Goal: Task Accomplishment & Management: Manage account settings

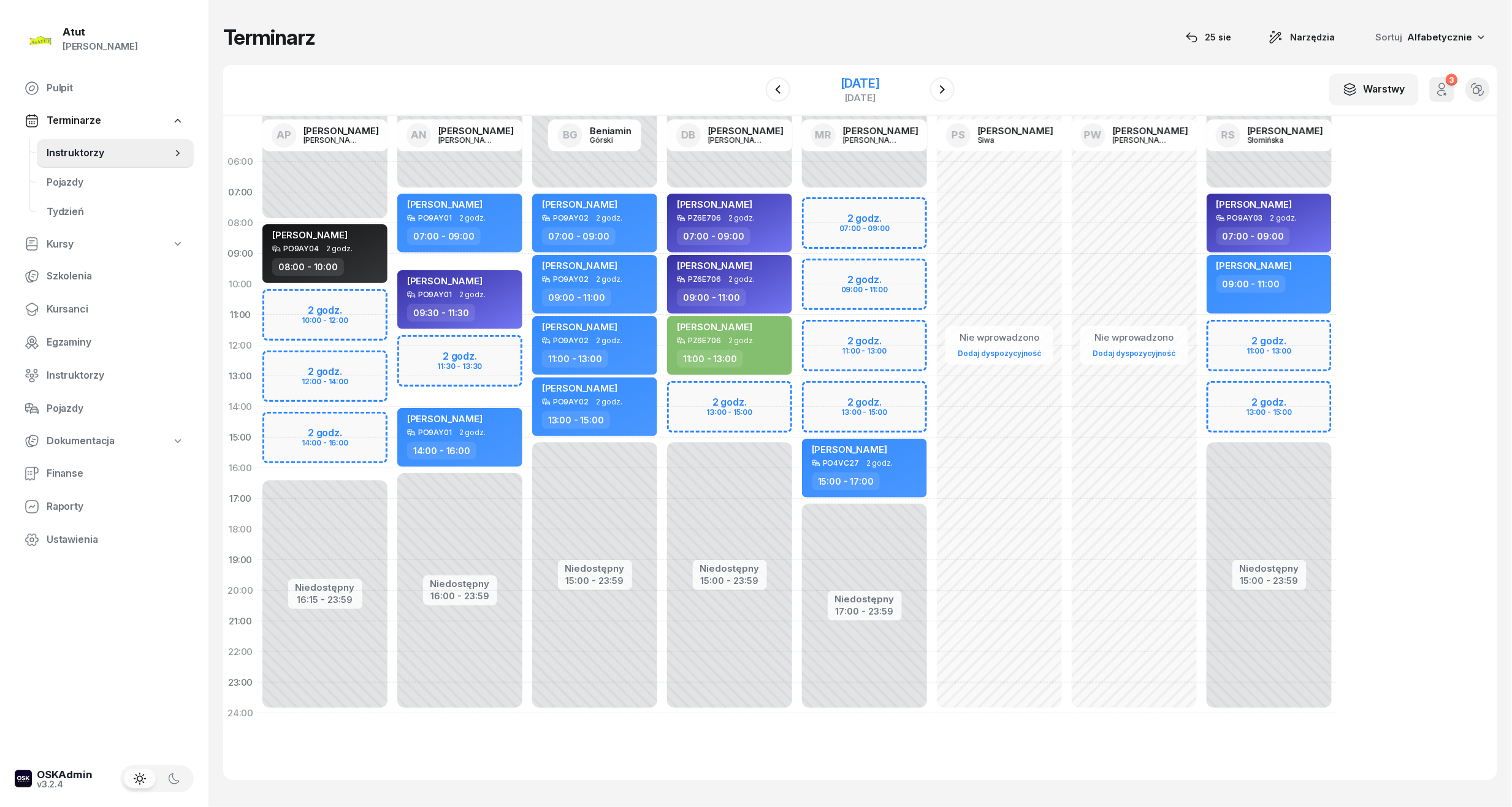
click at [851, 81] on div "[DATE]" at bounding box center [860, 83] width 39 height 12
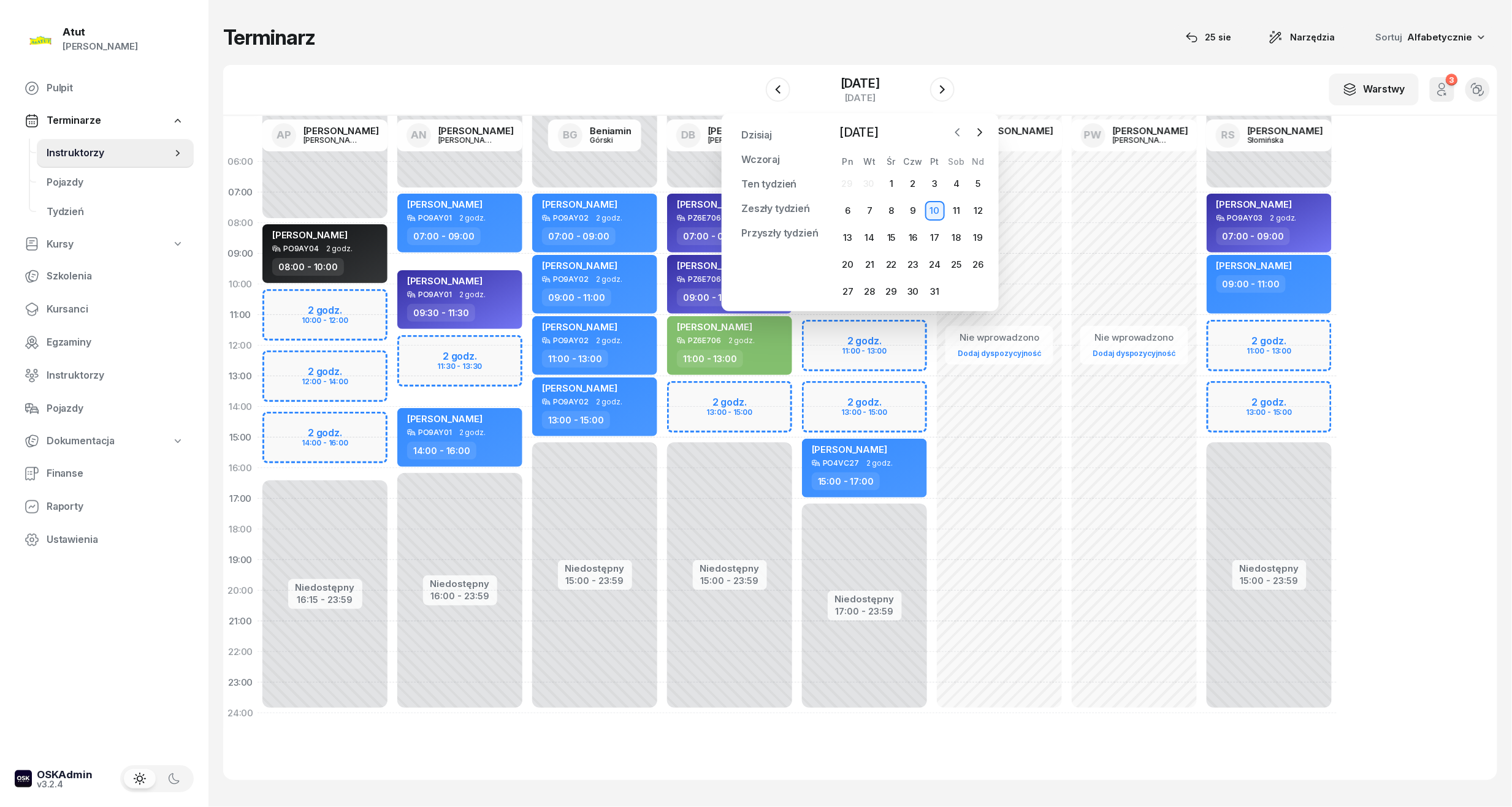
click at [950, 136] on button "button" at bounding box center [958, 132] width 18 height 18
click at [953, 133] on icon "button" at bounding box center [958, 132] width 12 height 12
drag, startPoint x: 851, startPoint y: 290, endPoint x: 869, endPoint y: 251, distance: 43.0
click at [851, 290] on div "25" at bounding box center [848, 291] width 20 height 20
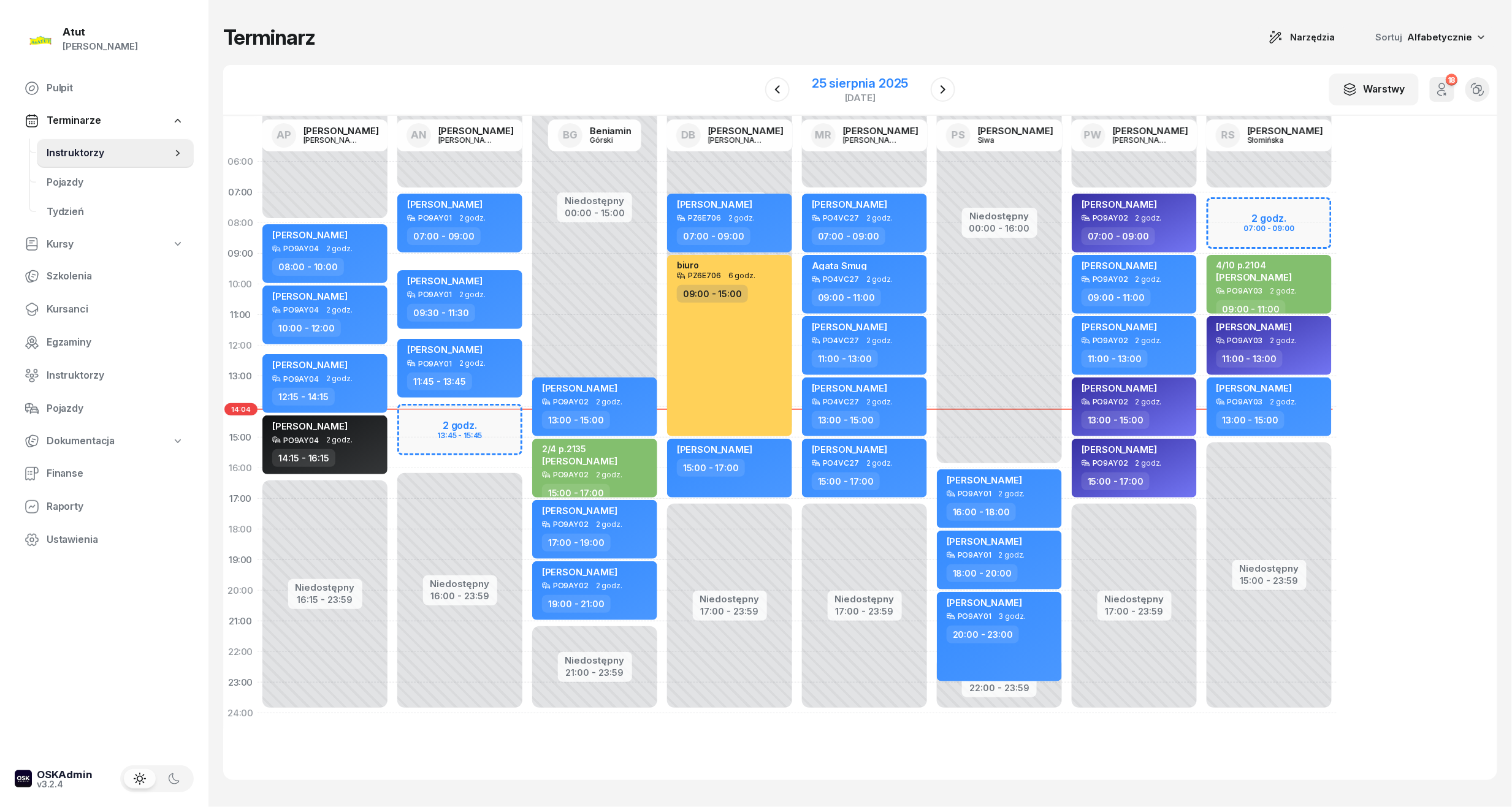
click at [835, 80] on div "25 sierpnia 2025" at bounding box center [859, 83] width 96 height 12
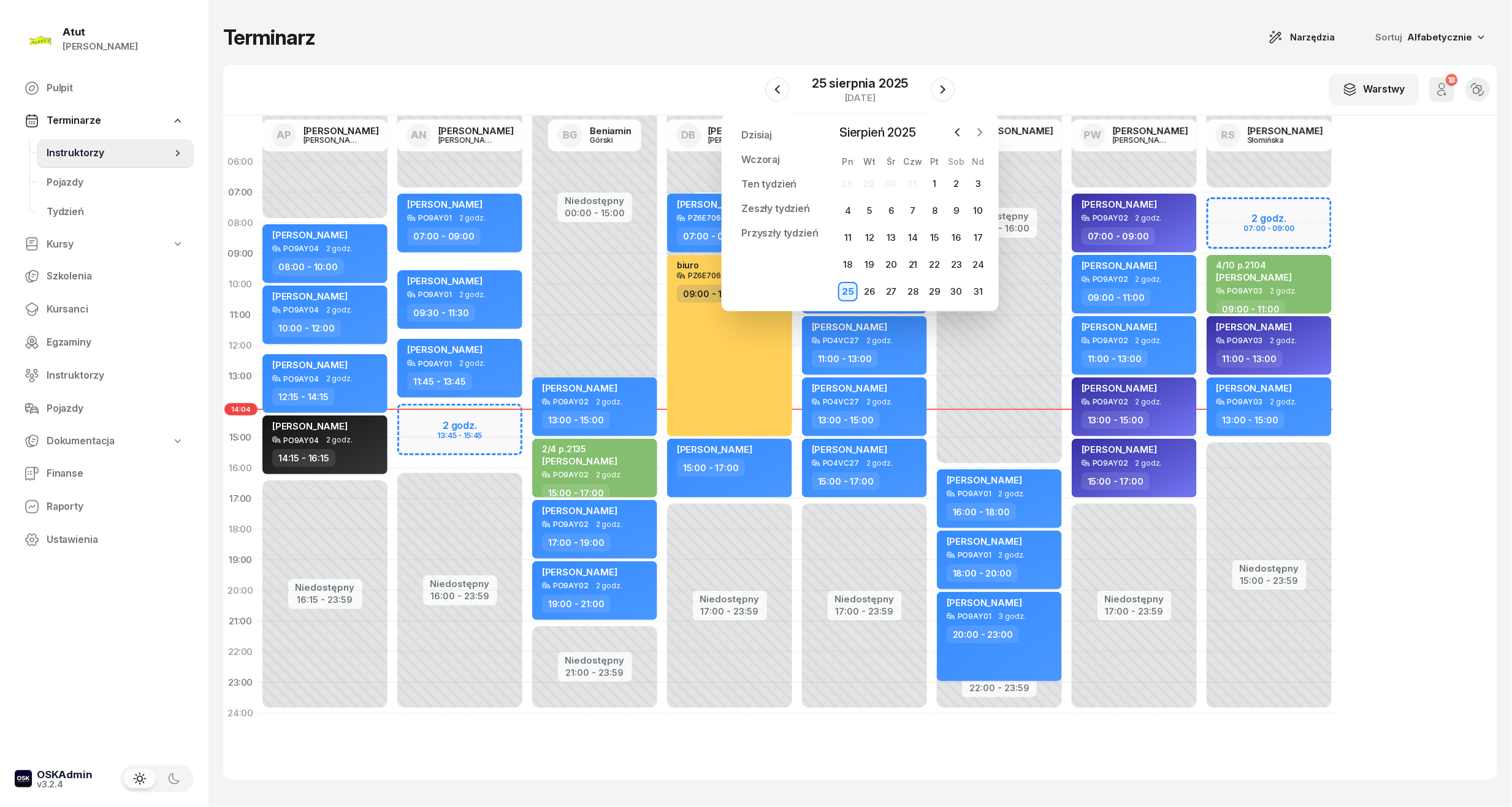
click at [986, 128] on icon "button" at bounding box center [979, 132] width 12 height 12
click at [851, 180] on div "1" at bounding box center [848, 184] width 20 height 20
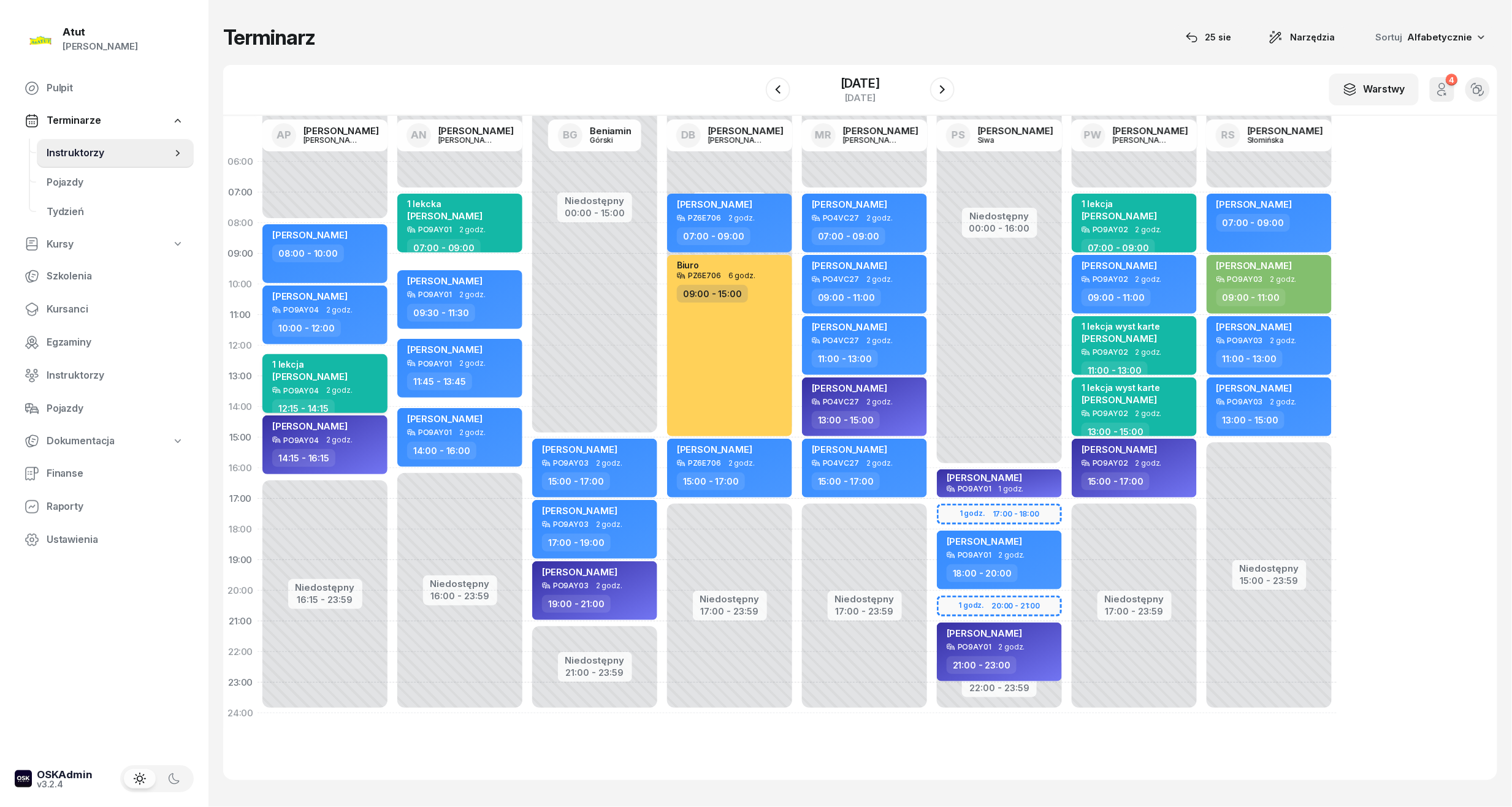
click at [372, 376] on div "1 lekcja [PERSON_NAME]" at bounding box center [326, 372] width 108 height 27
select select "12"
select select "15"
select select "14"
select select "15"
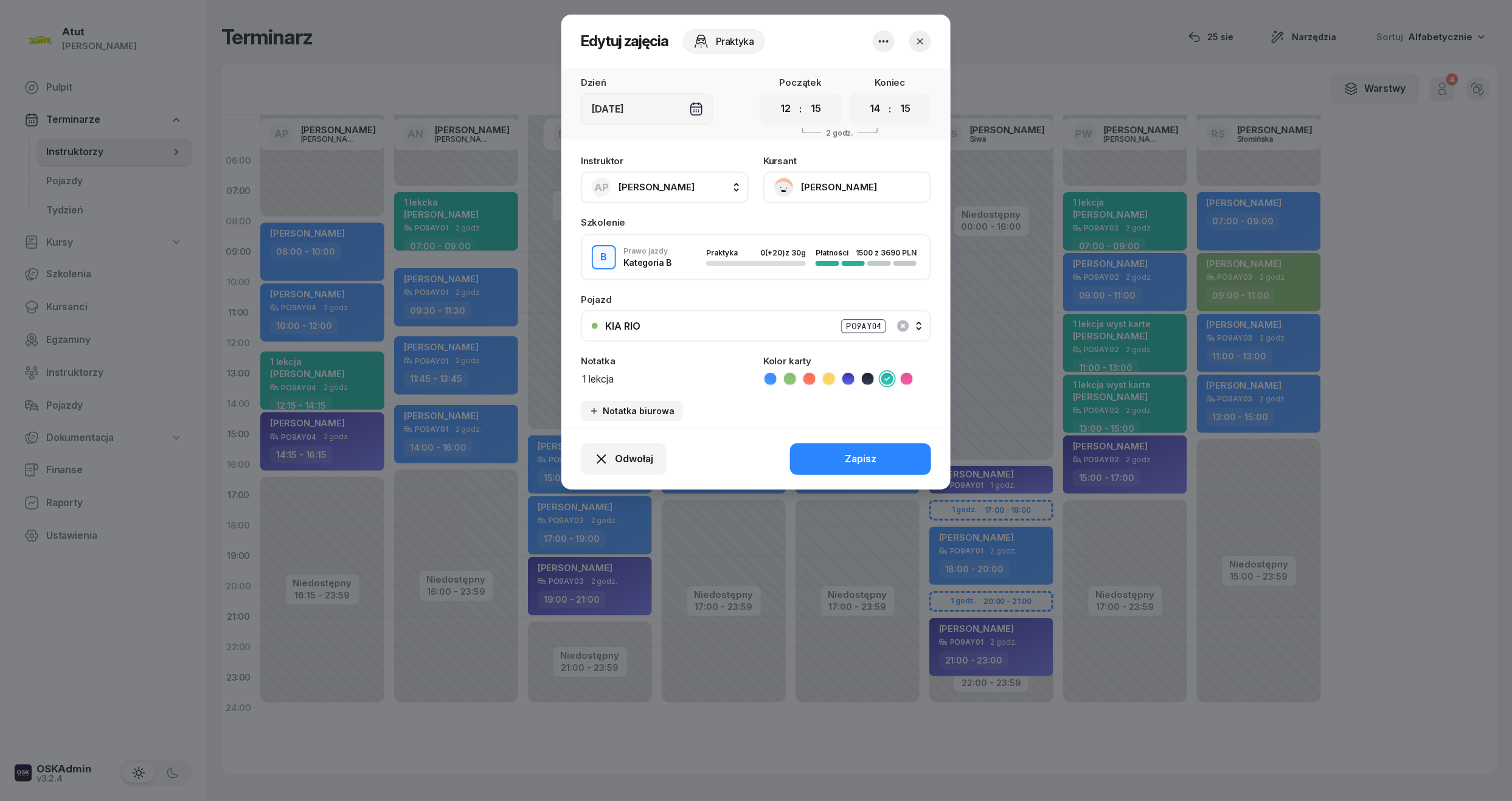
click at [845, 190] on button "[PERSON_NAME]" at bounding box center [847, 187] width 168 height 32
click at [821, 233] on div "Otwórz profil" at bounding box center [802, 229] width 59 height 16
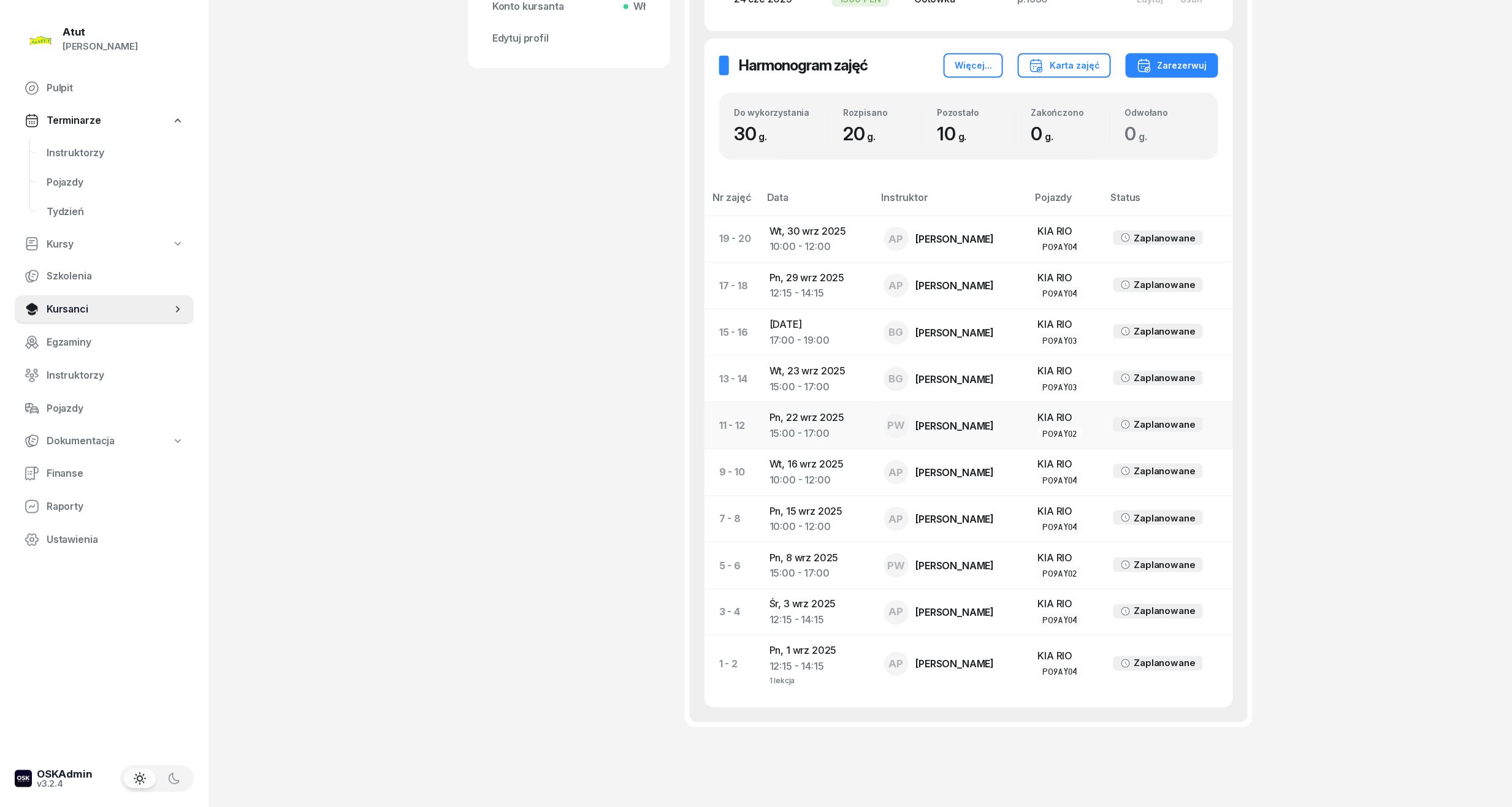
scroll to position [106, 0]
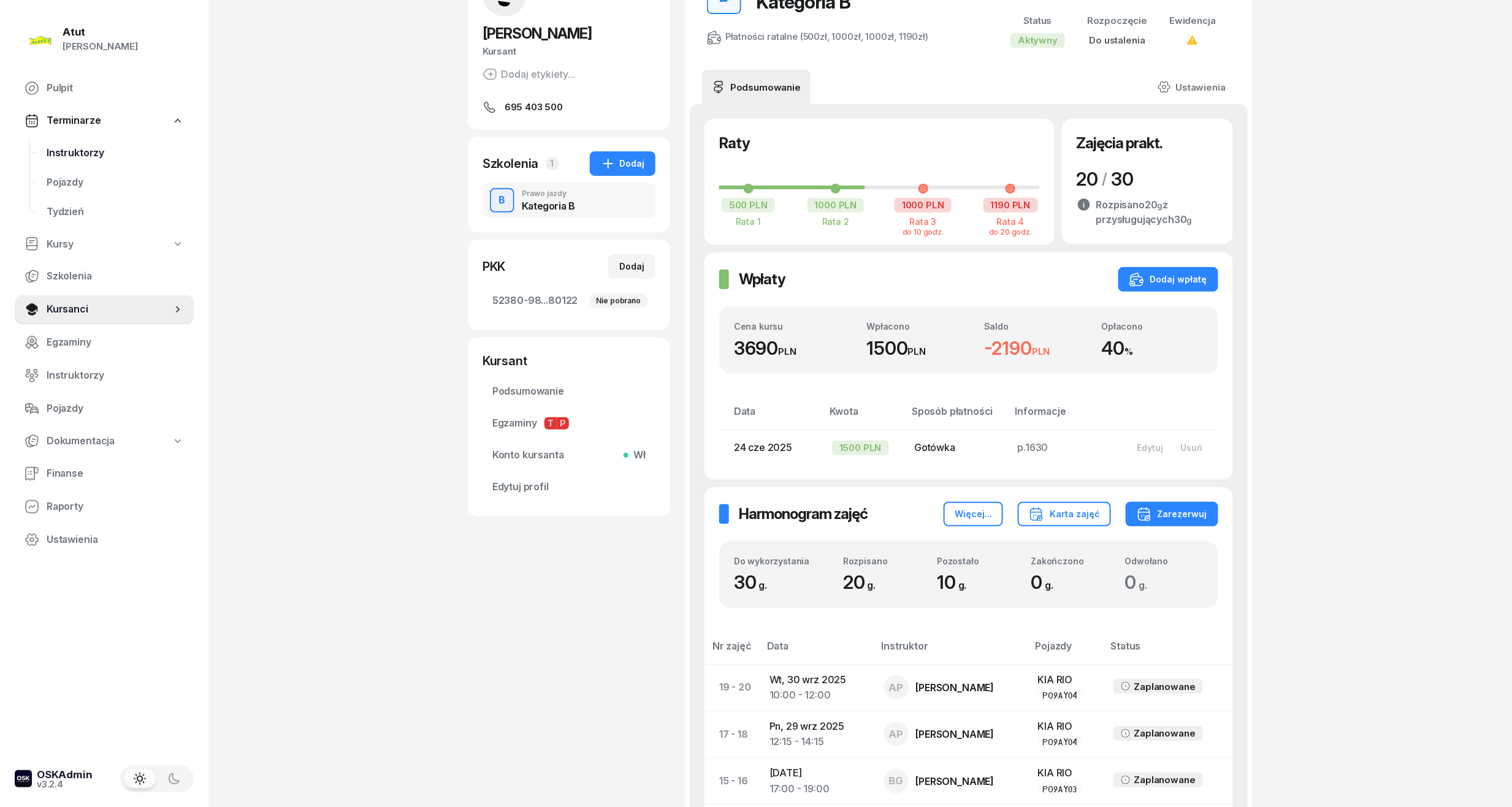
click at [97, 153] on span "Instruktorzy" at bounding box center [115, 153] width 138 height 16
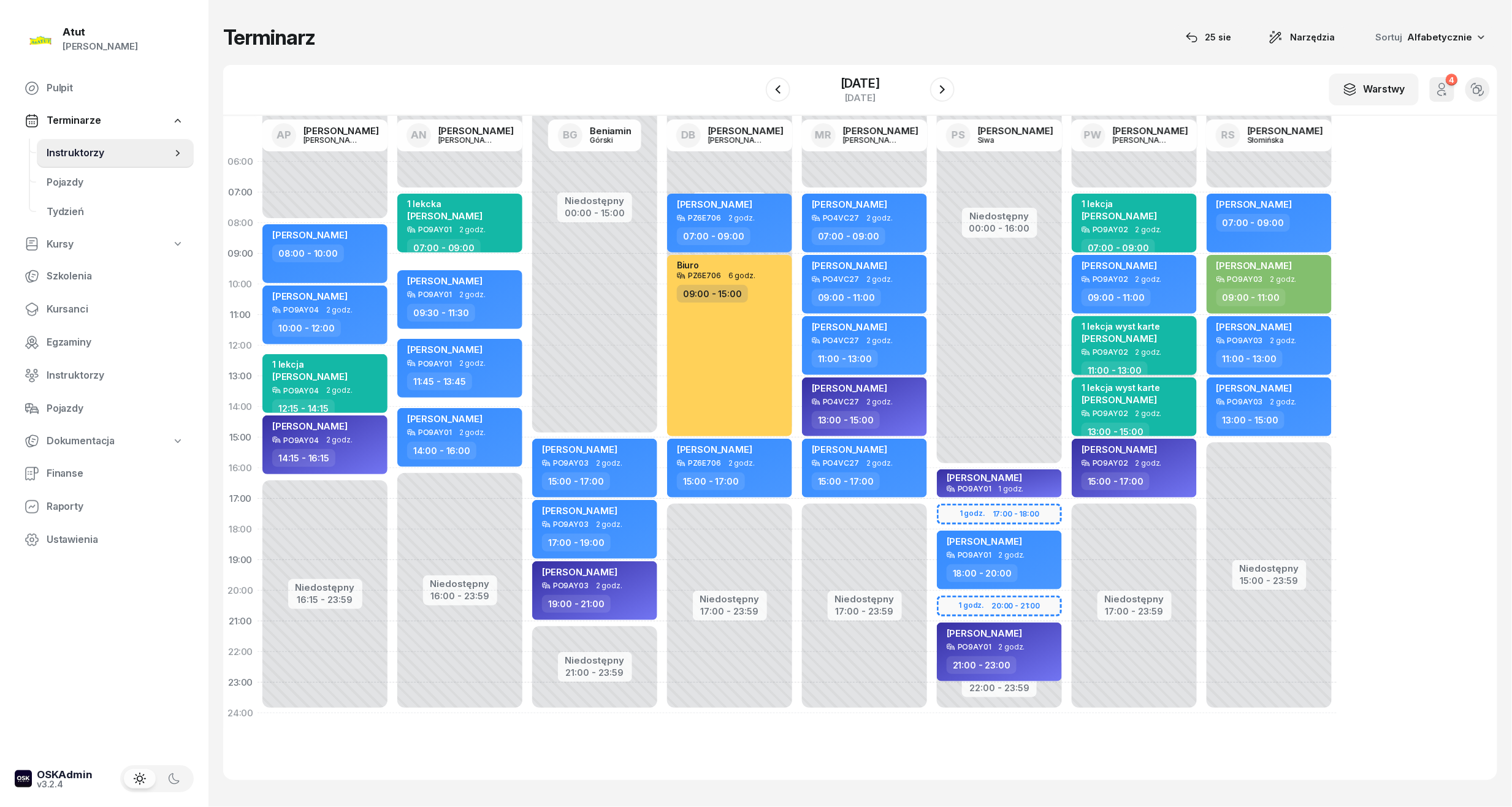
click at [1136, 339] on span "[PERSON_NAME]" at bounding box center [1119, 339] width 75 height 12
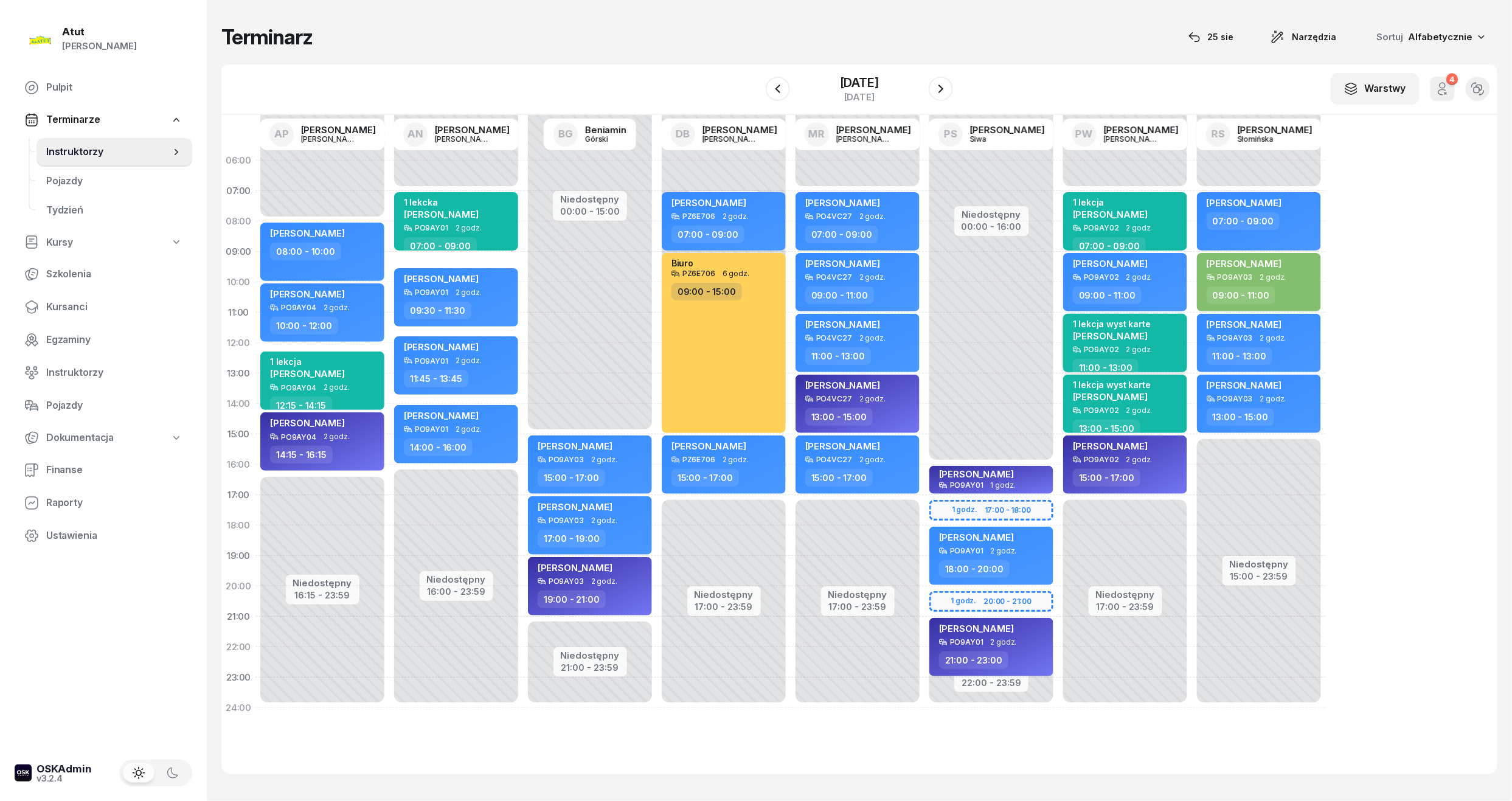
select select "11"
select select "13"
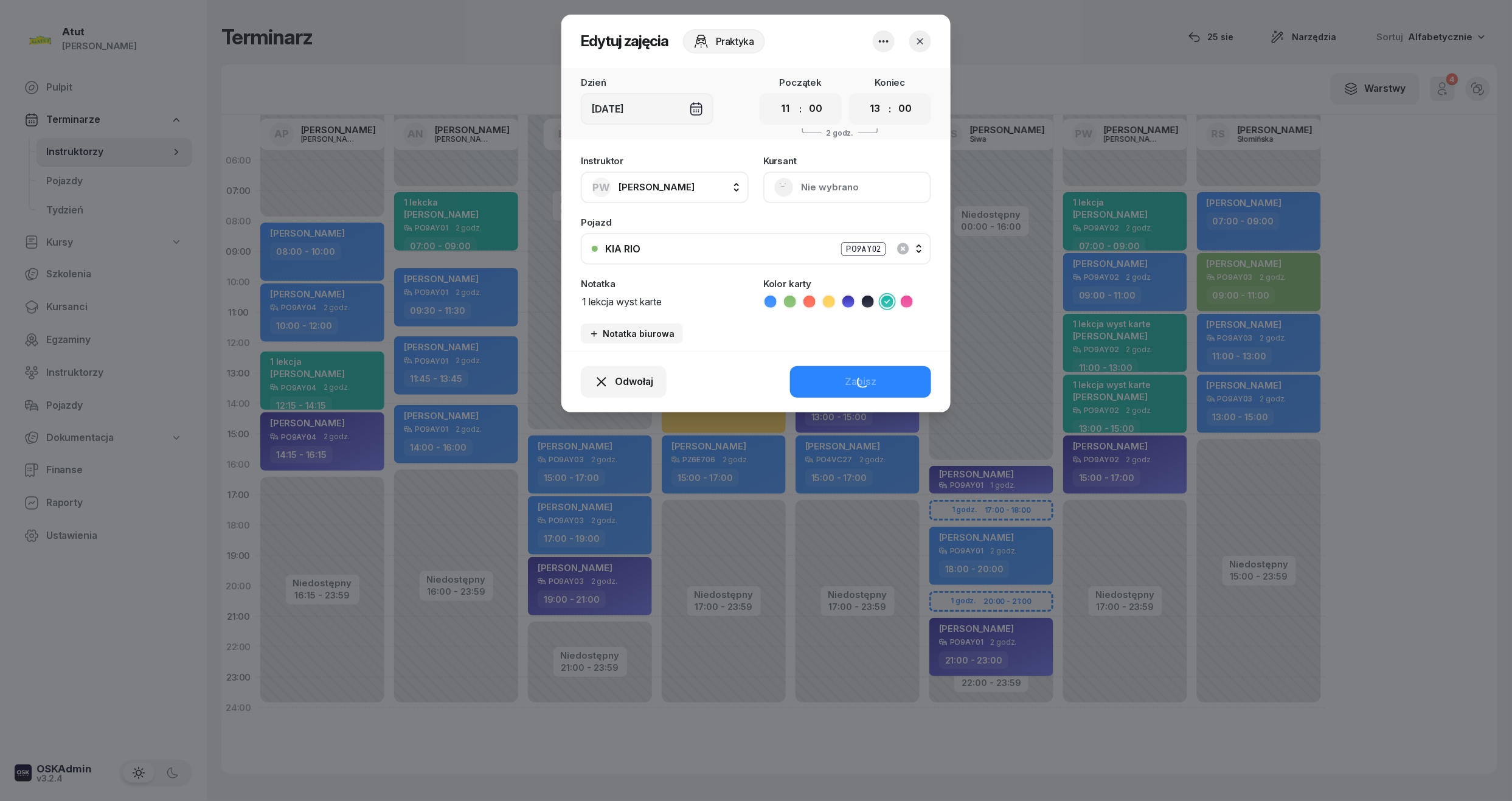
click at [833, 172] on button "Nie wybrano" at bounding box center [847, 187] width 168 height 32
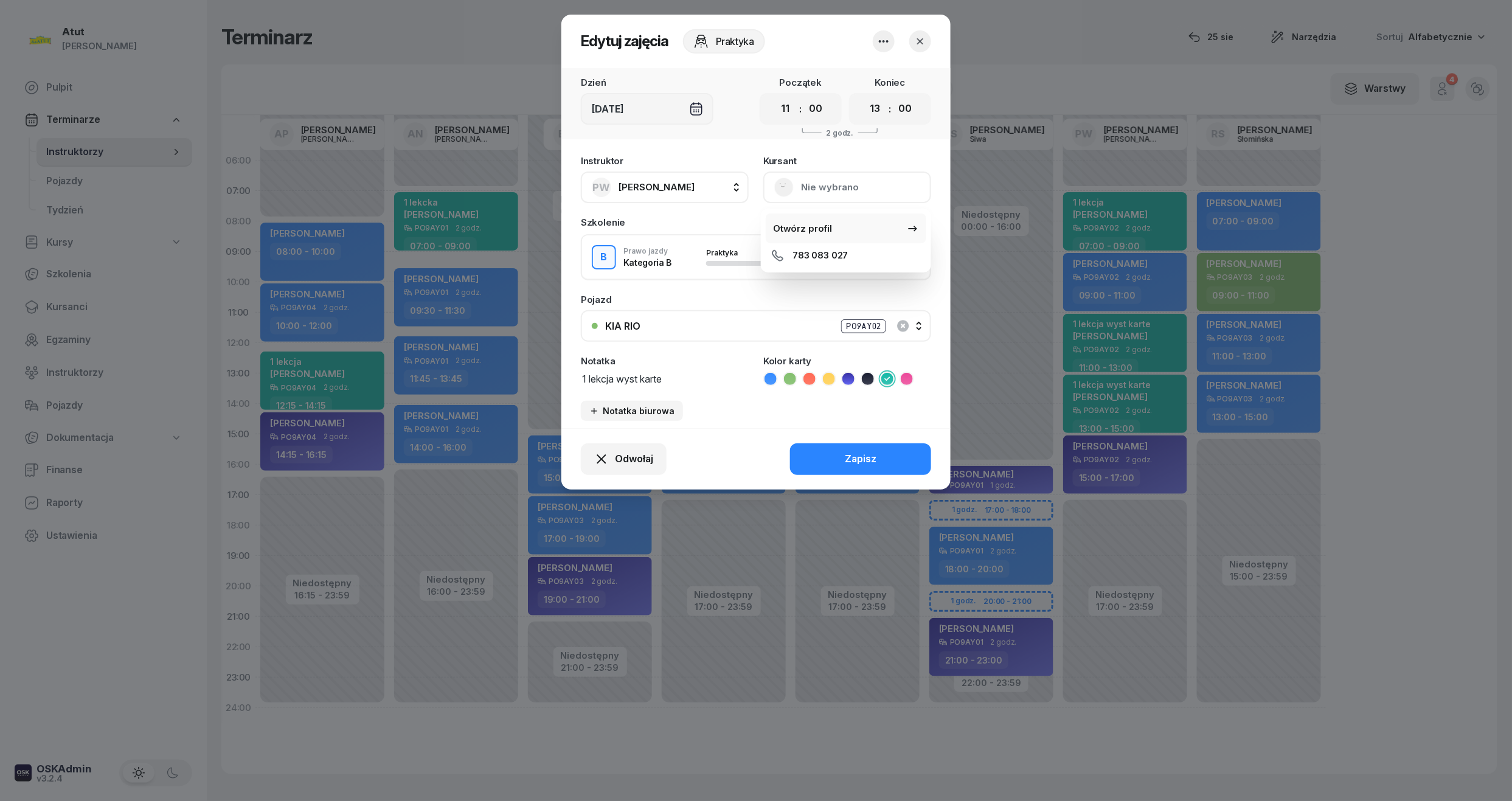
click at [809, 222] on div "Otwórz profil" at bounding box center [802, 229] width 59 height 16
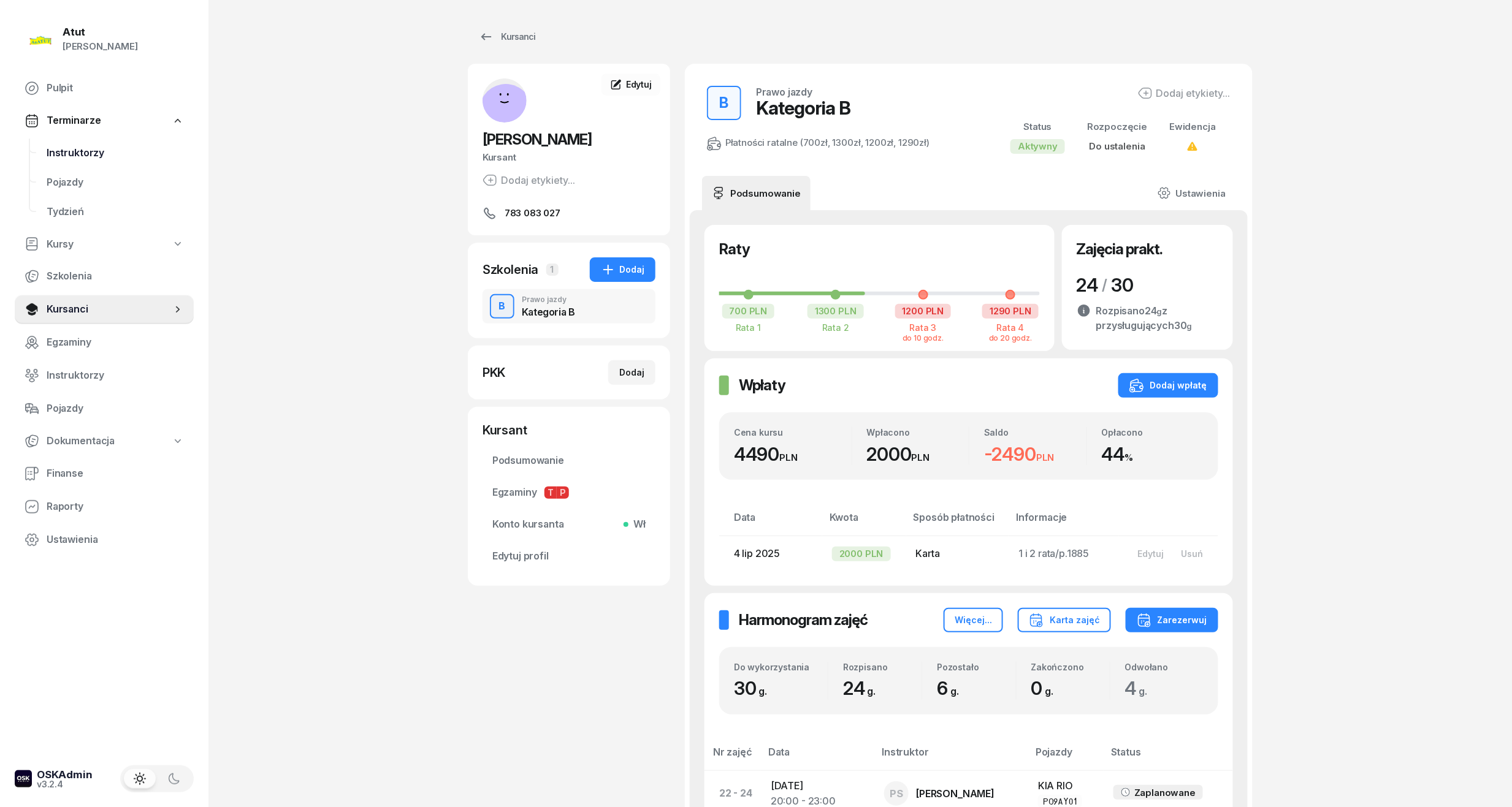
click at [83, 149] on span "Instruktorzy" at bounding box center [115, 153] width 138 height 16
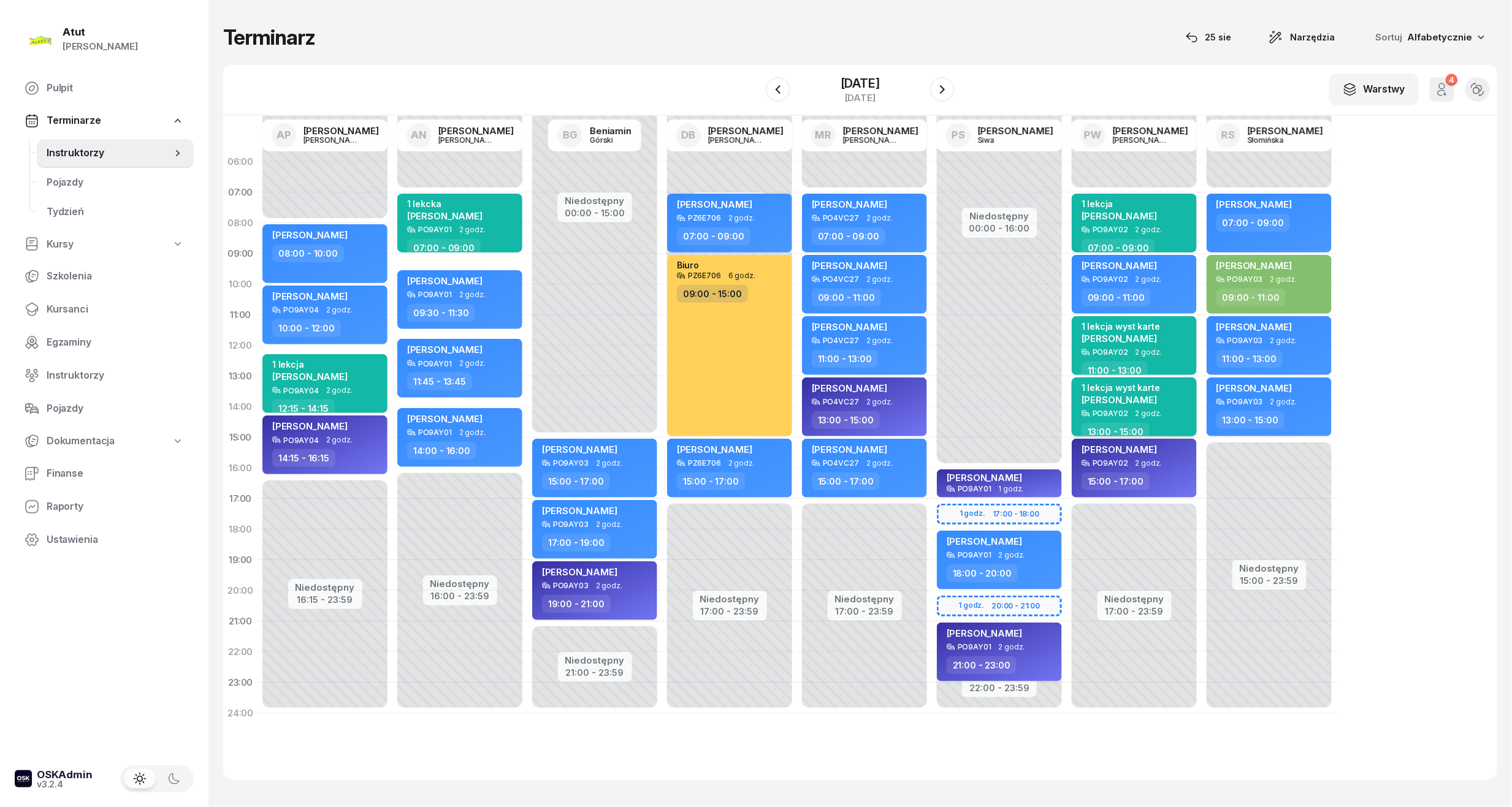
click at [1141, 410] on span "2 godz." at bounding box center [1148, 413] width 26 height 9
select select "13"
select select "15"
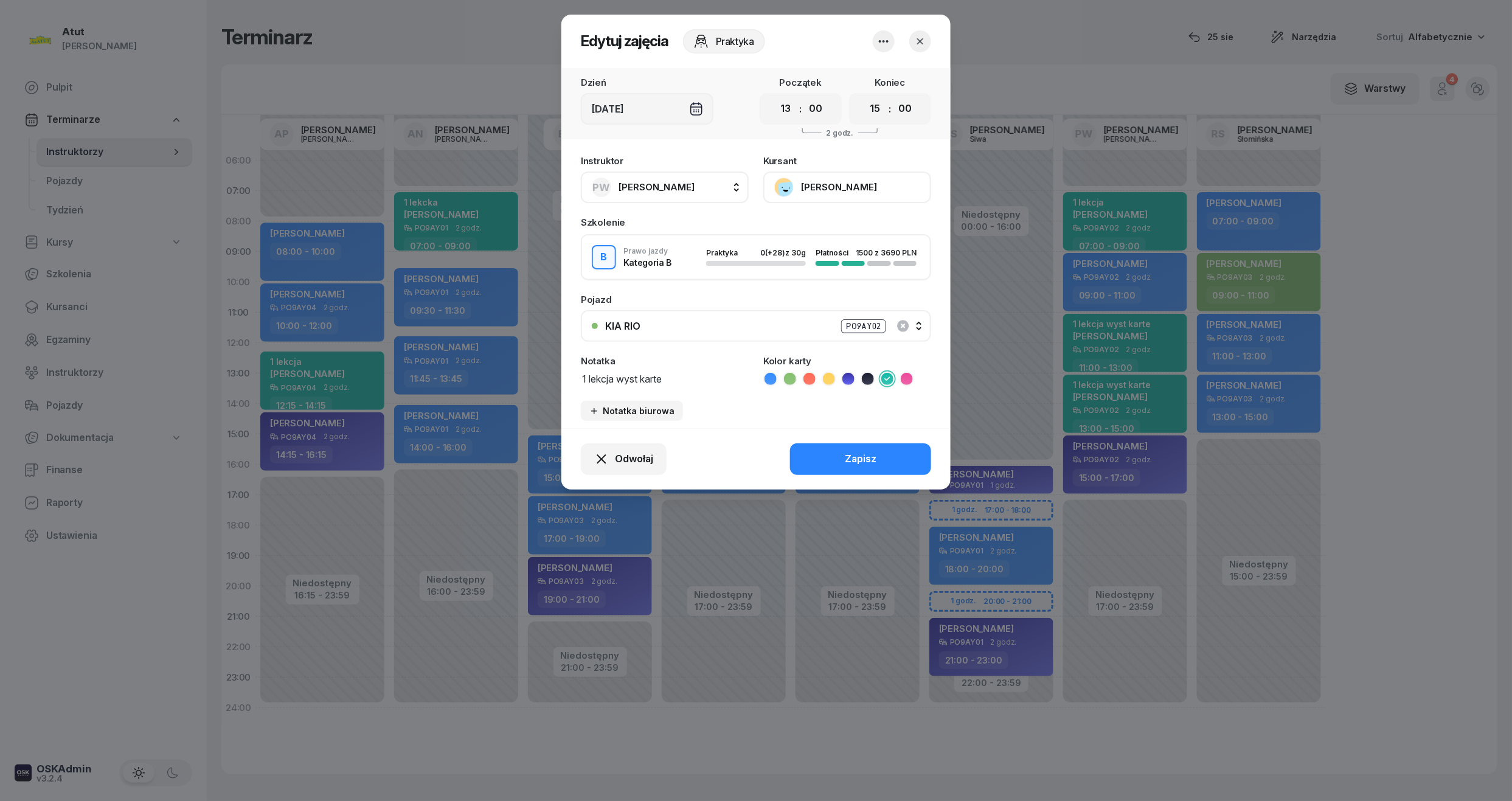
click at [837, 189] on button "[PERSON_NAME]" at bounding box center [847, 187] width 168 height 32
click at [824, 224] on div "Otwórz profil" at bounding box center [802, 229] width 59 height 16
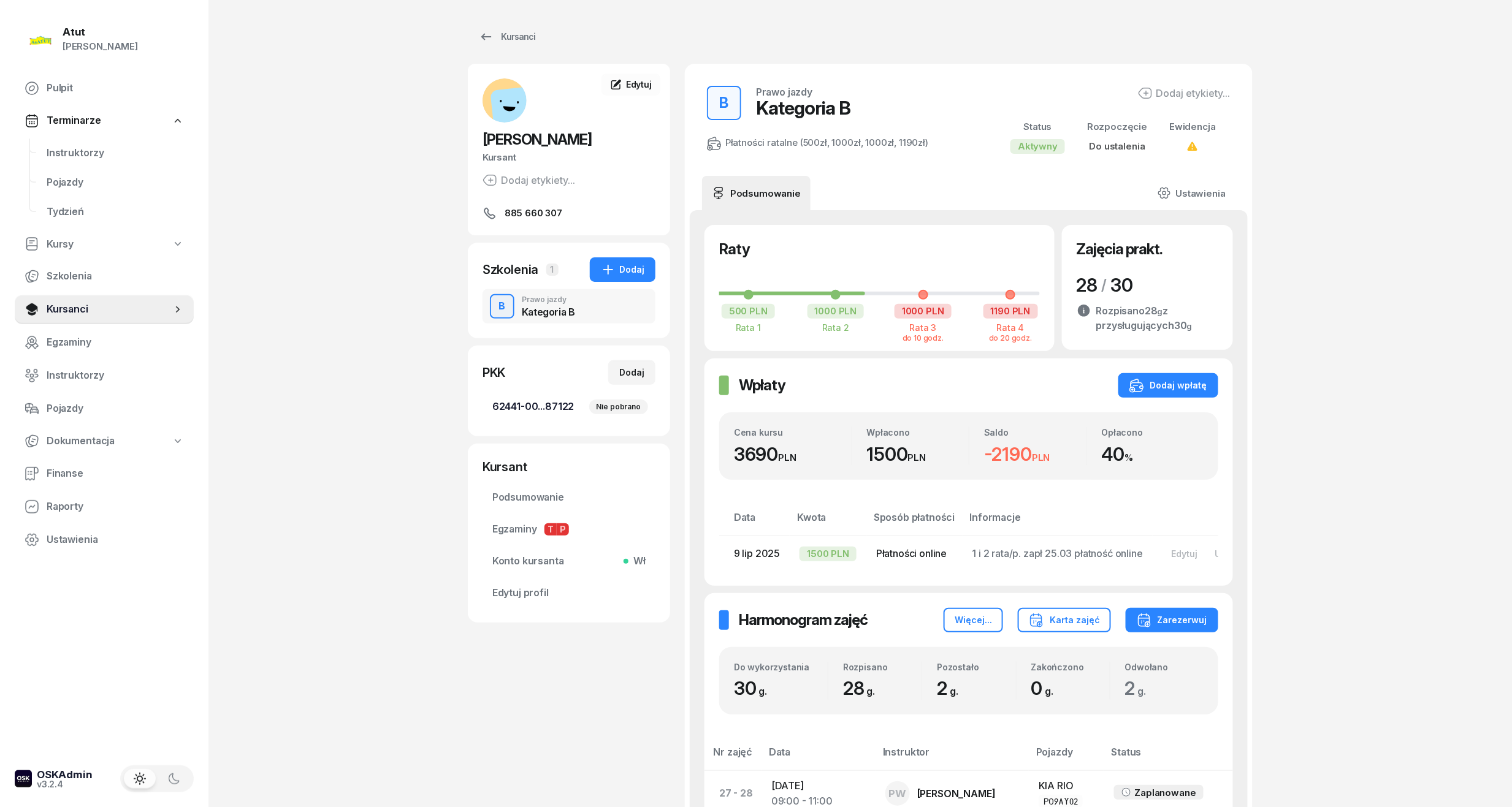
click at [537, 400] on span "62441-00...87122 Nie pobrano" at bounding box center [569, 407] width 153 height 16
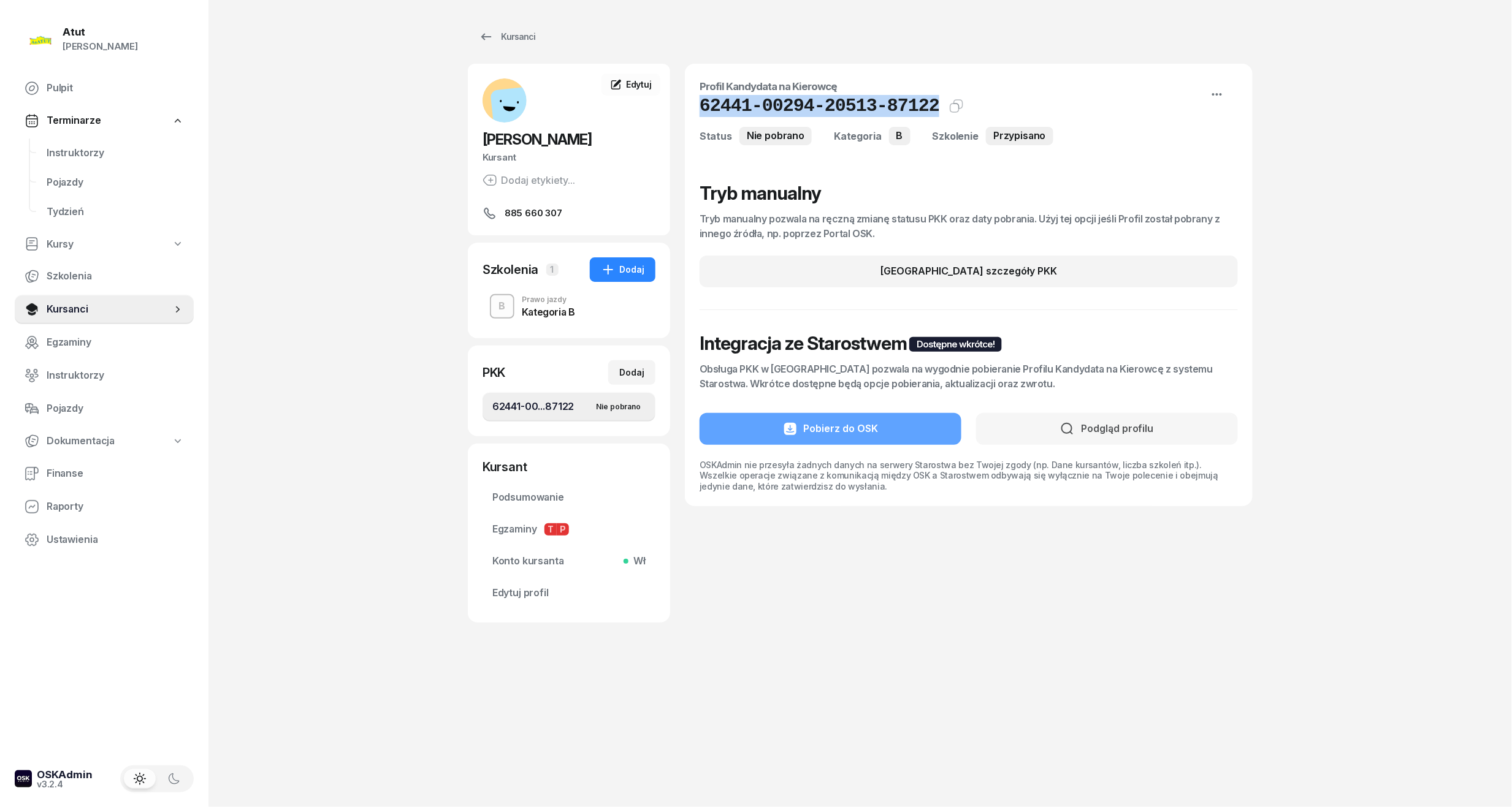
drag, startPoint x: 918, startPoint y: 100, endPoint x: 695, endPoint y: 104, distance: 223.0
click at [695, 104] on div "Profil Kandydata na Kierowcę 62441-00294-20513-87122 Kat.B Kopiuj do schowka St…" at bounding box center [969, 284] width 568 height 442
copy h1 "62441-00294-20513-87122"
click at [527, 591] on span "Edytuj profil" at bounding box center [569, 593] width 153 height 16
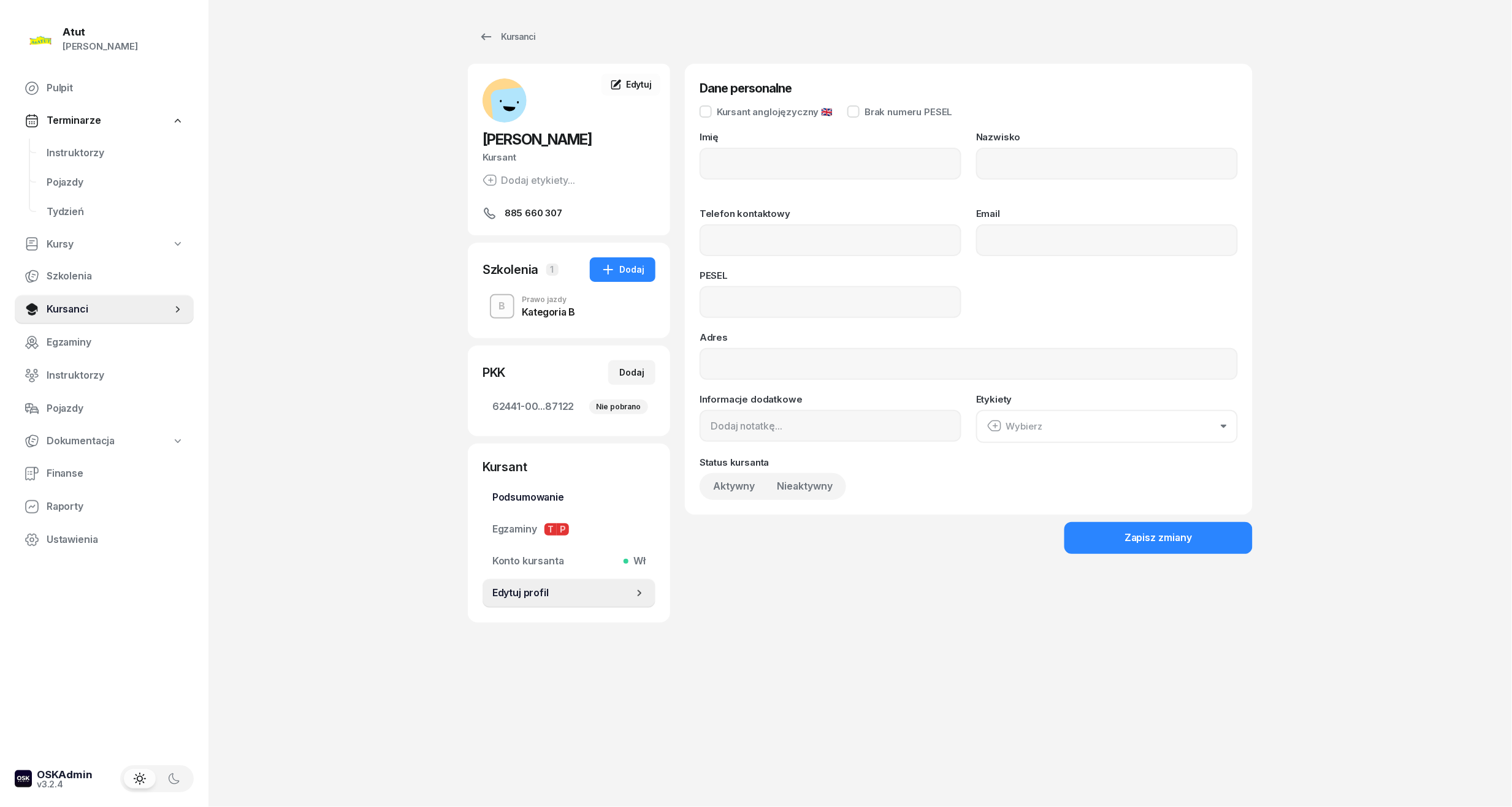
type input "[PERSON_NAME]"
type input "885660307"
type input "03311709923"
drag, startPoint x: 879, startPoint y: 312, endPoint x: 299, endPoint y: 319, distance: 580.0
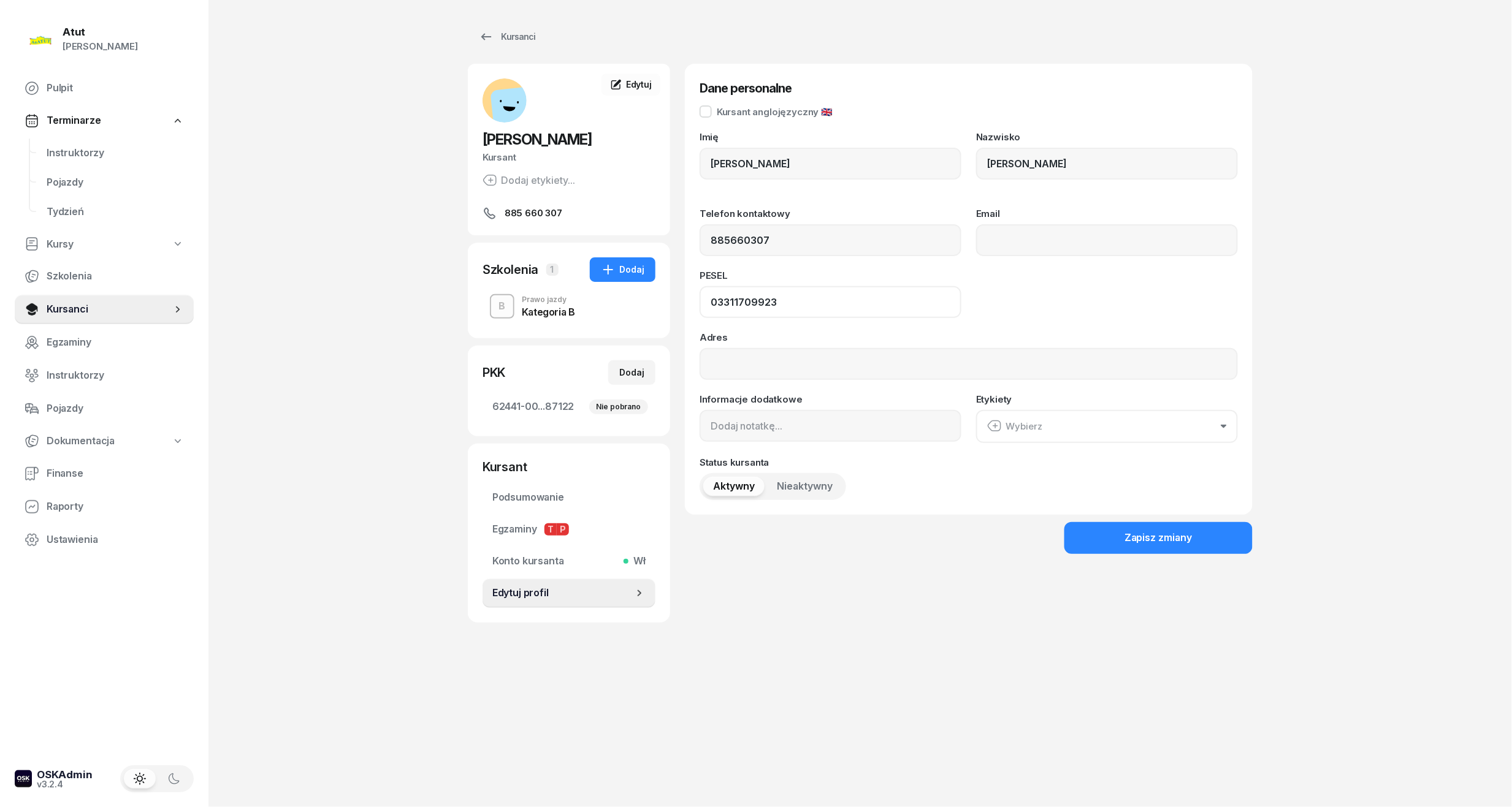
click at [299, 319] on div "Atut [PERSON_NAME] Pulpit Terminarze Instruktorzy Pojazdy Tydzień Kursy Szkolen…" at bounding box center [756, 404] width 1512 height 807
click at [97, 152] on span "Instruktorzy" at bounding box center [115, 153] width 138 height 16
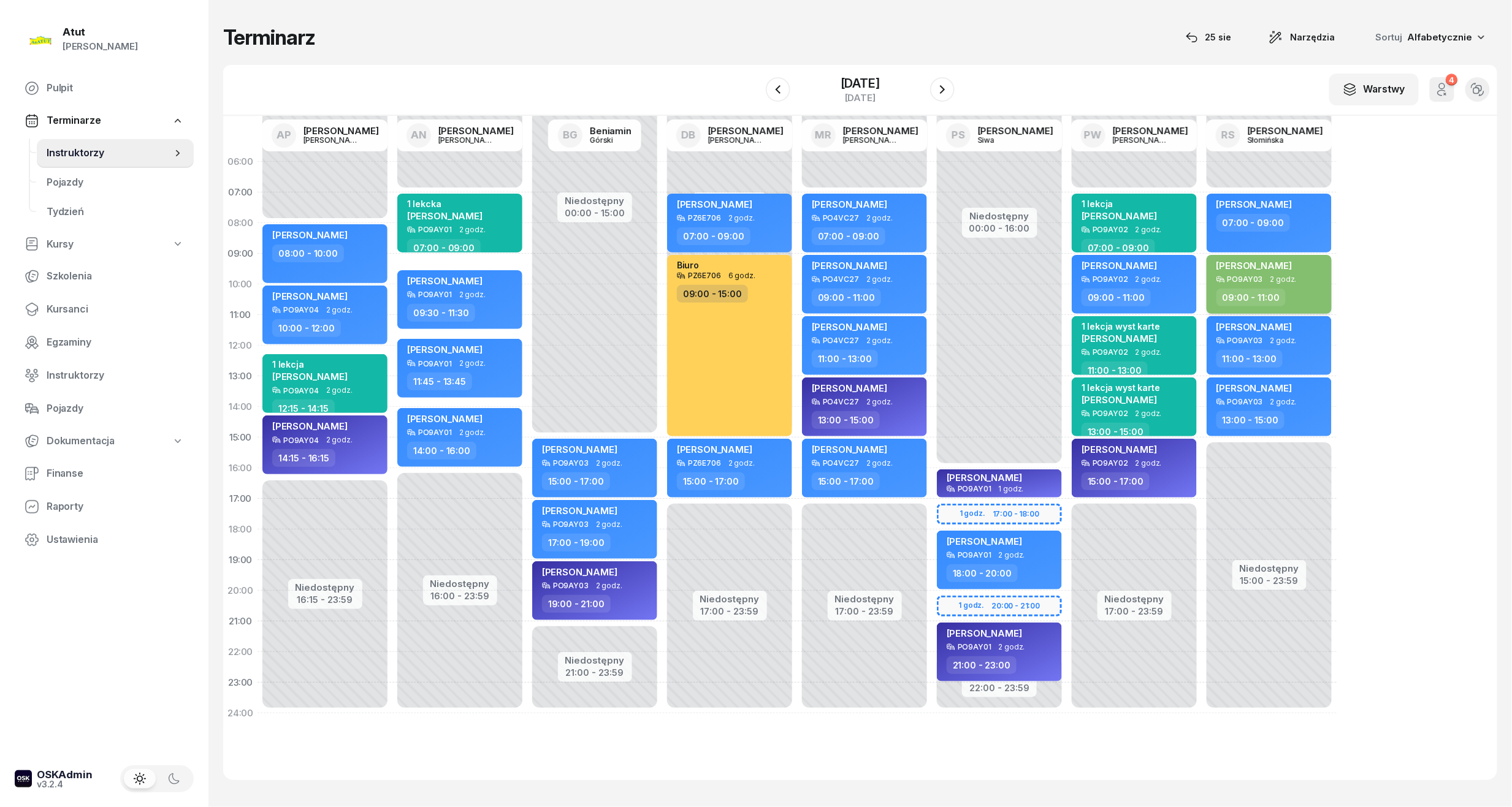
click at [1285, 270] on span "[PERSON_NAME]" at bounding box center [1254, 266] width 75 height 12
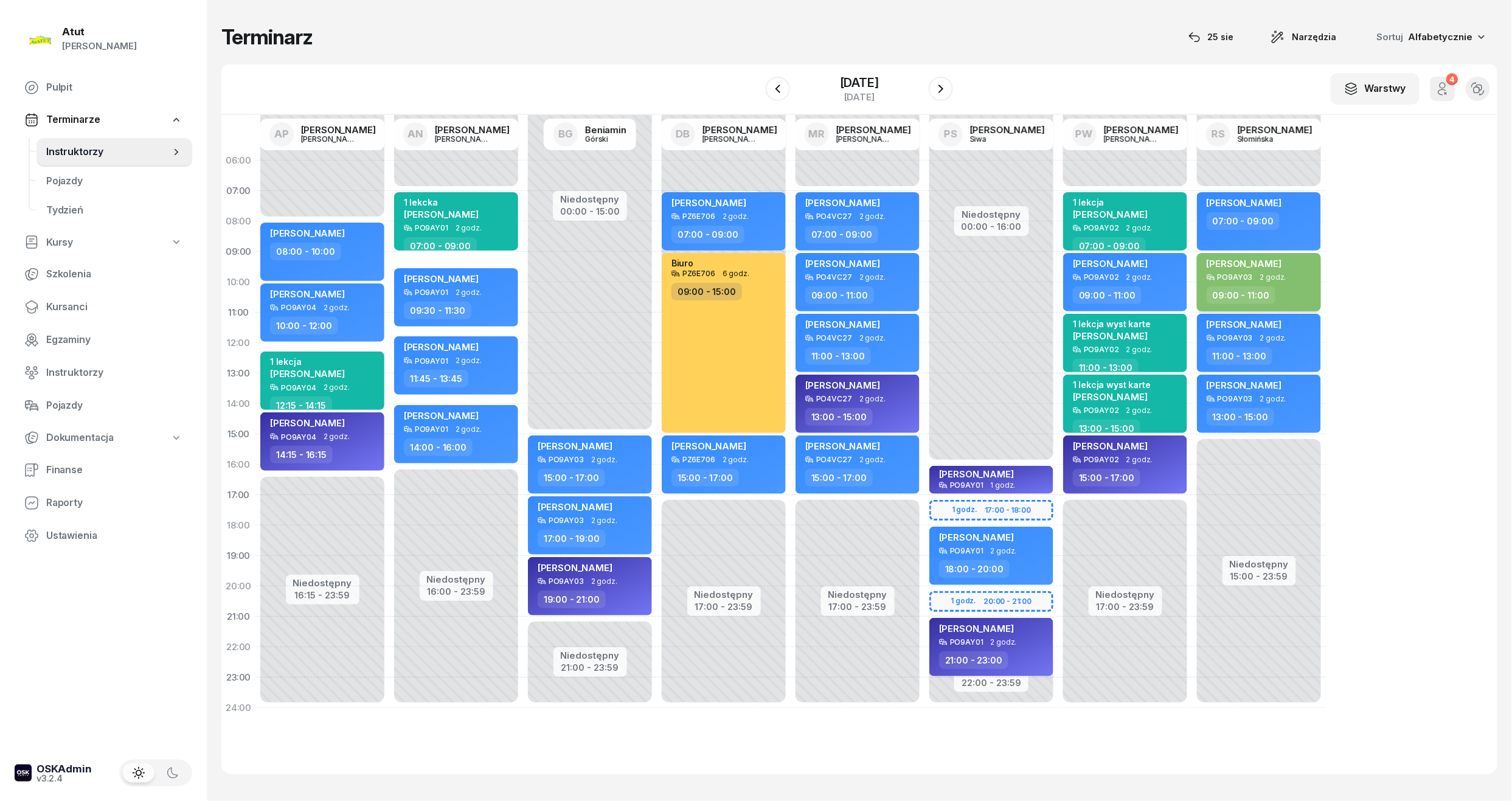
select select "09"
select select "11"
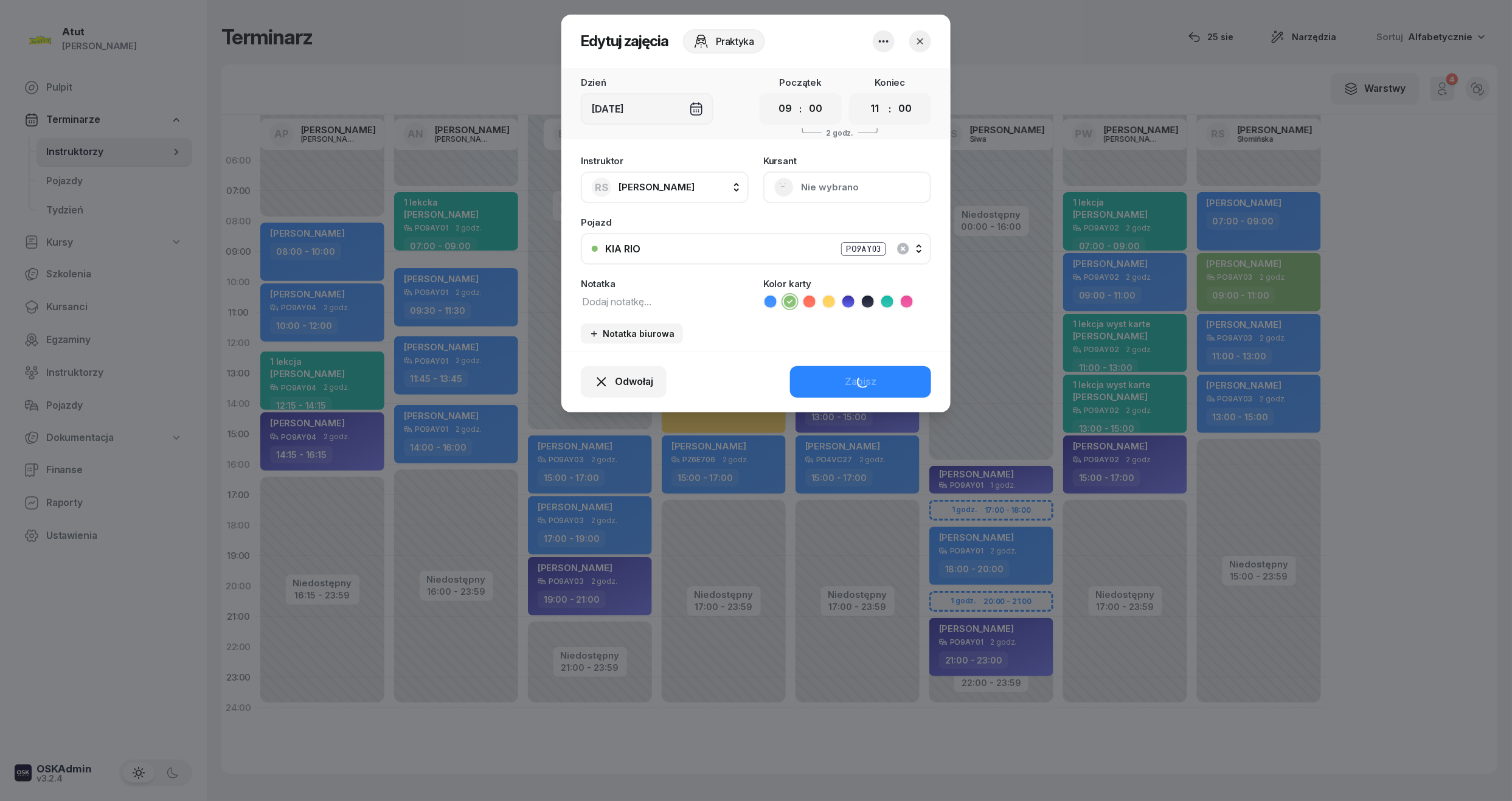
click at [816, 188] on button "Nie wybrano" at bounding box center [847, 187] width 168 height 32
click at [816, 224] on div "Otwórz profil" at bounding box center [802, 229] width 59 height 16
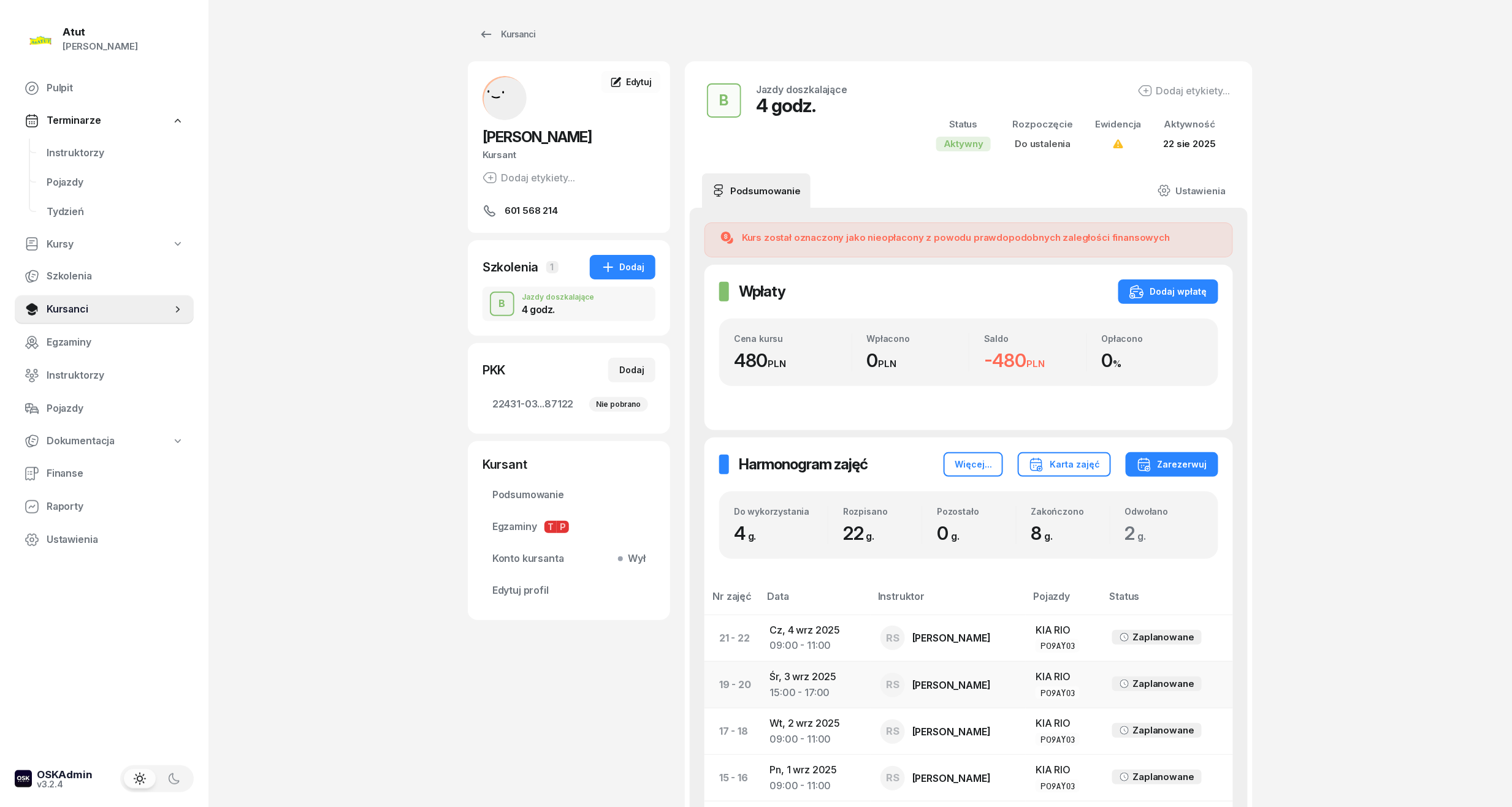
scroll to position [490, 0]
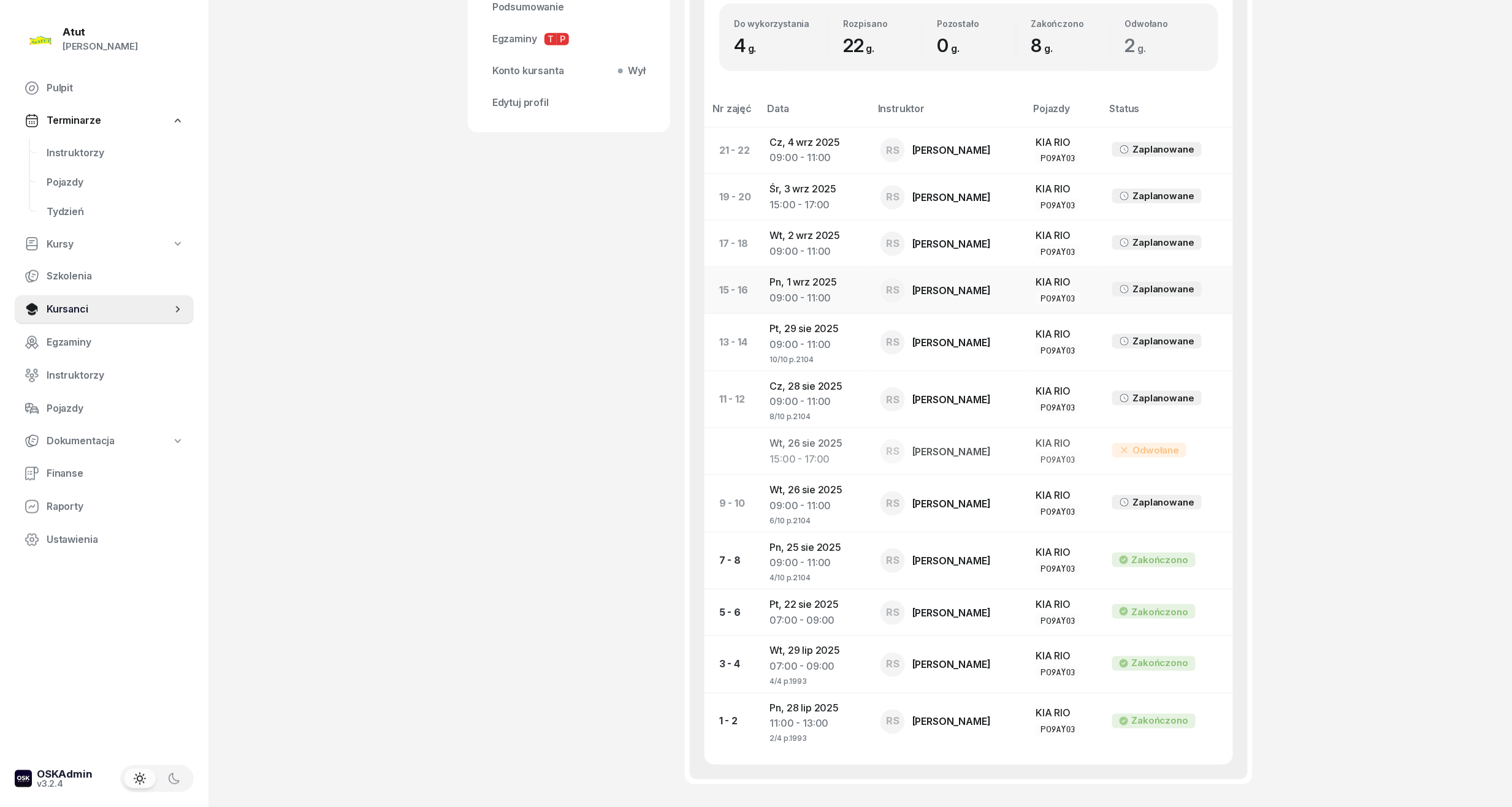
click at [846, 288] on td "Pn, [DATE] 09:00 - 11:00" at bounding box center [815, 290] width 110 height 47
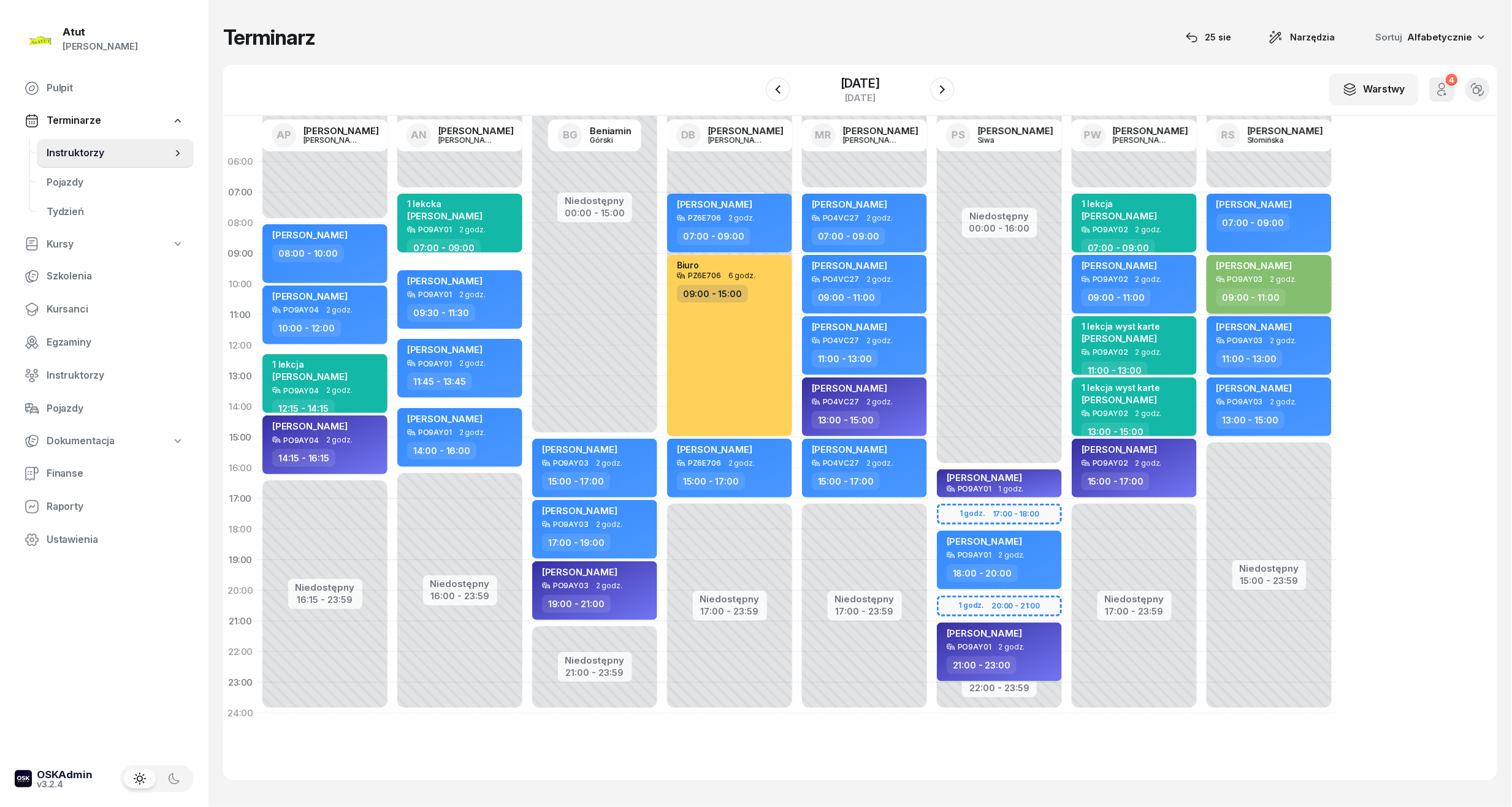
click at [1259, 280] on div "PO9AY03" at bounding box center [1245, 279] width 35 height 8
select select "09"
select select "11"
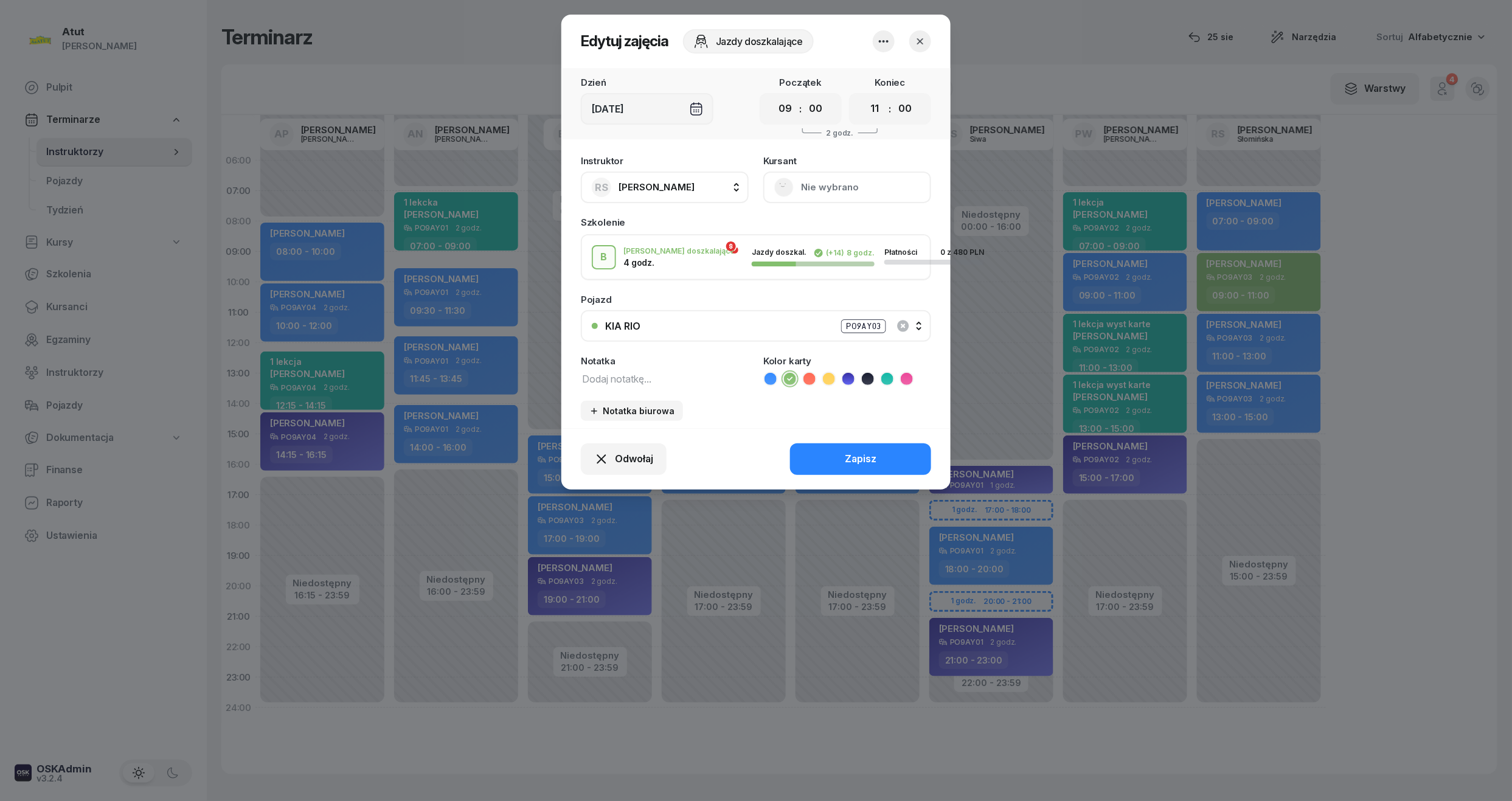
click at [624, 378] on textarea at bounding box center [665, 378] width 168 height 16
type textarea "2/"
click at [847, 443] on button "Zapisz" at bounding box center [860, 459] width 141 height 32
click at [864, 458] on div "Odwołaj Zapisz" at bounding box center [756, 459] width 390 height 61
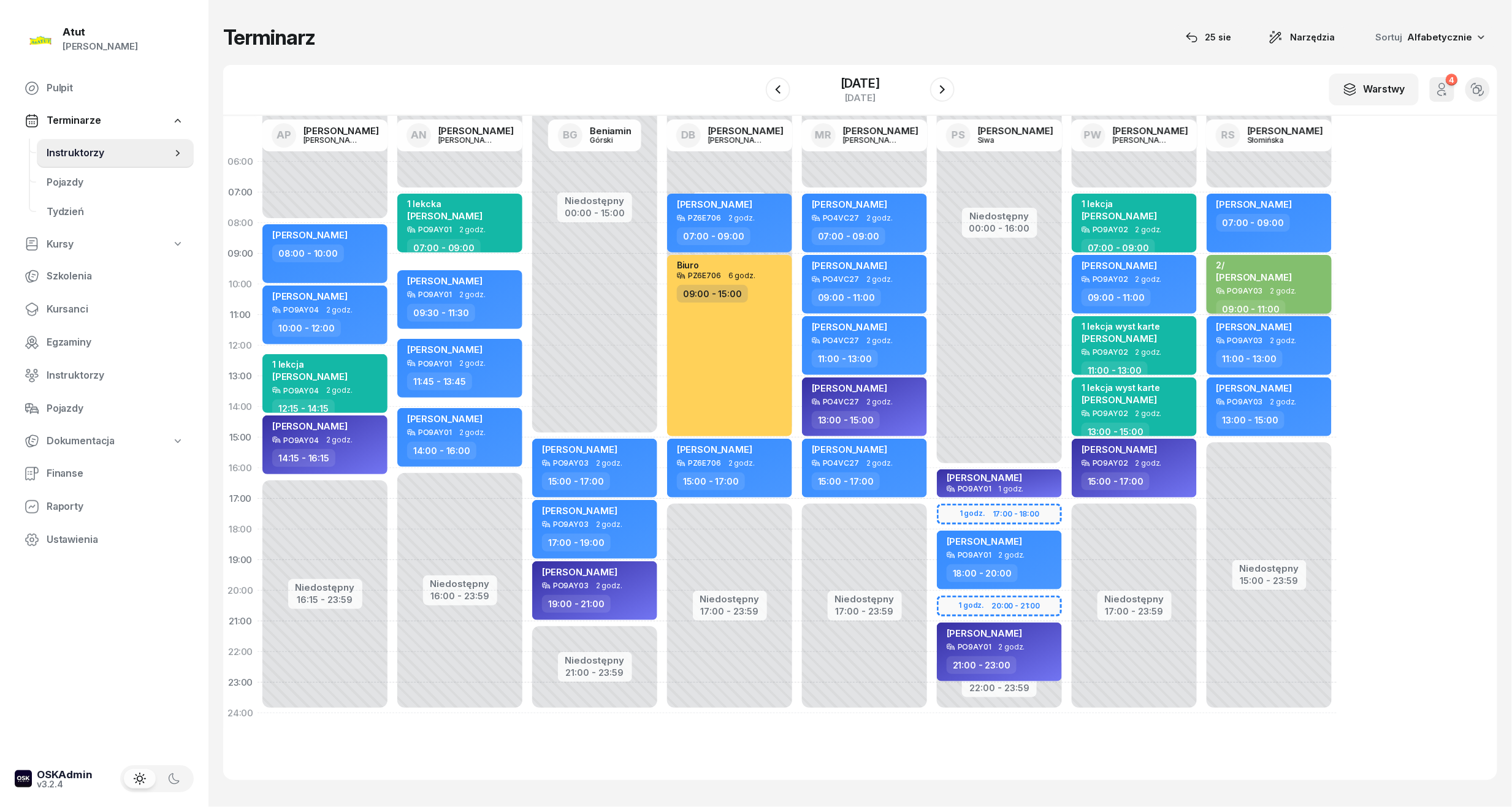
click at [1281, 268] on div "2/" at bounding box center [1254, 265] width 75 height 10
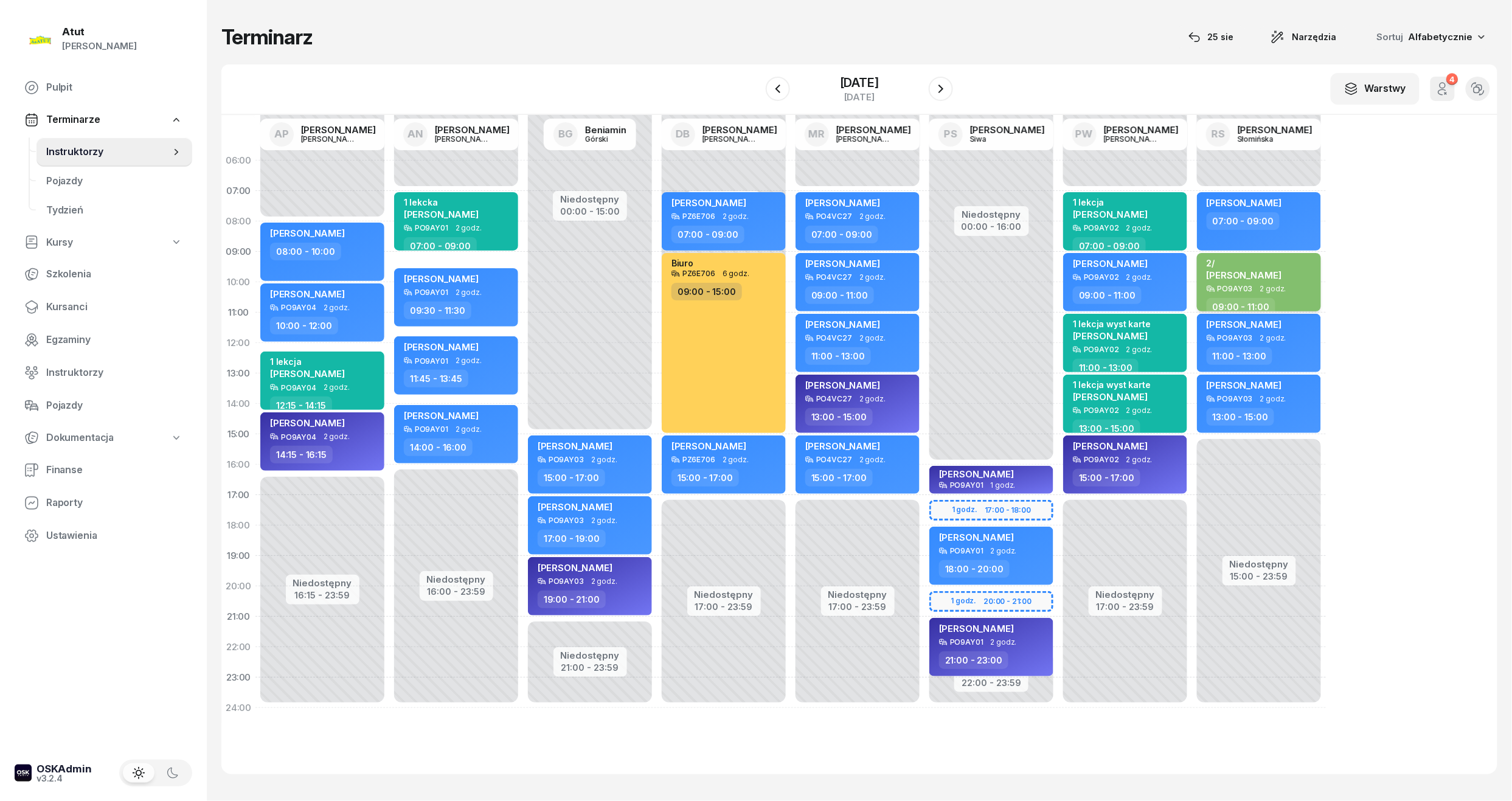
select select "09"
select select "11"
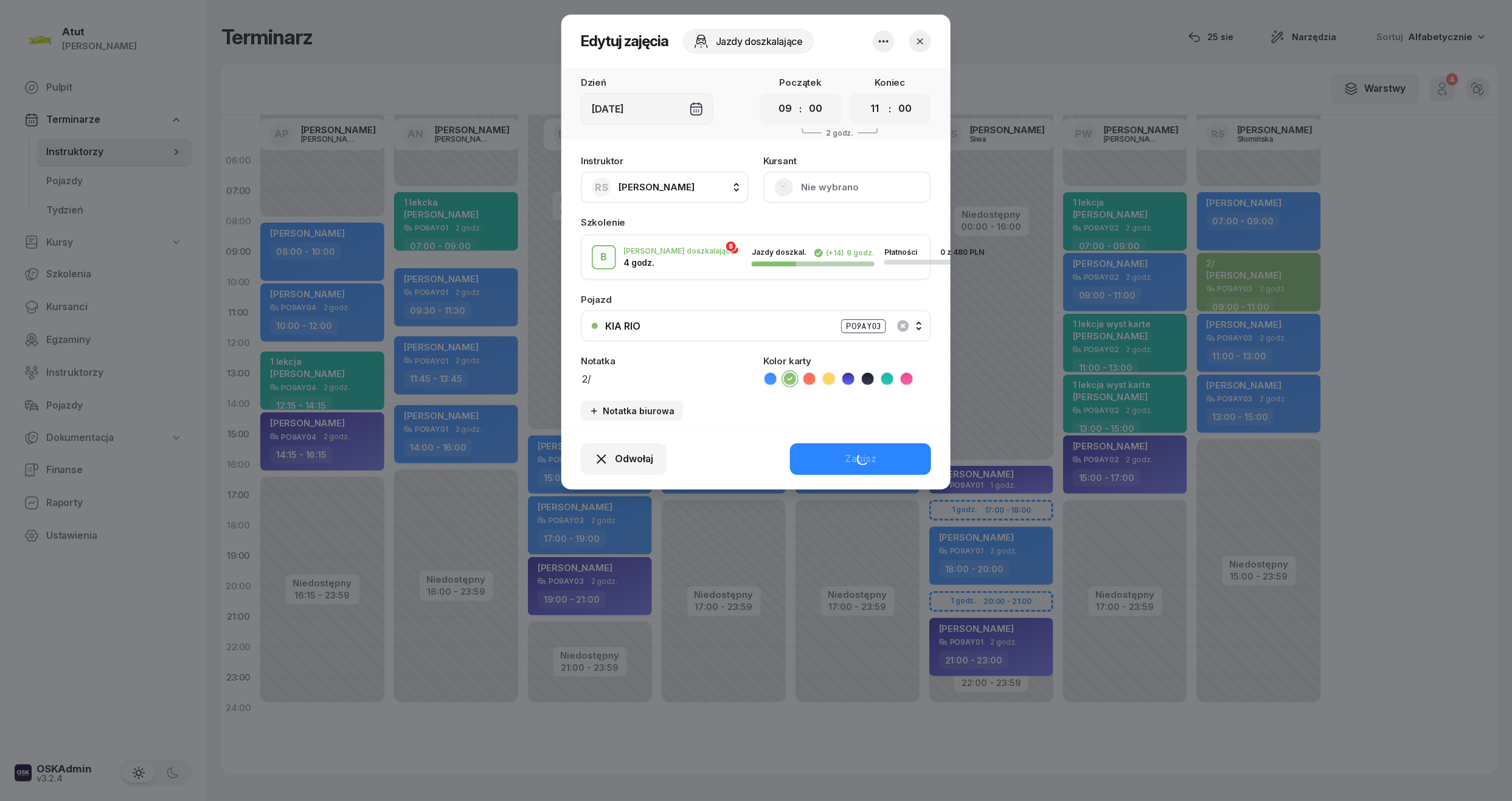
click at [850, 194] on button "Nie wybrano" at bounding box center [847, 187] width 168 height 32
click at [799, 224] on div "Otwórz profil" at bounding box center [802, 229] width 59 height 16
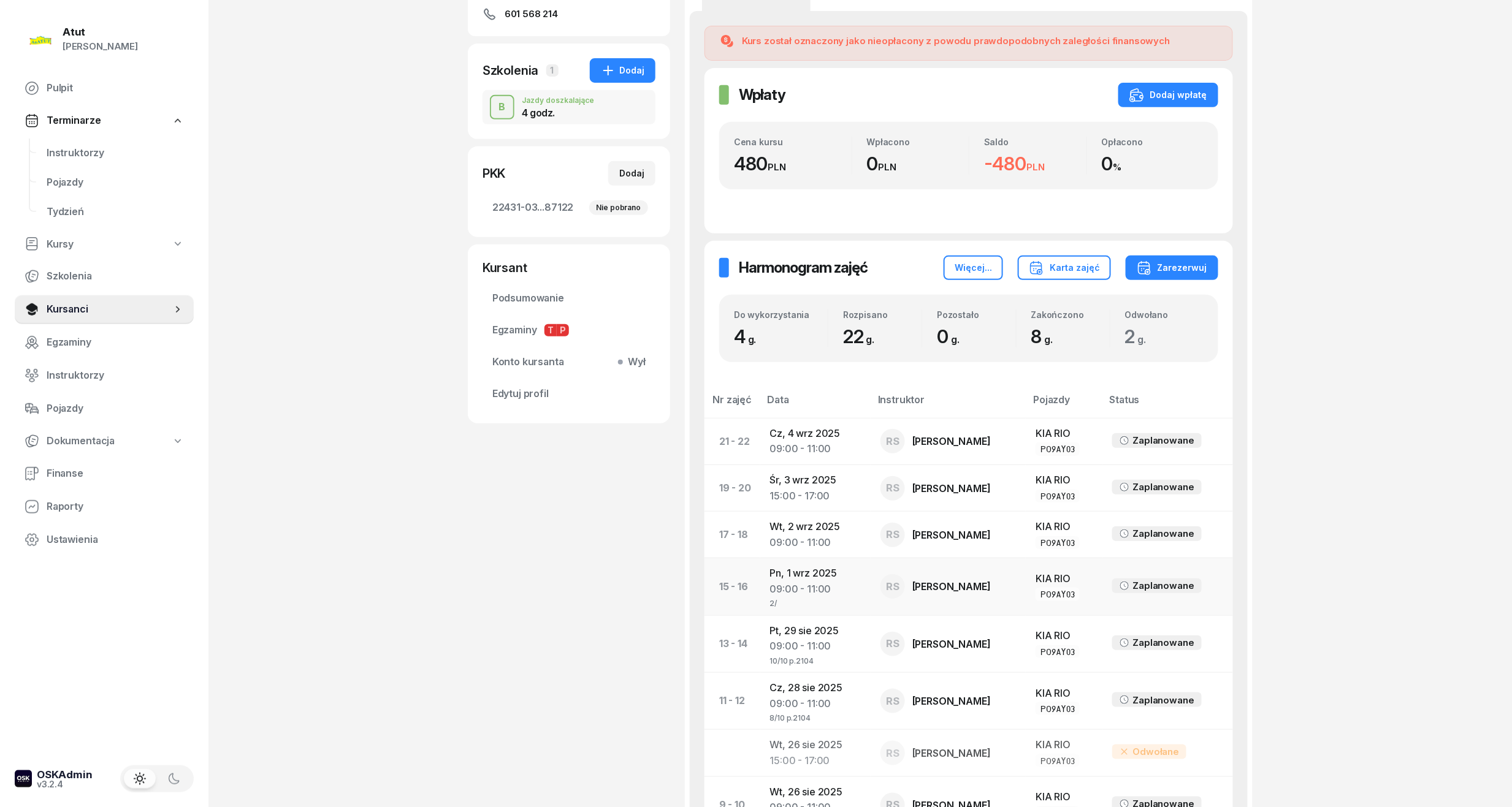
scroll to position [327, 0]
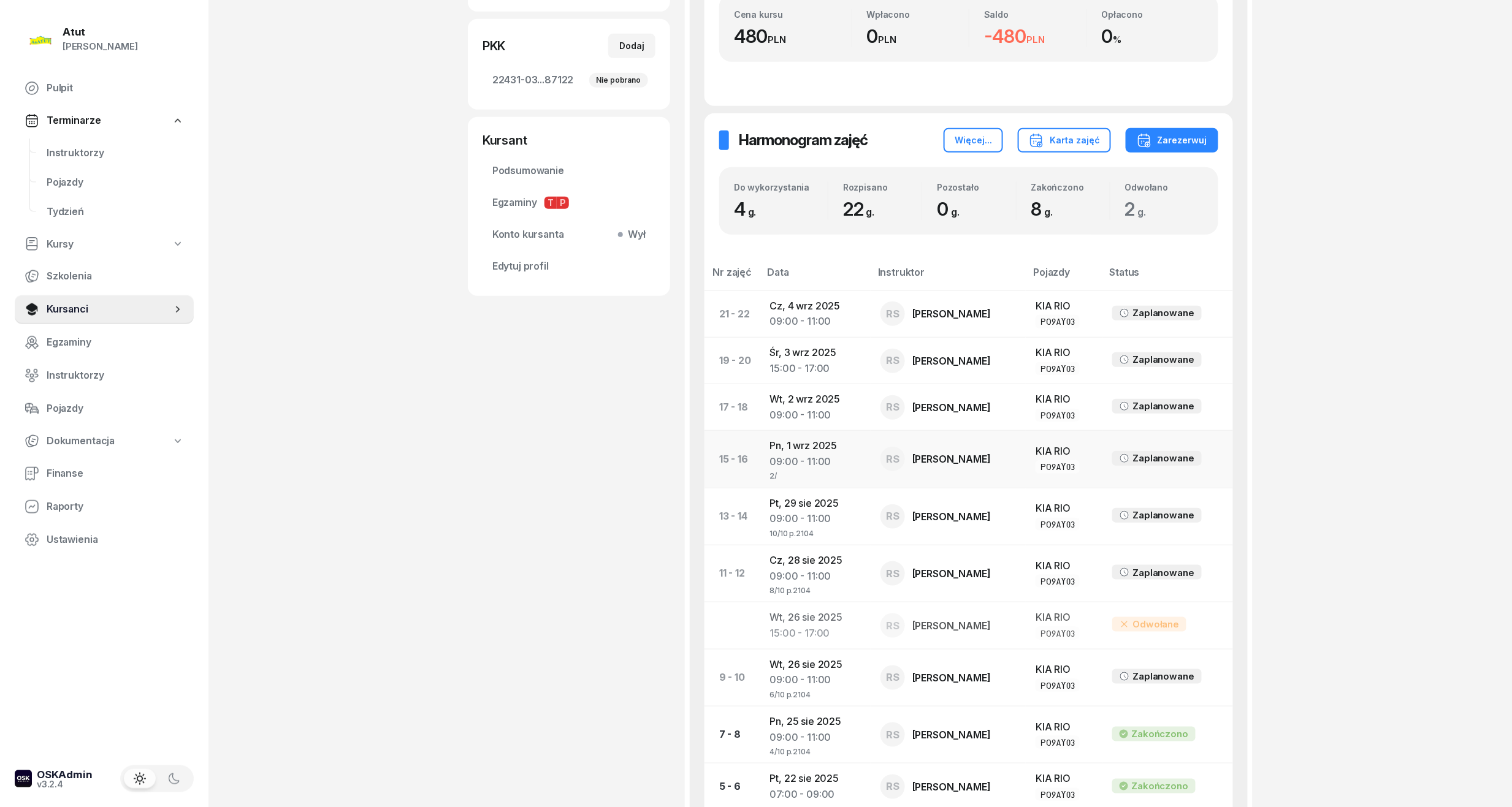
click at [804, 467] on div "09:00 - 11:00" at bounding box center [815, 462] width 90 height 16
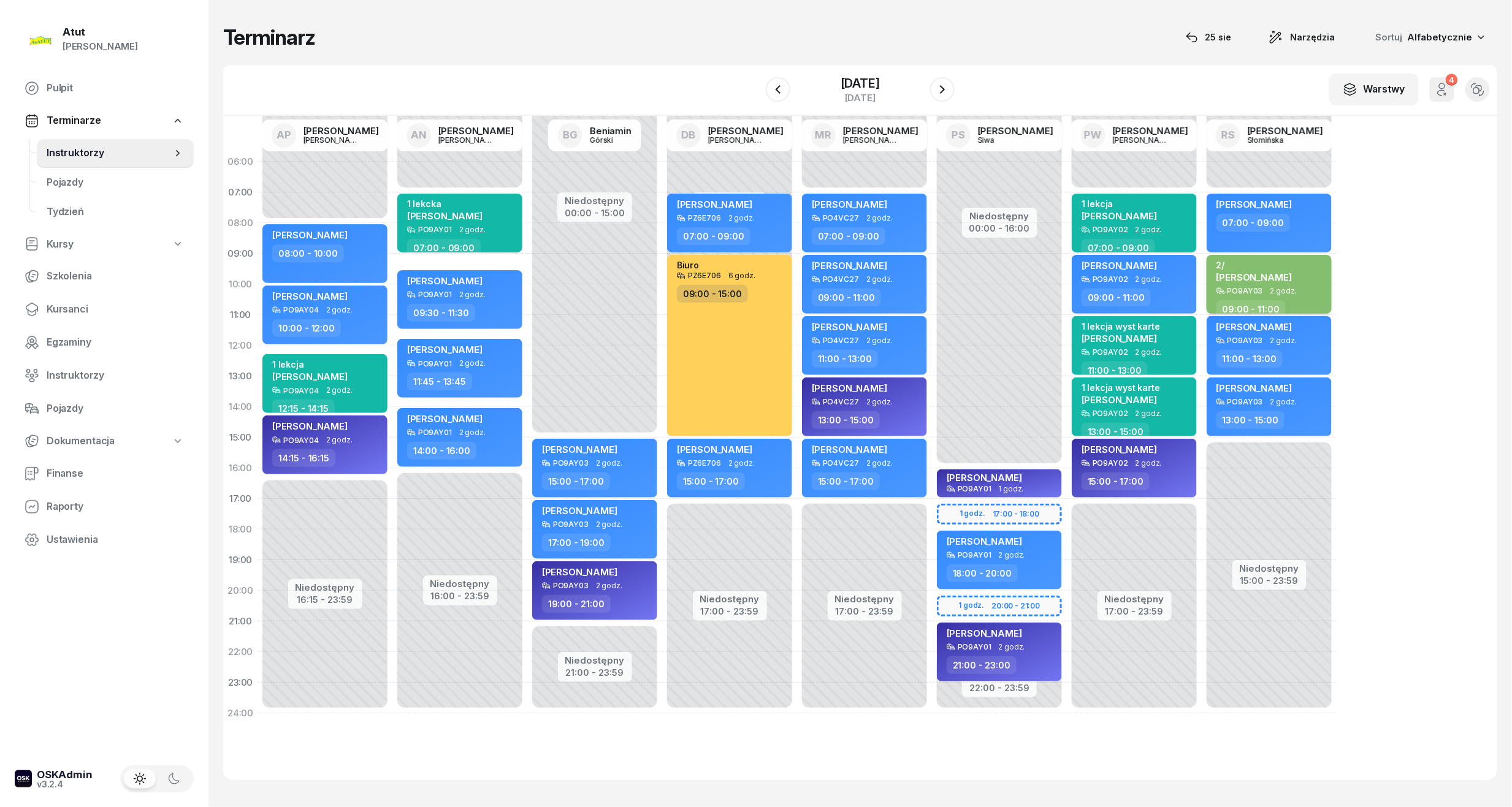
click at [1269, 263] on div "2/" at bounding box center [1254, 265] width 75 height 10
select select "09"
select select "11"
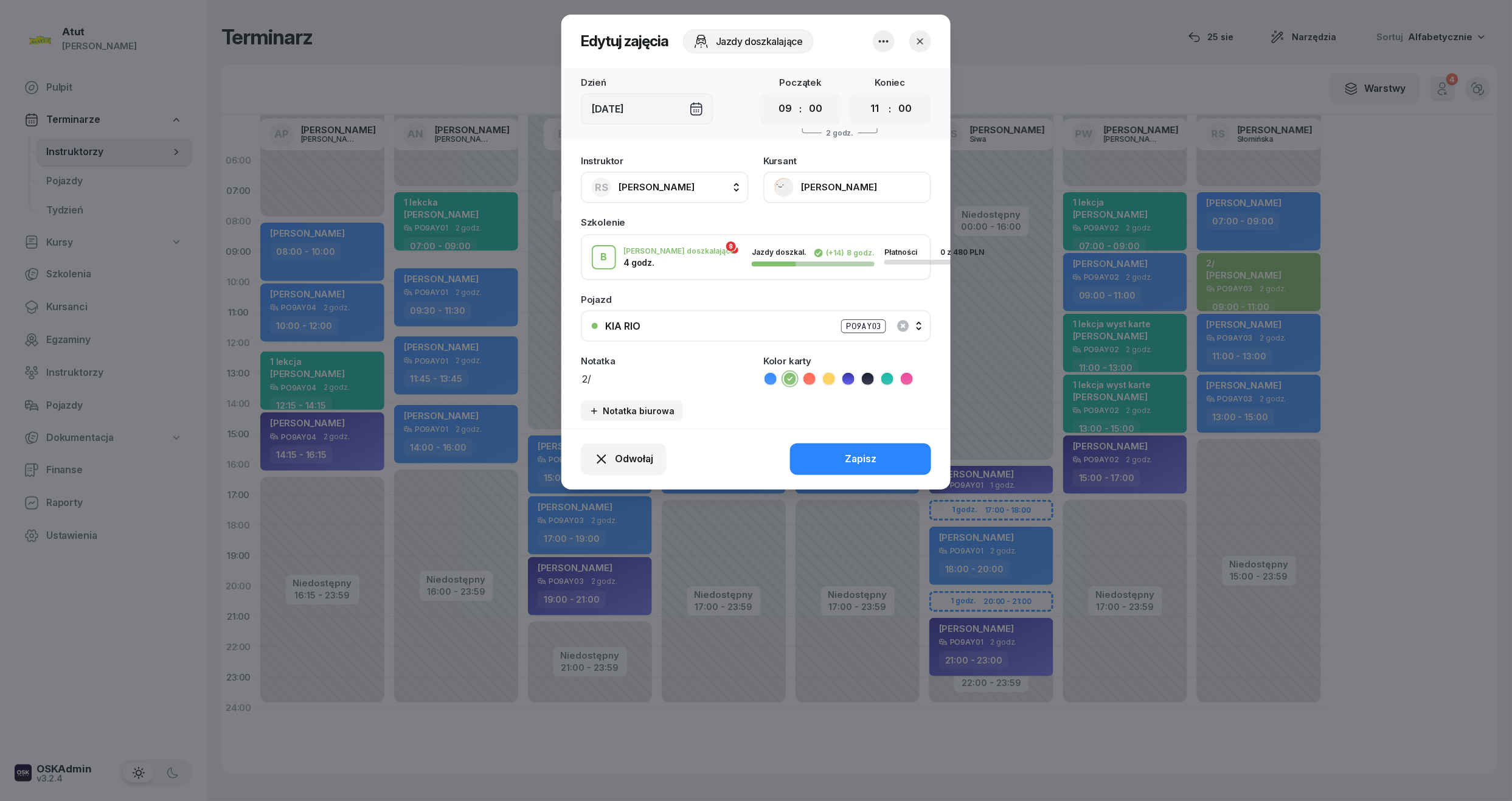
click at [599, 375] on textarea "2/" at bounding box center [665, 378] width 168 height 16
type textarea "2/8 p."
click at [829, 438] on div "Odwołaj Zapisz" at bounding box center [756, 459] width 390 height 61
click at [837, 458] on button "Zapisz" at bounding box center [860, 459] width 141 height 32
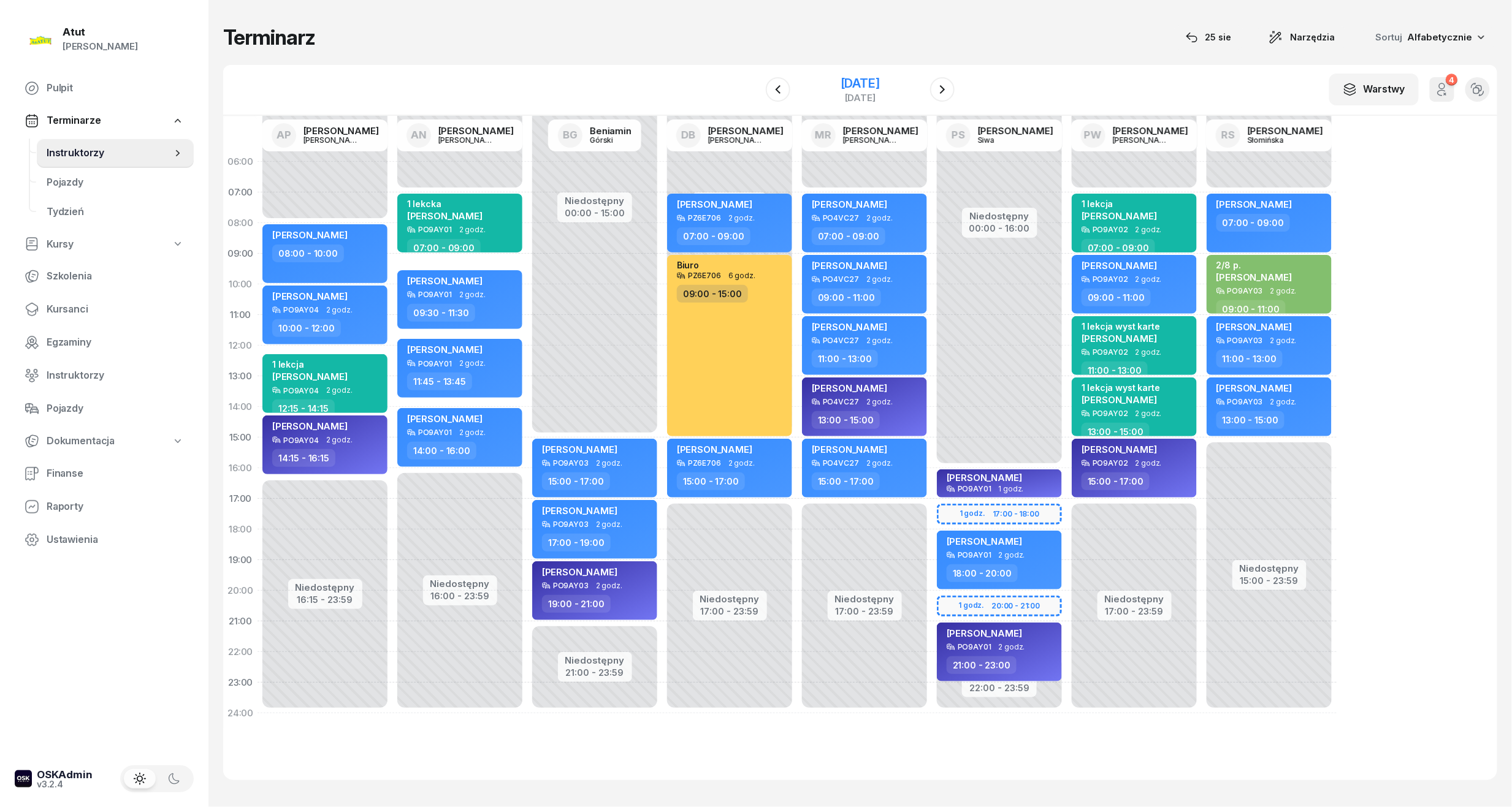
click at [859, 83] on div "[DATE]" at bounding box center [860, 83] width 39 height 12
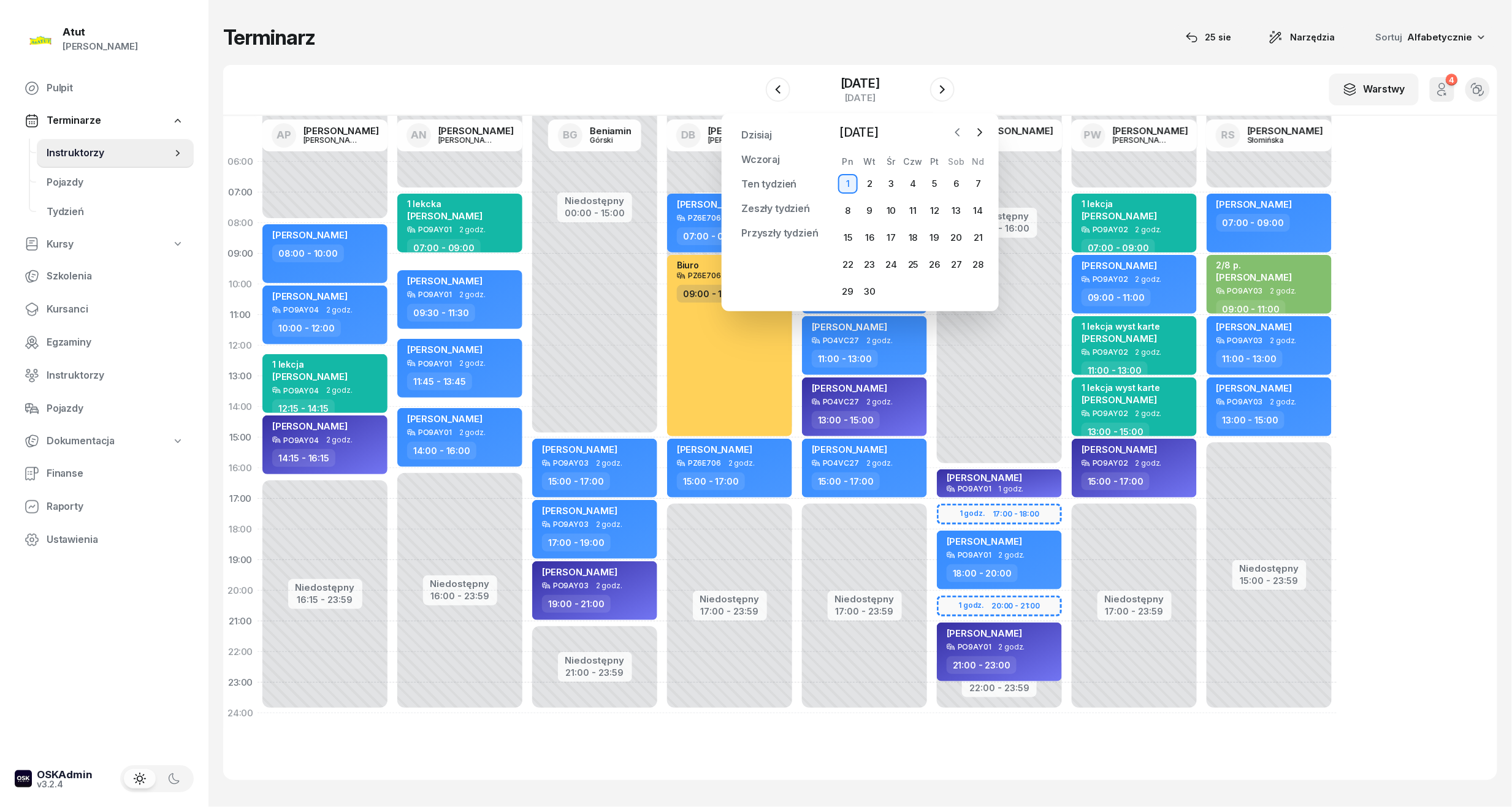
click at [958, 135] on icon "button" at bounding box center [958, 132] width 4 height 7
click at [866, 282] on div "26" at bounding box center [869, 291] width 20 height 20
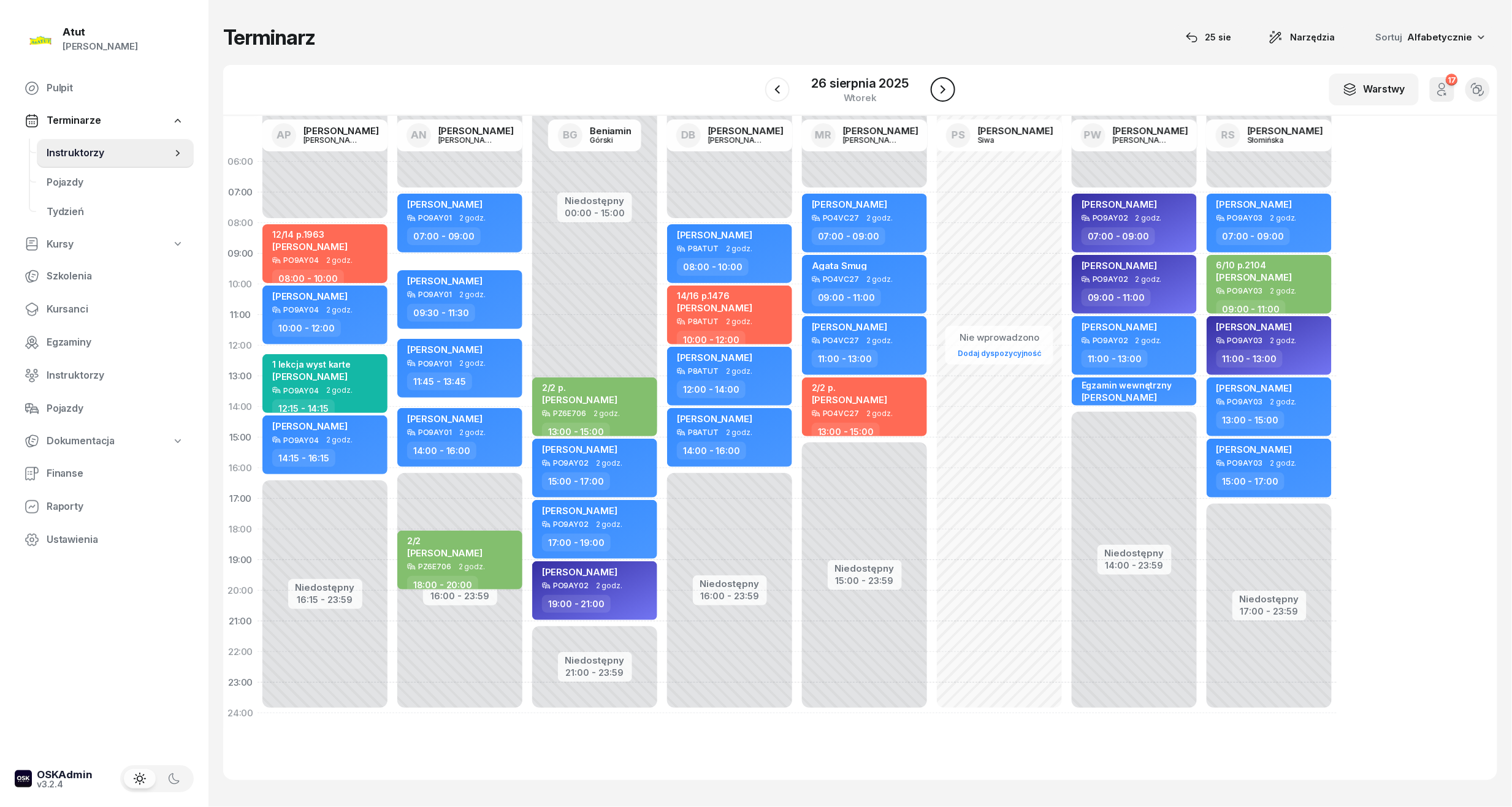
click at [942, 92] on icon "button" at bounding box center [942, 89] width 5 height 9
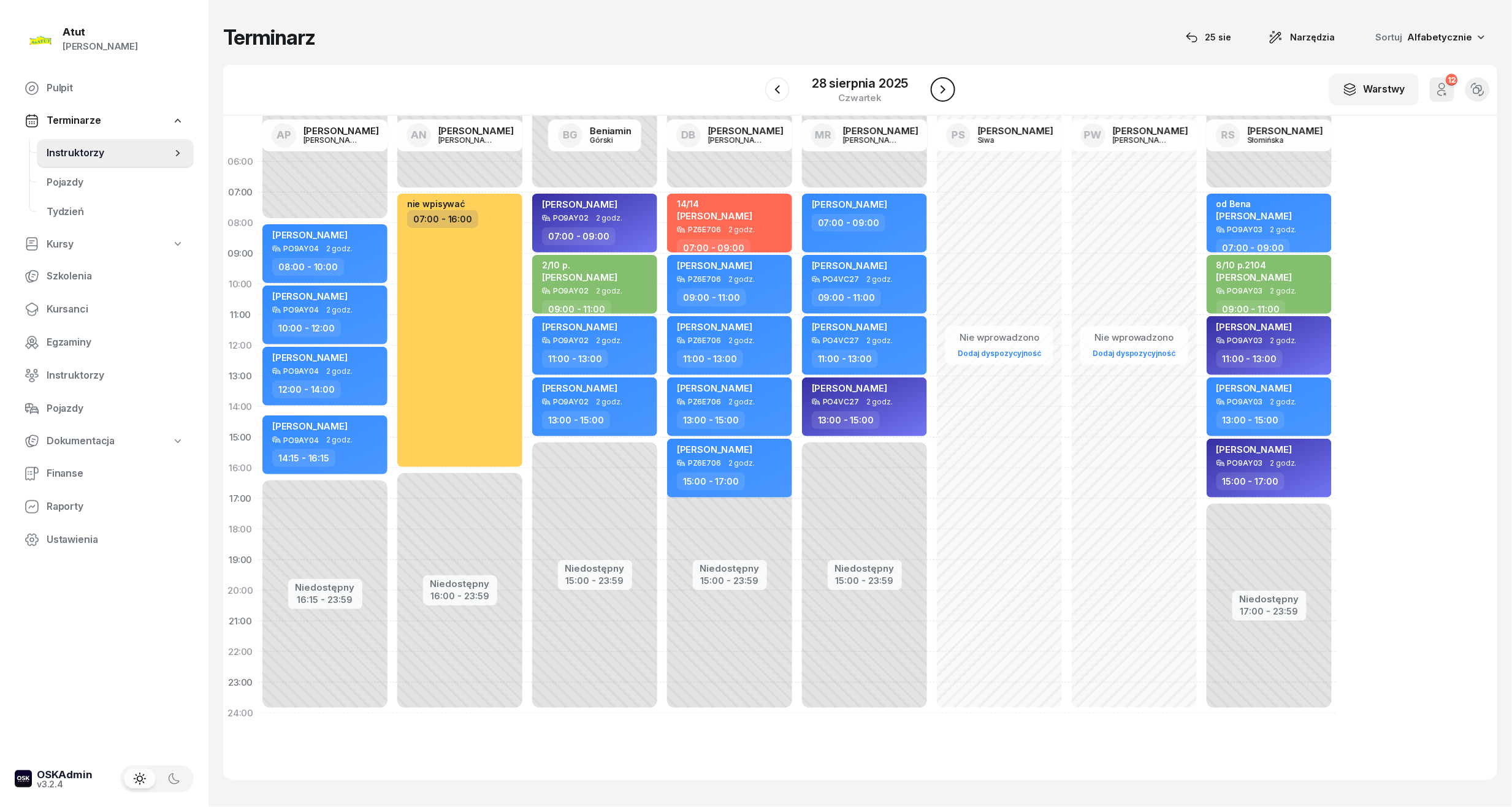
click at [942, 92] on icon "button" at bounding box center [942, 89] width 5 height 9
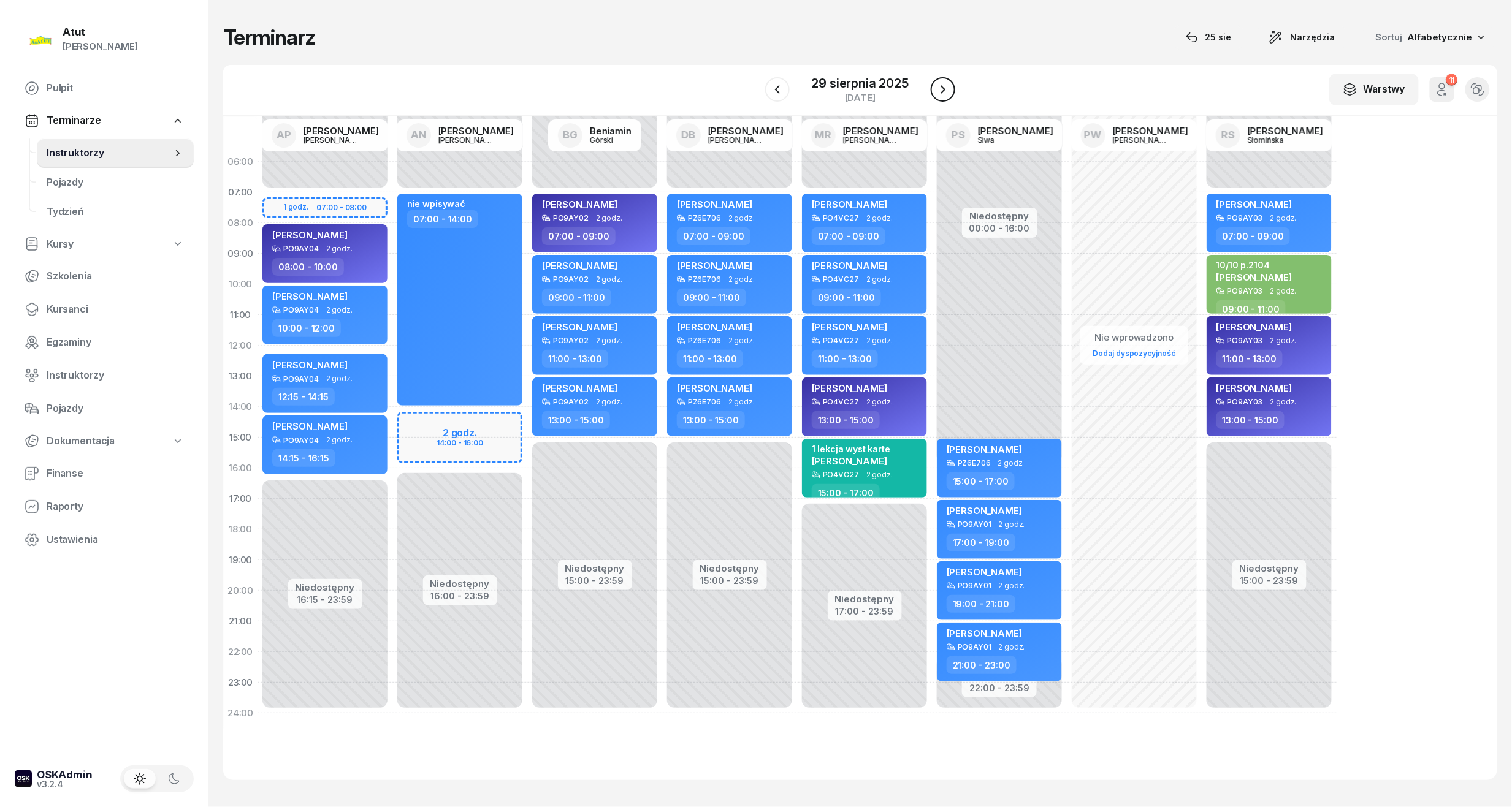
click at [942, 92] on icon "button" at bounding box center [942, 89] width 5 height 9
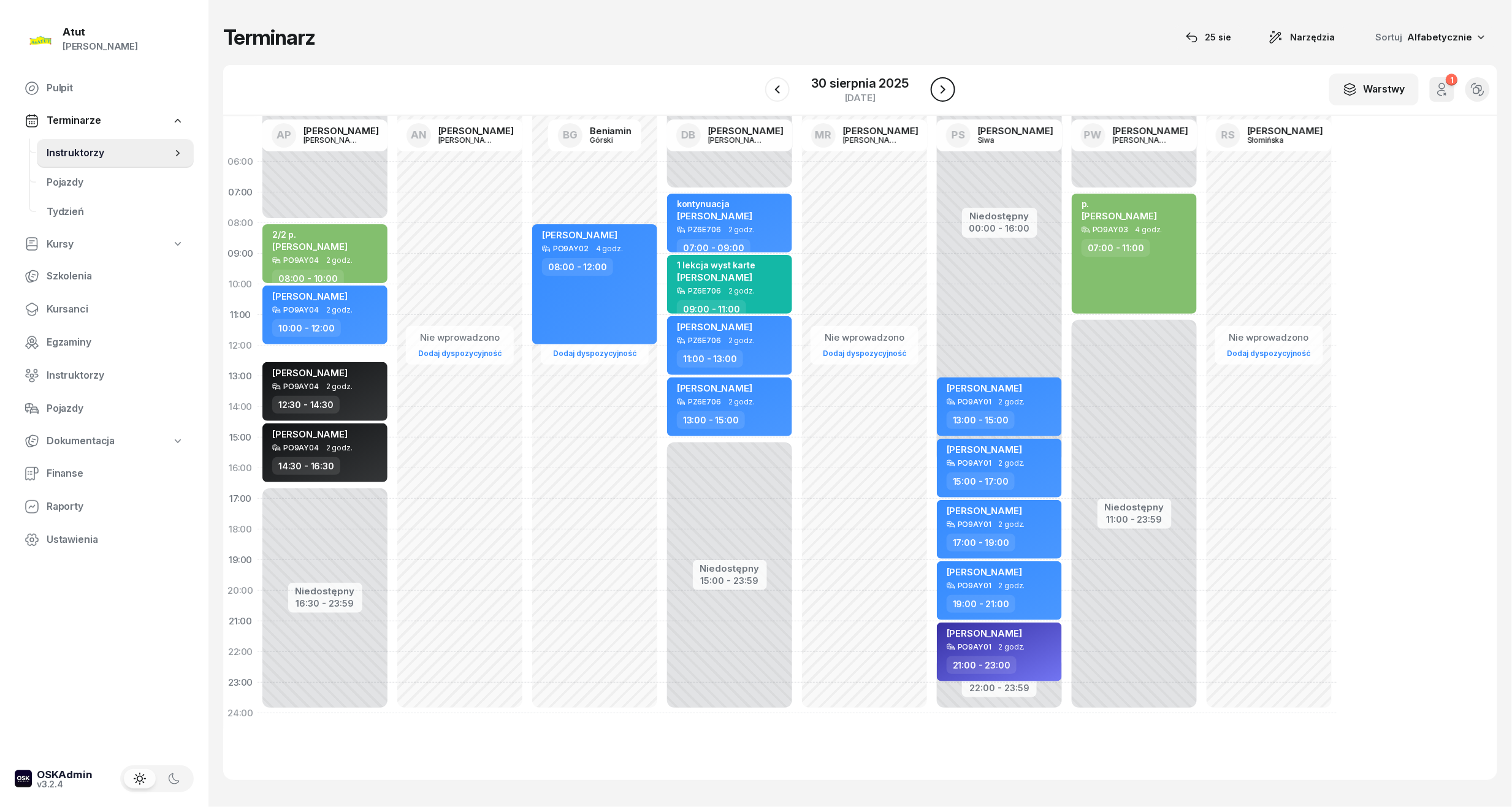
click at [942, 92] on icon "button" at bounding box center [942, 89] width 5 height 9
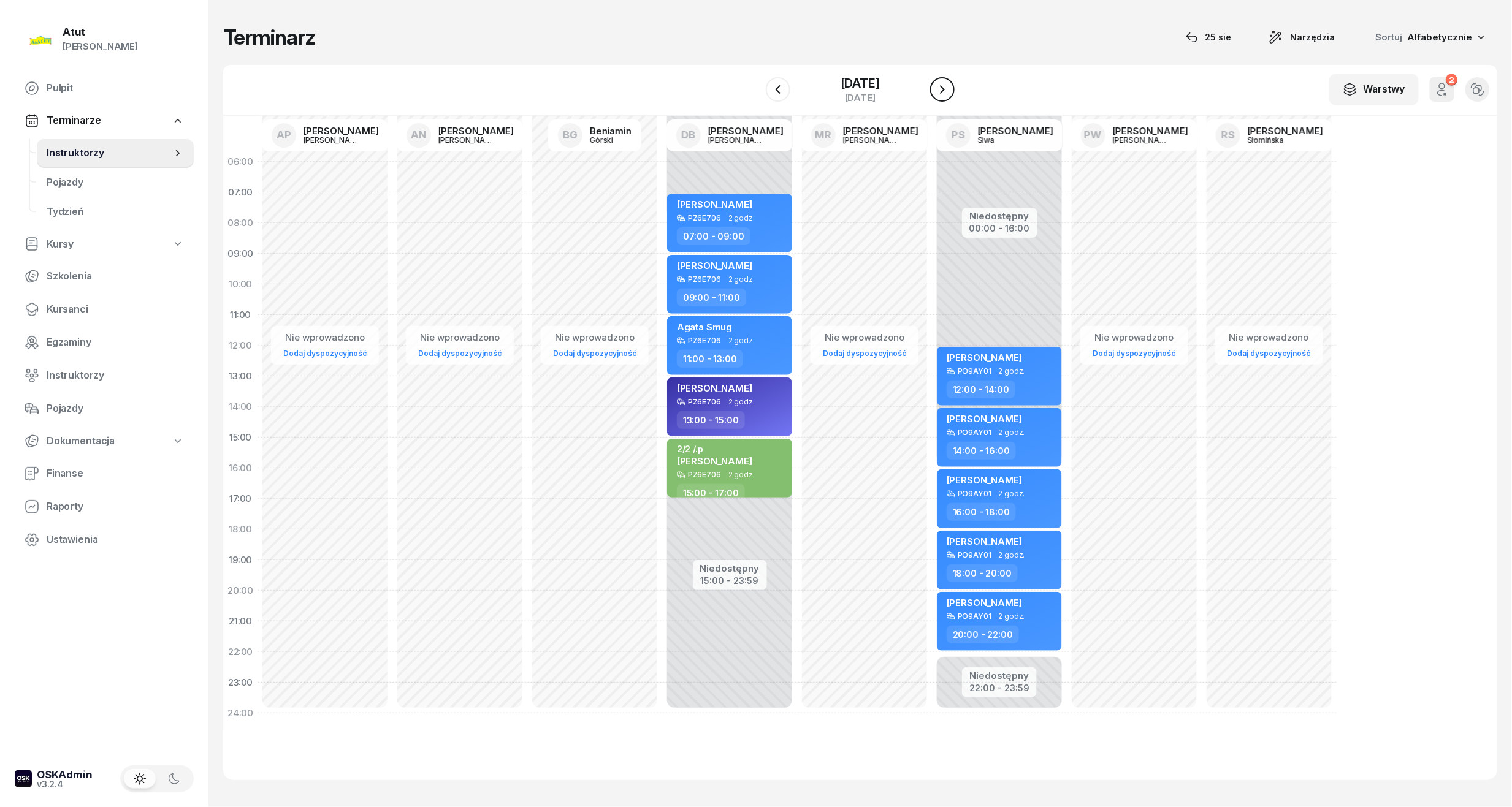
click at [942, 92] on icon "button" at bounding box center [942, 89] width 5 height 9
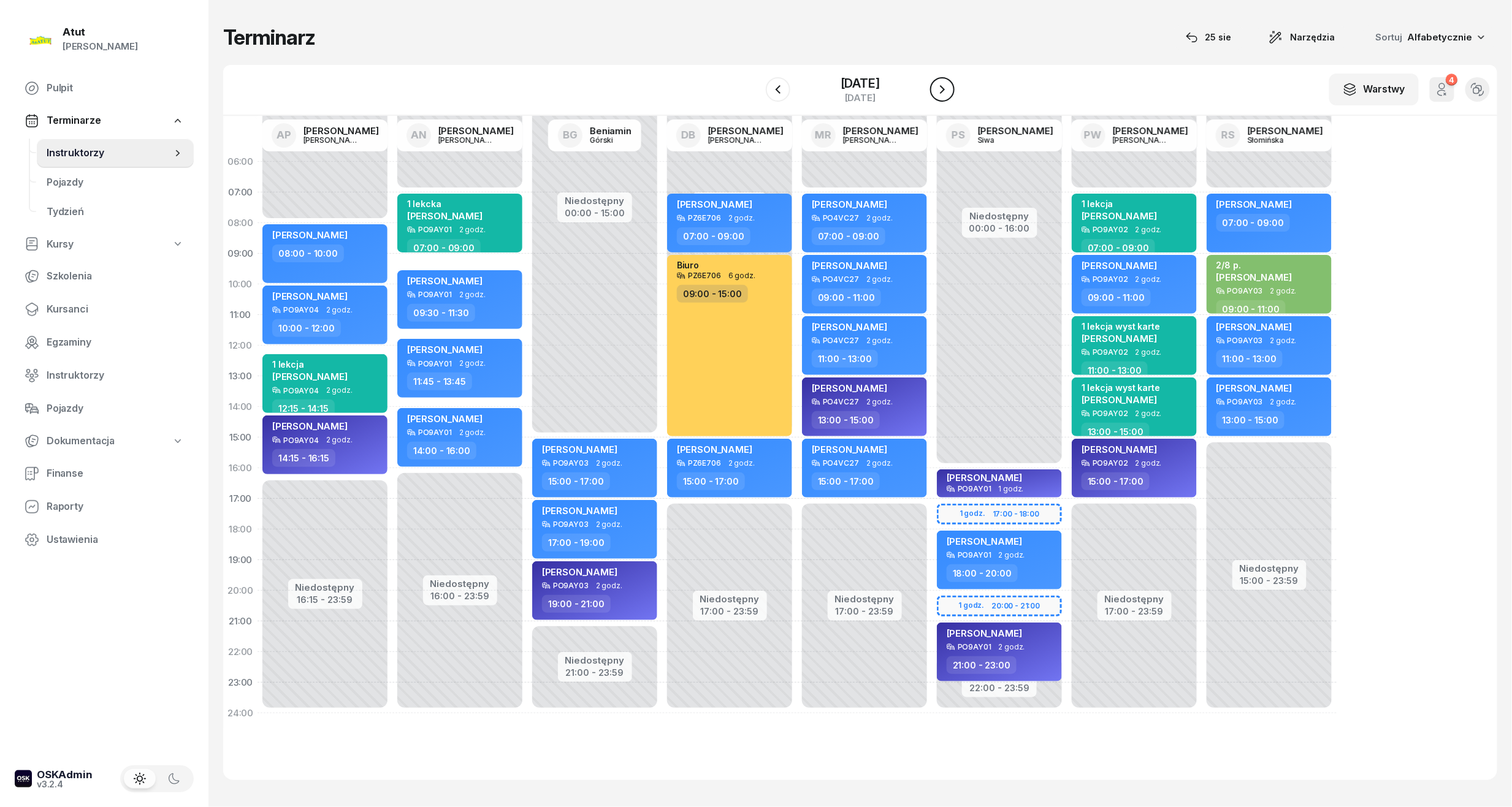
click at [942, 92] on icon "button" at bounding box center [942, 89] width 5 height 9
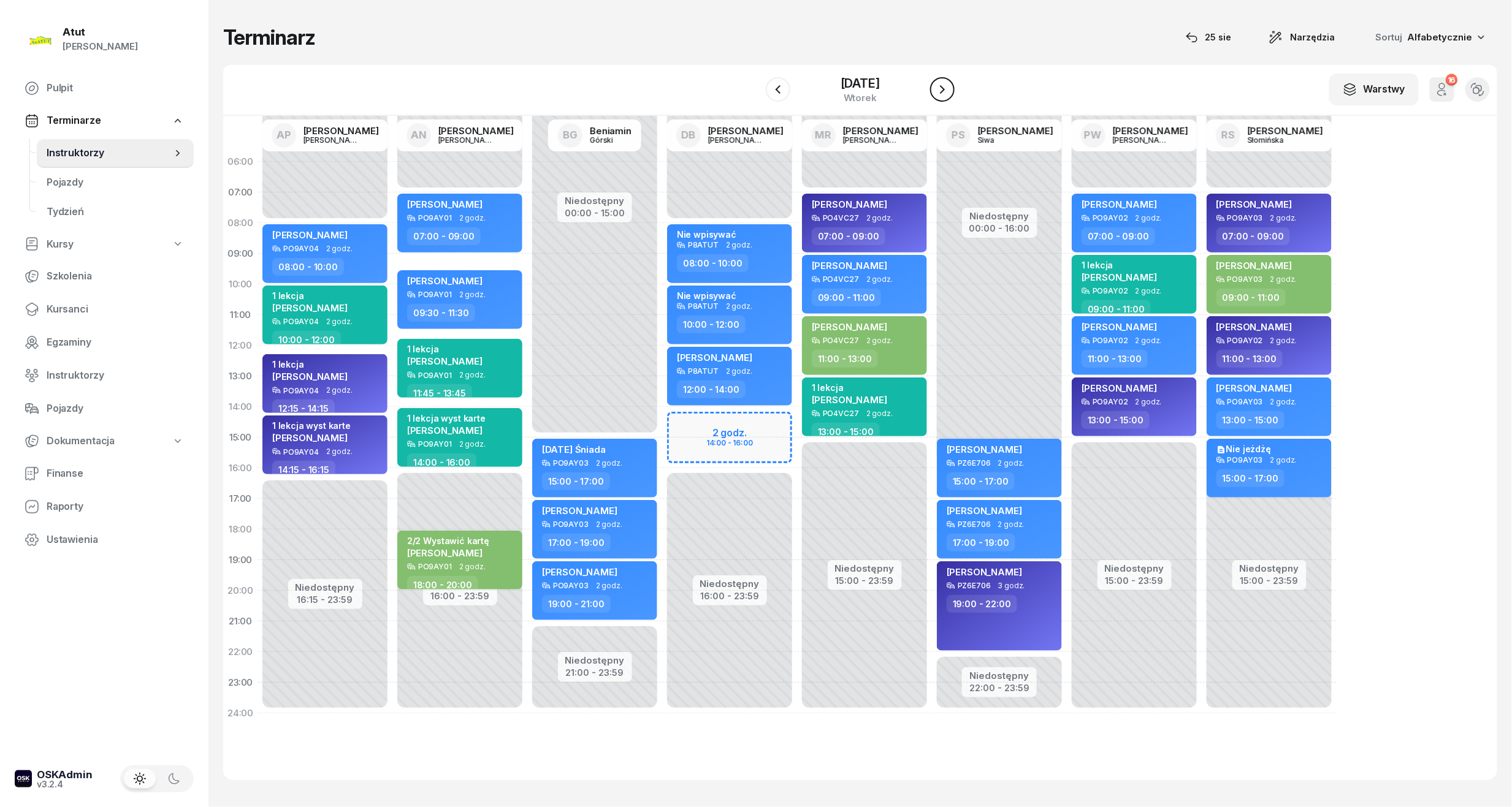
click at [942, 92] on icon "button" at bounding box center [942, 89] width 5 height 9
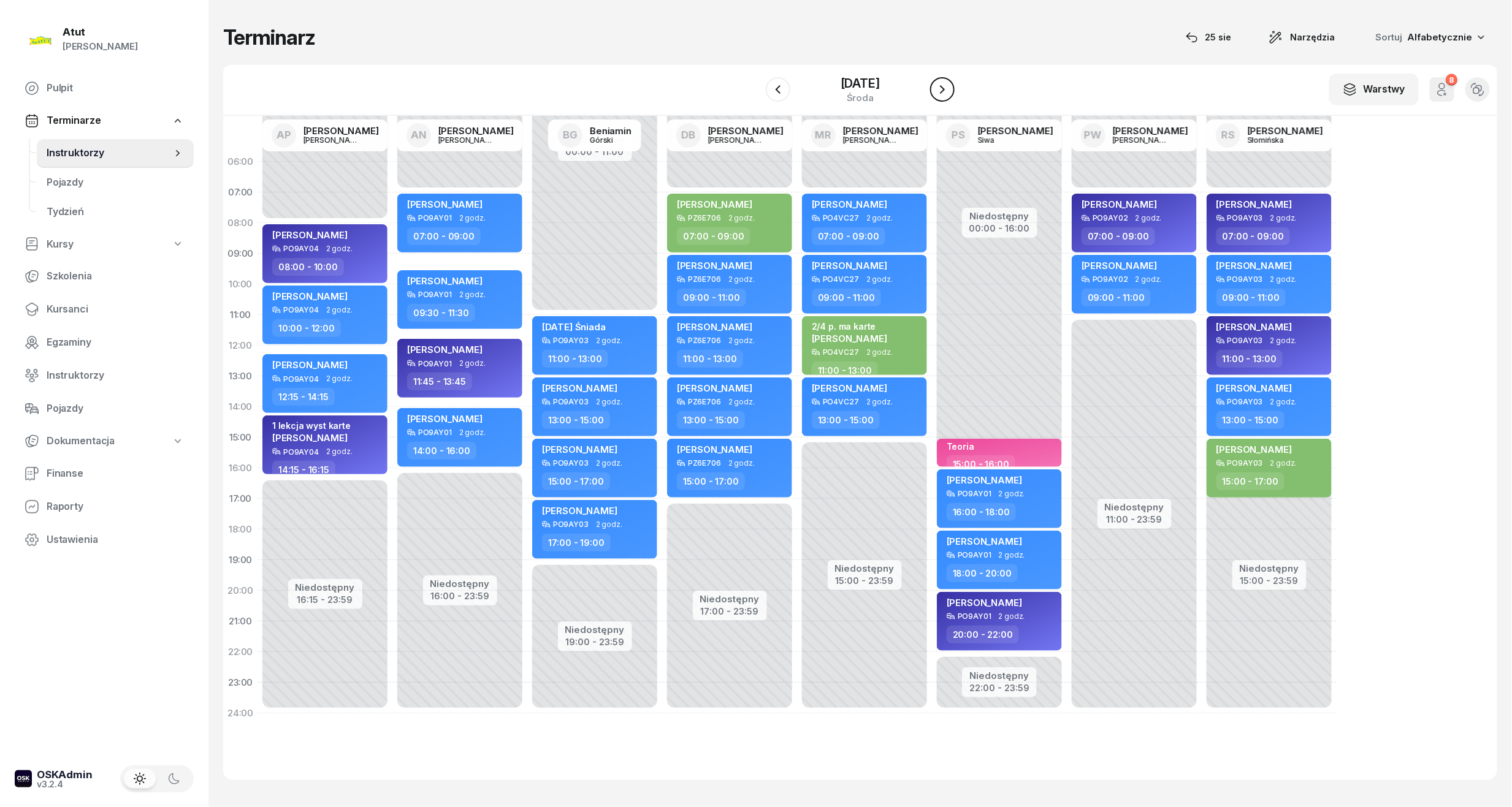
click at [942, 92] on icon "button" at bounding box center [942, 89] width 5 height 9
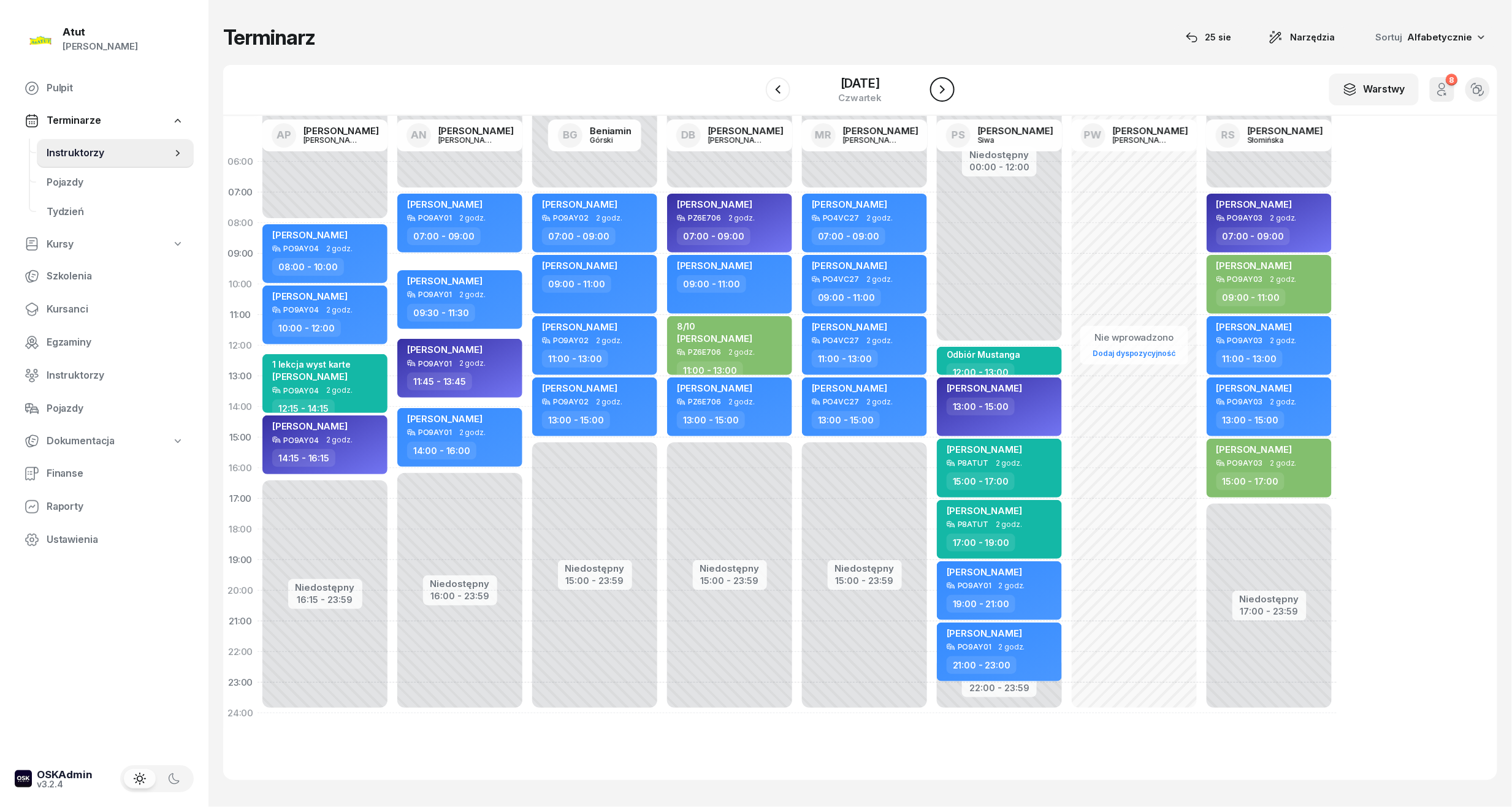
click at [942, 92] on icon "button" at bounding box center [942, 89] width 5 height 9
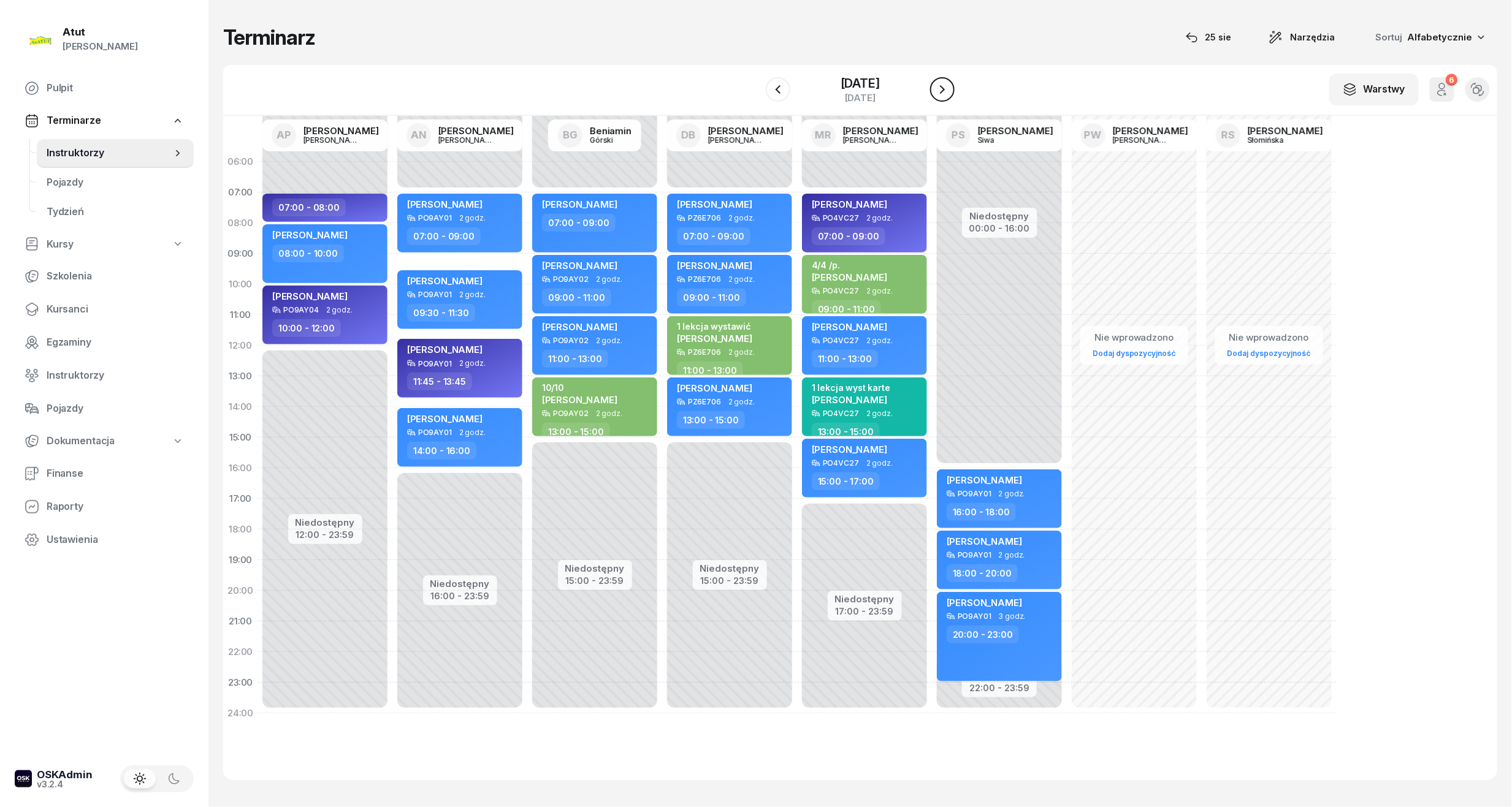
click at [942, 92] on icon "button" at bounding box center [942, 89] width 5 height 9
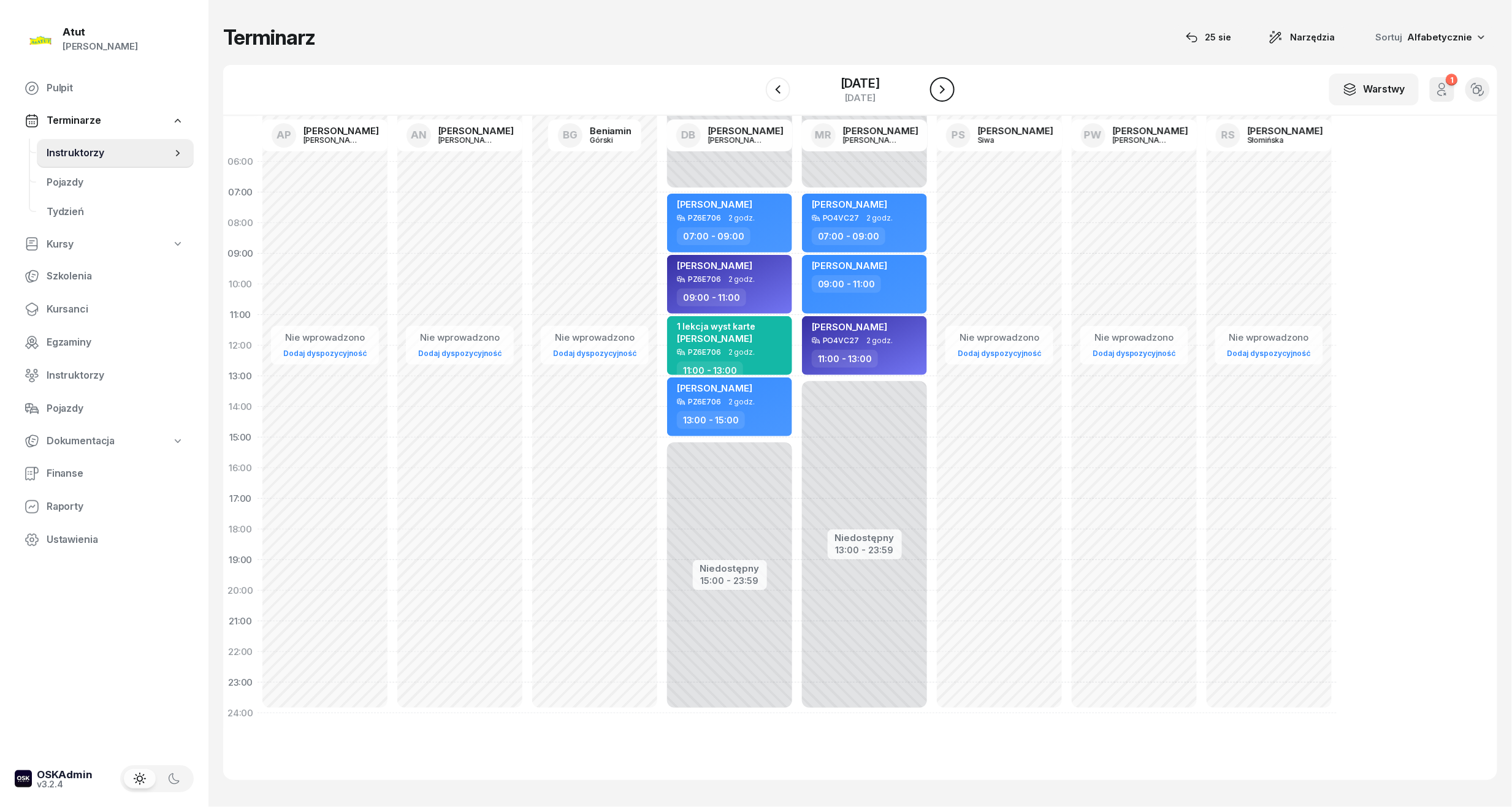
click at [942, 92] on icon "button" at bounding box center [942, 89] width 5 height 9
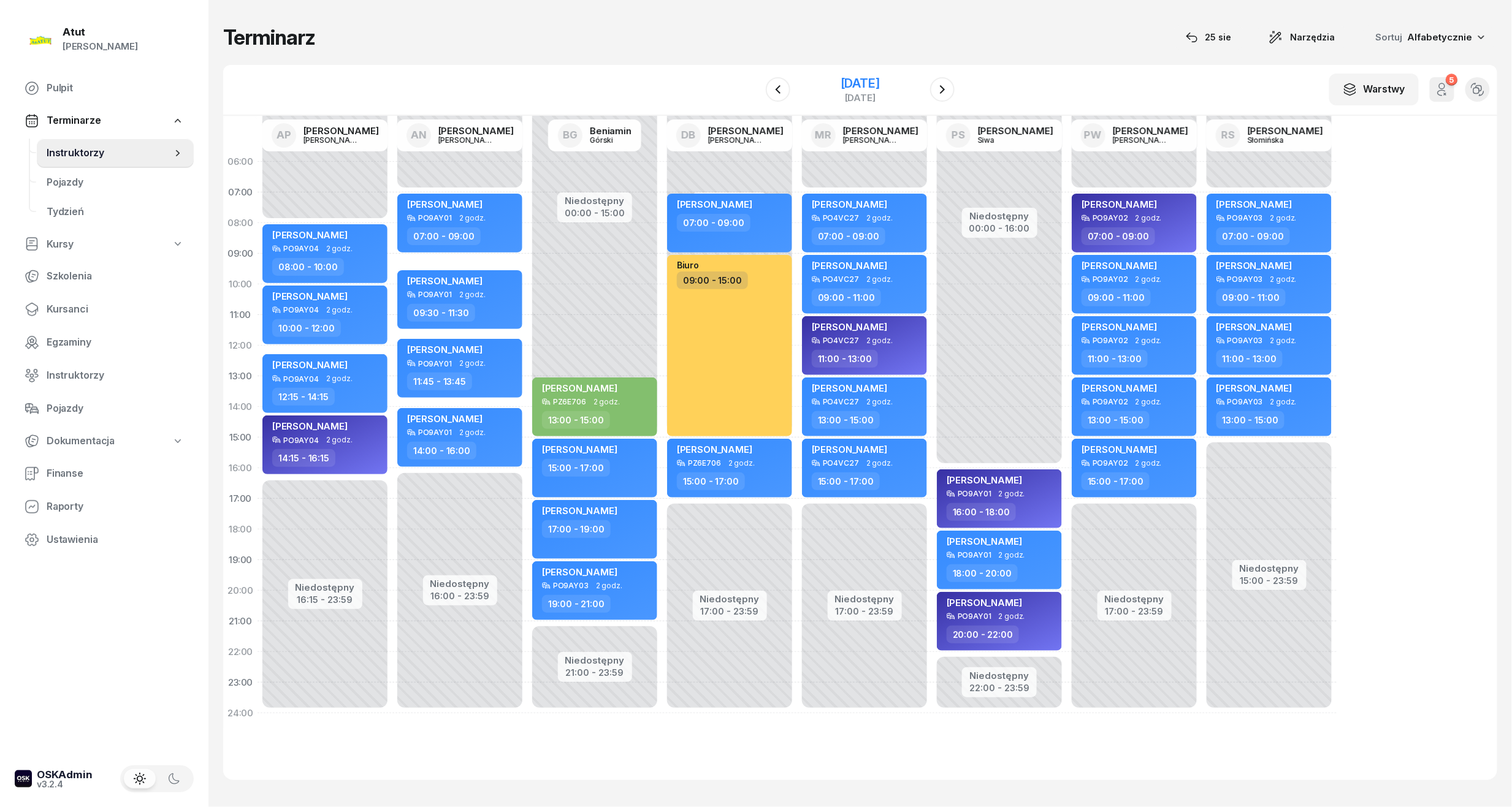
click at [805, 81] on div "[DATE]" at bounding box center [860, 89] width 125 height 35
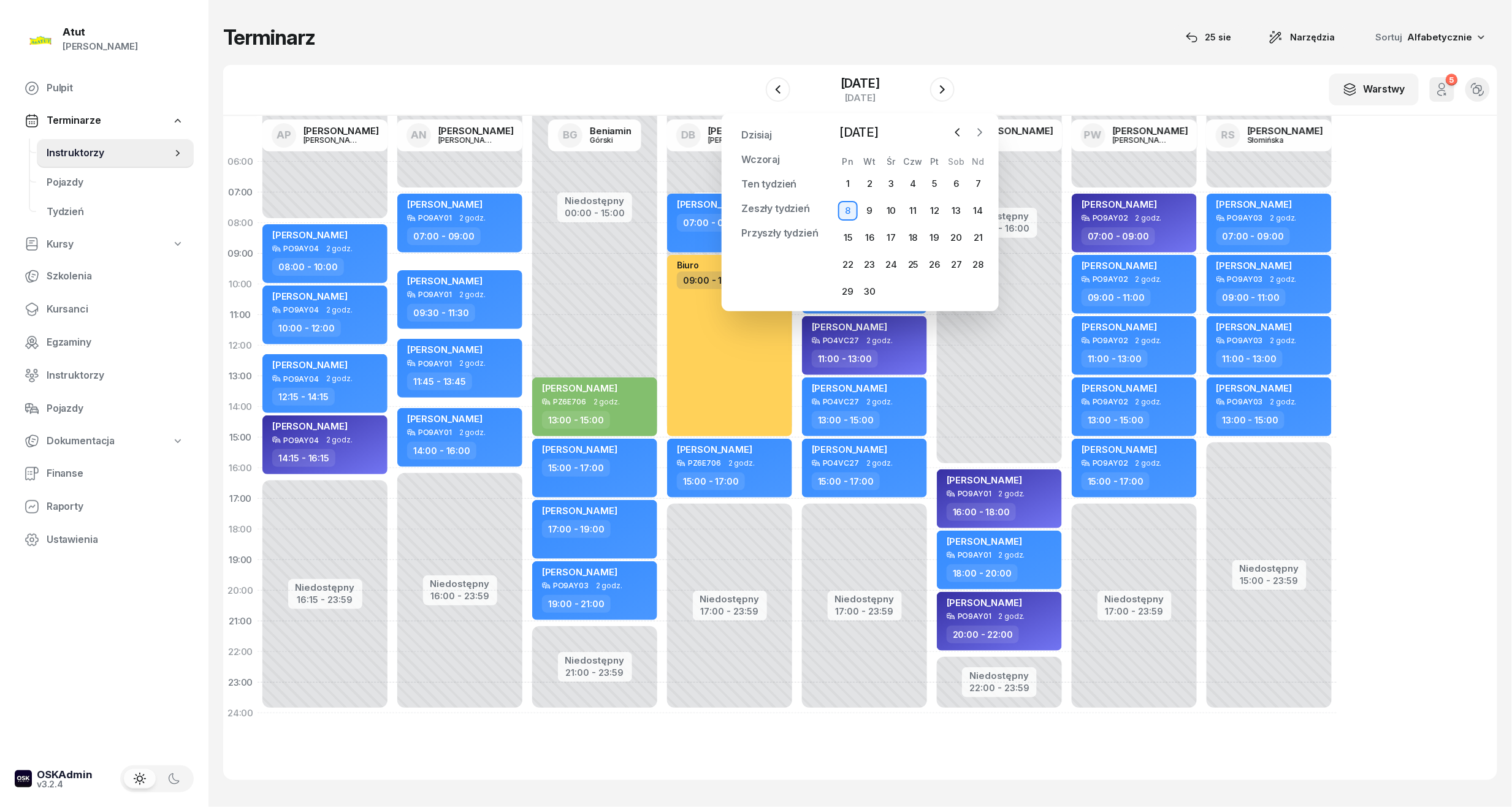
click at [982, 130] on icon "button" at bounding box center [979, 132] width 12 height 12
click at [891, 184] on div "1" at bounding box center [891, 184] width 20 height 20
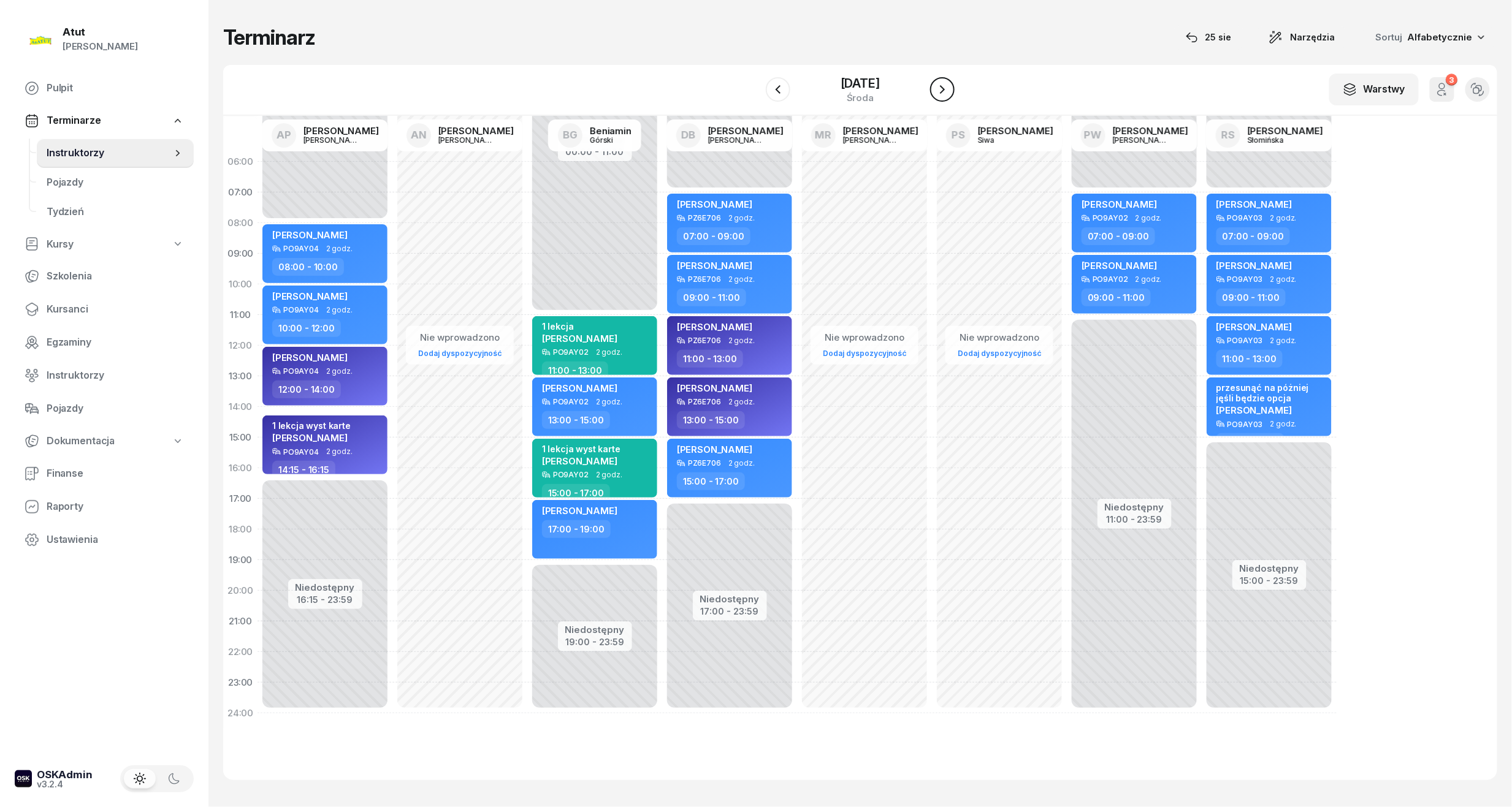
click at [950, 84] on icon "button" at bounding box center [942, 89] width 14 height 14
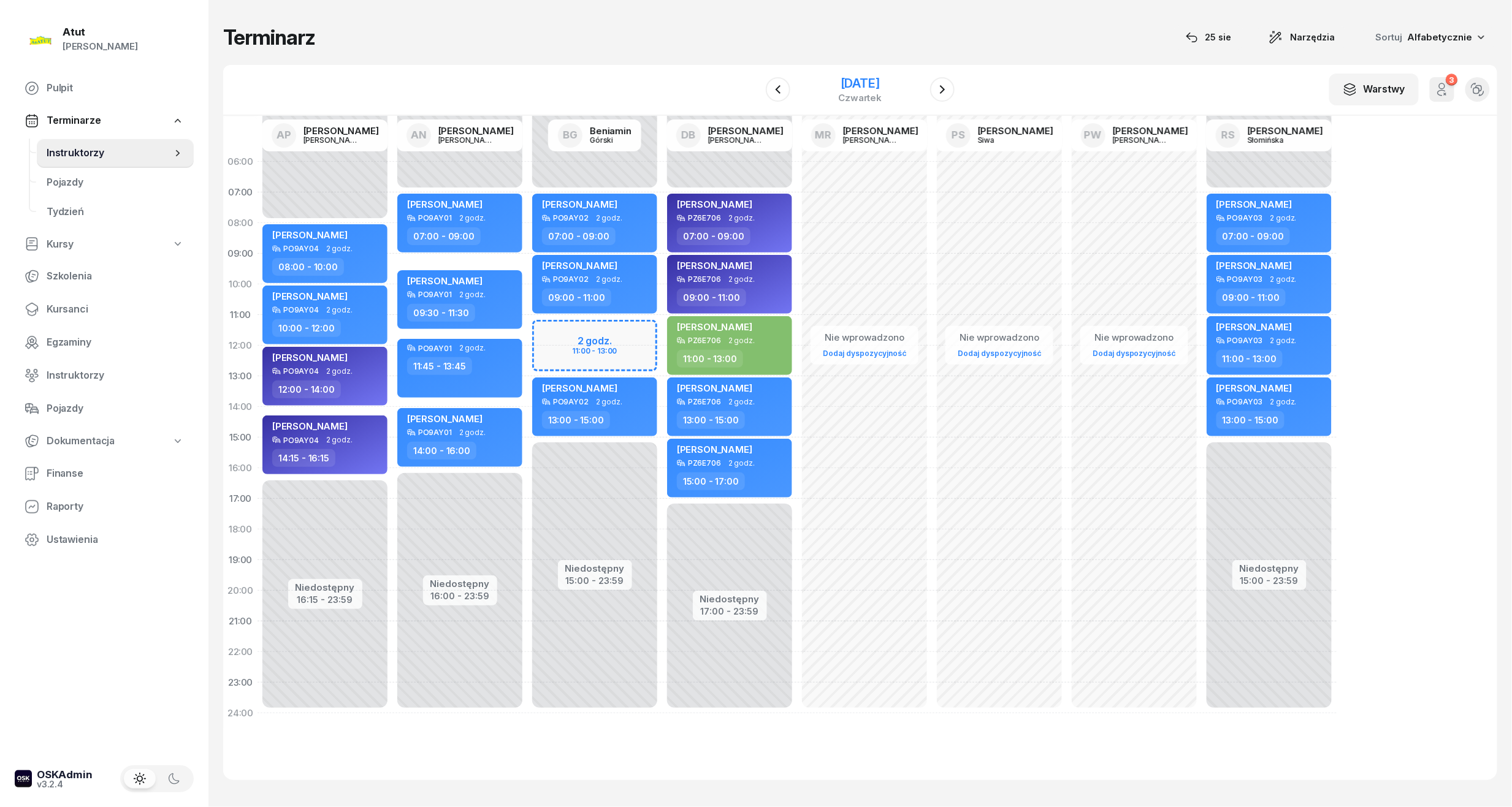
click at [878, 79] on div "[DATE]" at bounding box center [861, 83] width 43 height 12
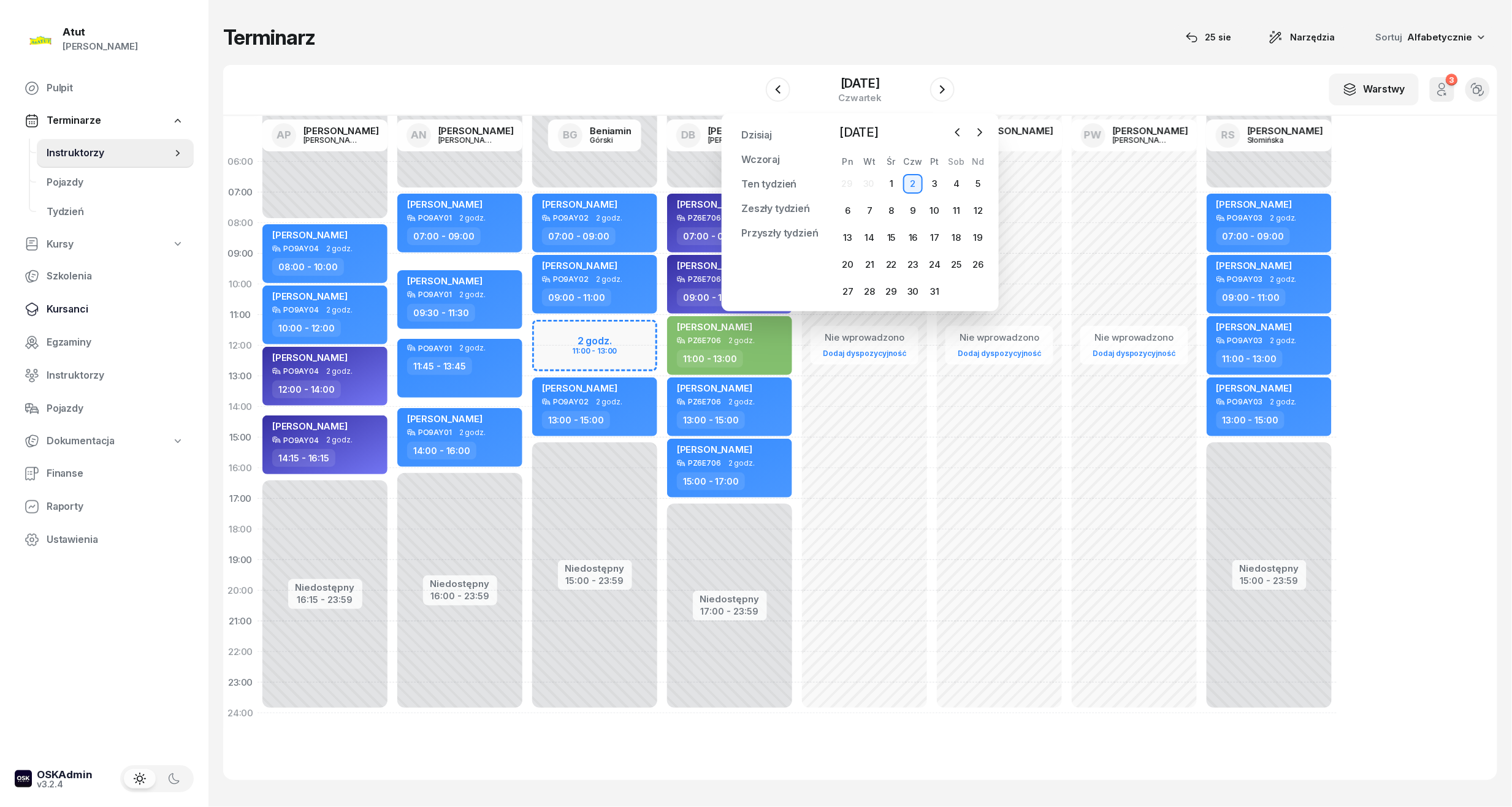
drag, startPoint x: 73, startPoint y: 312, endPoint x: 97, endPoint y: 301, distance: 26.4
click at [73, 312] on span "Kursanci" at bounding box center [115, 309] width 138 height 16
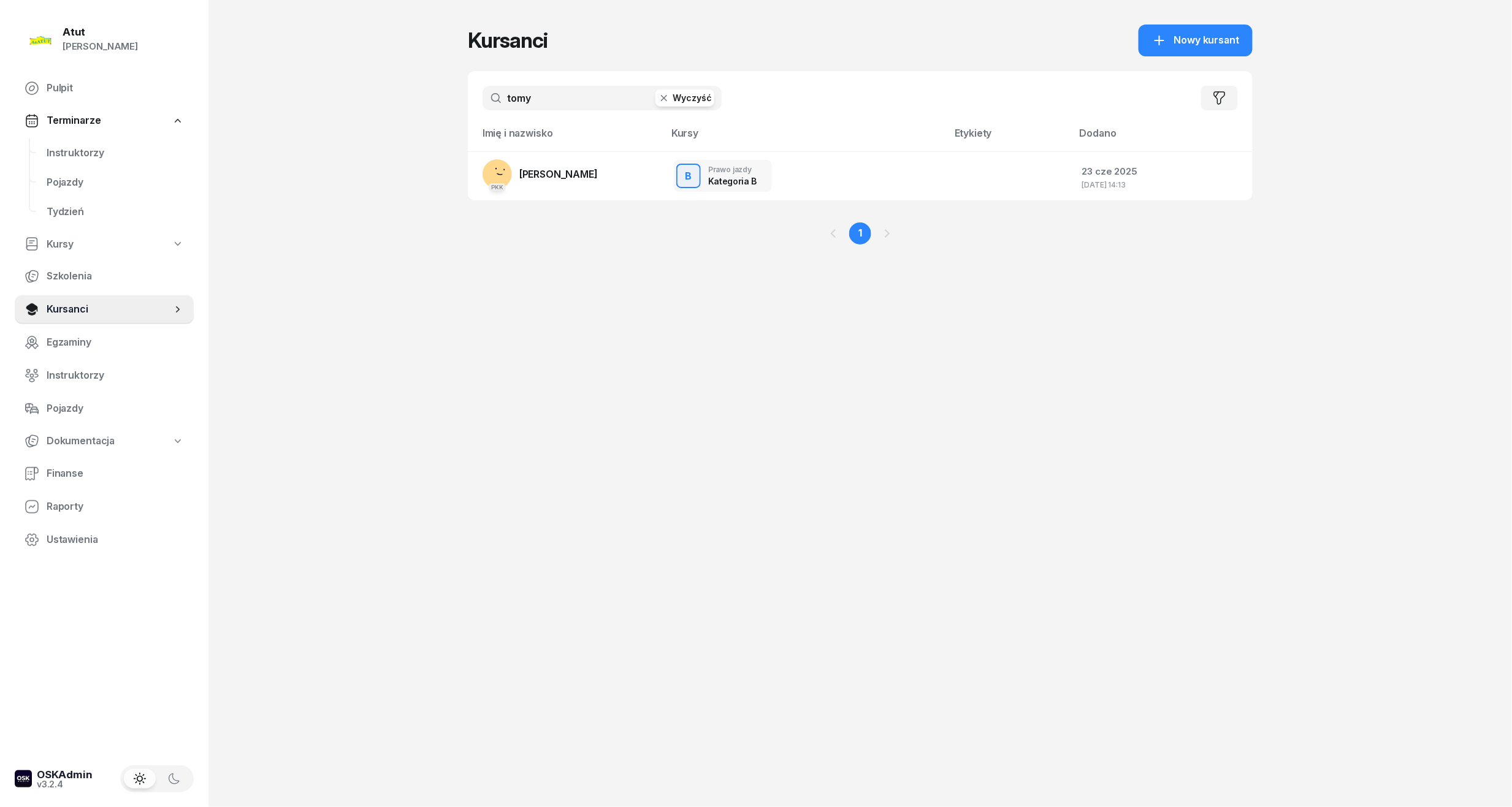
drag, startPoint x: 555, startPoint y: 105, endPoint x: -42, endPoint y: 109, distance: 597.0
click at [0, 109] on html "[PERSON_NAME] [PERSON_NAME] Pulpit Terminarze Instruktorzy Pojazdy Tydzień Kurs…" at bounding box center [756, 404] width 1512 height 807
type input "bukie"
click at [557, 173] on span "[PERSON_NAME]" at bounding box center [558, 174] width 79 height 12
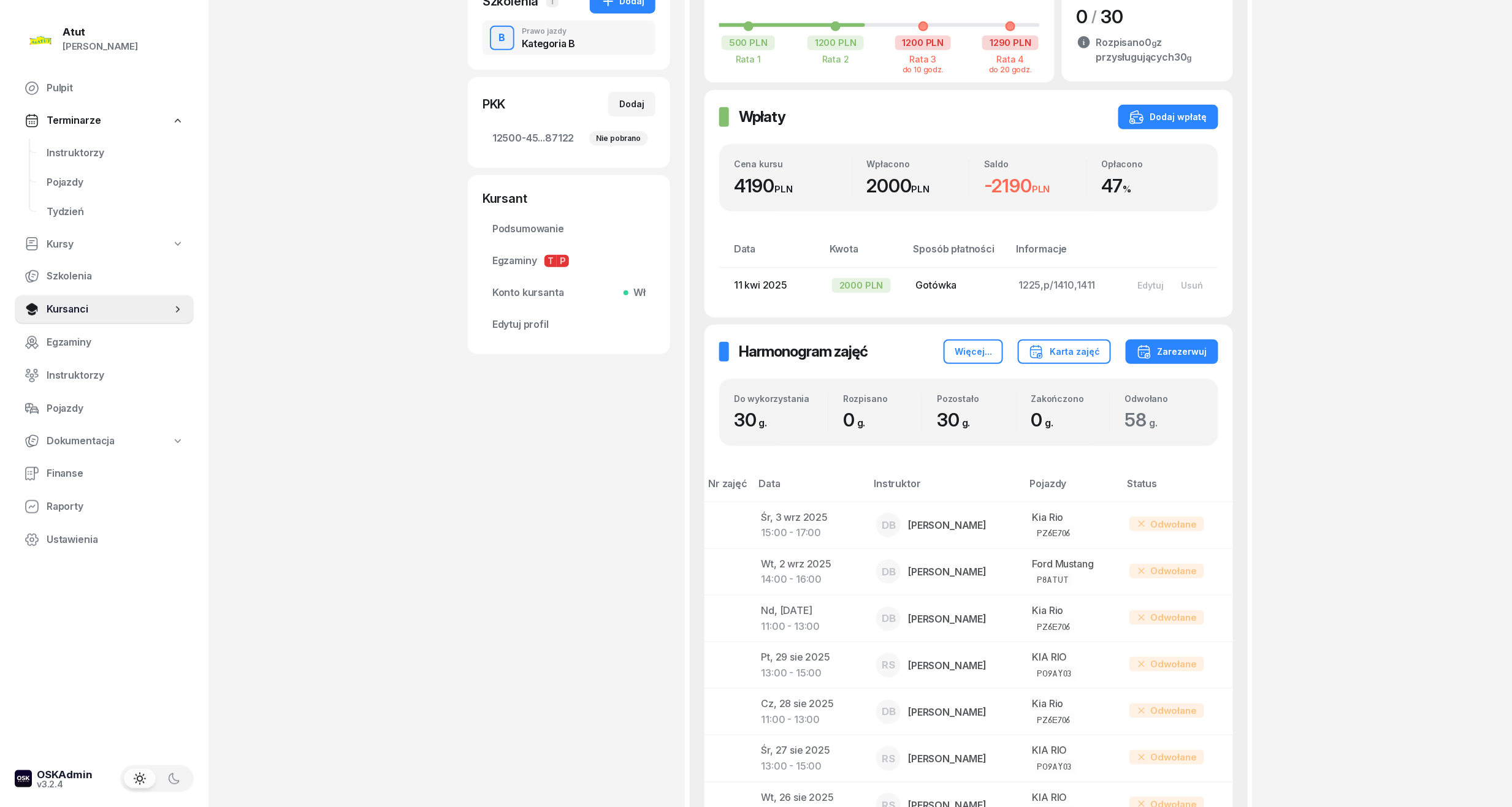
scroll to position [119, 0]
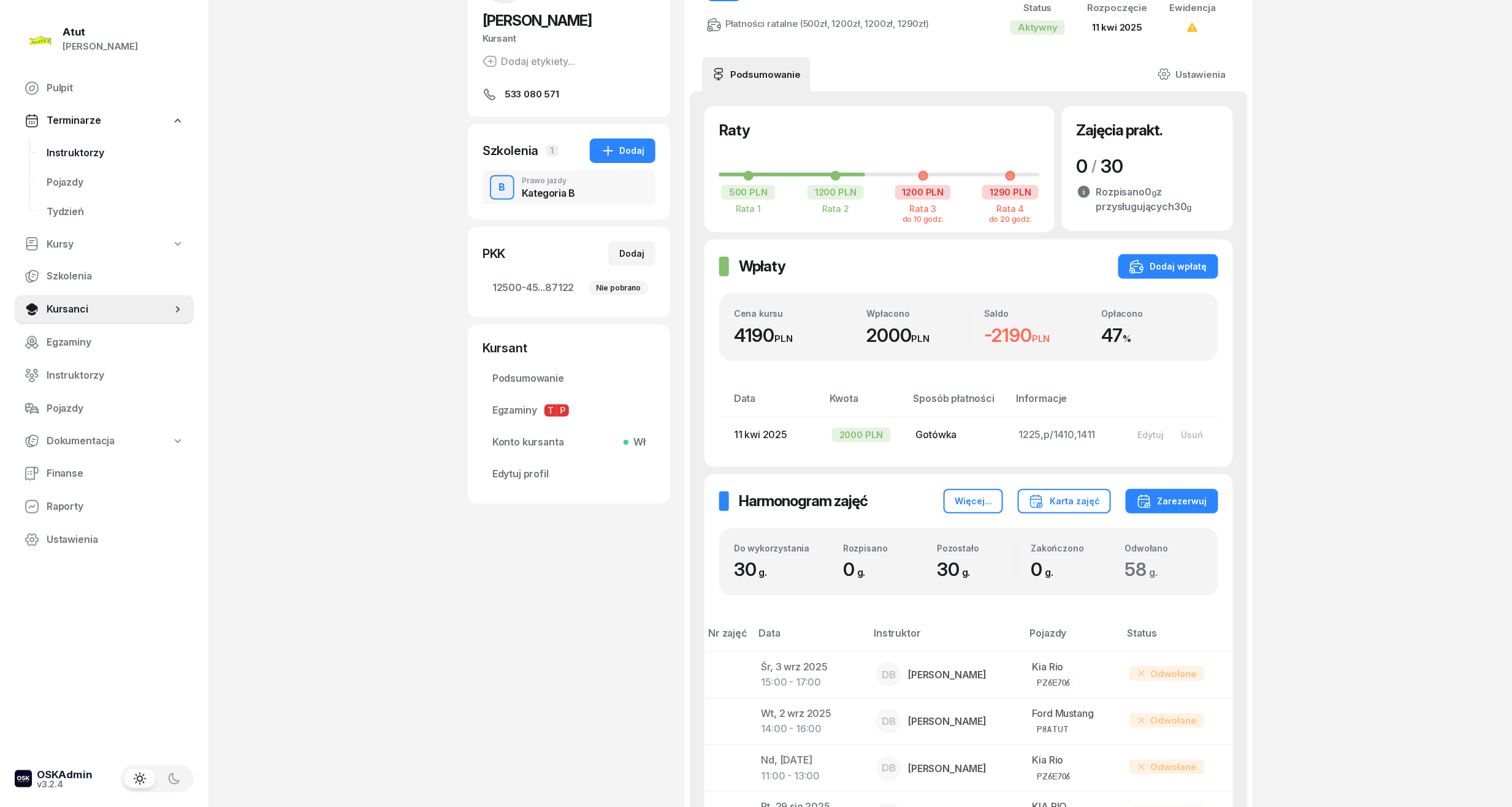
click at [79, 148] on span "Instruktorzy" at bounding box center [115, 153] width 138 height 16
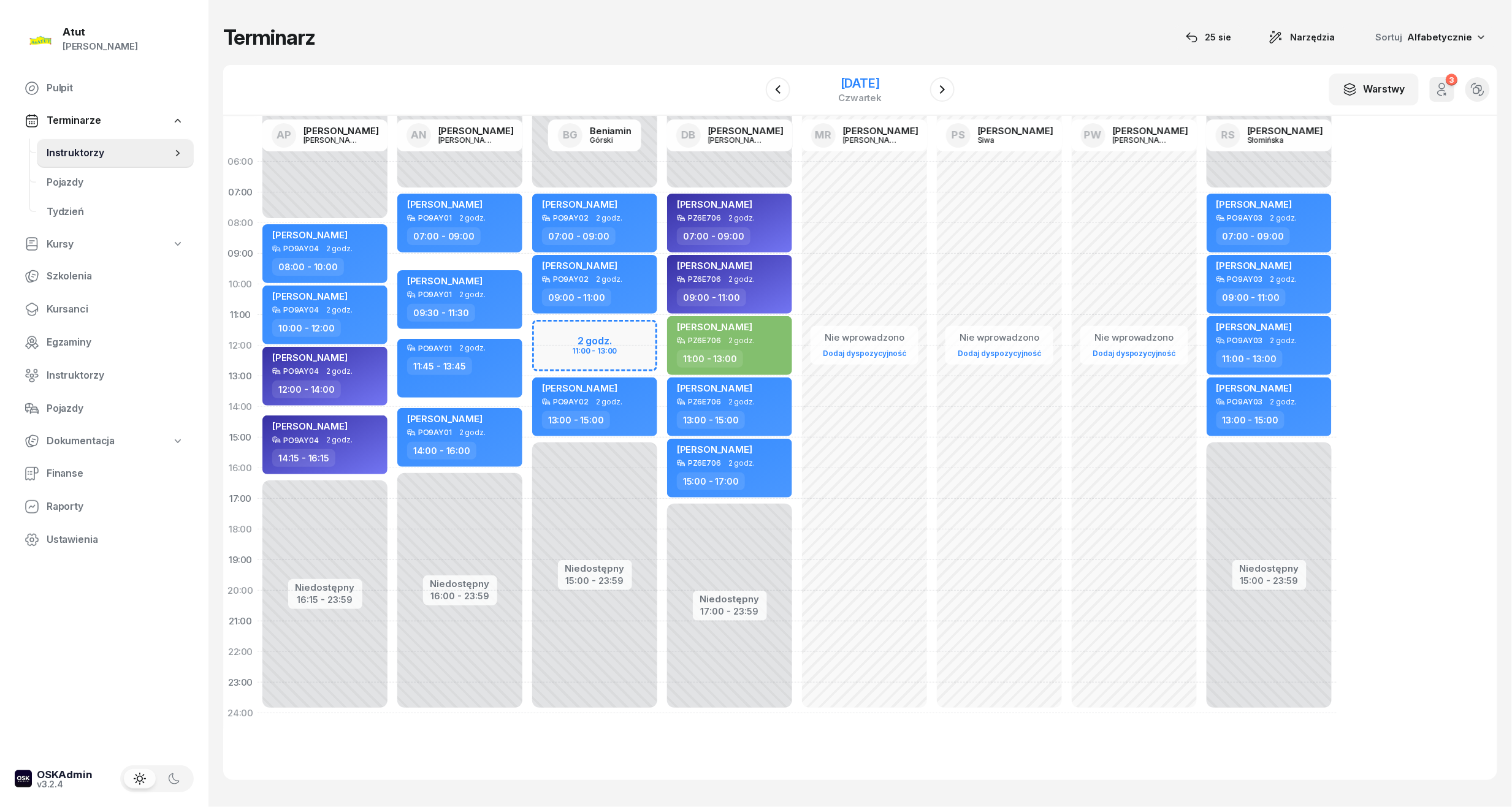
click at [844, 96] on div "czwartek" at bounding box center [861, 98] width 43 height 9
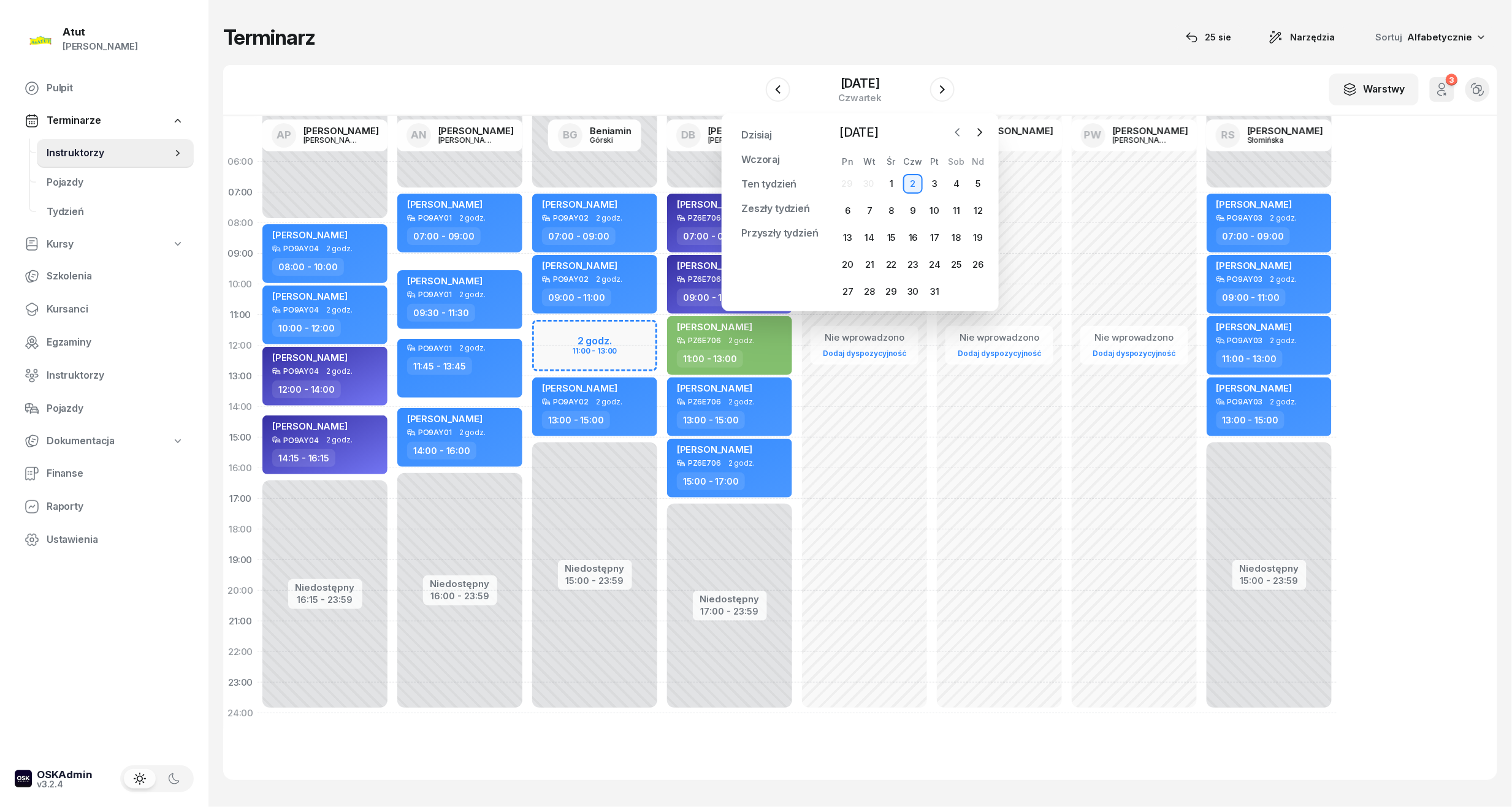
click at [952, 132] on icon "button" at bounding box center [958, 132] width 12 height 12
click at [889, 288] on div "27" at bounding box center [891, 291] width 20 height 20
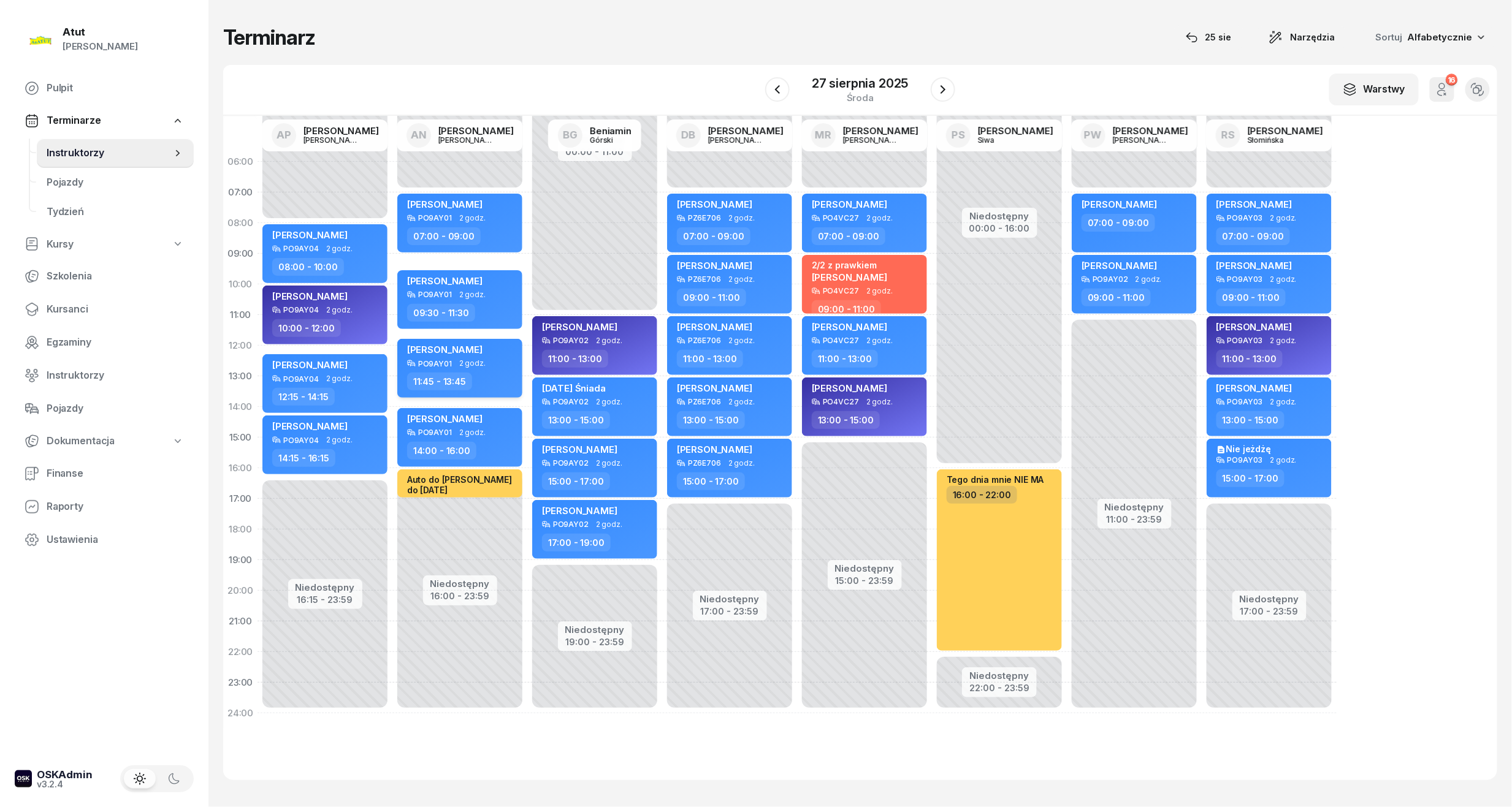
click at [463, 358] on div "[PERSON_NAME]" at bounding box center [444, 351] width 75 height 15
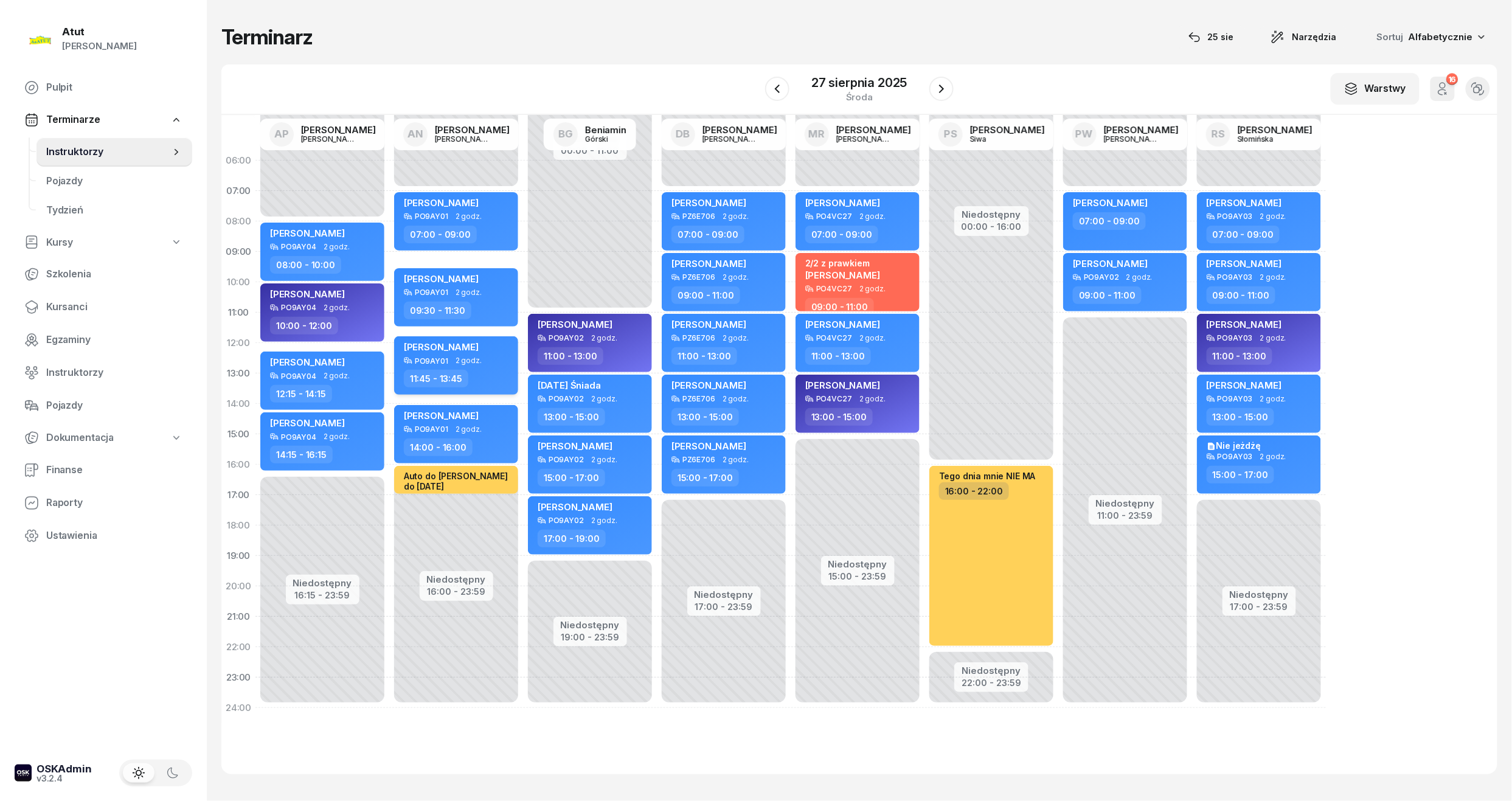
select select "11"
select select "45"
select select "13"
select select "45"
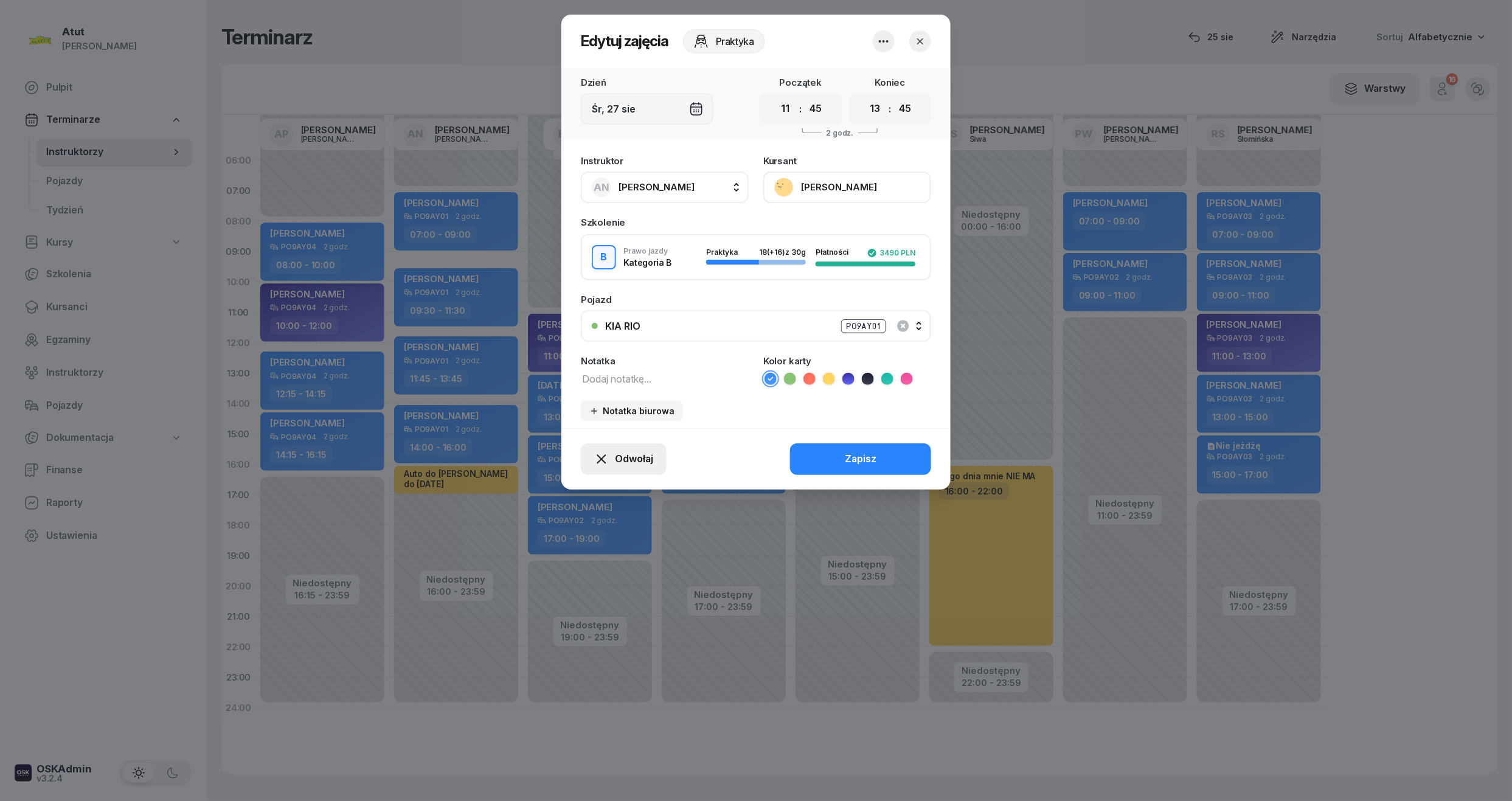
click at [613, 455] on div "Odwołaj" at bounding box center [624, 459] width 59 height 16
click at [604, 361] on div "My odwołaliśmy" at bounding box center [603, 354] width 73 height 16
click at [598, 356] on div "My odwołaliśmy" at bounding box center [603, 354] width 73 height 16
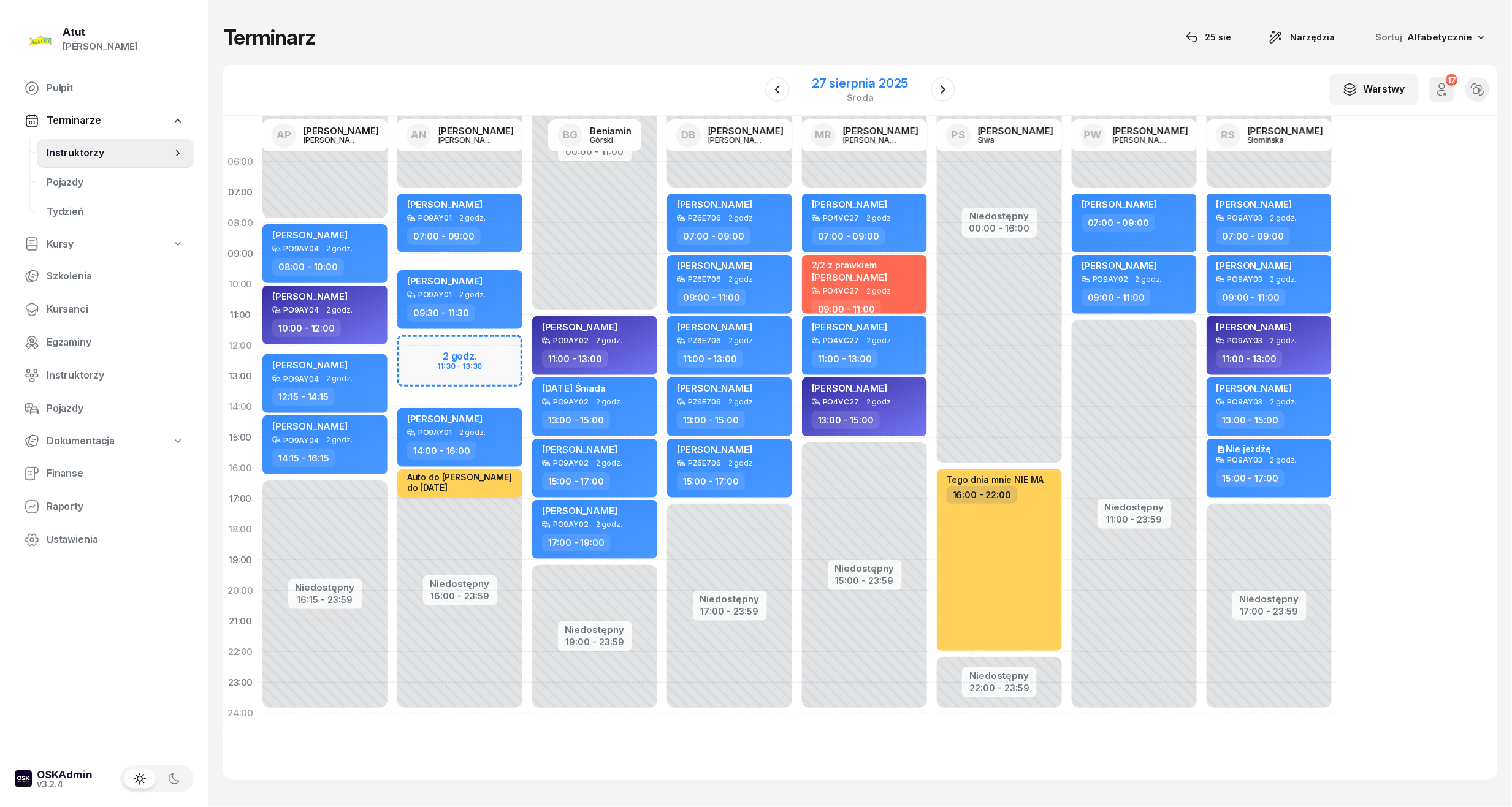
click at [859, 90] on div "[DATE]" at bounding box center [859, 90] width 96 height 25
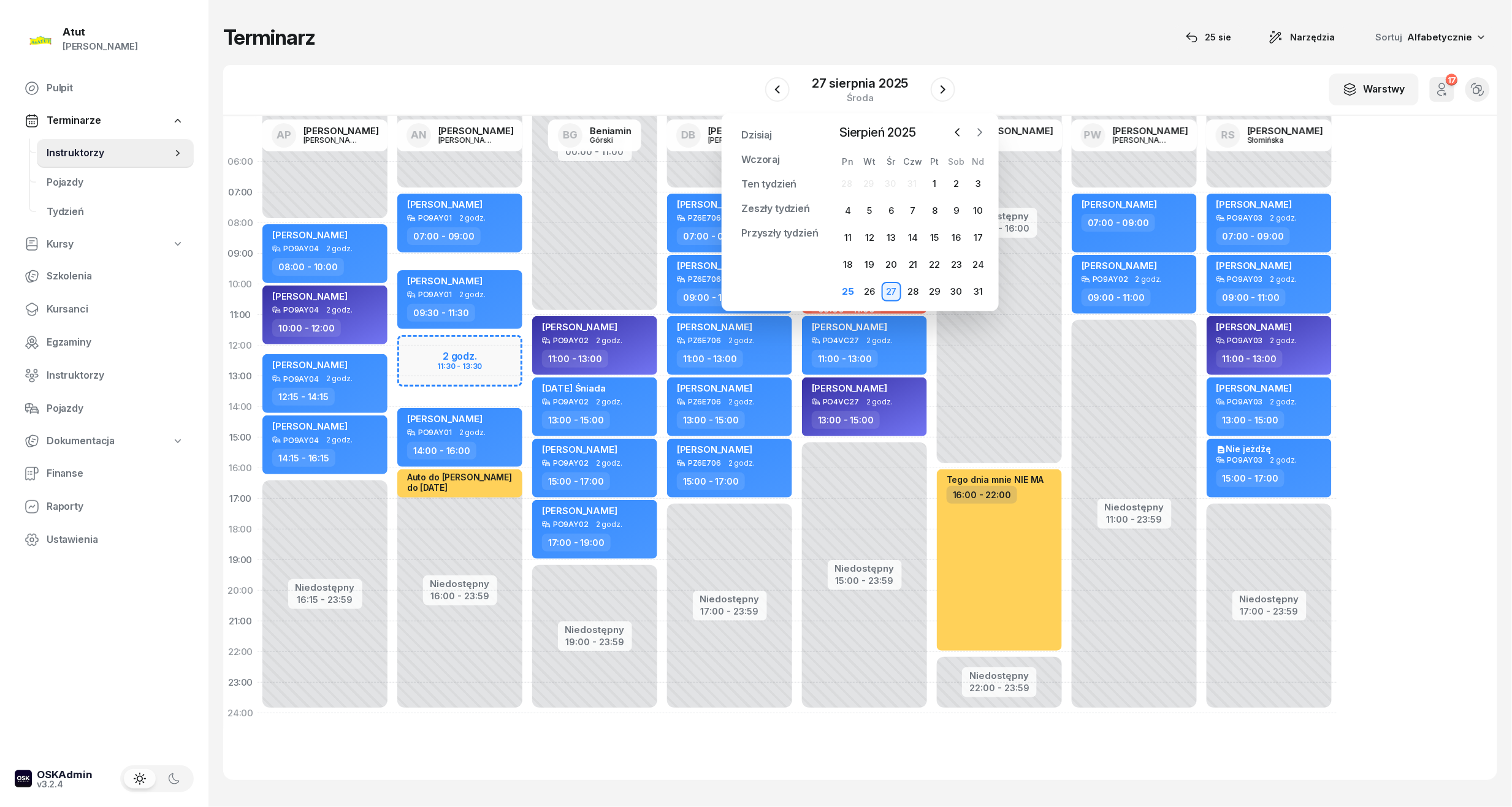
click at [982, 132] on icon "button" at bounding box center [979, 132] width 12 height 12
click at [869, 192] on div "2" at bounding box center [869, 184] width 20 height 20
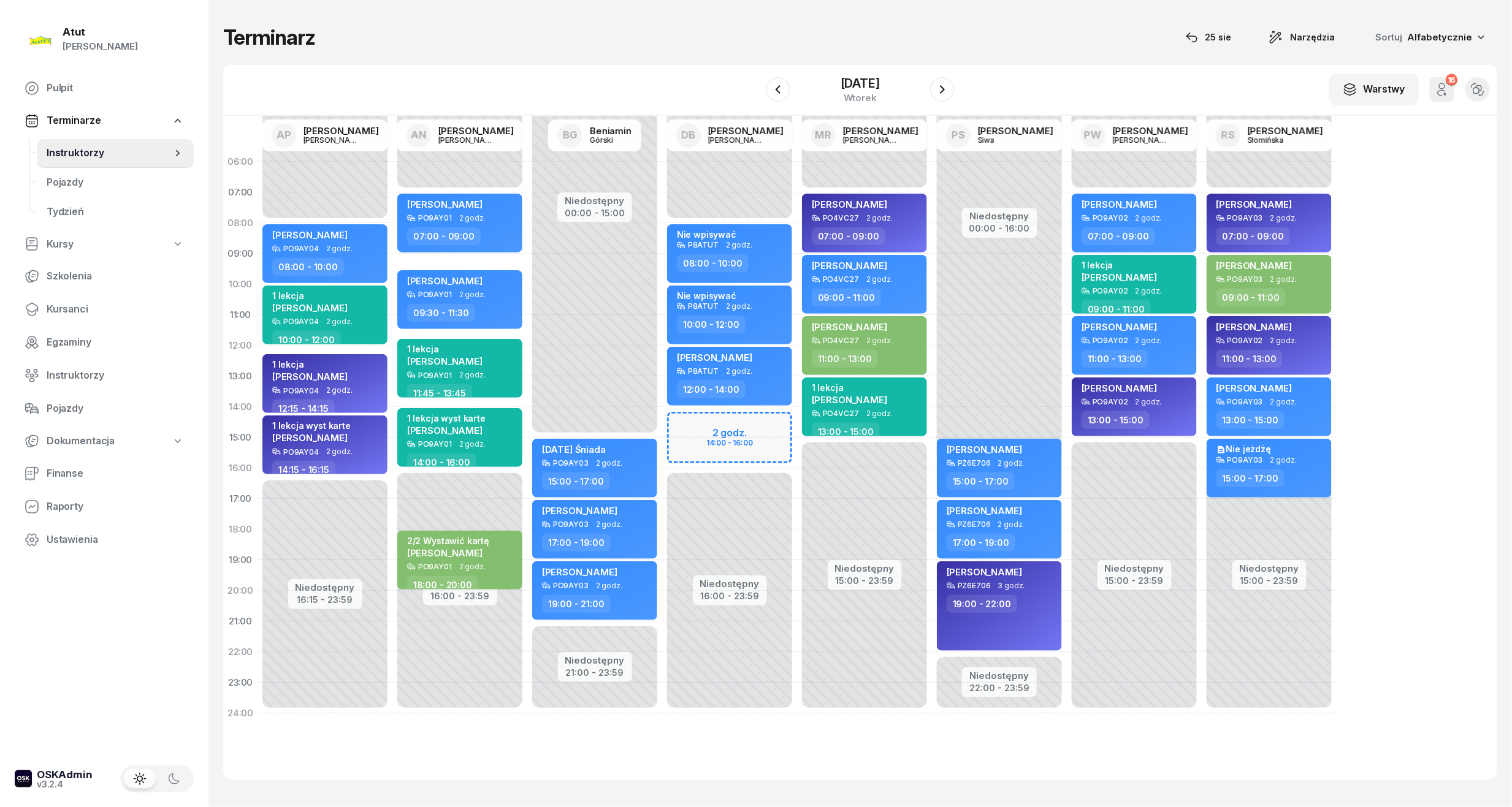
click at [834, 67] on div "W Wybierz AP [PERSON_NAME] AN [PERSON_NAME] BG [PERSON_NAME] DB [PERSON_NAME] M…" at bounding box center [860, 90] width 1274 height 51
click at [840, 77] on div "[DATE]" at bounding box center [860, 83] width 39 height 12
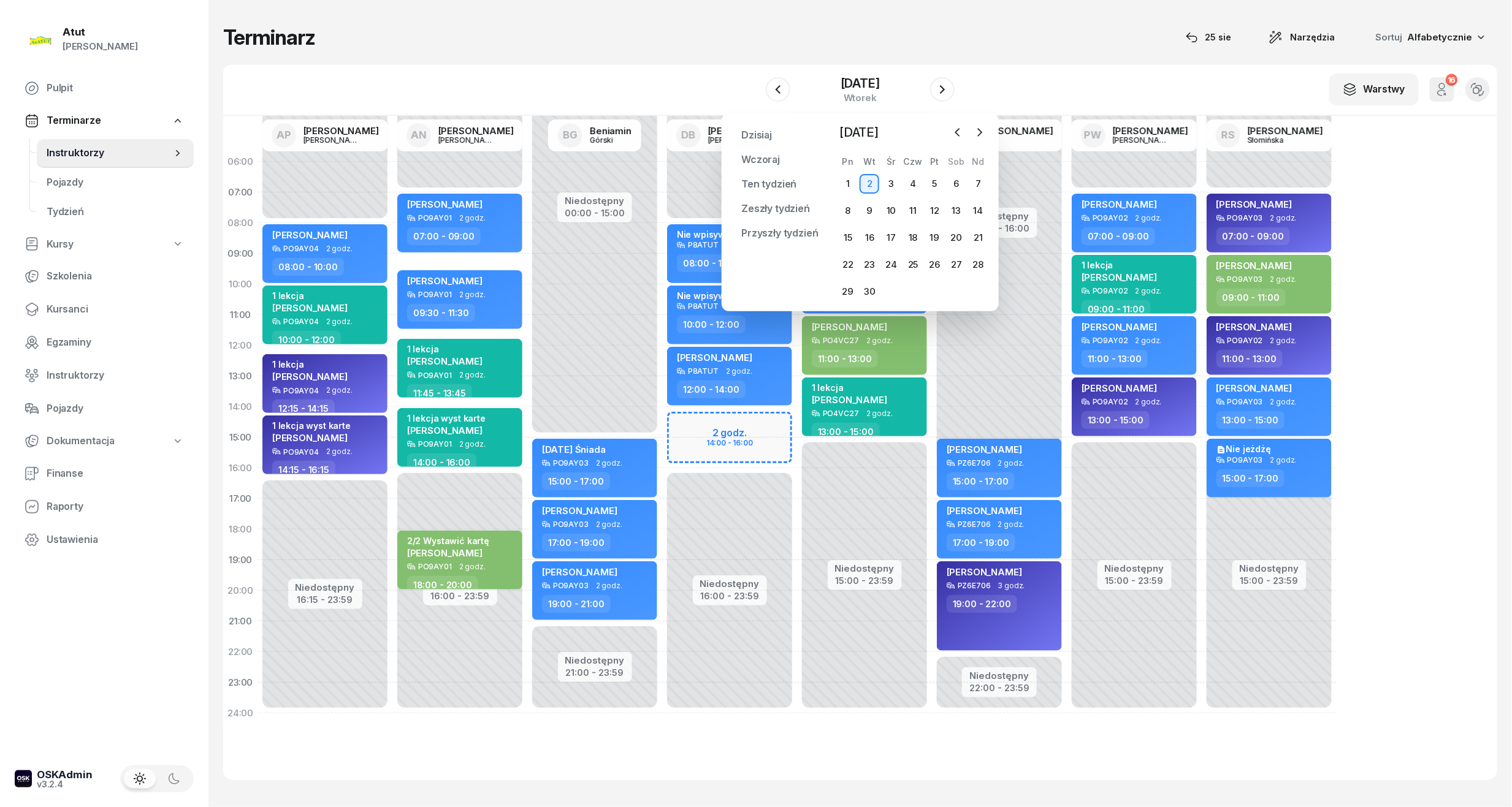
click at [797, 440] on div "Niedostępny 00:00 - 08:00 Niedostępny 16:00 - 23:59 2 godz. 14:00 - 16:00 my od…" at bounding box center [864, 438] width 135 height 582
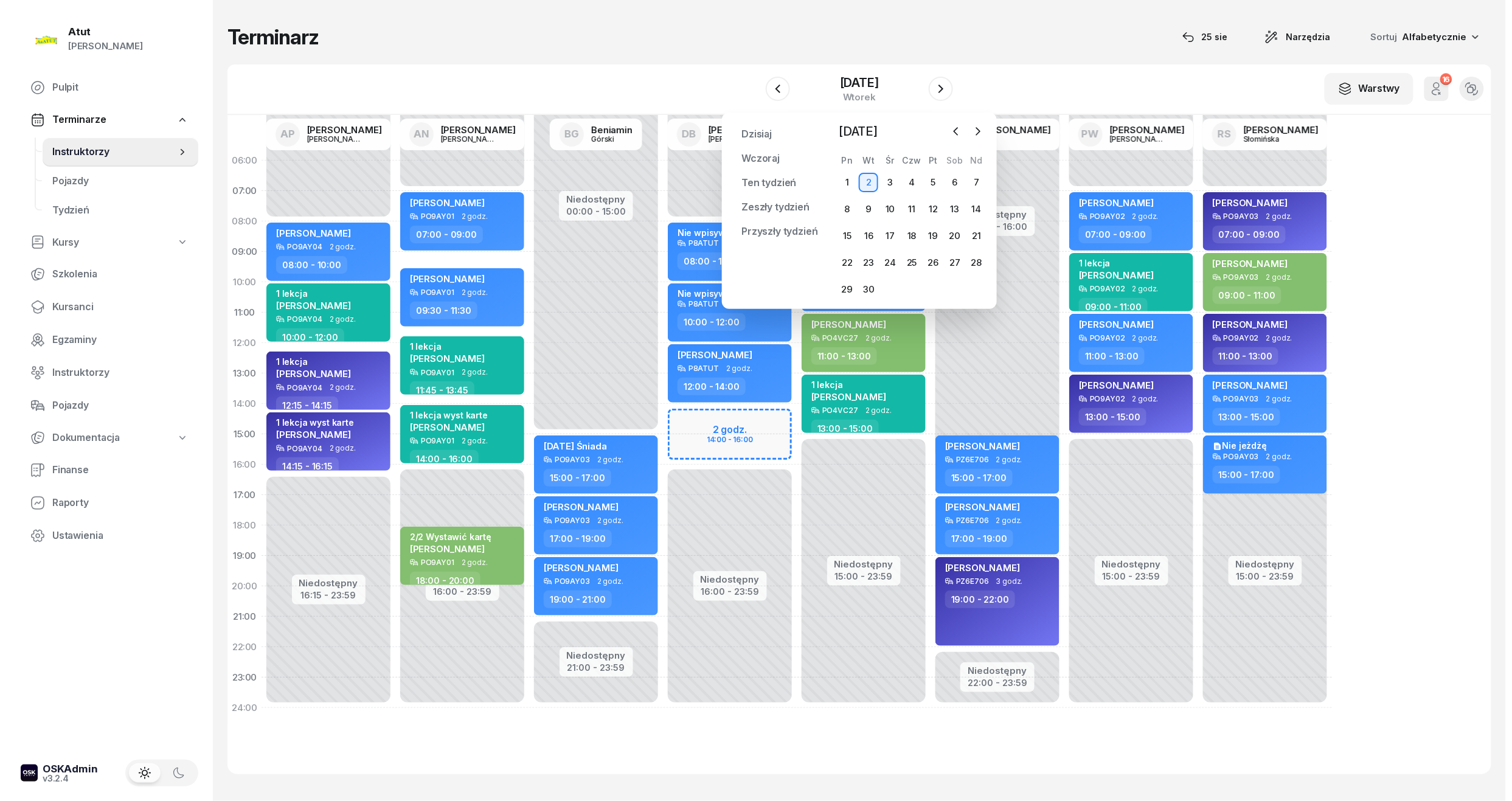
select select "15"
select select "17"
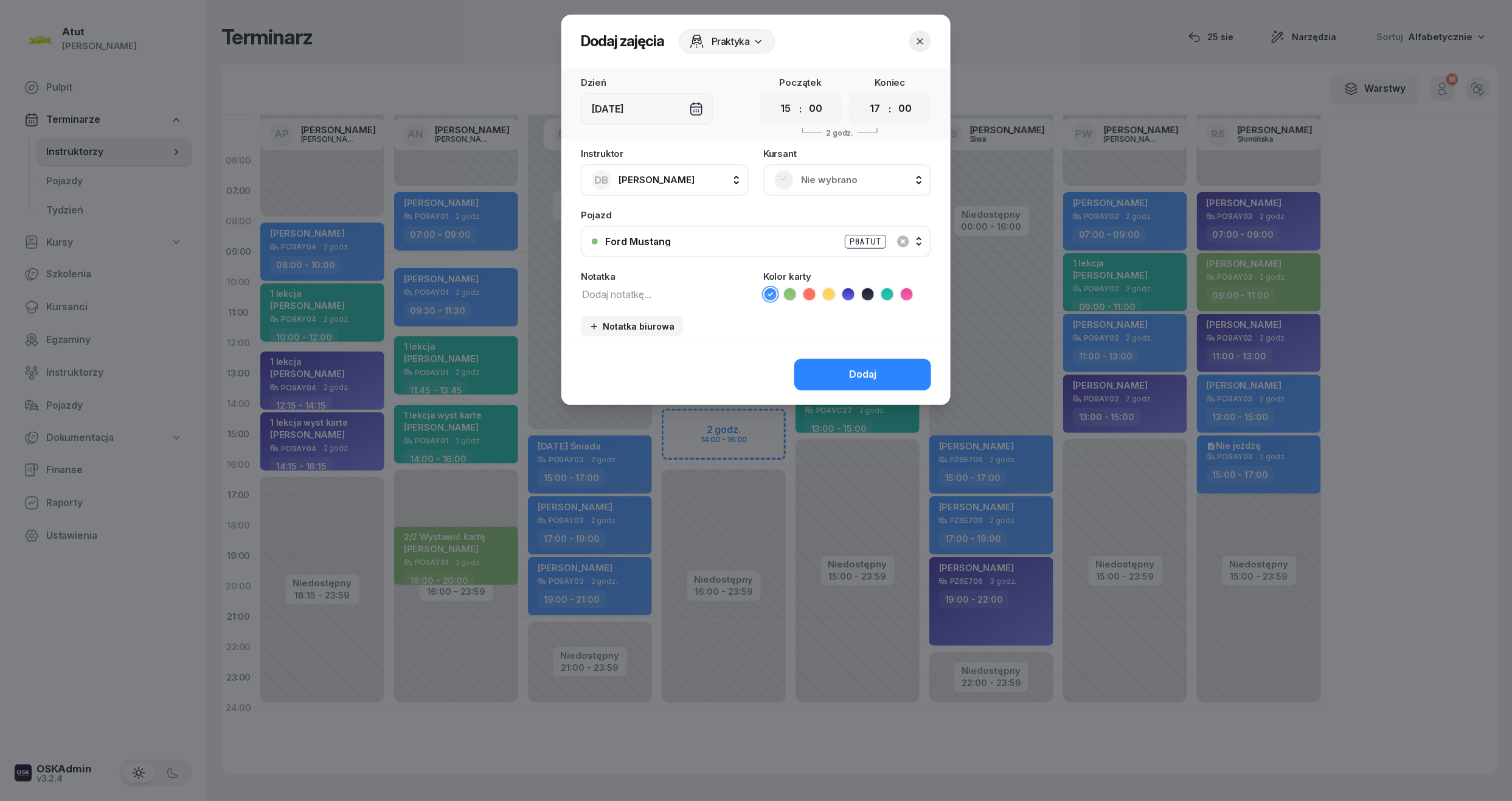
click at [911, 40] on button "button" at bounding box center [920, 42] width 22 height 22
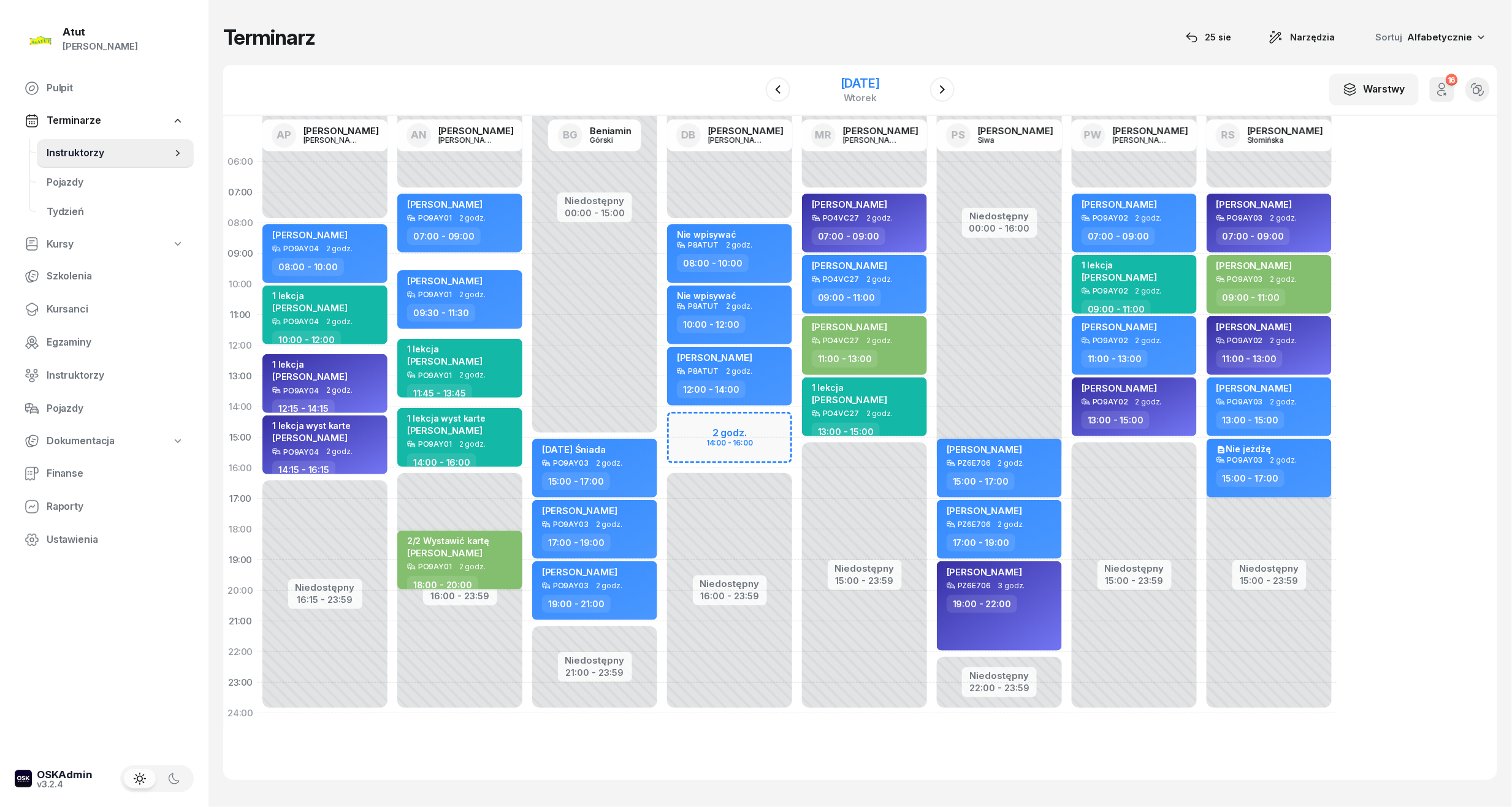
click at [859, 77] on div "[DATE]" at bounding box center [860, 83] width 39 height 12
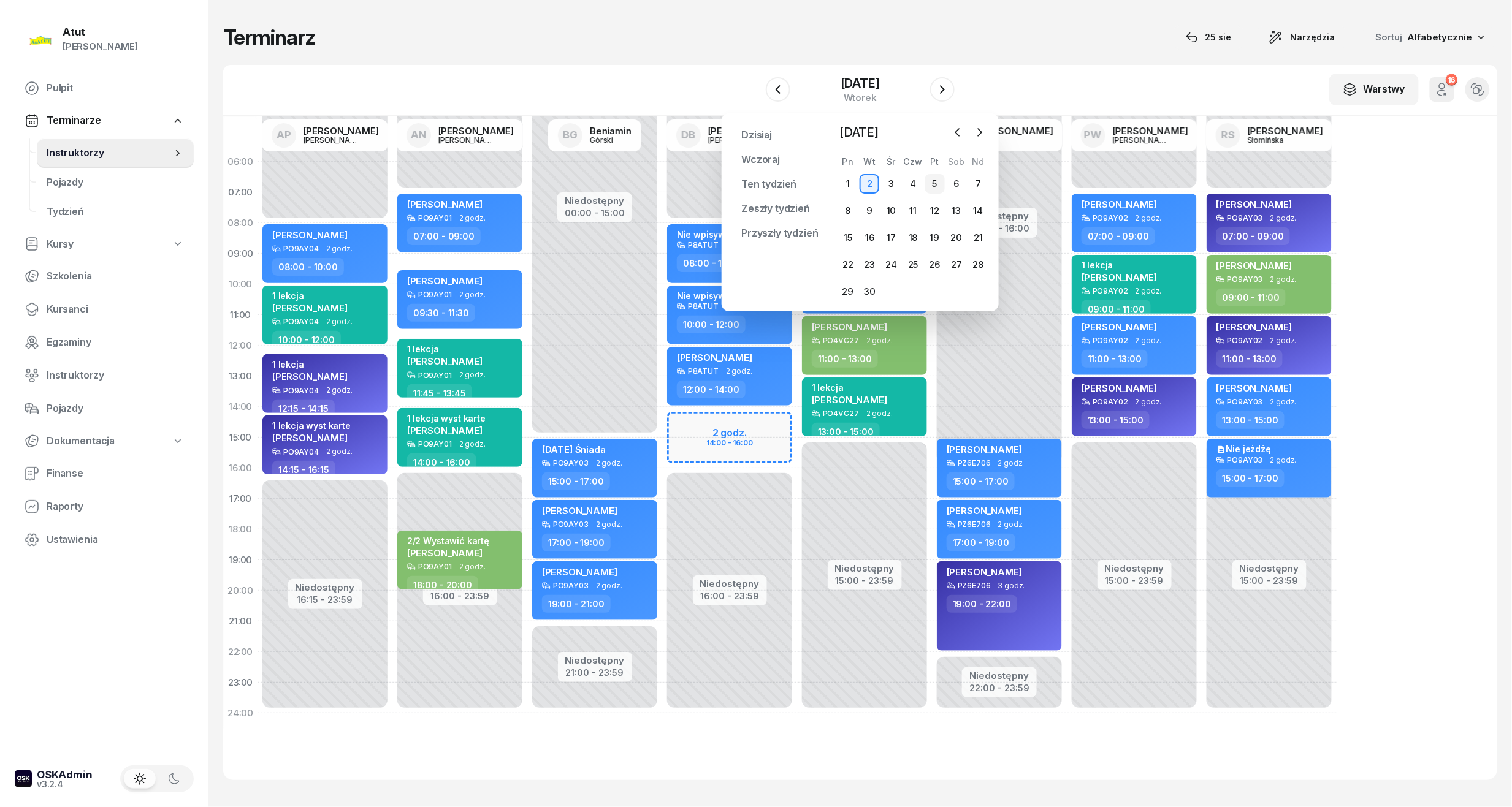
click at [929, 186] on div "5" at bounding box center [935, 184] width 20 height 20
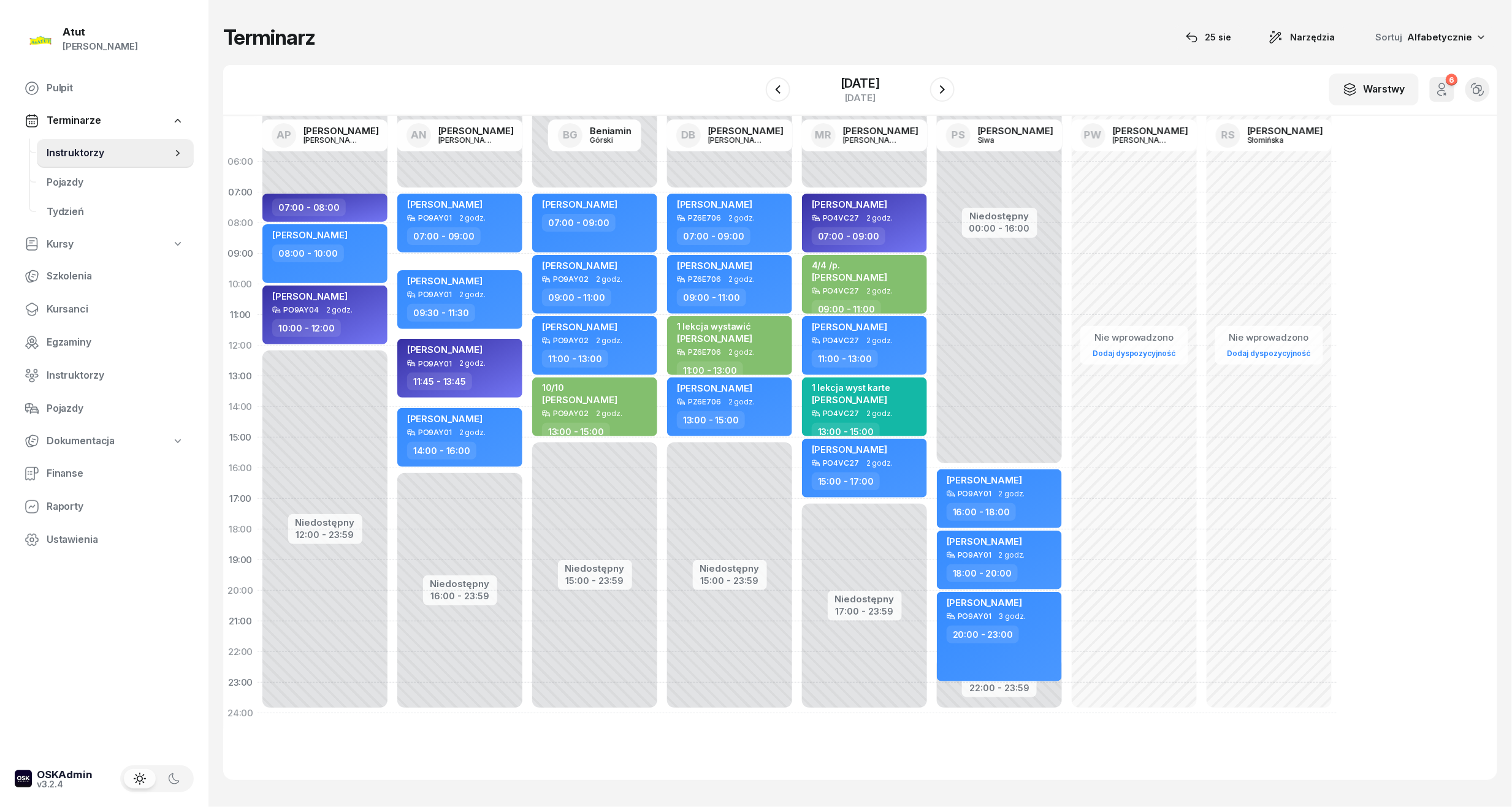
click at [857, 65] on div "W Wybierz AP [PERSON_NAME] AN [PERSON_NAME] BG [PERSON_NAME] DB [PERSON_NAME] M…" at bounding box center [860, 90] width 1274 height 51
click at [871, 72] on div "[DATE]" at bounding box center [860, 89] width 125 height 35
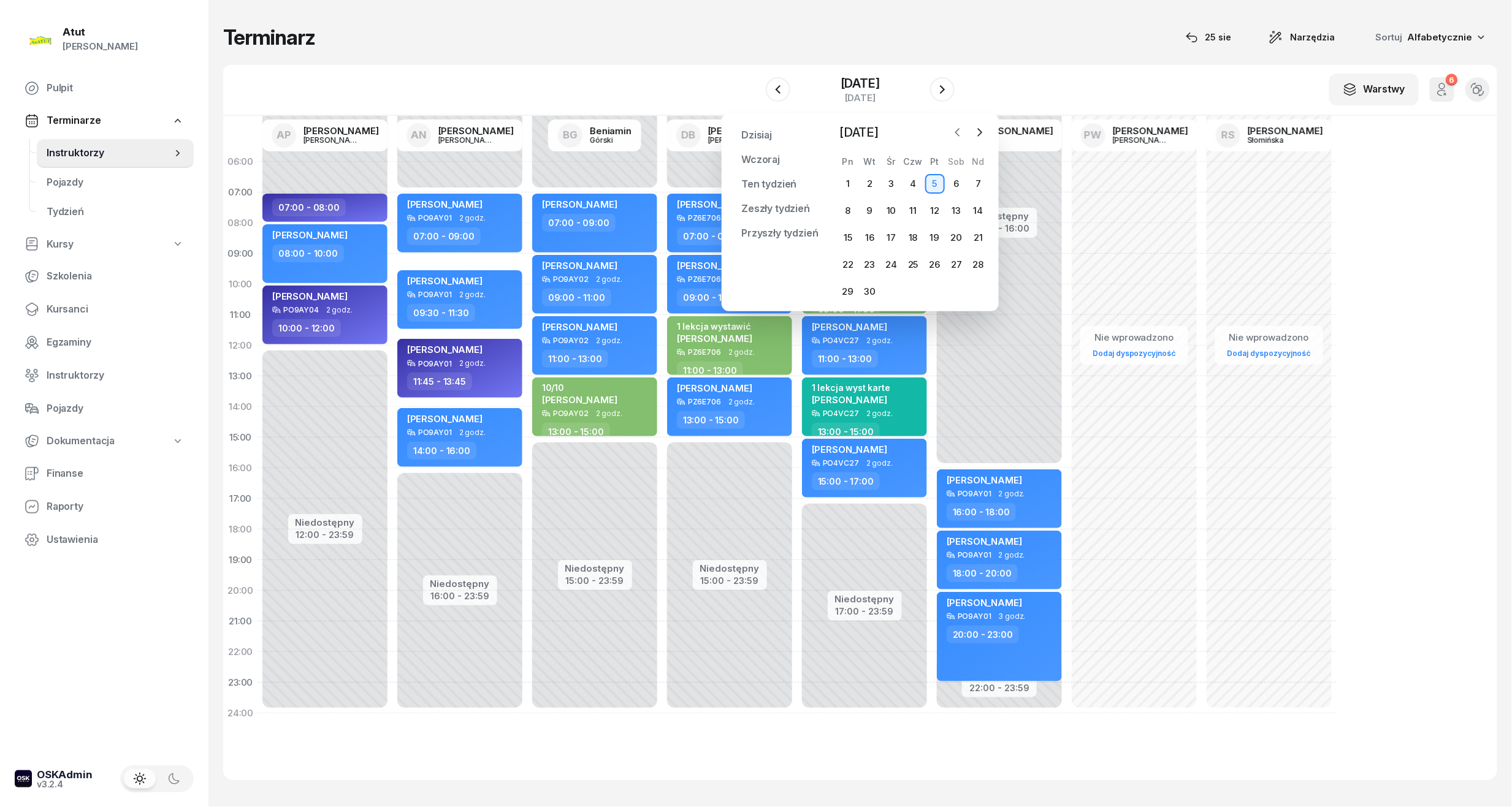
click at [956, 125] on button "button" at bounding box center [958, 132] width 18 height 18
click at [943, 293] on div "29" at bounding box center [935, 291] width 20 height 20
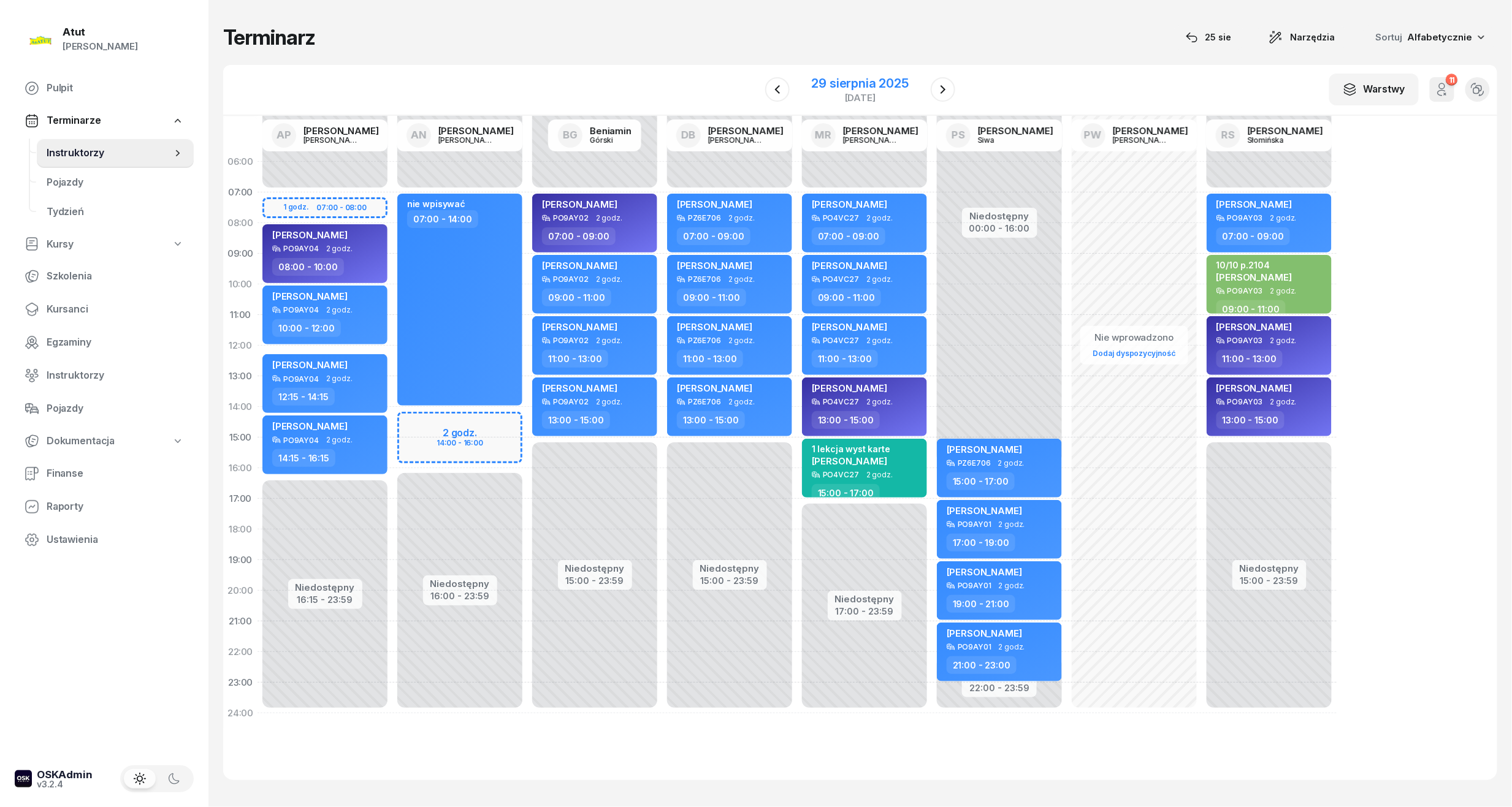
click at [870, 83] on div "29 sierpnia 2025" at bounding box center [860, 83] width 97 height 12
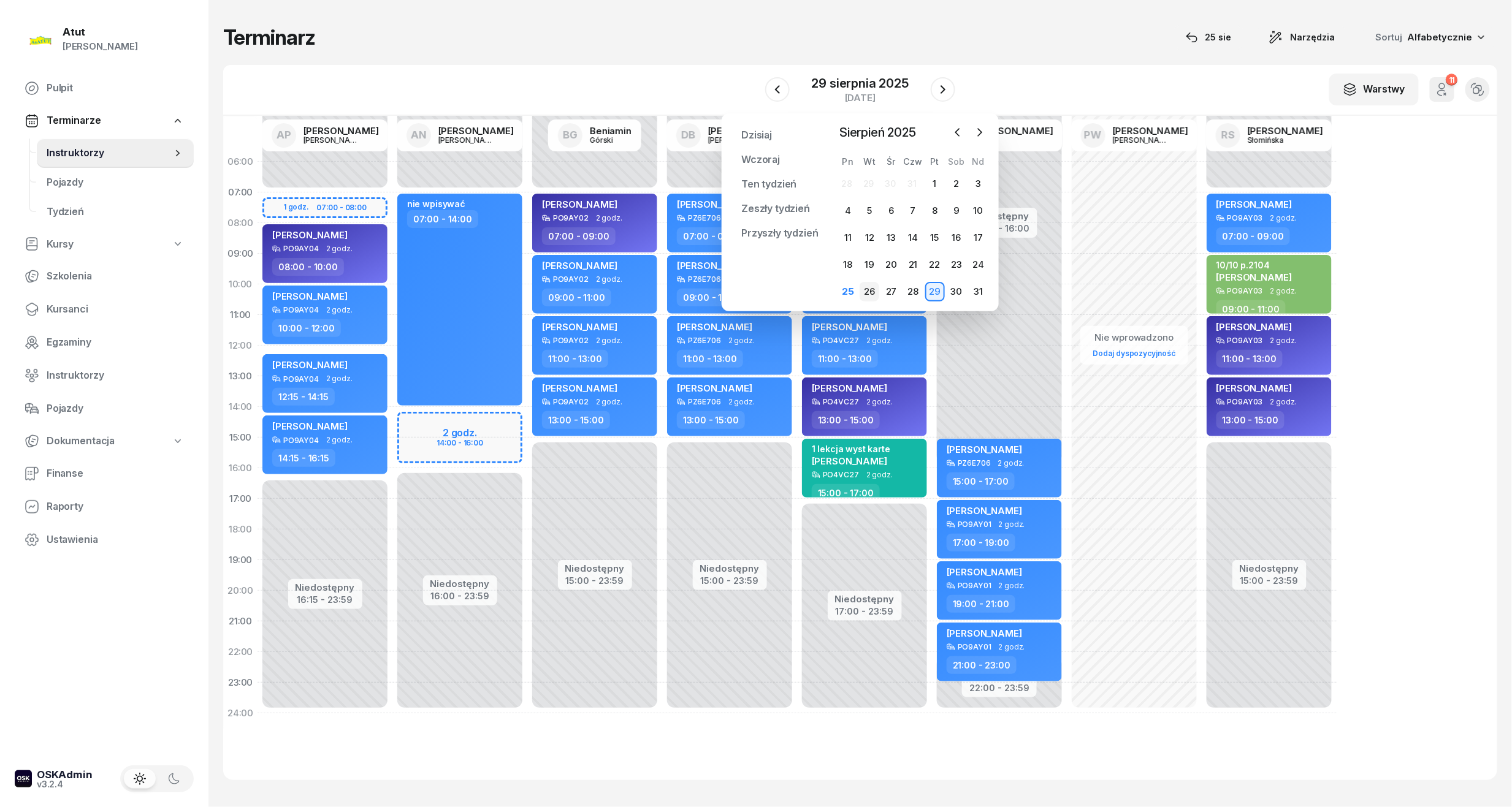
click at [871, 287] on div "26" at bounding box center [869, 291] width 20 height 20
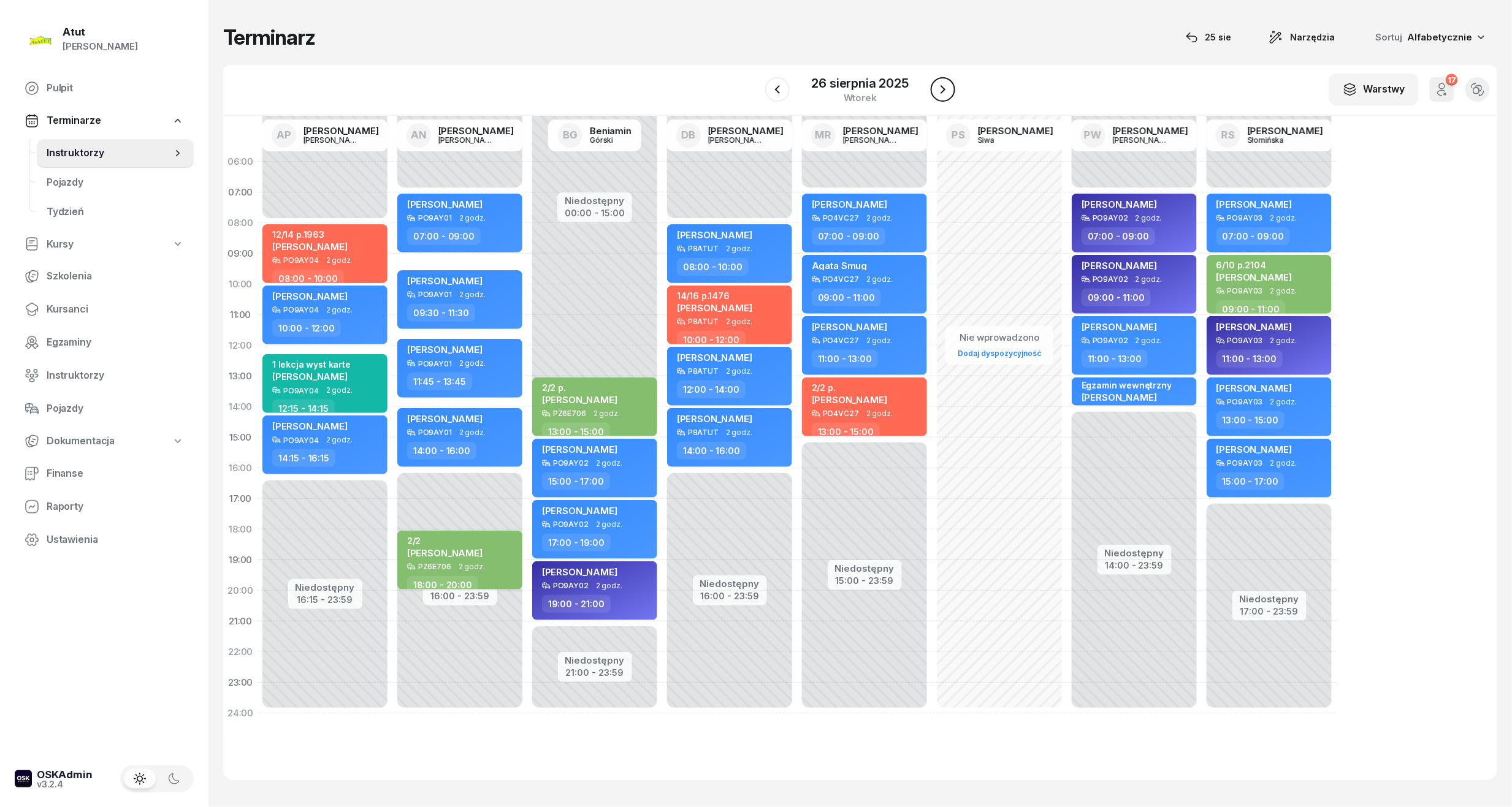
click at [944, 86] on icon "button" at bounding box center [942, 89] width 14 height 14
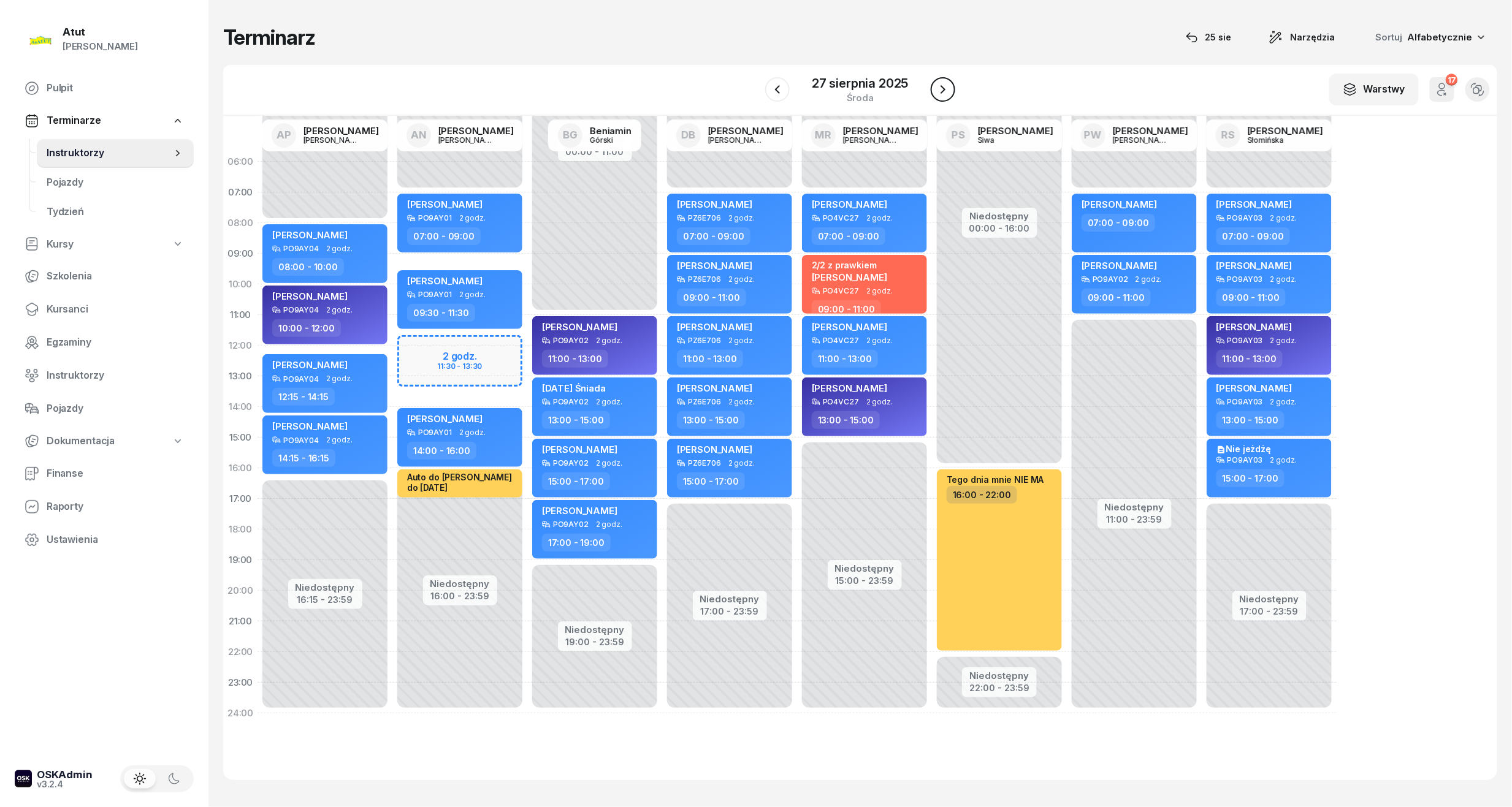
click at [940, 94] on icon "button" at bounding box center [942, 89] width 14 height 14
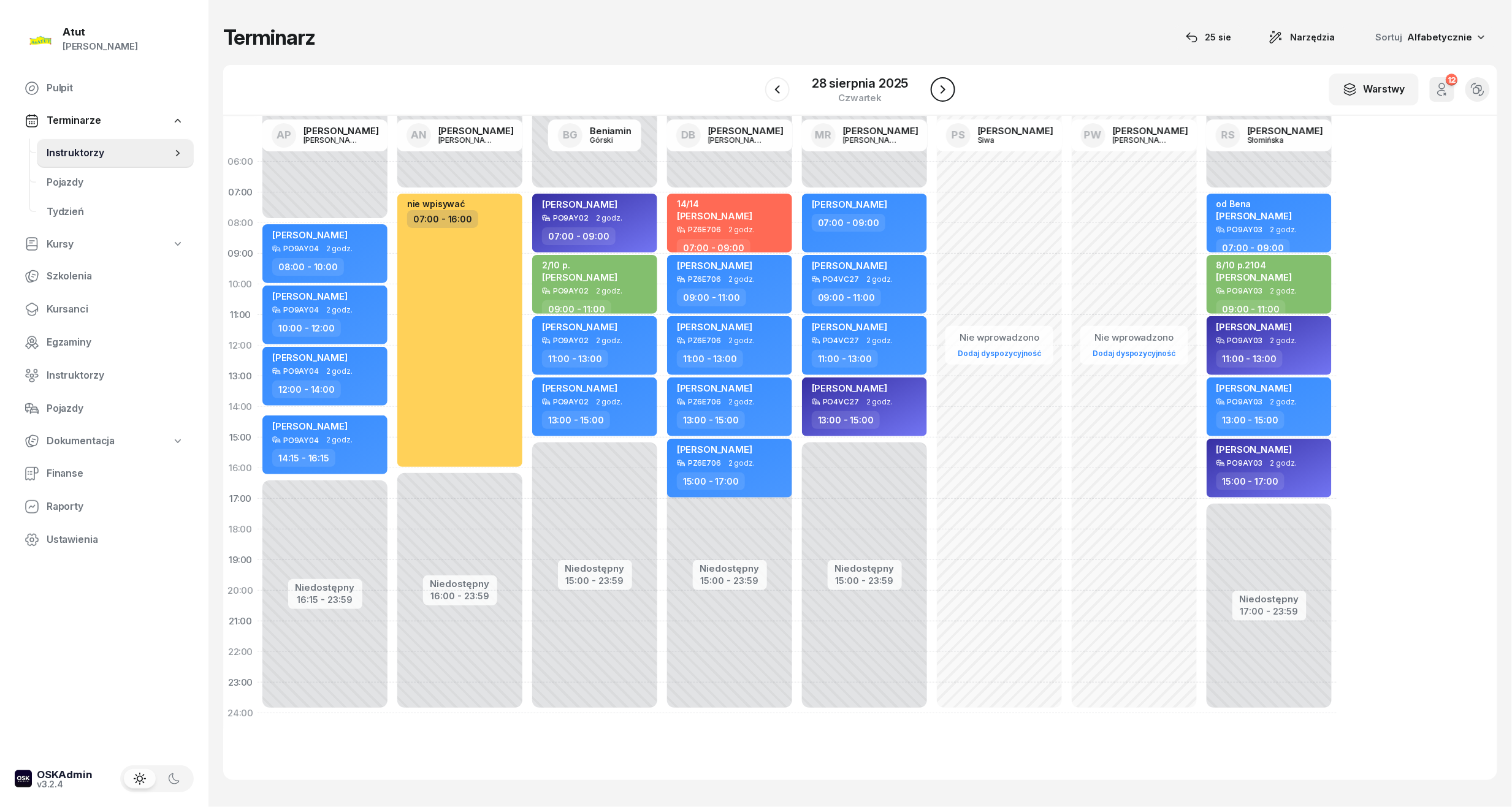
click at [940, 94] on icon "button" at bounding box center [942, 89] width 14 height 14
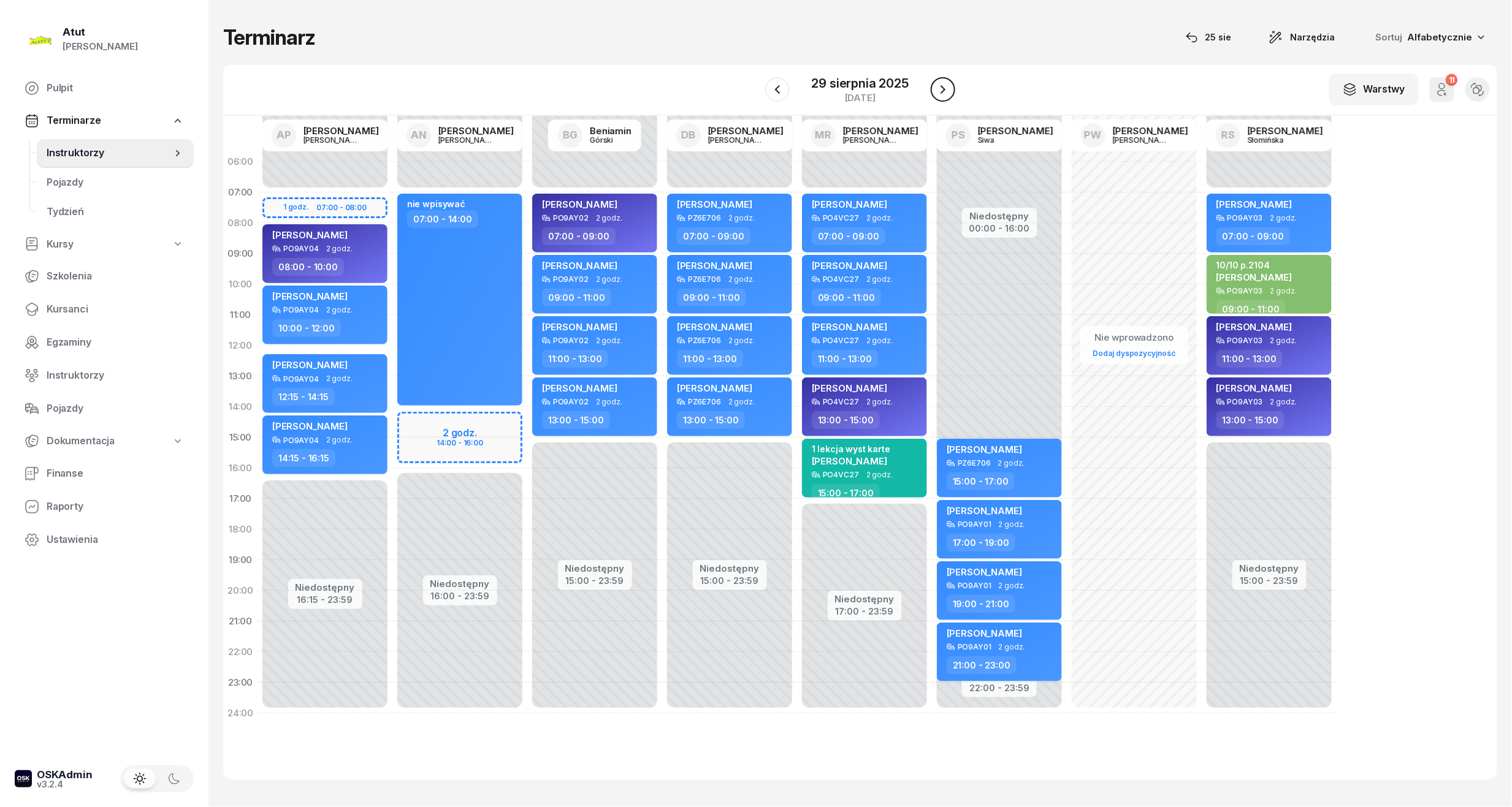
click at [940, 94] on icon "button" at bounding box center [942, 89] width 14 height 14
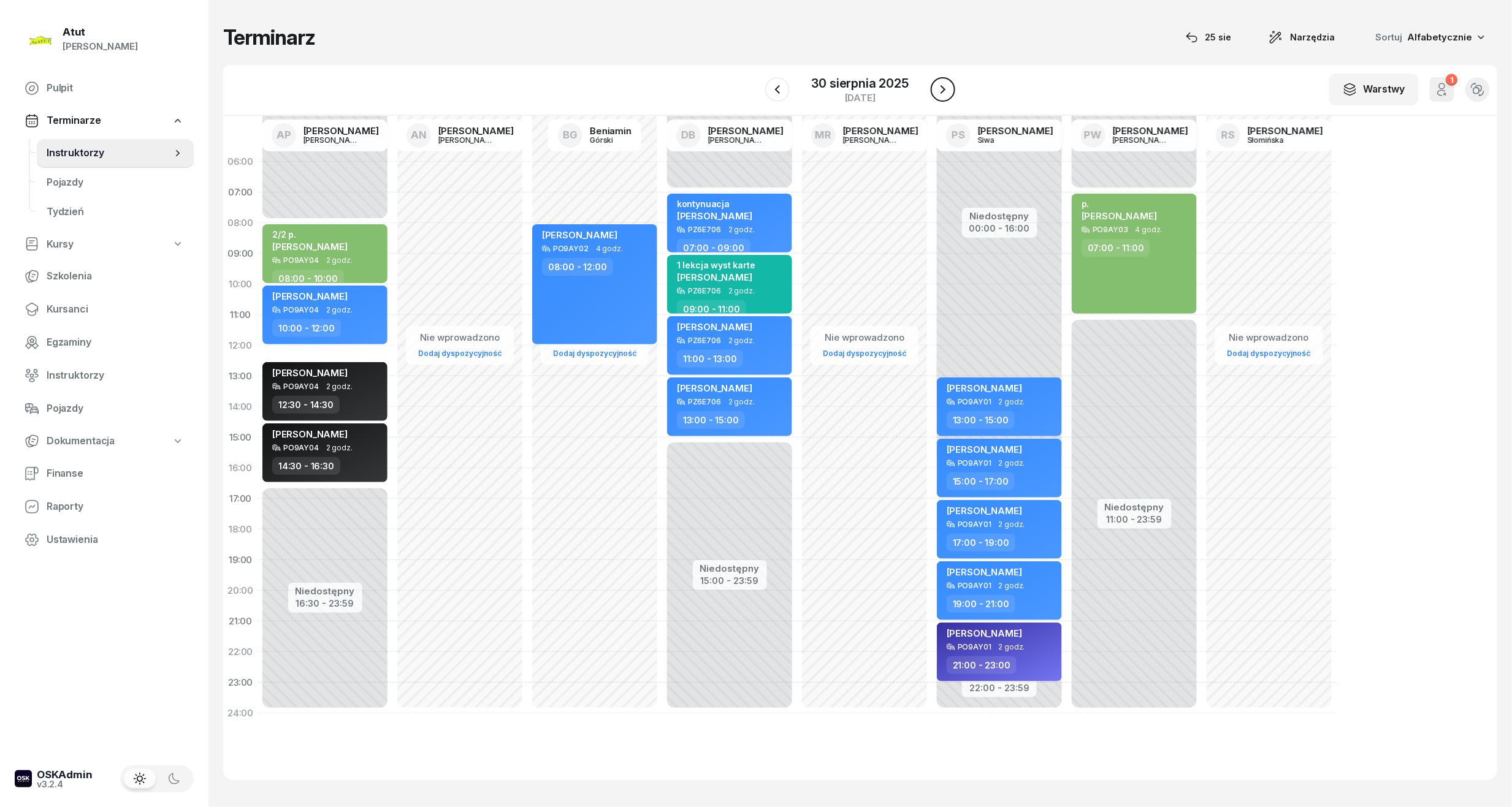
click at [940, 94] on icon "button" at bounding box center [942, 89] width 14 height 14
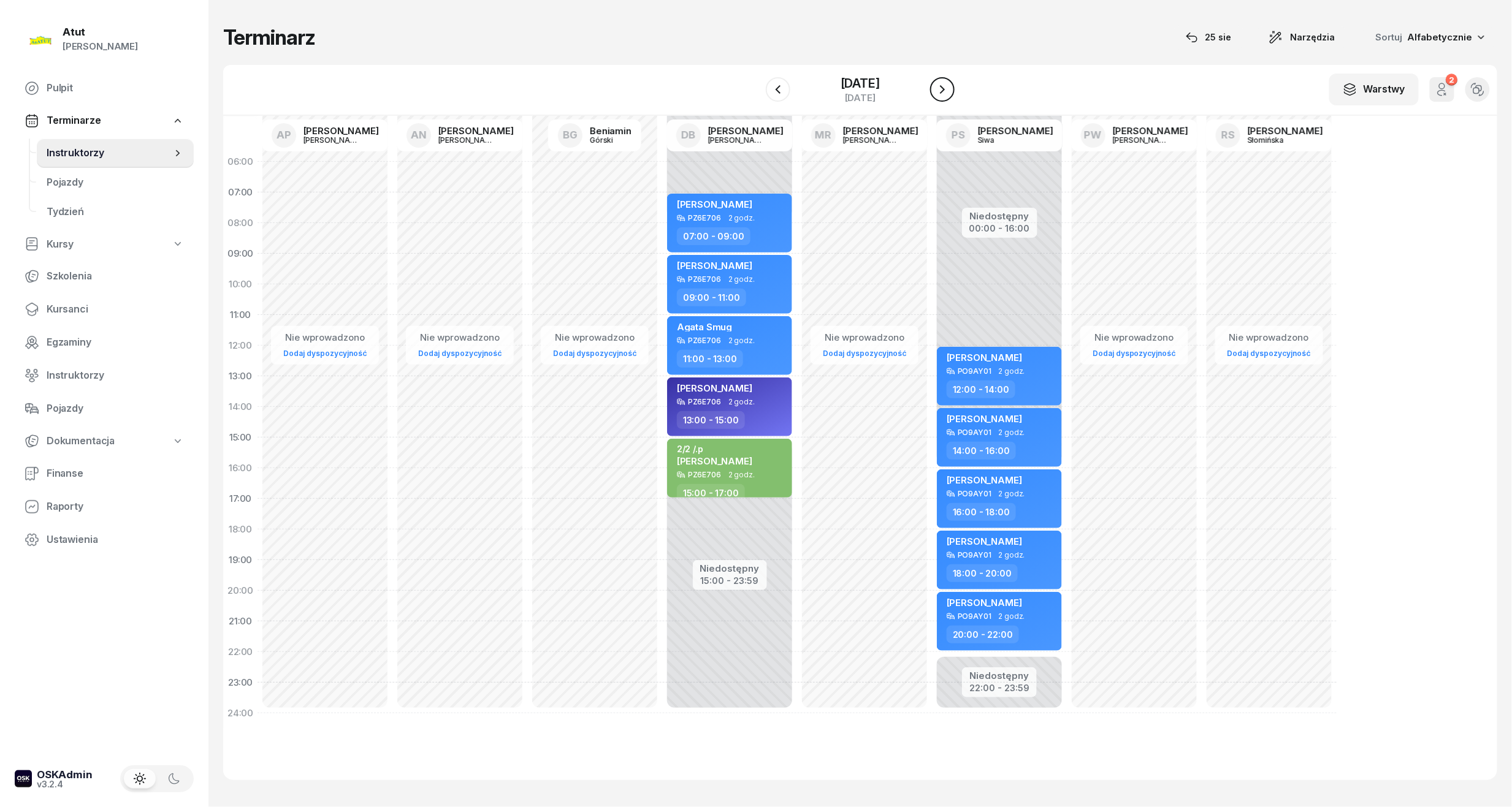
click at [940, 94] on icon "button" at bounding box center [942, 89] width 14 height 14
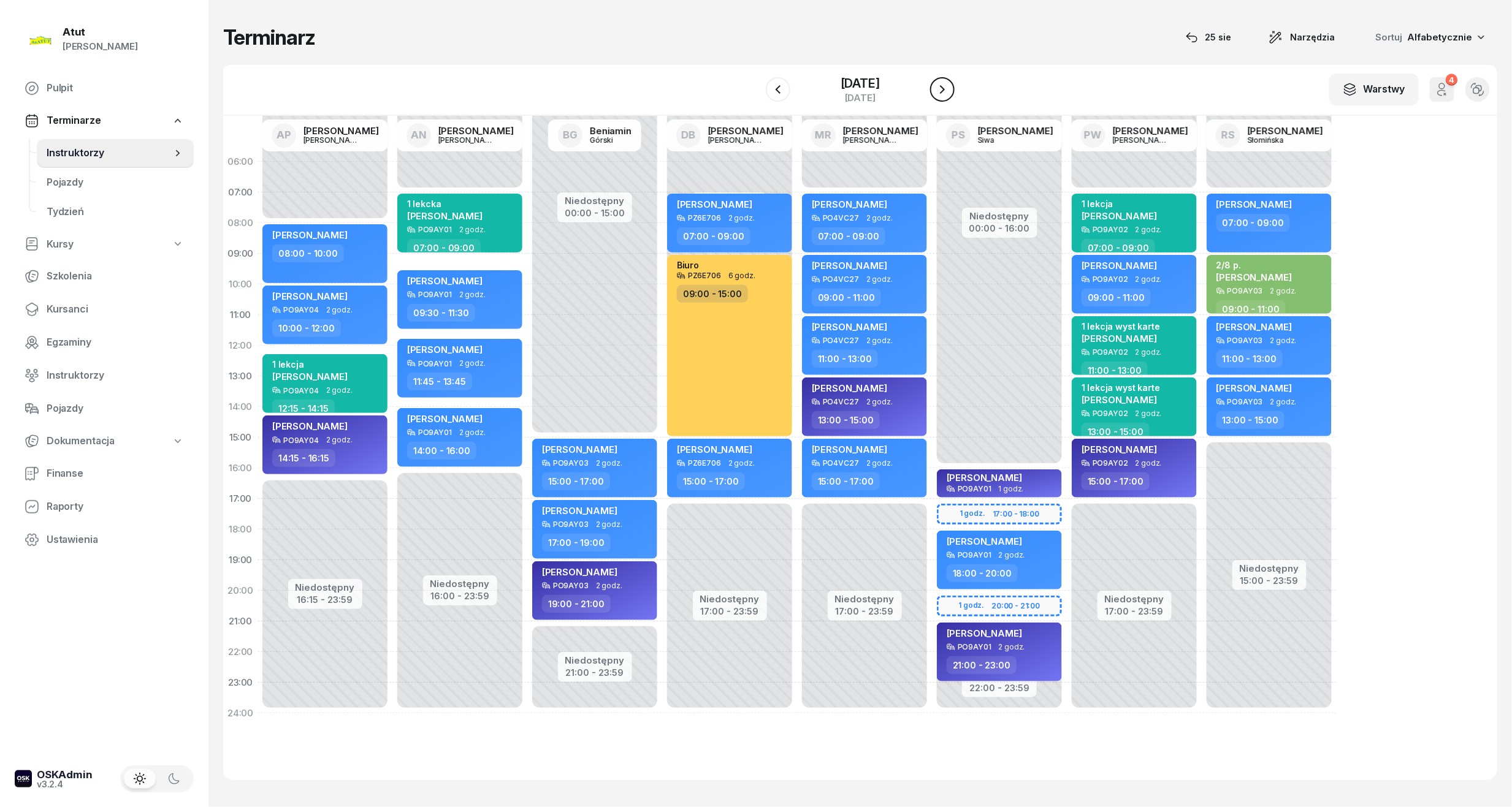
click at [940, 94] on icon "button" at bounding box center [942, 89] width 14 height 14
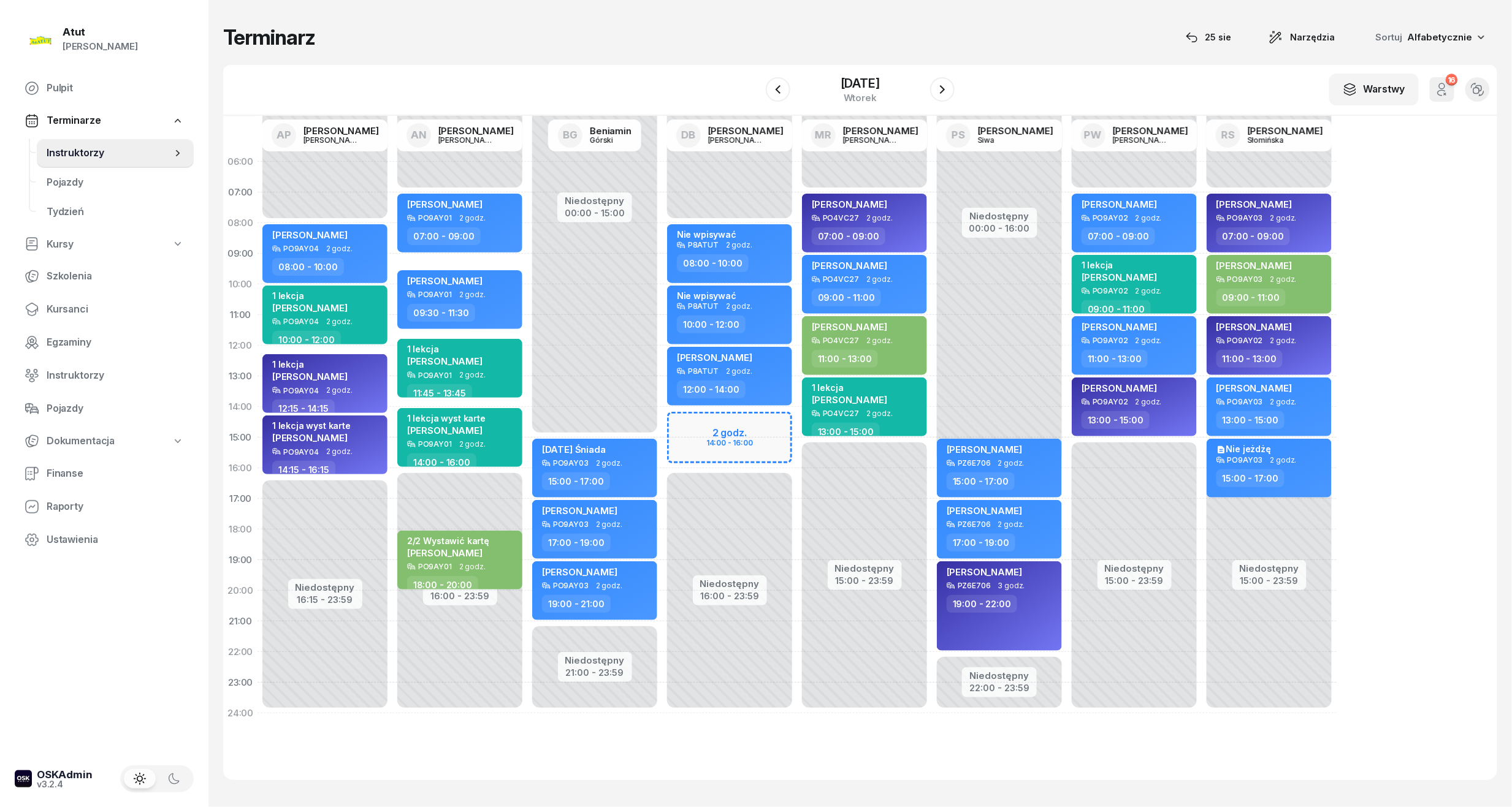
click at [797, 446] on div "Niedostępny 00:00 - 08:00 Niedostępny 16:00 - 23:59 2 godz. 14:00 - 16:00 my od…" at bounding box center [864, 438] width 135 height 582
select select "15"
select select "17"
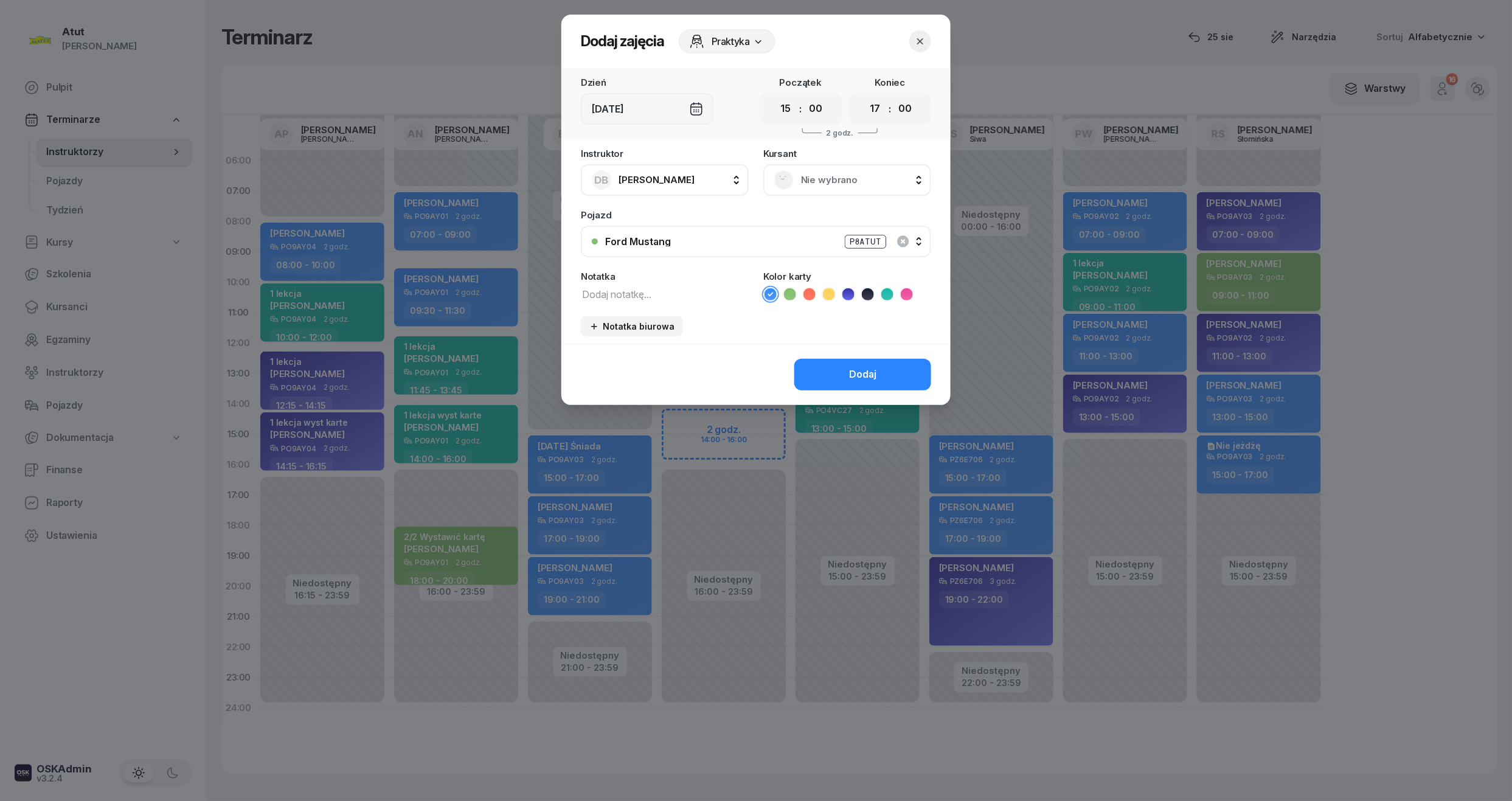
click at [840, 183] on span "Nie wybrano" at bounding box center [860, 180] width 119 height 16
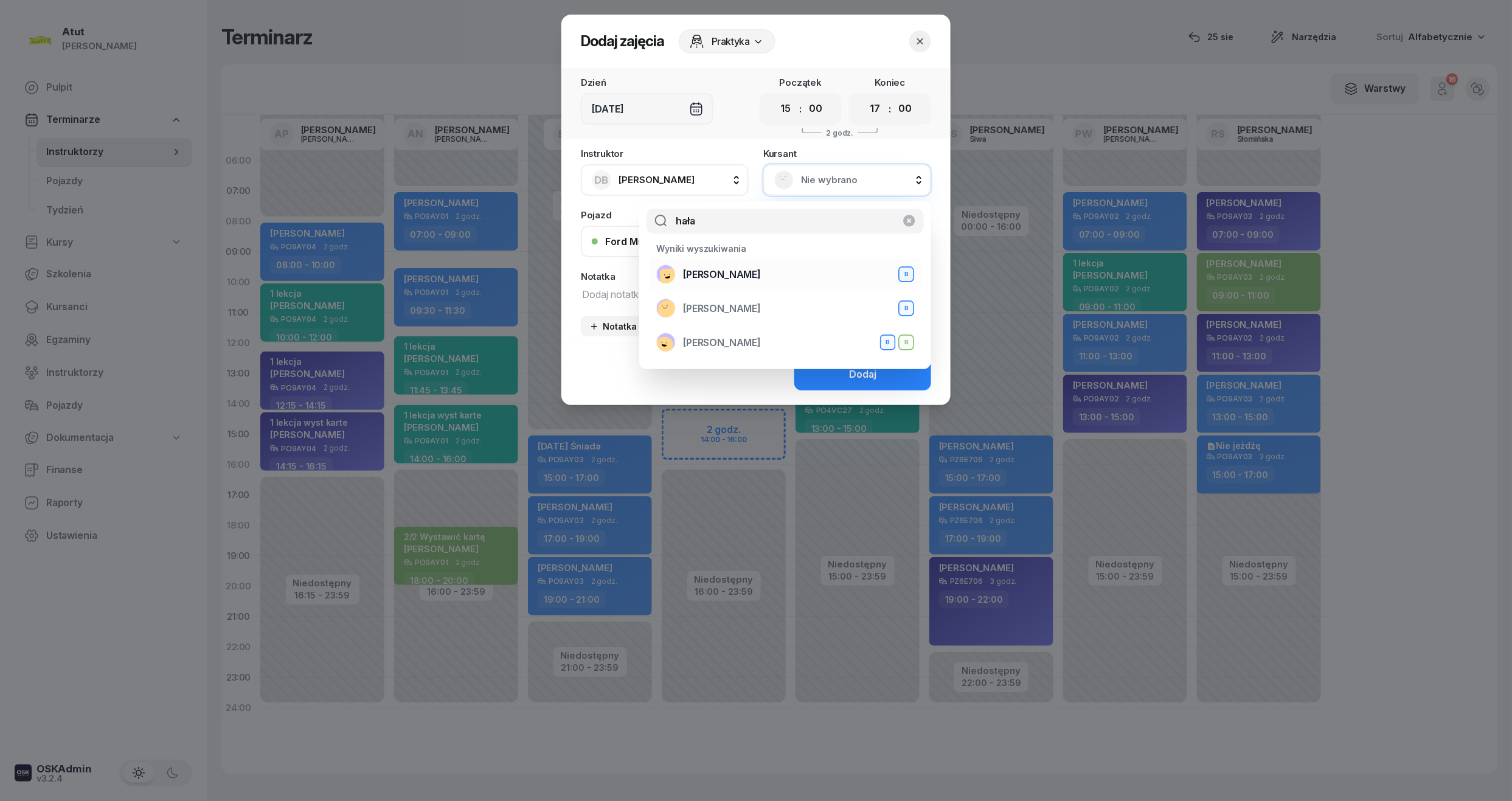
type input "hała"
click at [745, 268] on span "[PERSON_NAME]" at bounding box center [722, 275] width 78 height 16
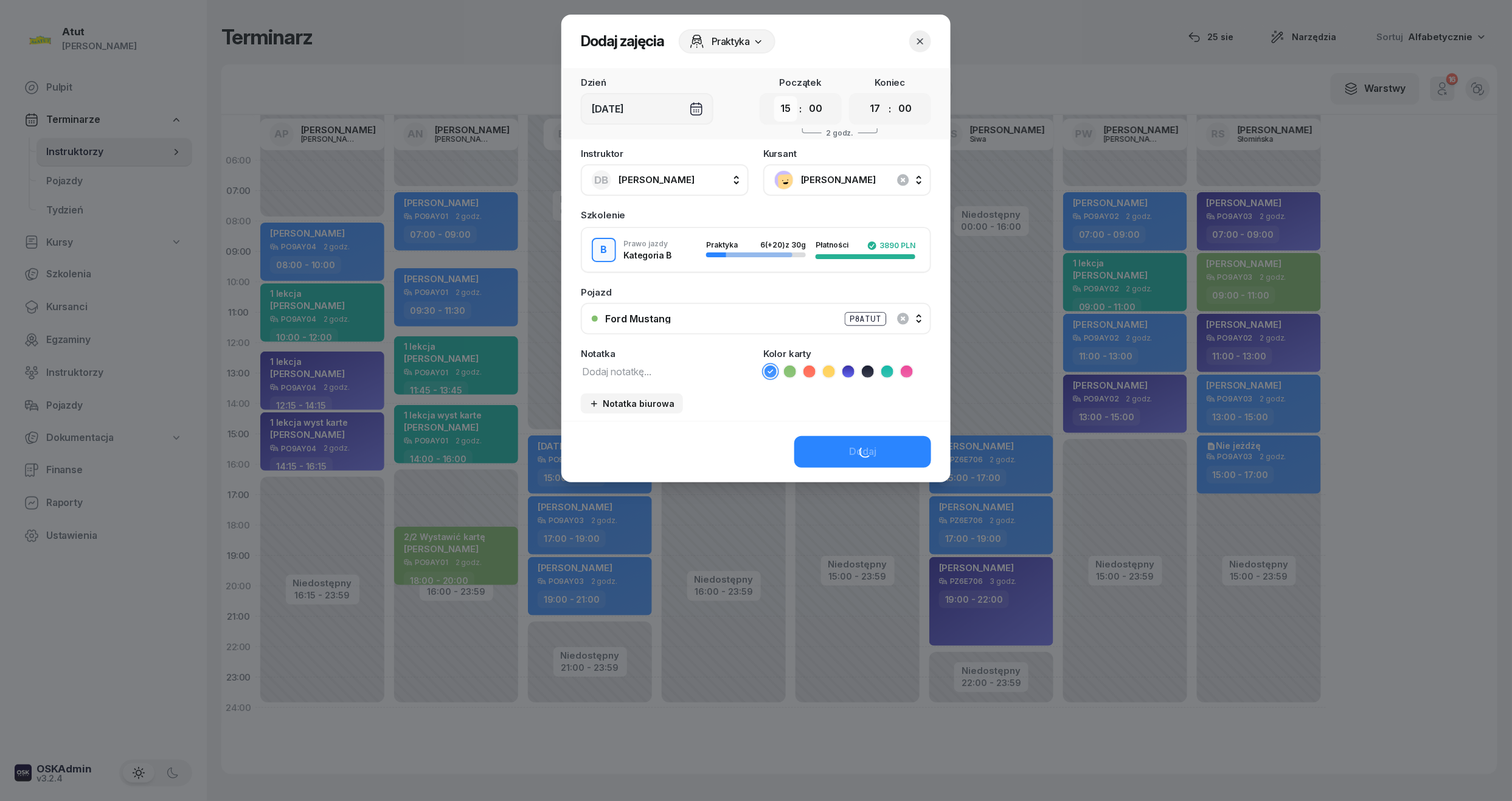
click at [784, 111] on select "00 01 02 03 04 05 06 07 08 09 10 11 12 13 14 15 16 17 18 19 20 21 22 23" at bounding box center [786, 109] width 23 height 25
select select "14"
click at [775, 96] on select "00 01 02 03 04 05 06 07 08 09 10 11 12 13 14 15 16 17 18 19 20 21 22 23" at bounding box center [786, 109] width 23 height 25
drag, startPoint x: 870, startPoint y: 108, endPoint x: 883, endPoint y: 123, distance: 19.8
click at [870, 108] on select "00 01 02 03 04 05 06 07 08 09 10 11 12 13 14 15 16 17 18 19 20 21 22 23" at bounding box center [875, 109] width 23 height 25
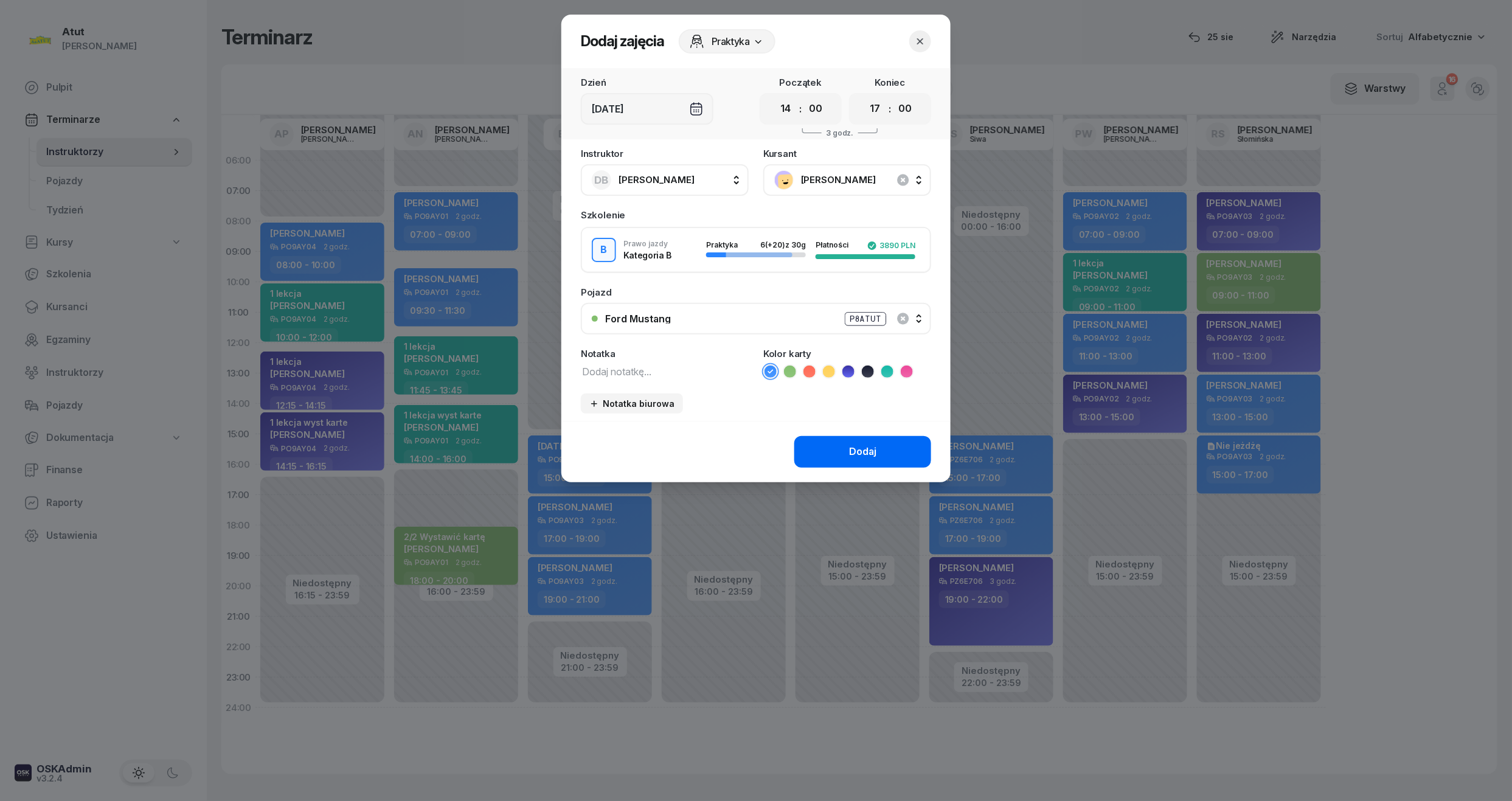
select select "16"
click at [864, 96] on select "00 01 02 03 04 05 06 07 08 09 10 11 12 13 14 15 16 17 18 19 20 21 22 23" at bounding box center [875, 109] width 23 height 25
click at [869, 453] on div "Dodaj" at bounding box center [863, 452] width 27 height 16
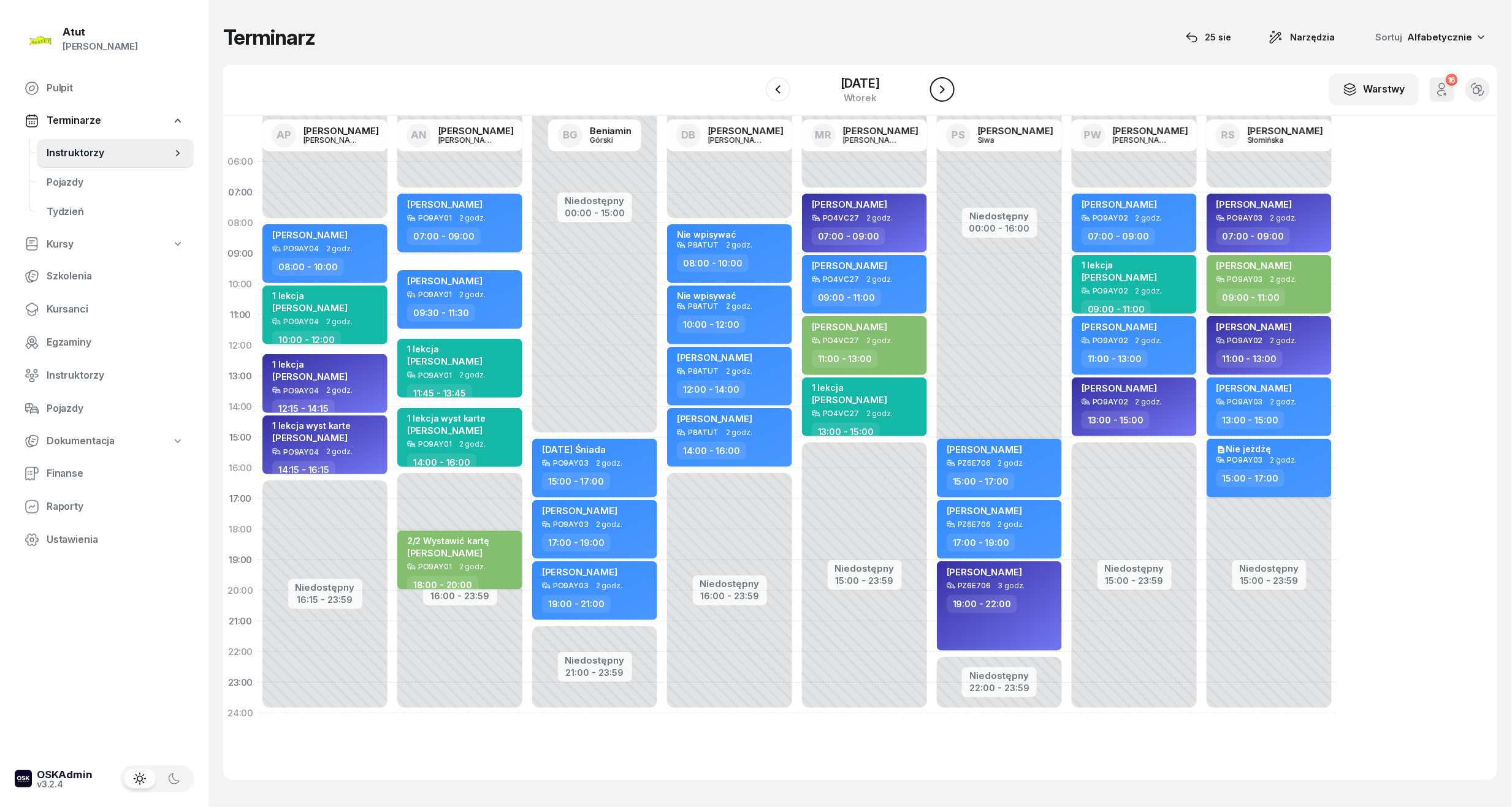
click at [940, 90] on icon "button" at bounding box center [942, 89] width 14 height 14
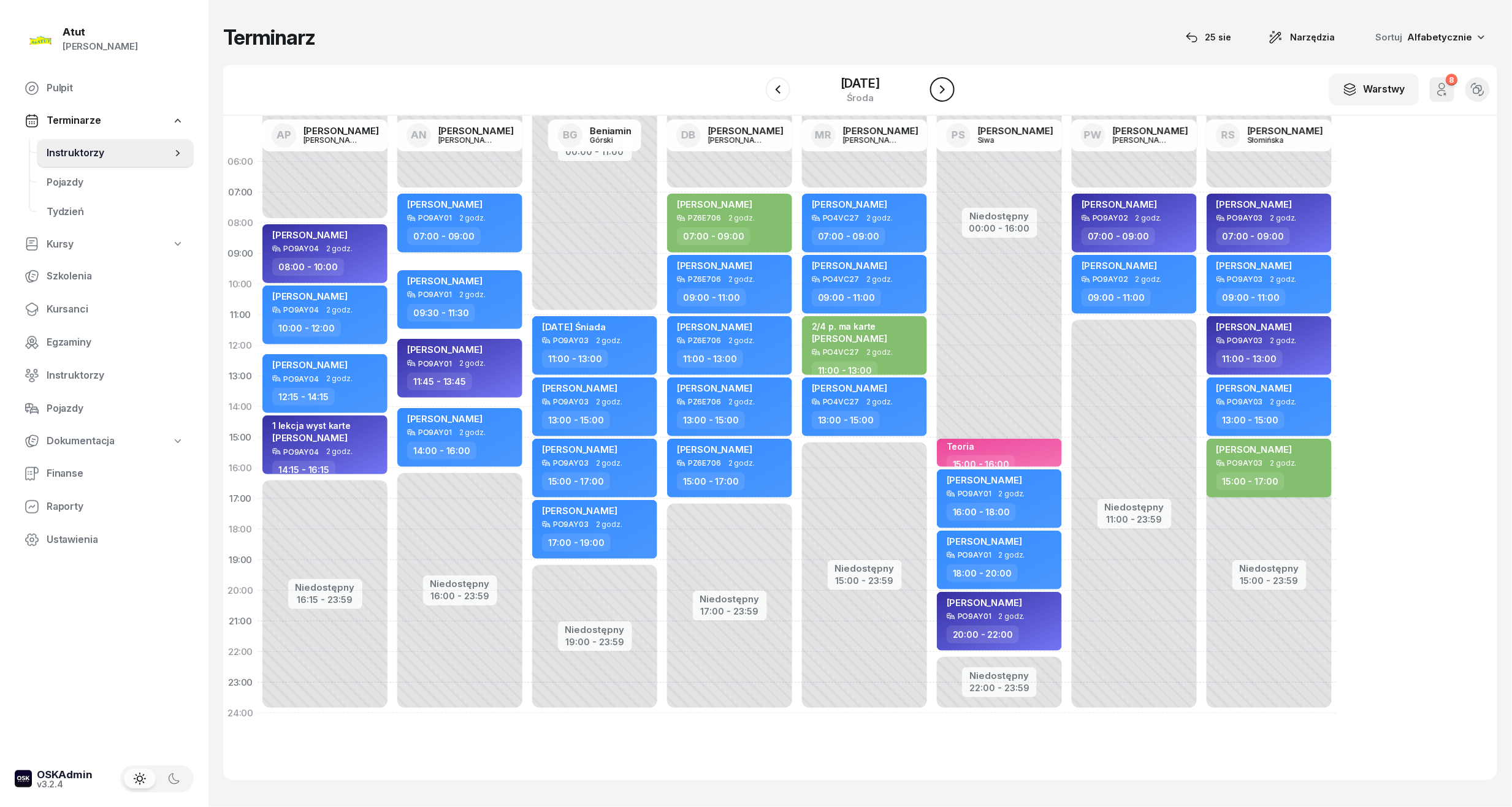
click at [940, 90] on icon "button" at bounding box center [942, 89] width 14 height 14
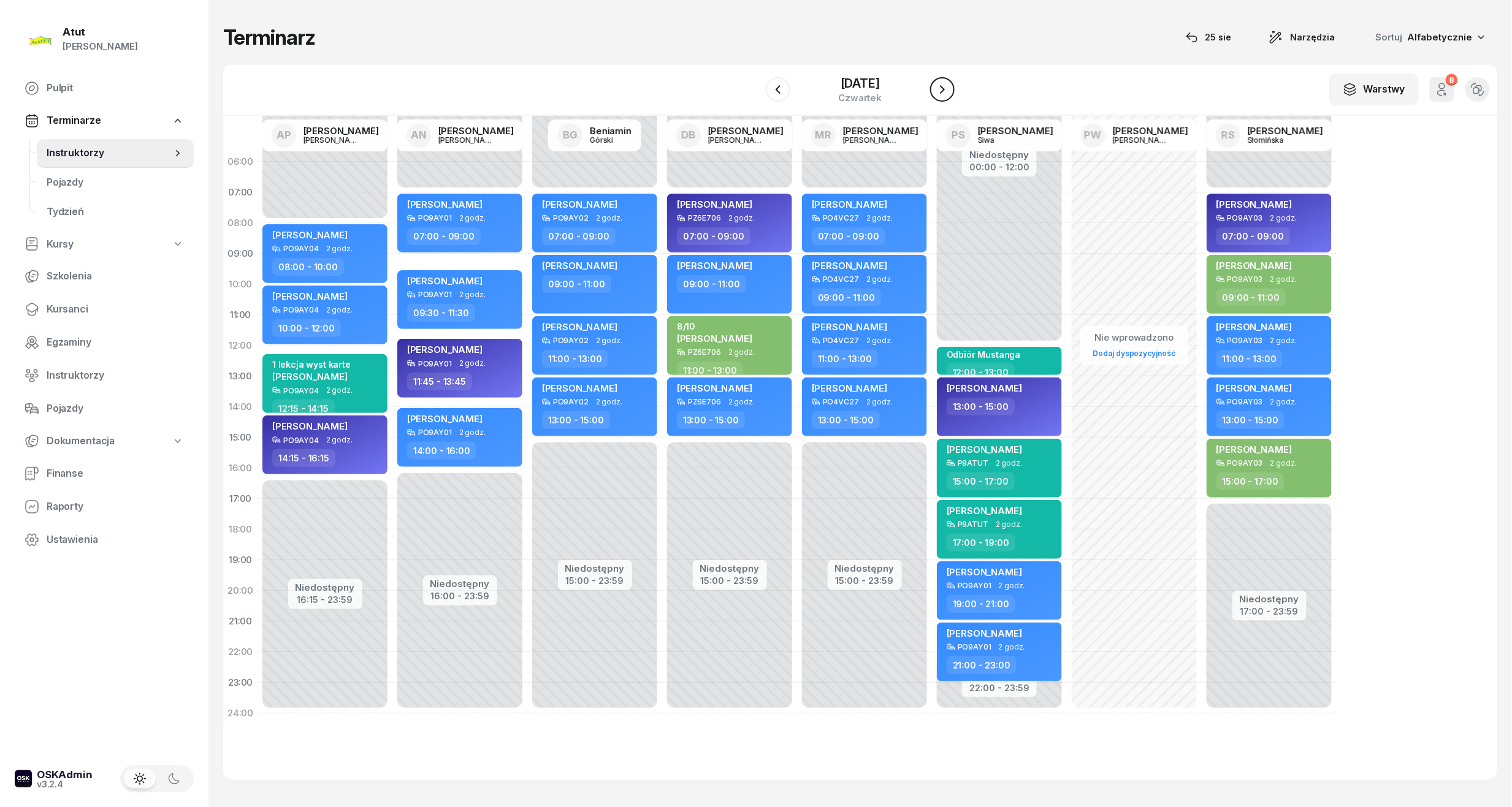
click at [940, 90] on icon "button" at bounding box center [942, 89] width 14 height 14
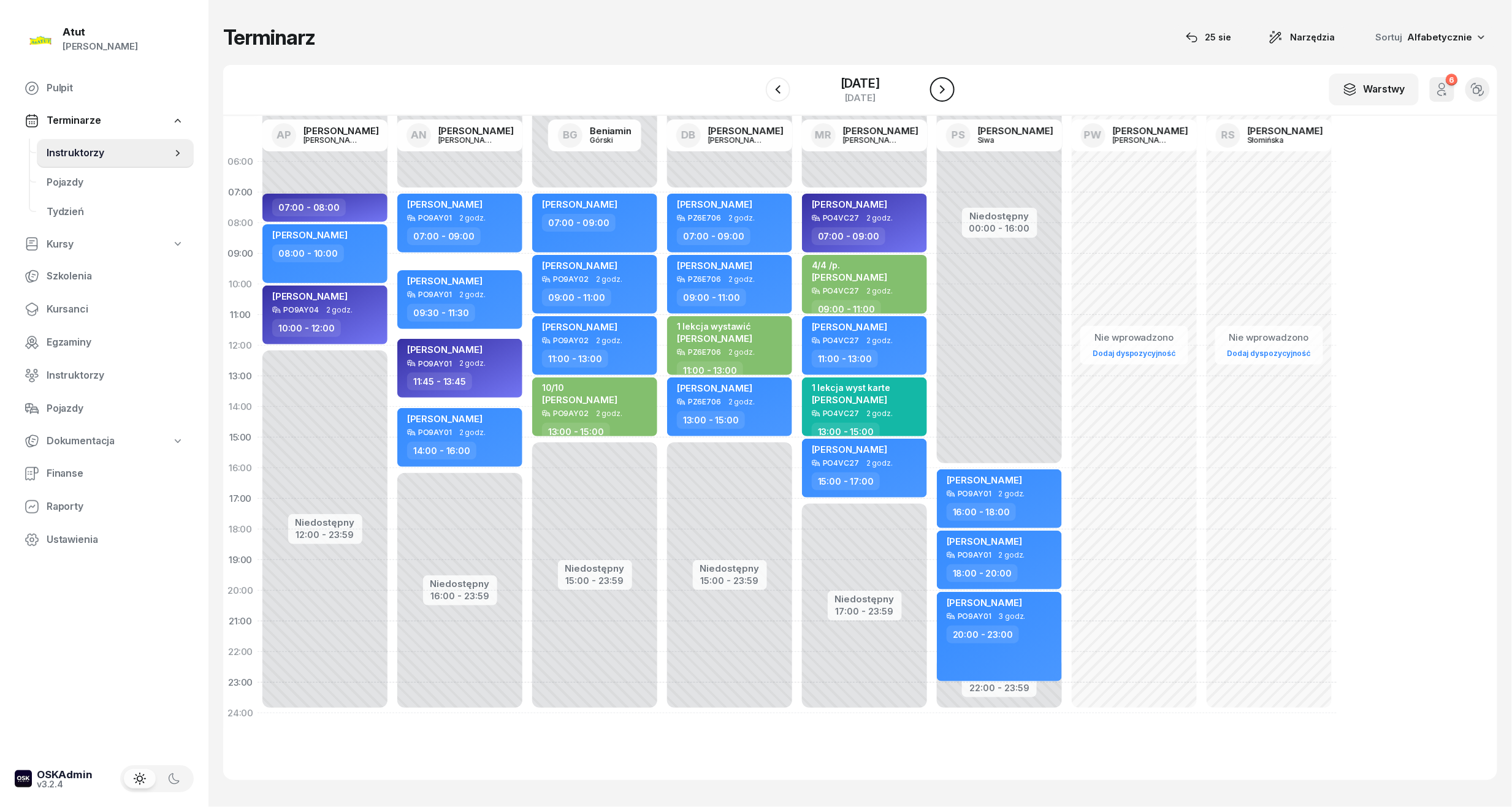
click at [940, 96] on icon "button" at bounding box center [942, 89] width 14 height 14
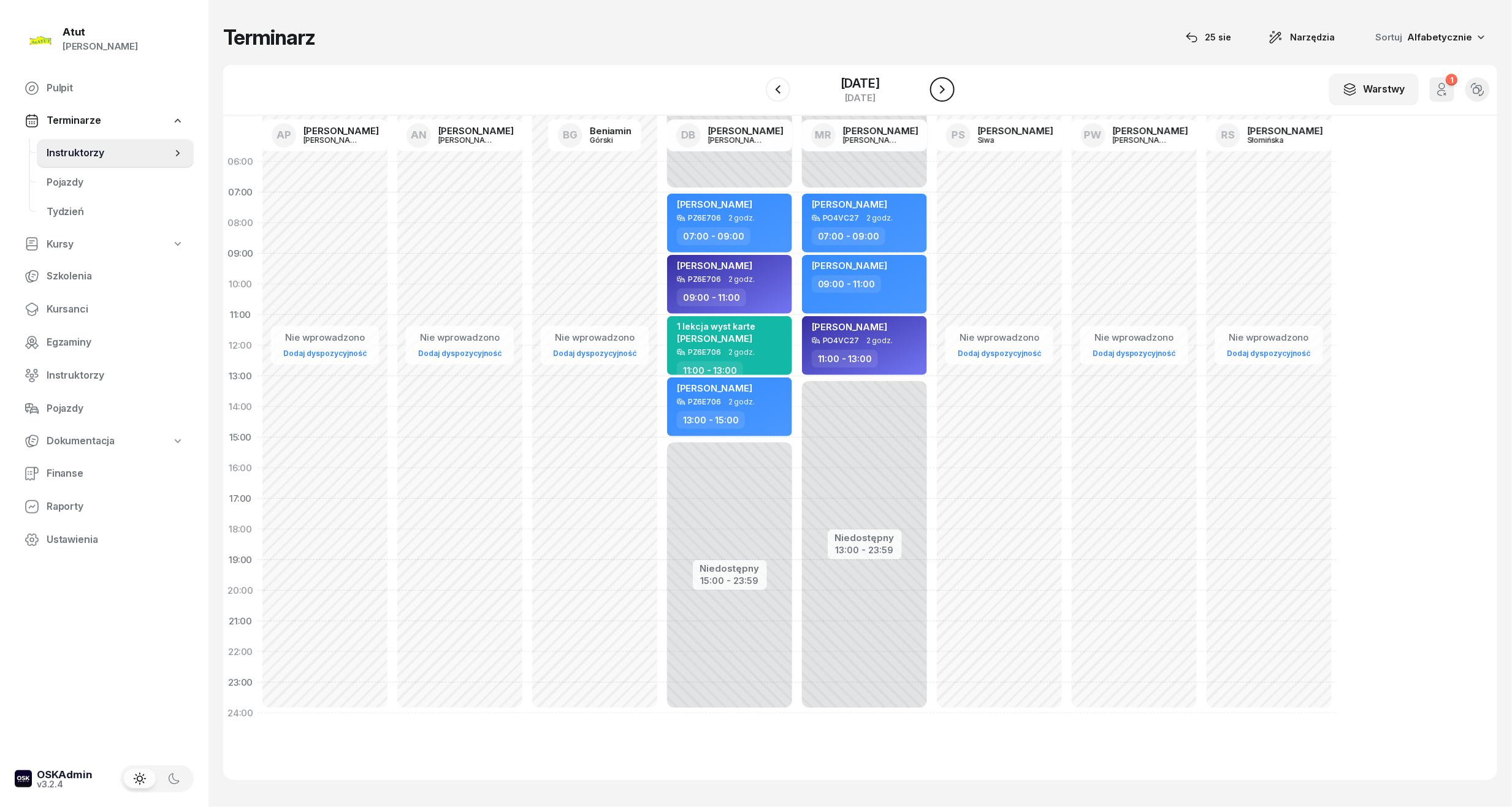
click at [940, 96] on icon "button" at bounding box center [942, 89] width 14 height 14
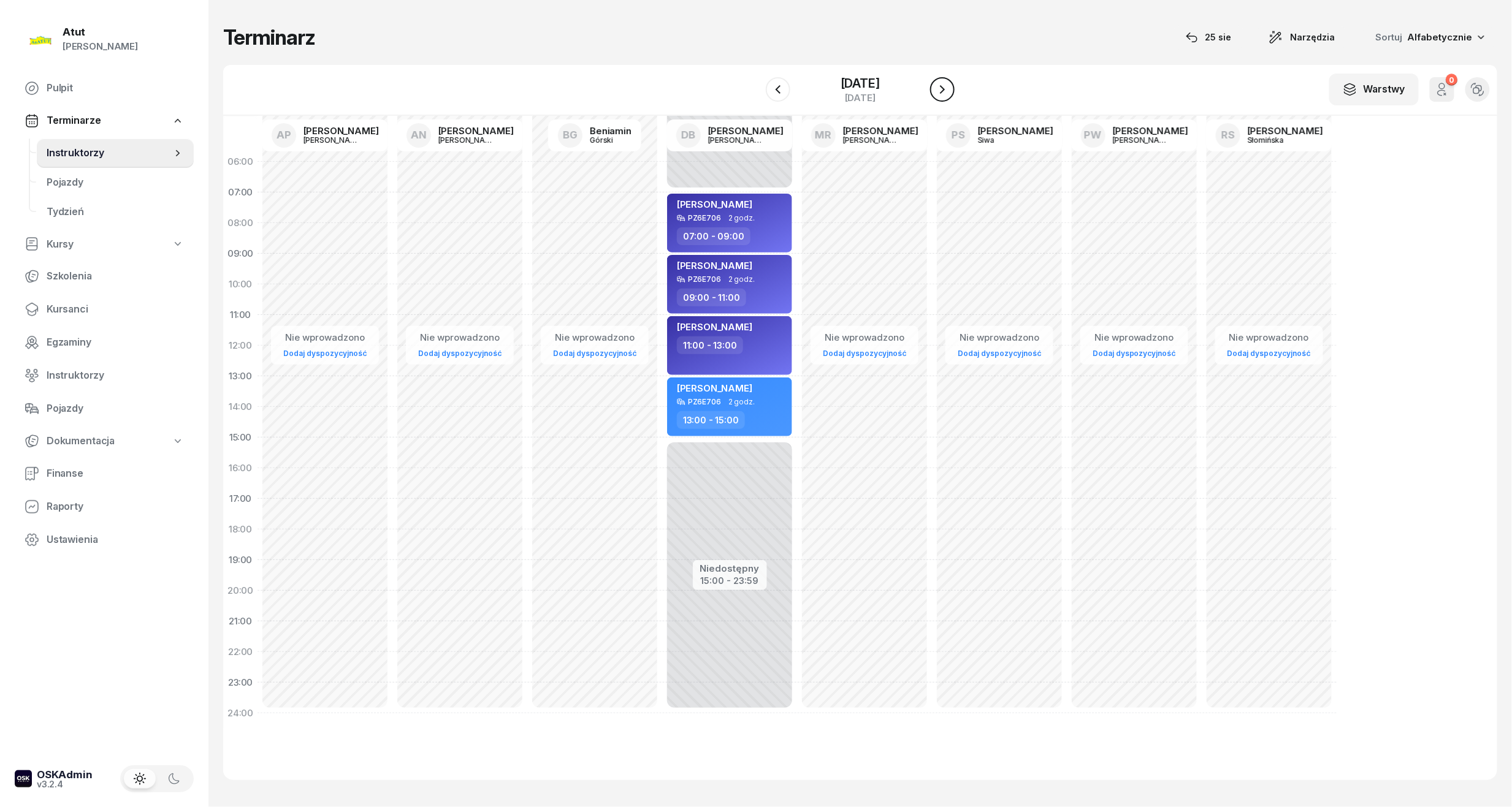
click at [940, 96] on icon "button" at bounding box center [942, 89] width 14 height 14
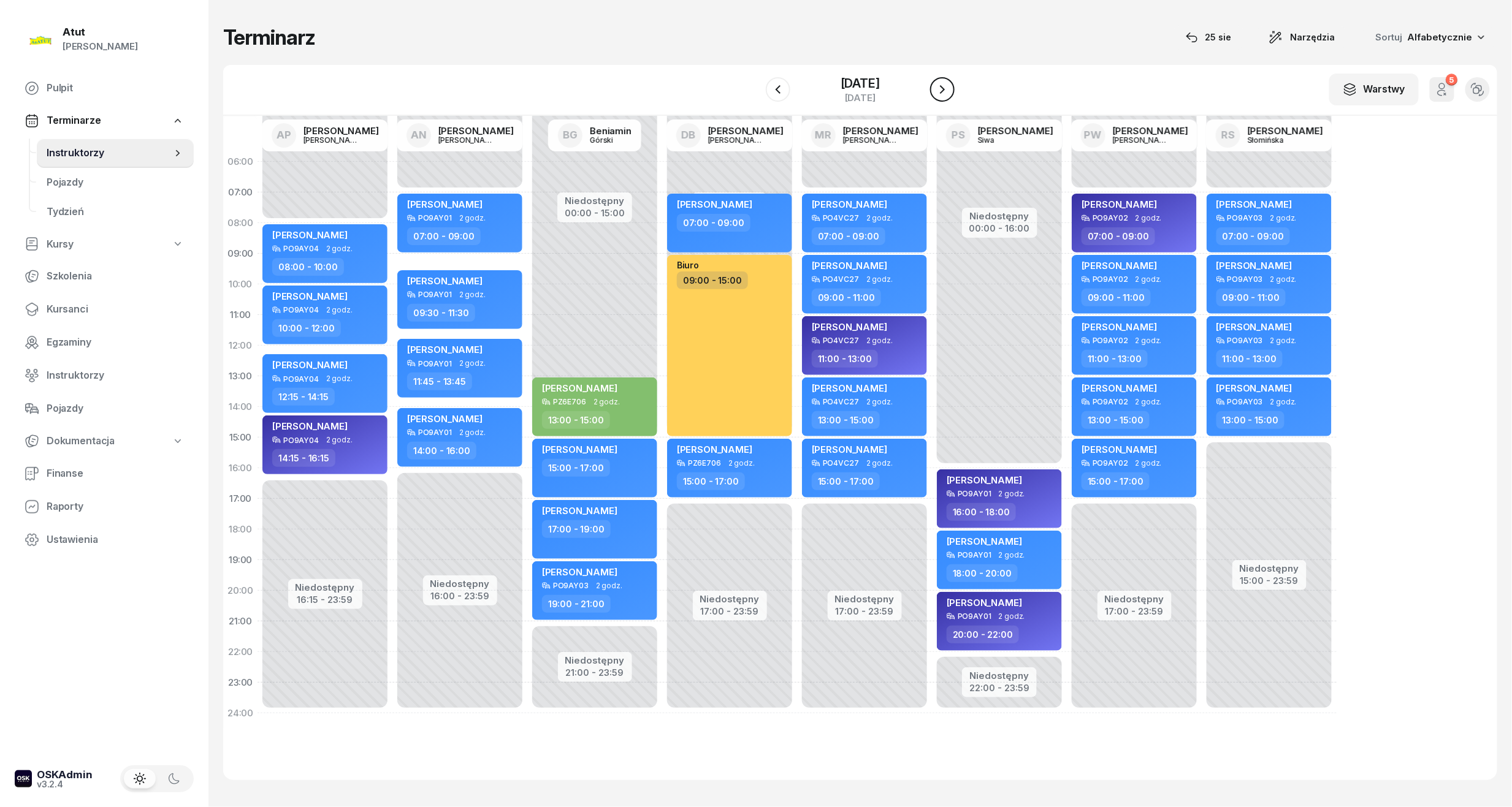
click at [935, 97] on button "button" at bounding box center [942, 89] width 24 height 24
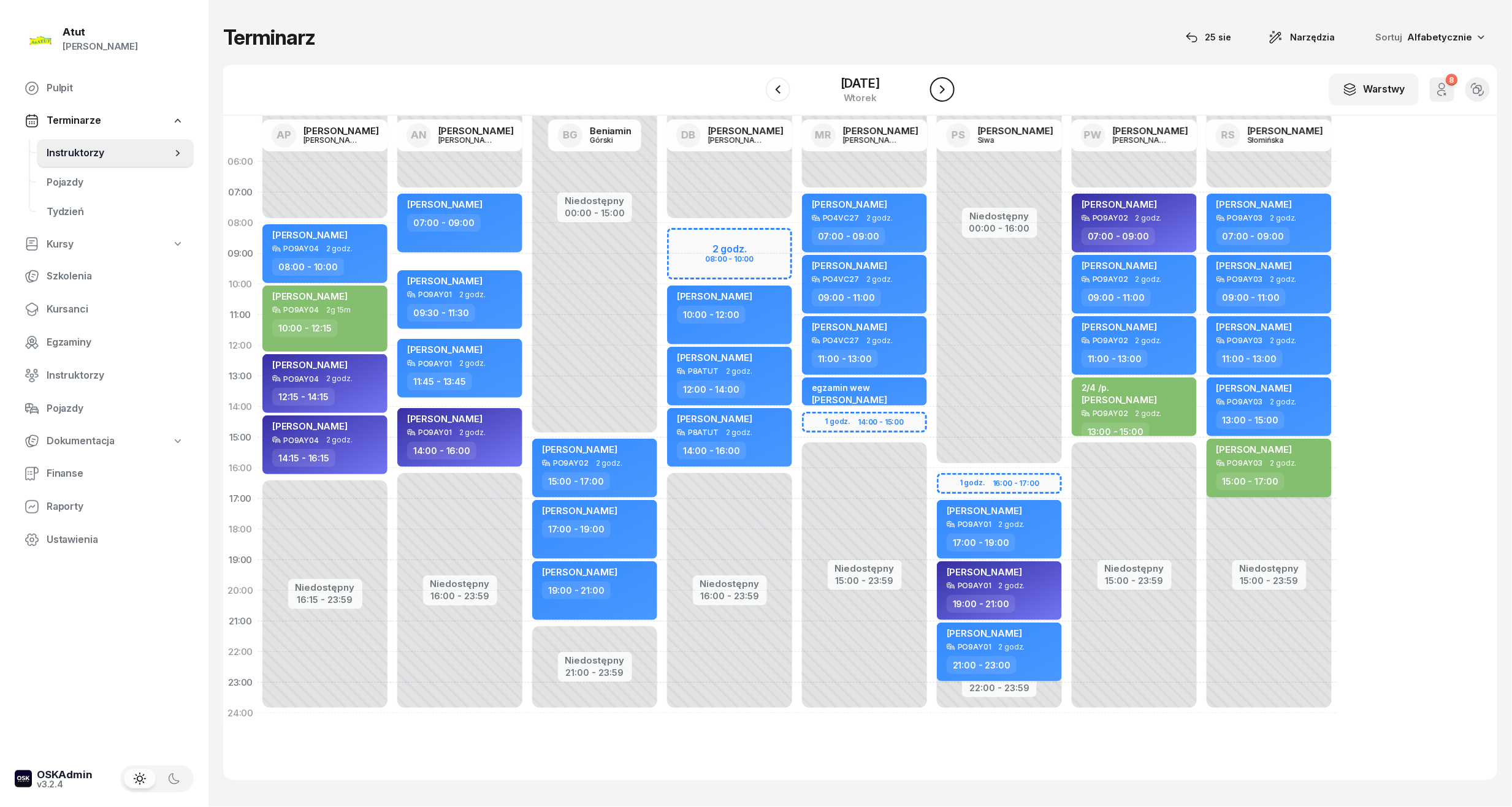
click at [940, 88] on icon "button" at bounding box center [942, 89] width 14 height 14
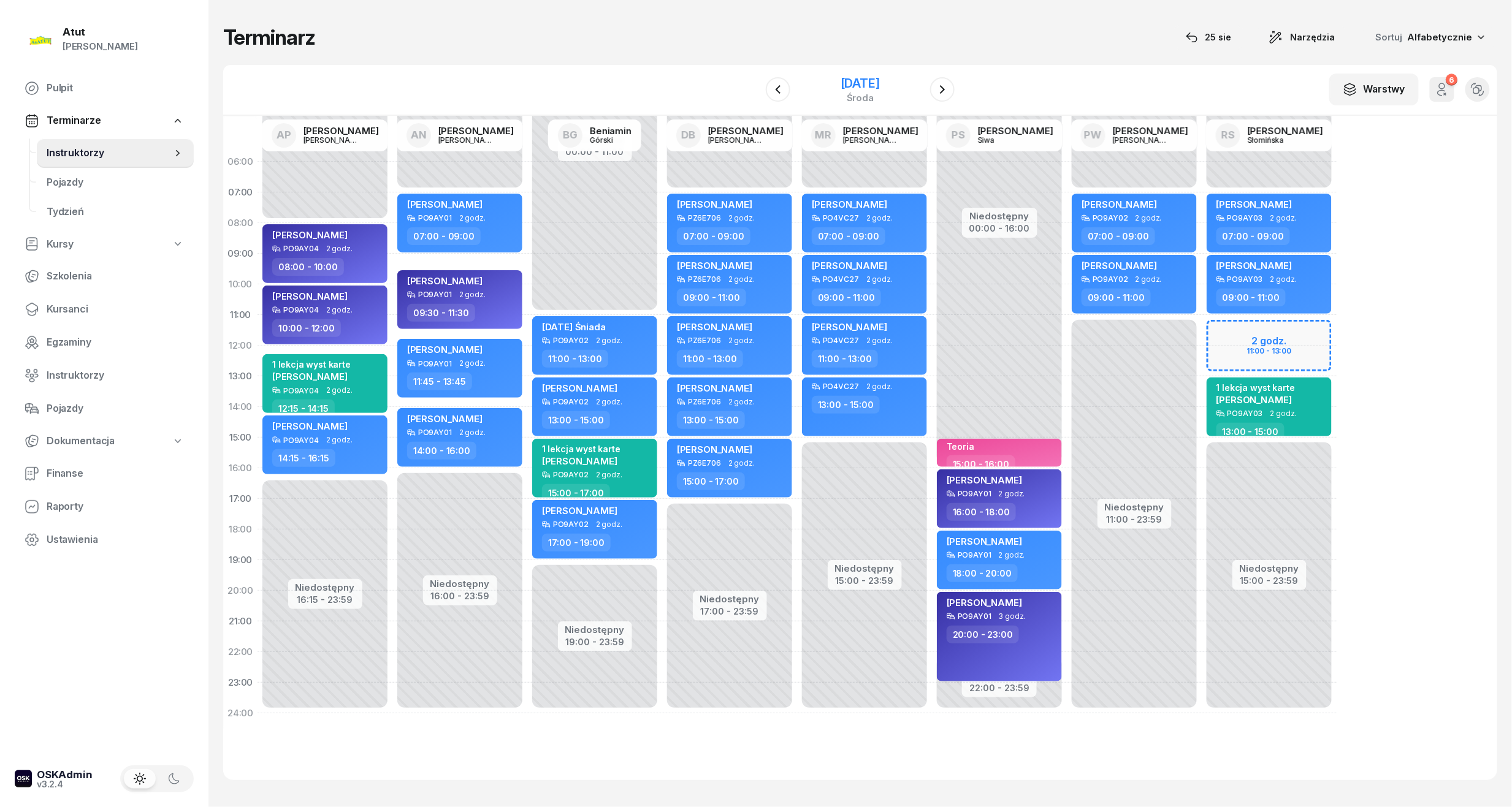
click at [877, 81] on div "[DATE]" at bounding box center [860, 83] width 39 height 12
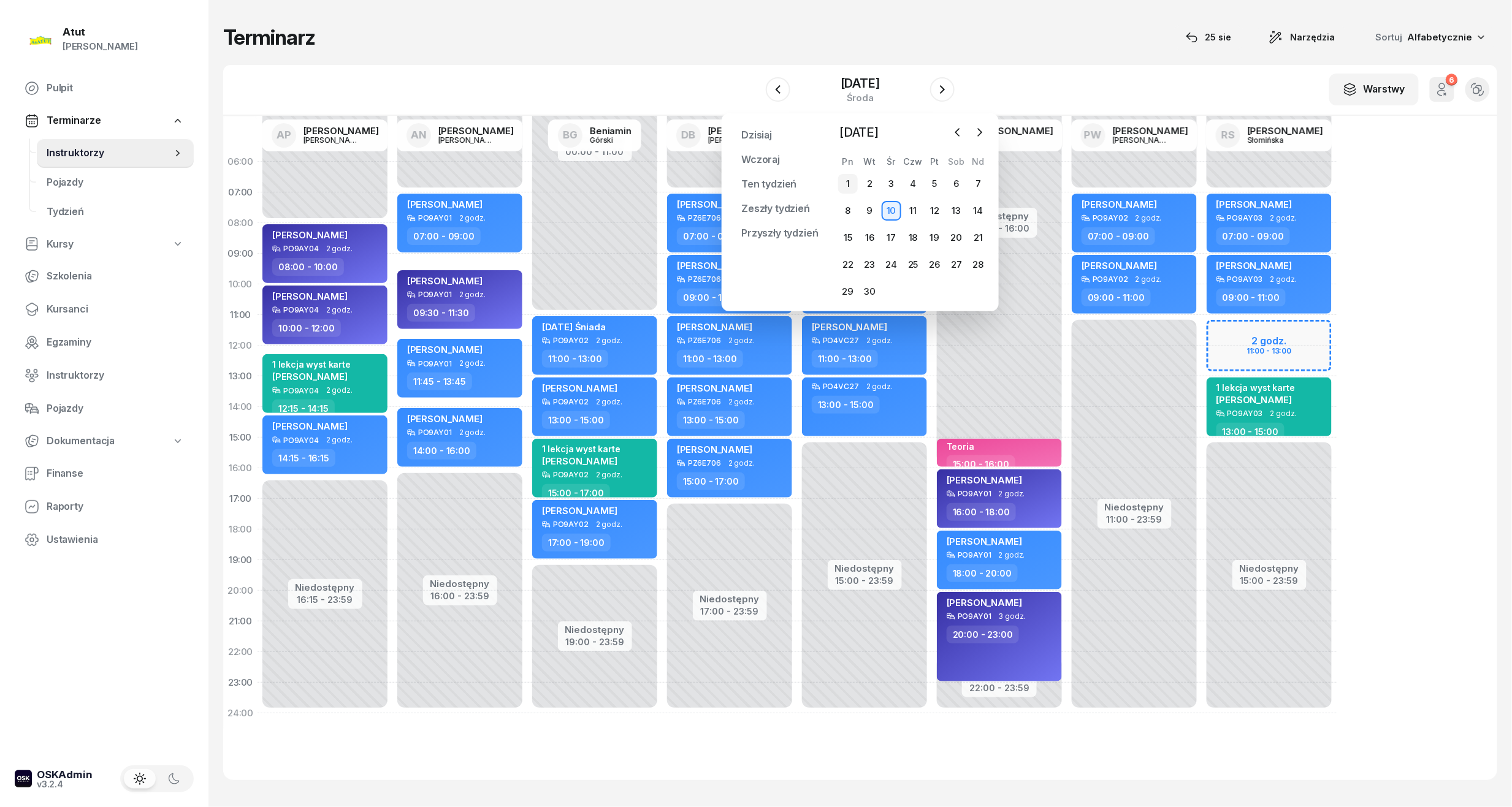
click at [849, 179] on div "1" at bounding box center [848, 184] width 20 height 20
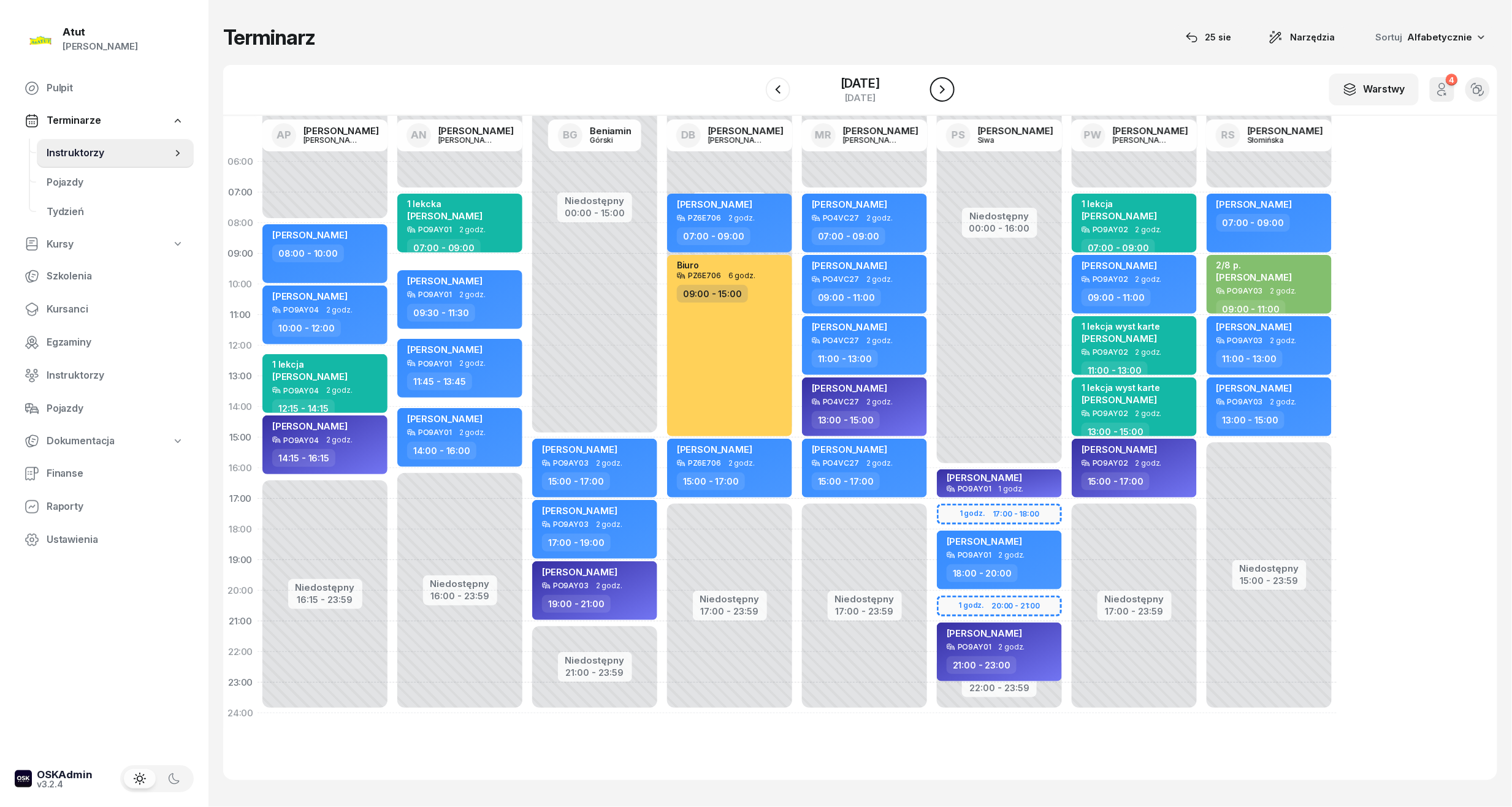
click at [948, 91] on icon "button" at bounding box center [942, 89] width 14 height 14
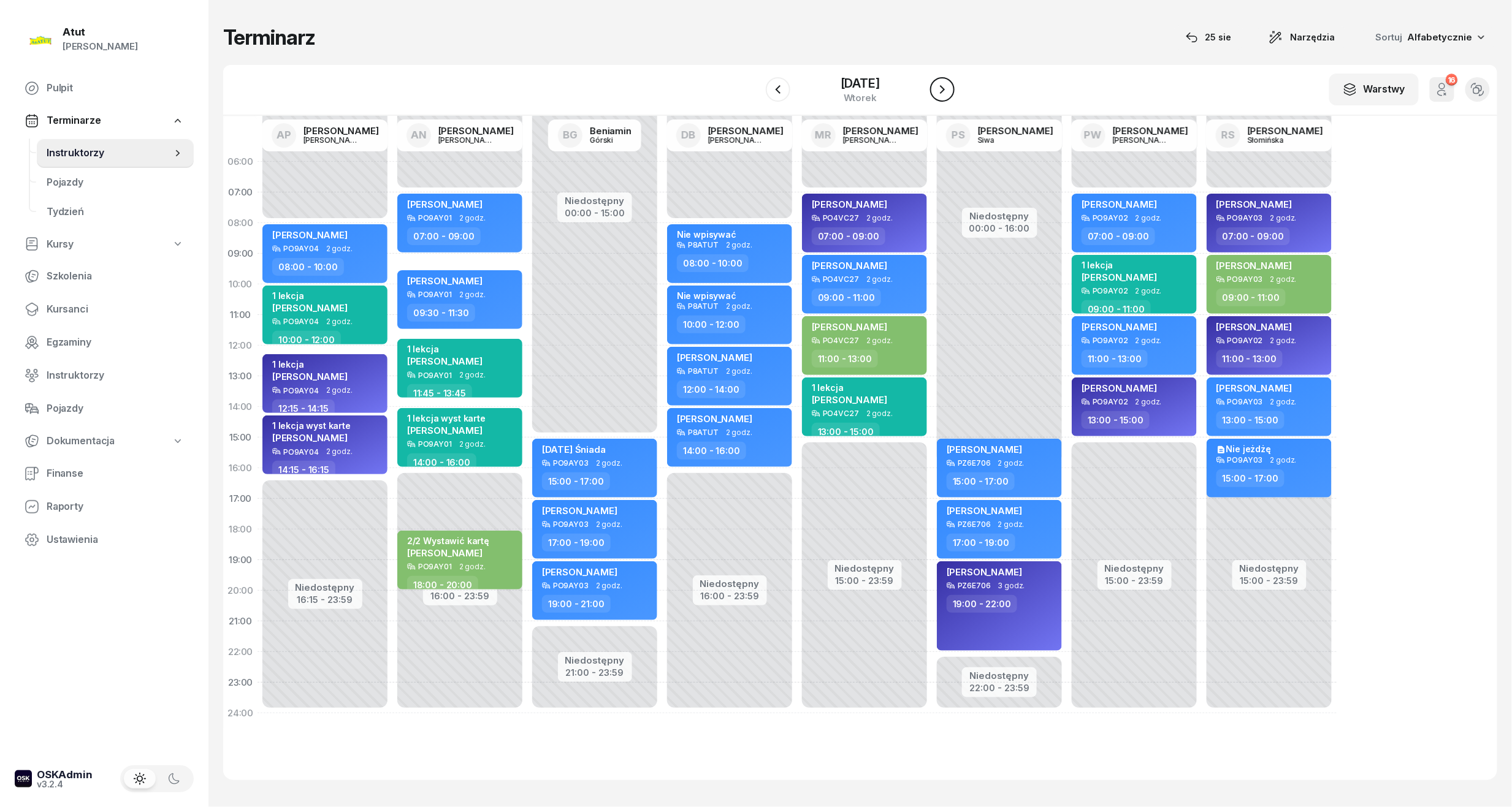
click at [948, 91] on icon "button" at bounding box center [942, 89] width 14 height 14
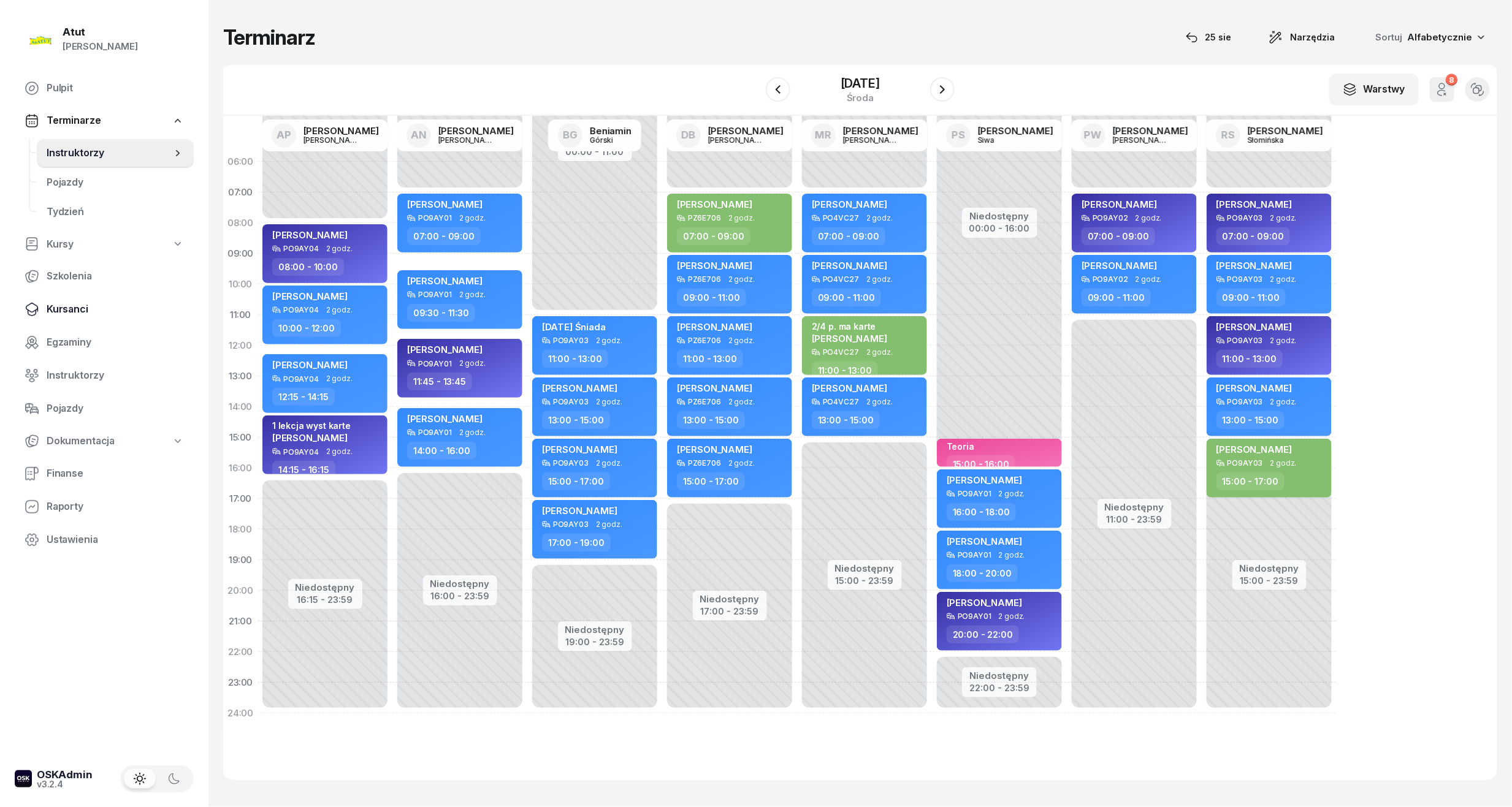
click at [79, 302] on span "Kursanci" at bounding box center [115, 309] width 138 height 16
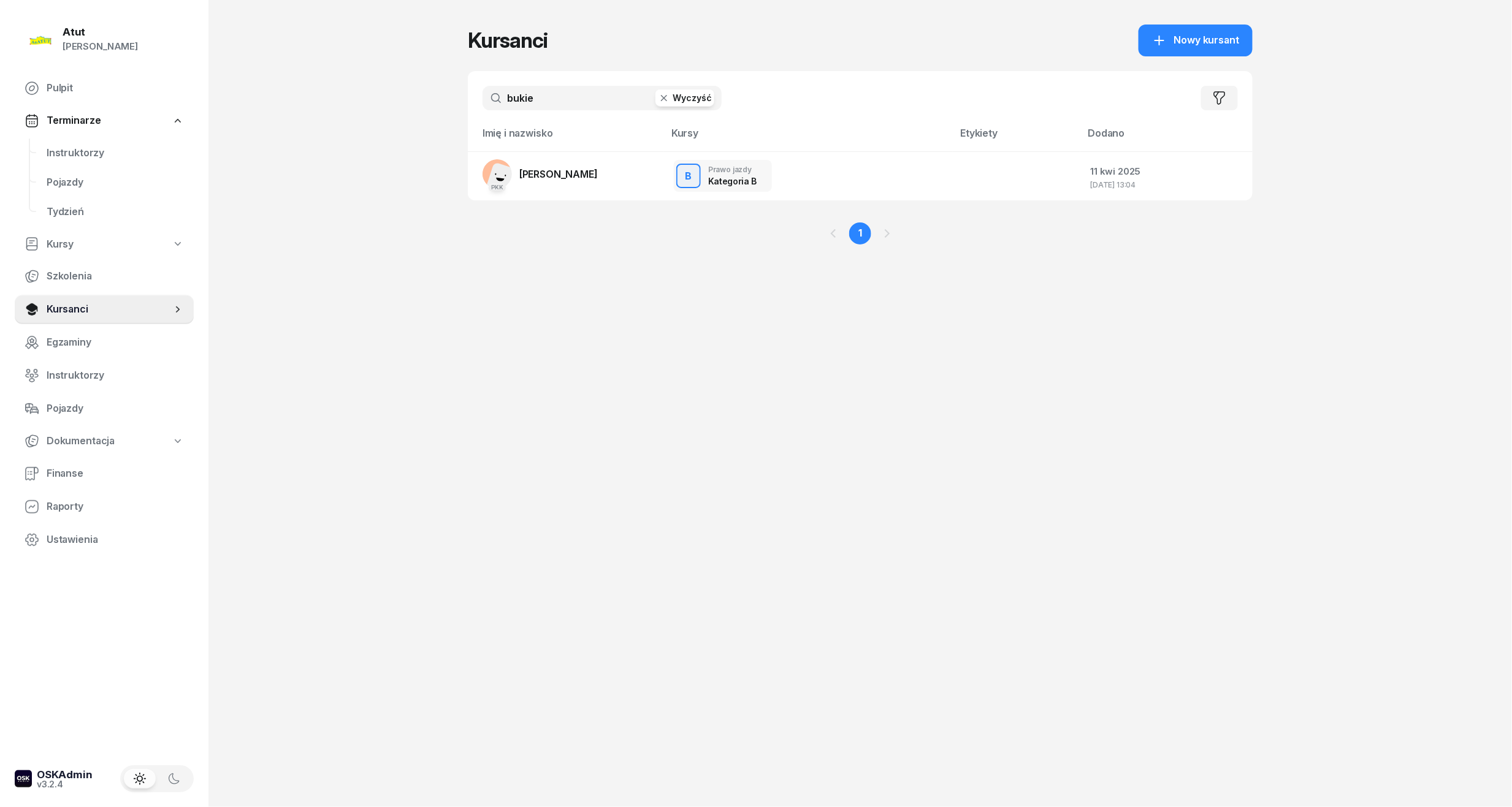
drag, startPoint x: 554, startPoint y: 98, endPoint x: -42, endPoint y: 197, distance: 604.2
click at [0, 197] on html "[PERSON_NAME] [PERSON_NAME] Pulpit Terminarze Instruktorzy Pojazdy Tydzień Kurs…" at bounding box center [756, 404] width 1512 height 807
type input "[PERSON_NAME]"
click at [563, 189] on td "[PERSON_NAME]" at bounding box center [566, 176] width 196 height 49
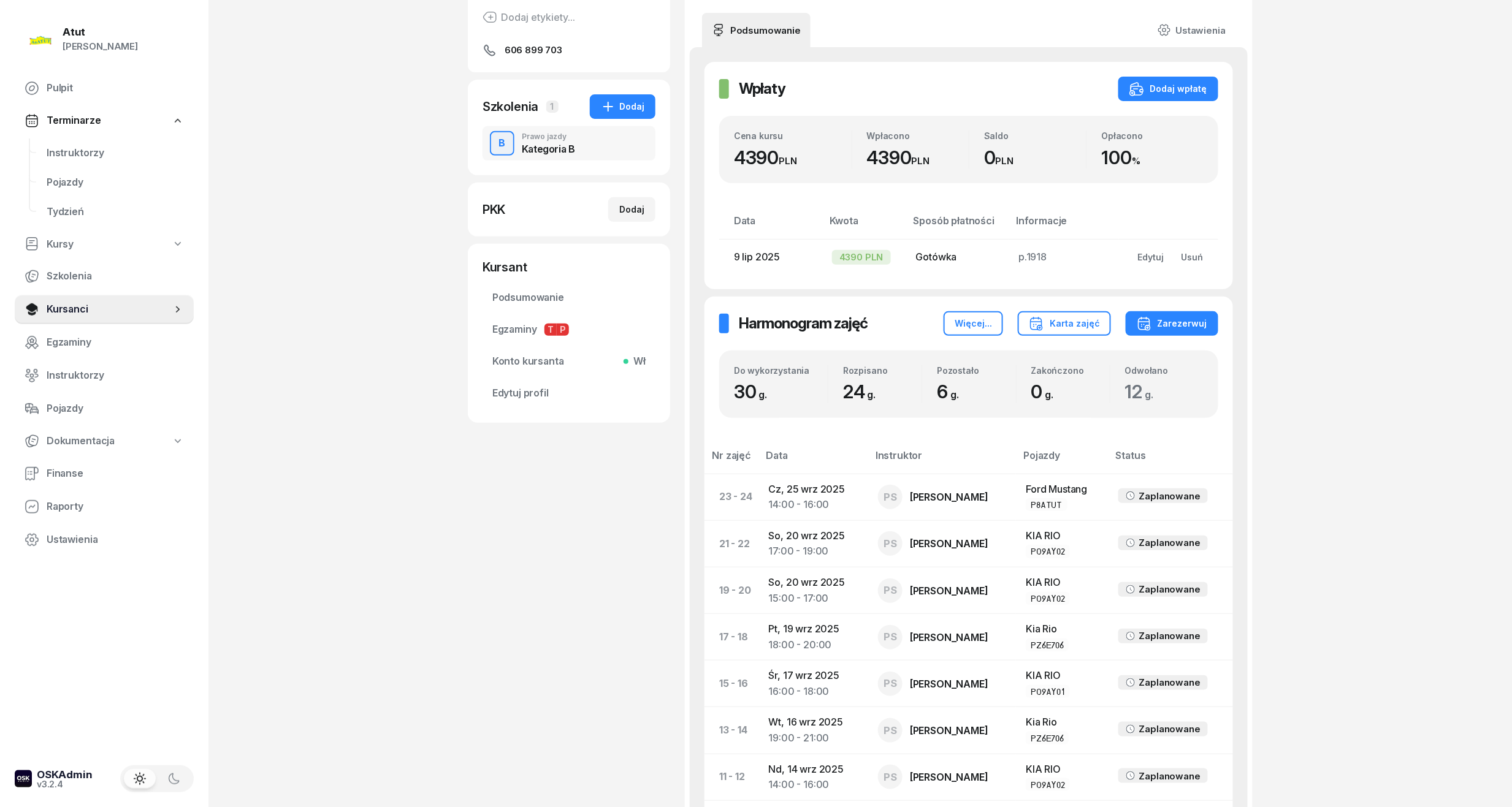
scroll to position [735, 0]
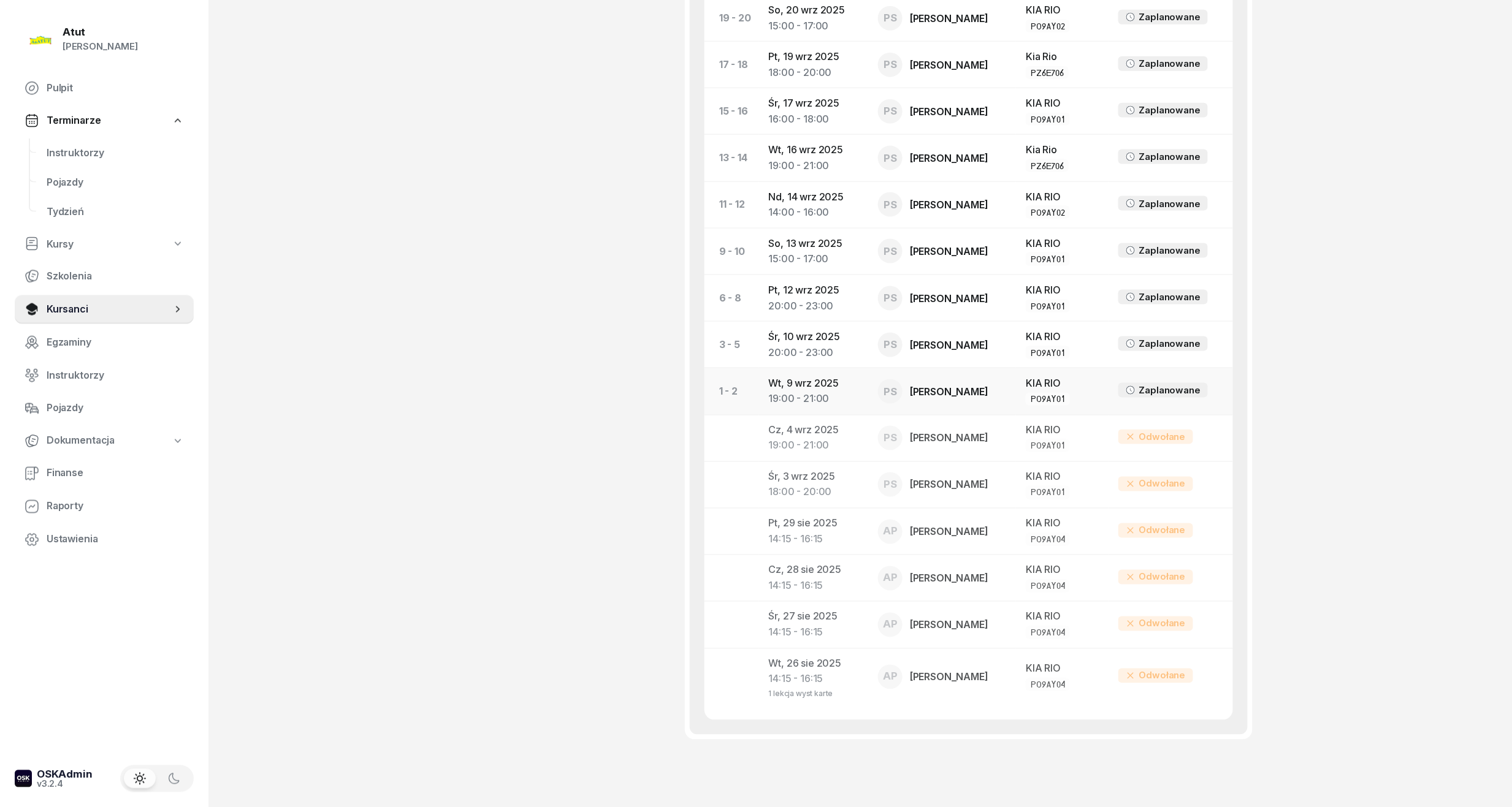
click at [791, 380] on td "[DATE] 19:00 - 21:00" at bounding box center [813, 391] width 109 height 47
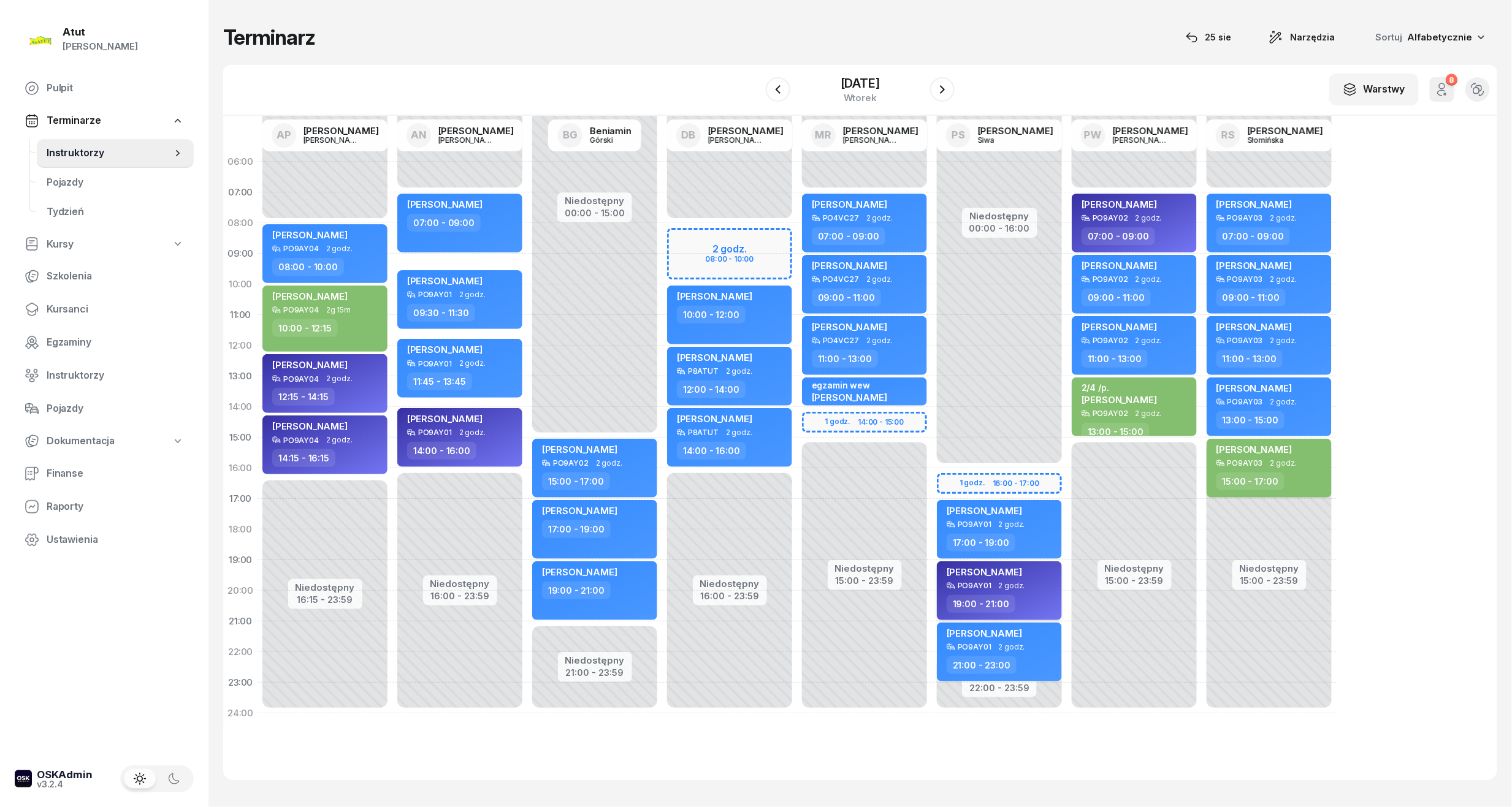
click at [1040, 574] on div "[PERSON_NAME]" at bounding box center [1000, 573] width 108 height 15
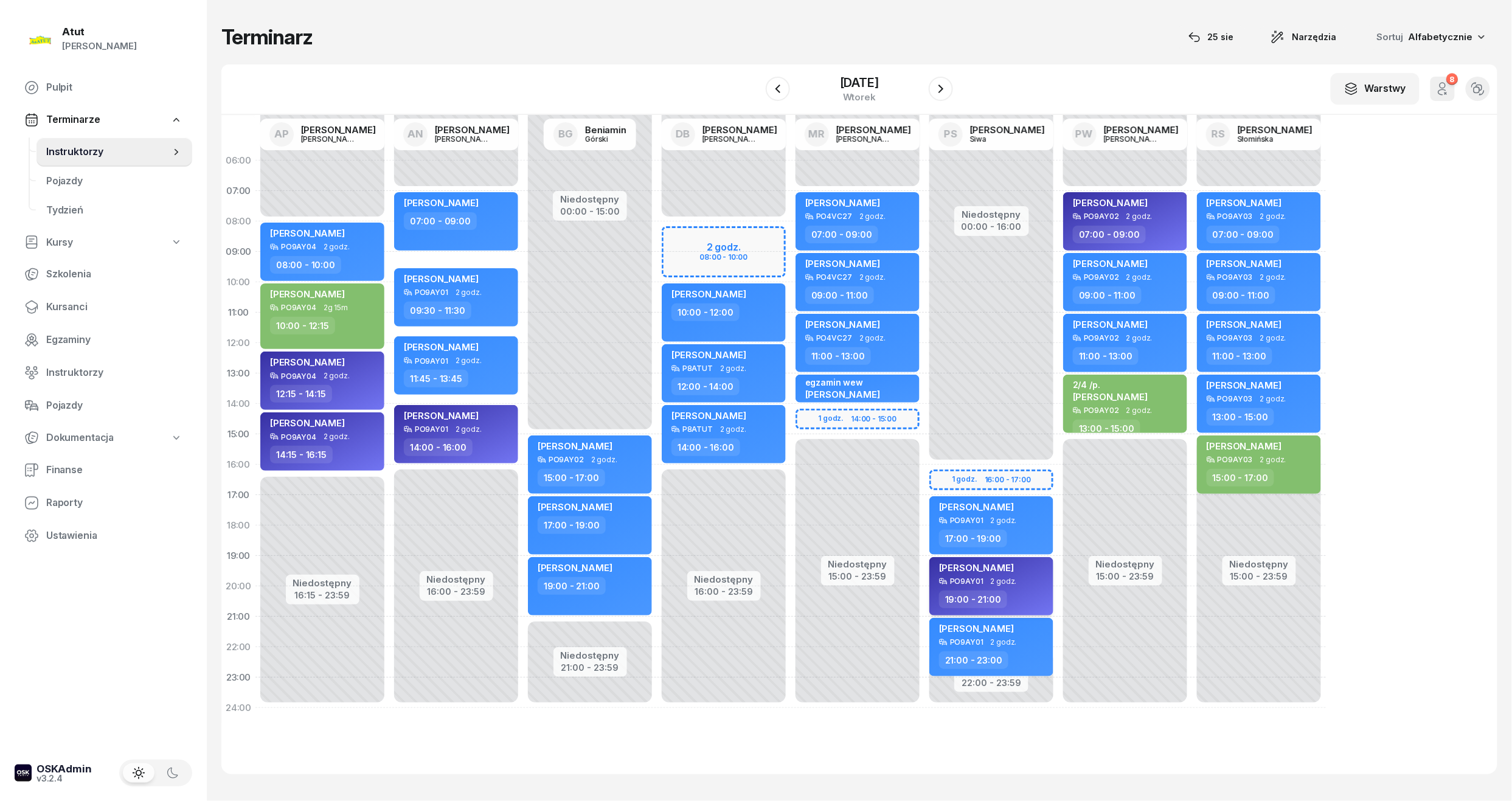
select select "19"
select select "21"
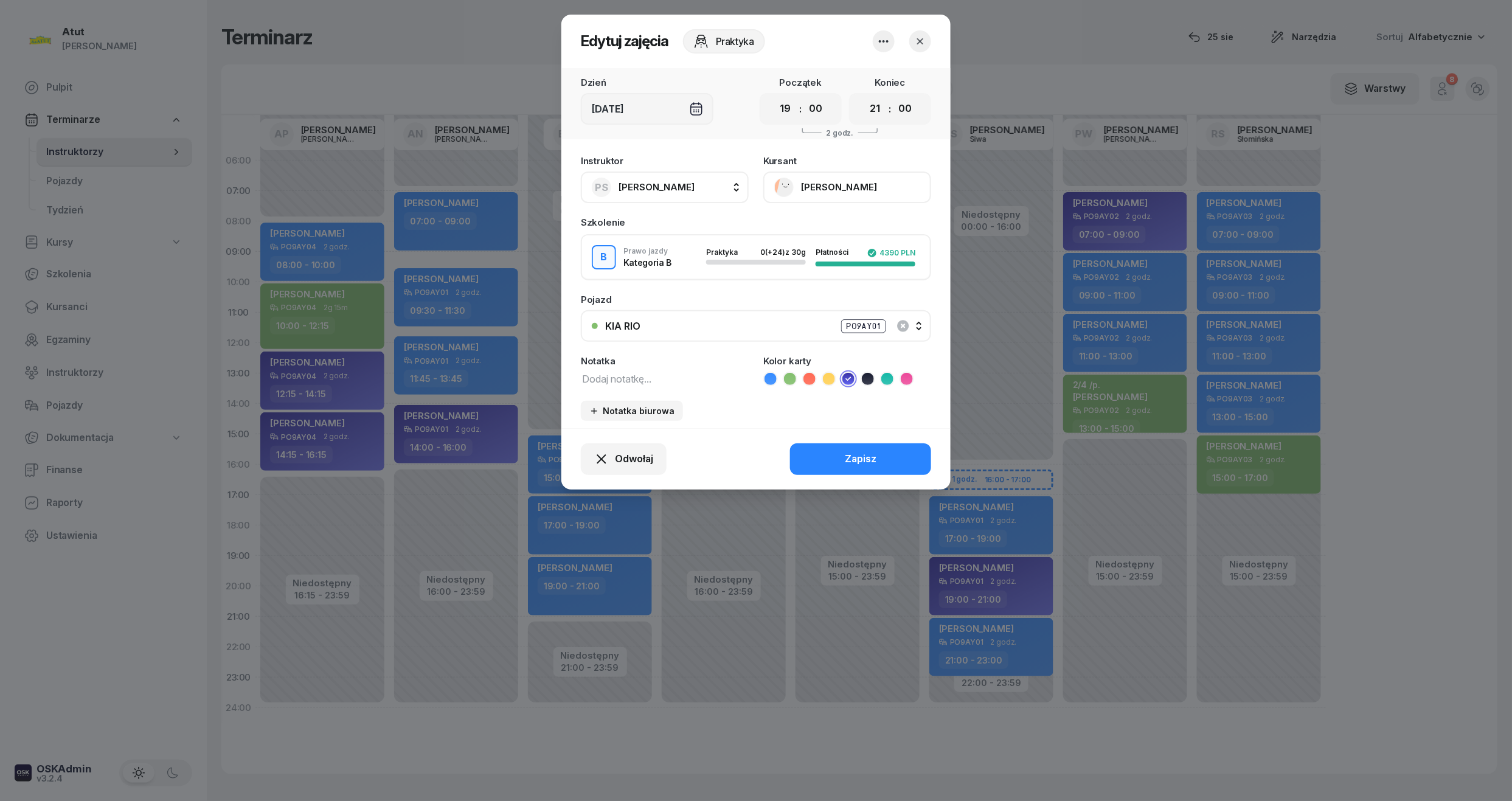
click at [626, 376] on textarea at bounding box center [665, 378] width 168 height 16
type textarea "1 lekcja wyst karte"
click at [855, 455] on div "Zapisz" at bounding box center [860, 459] width 32 height 16
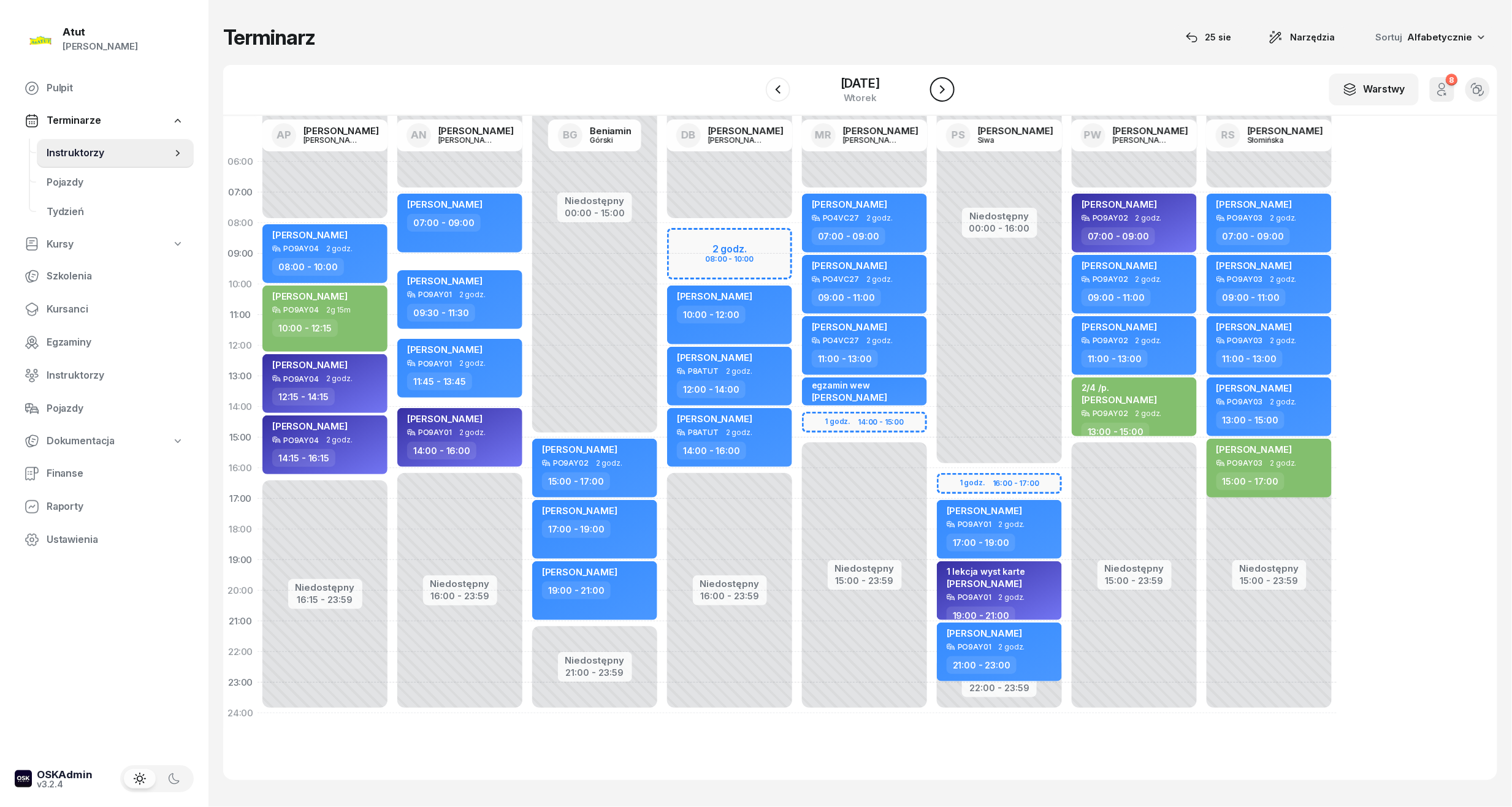
click at [942, 90] on icon "button" at bounding box center [942, 89] width 14 height 14
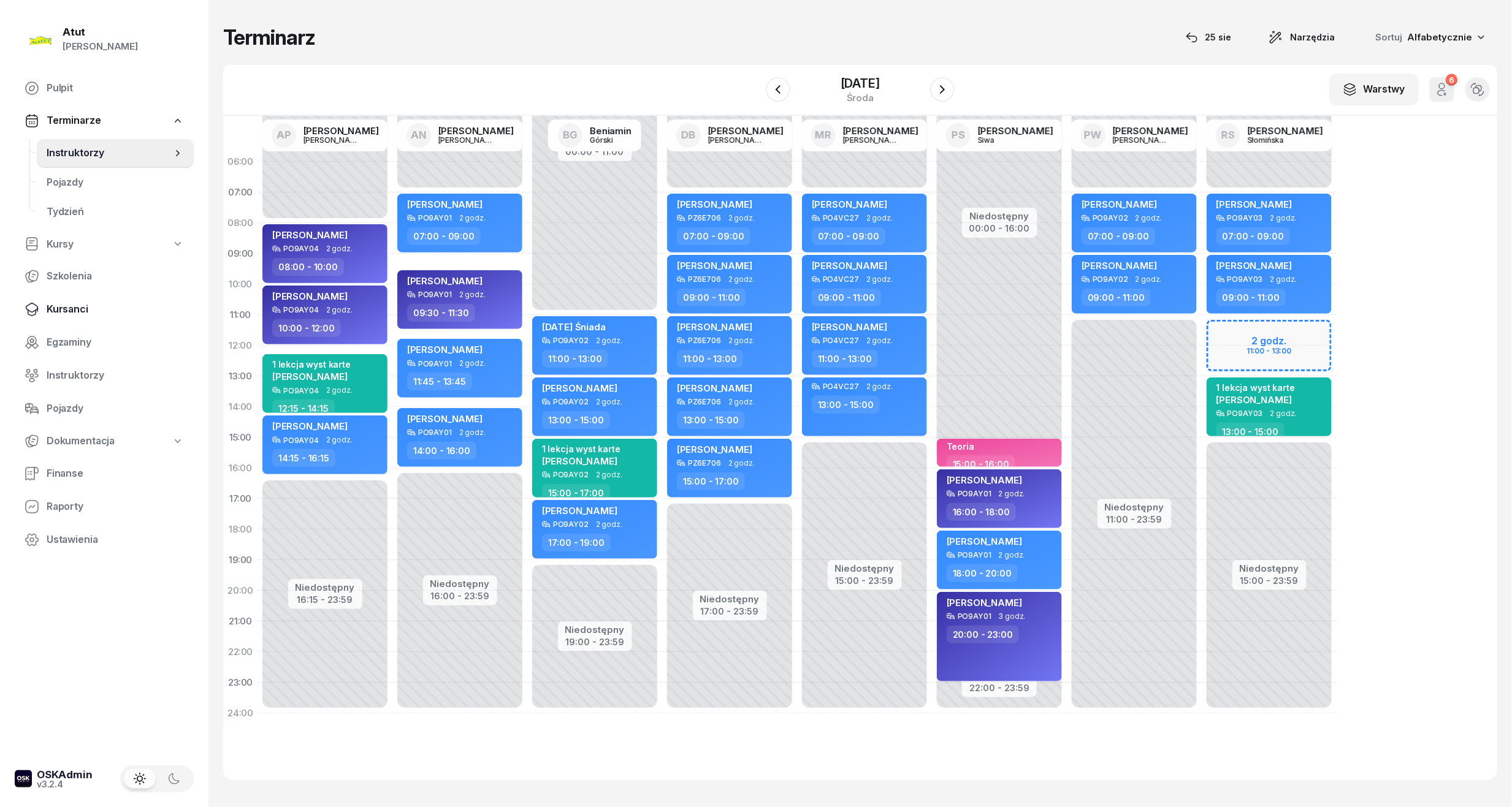
click at [72, 301] on span "Kursanci" at bounding box center [115, 309] width 138 height 16
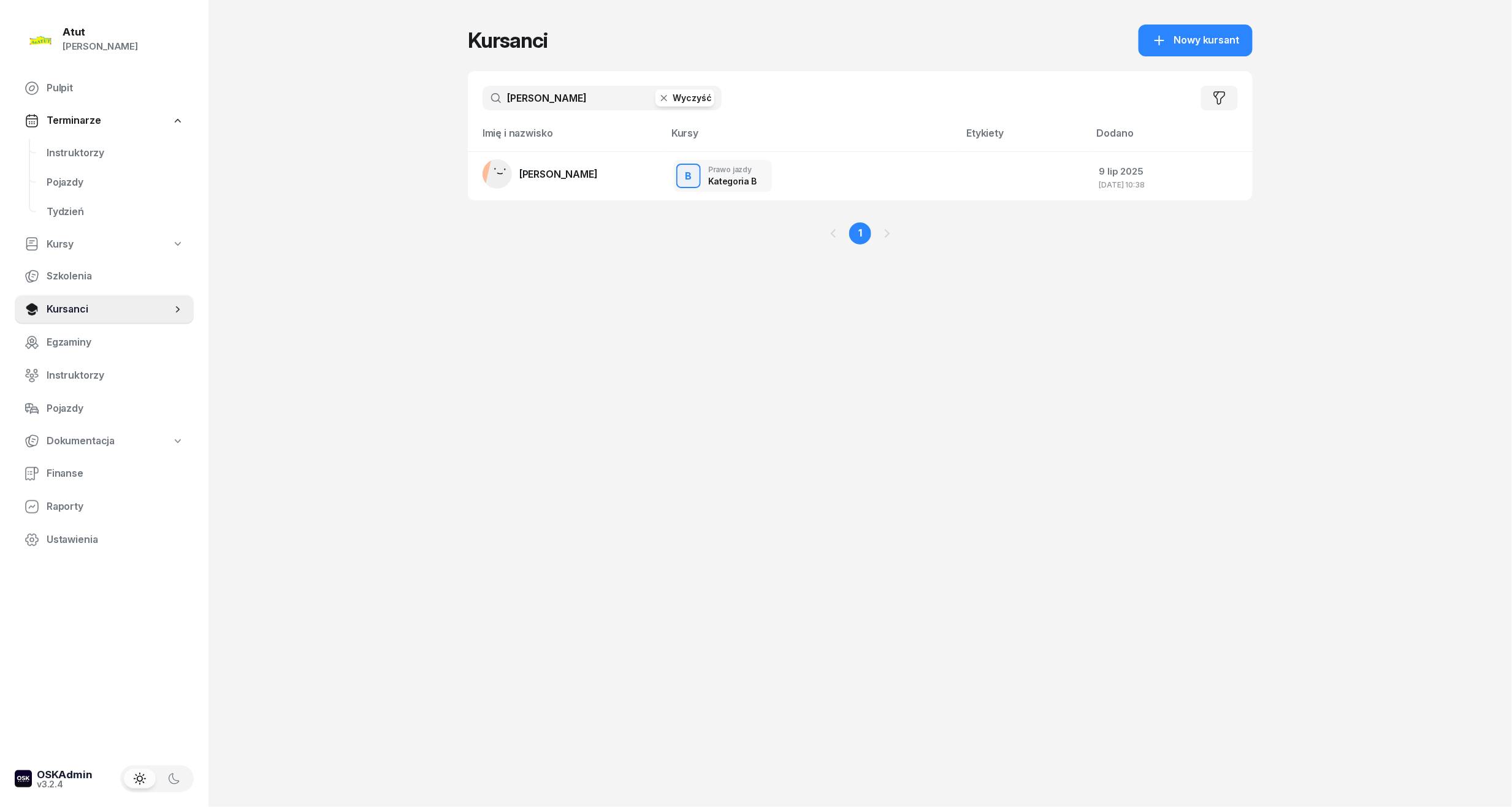
drag, startPoint x: 582, startPoint y: 93, endPoint x: -42, endPoint y: 143, distance: 626.0
click at [0, 143] on html "[PERSON_NAME] [PERSON_NAME] Pulpit Terminarze Instruktorzy Pojazdy Tydzień Kurs…" at bounding box center [756, 404] width 1512 height 807
type input "[PERSON_NAME]"
click at [545, 189] on td "[PERSON_NAME]" at bounding box center [566, 176] width 196 height 49
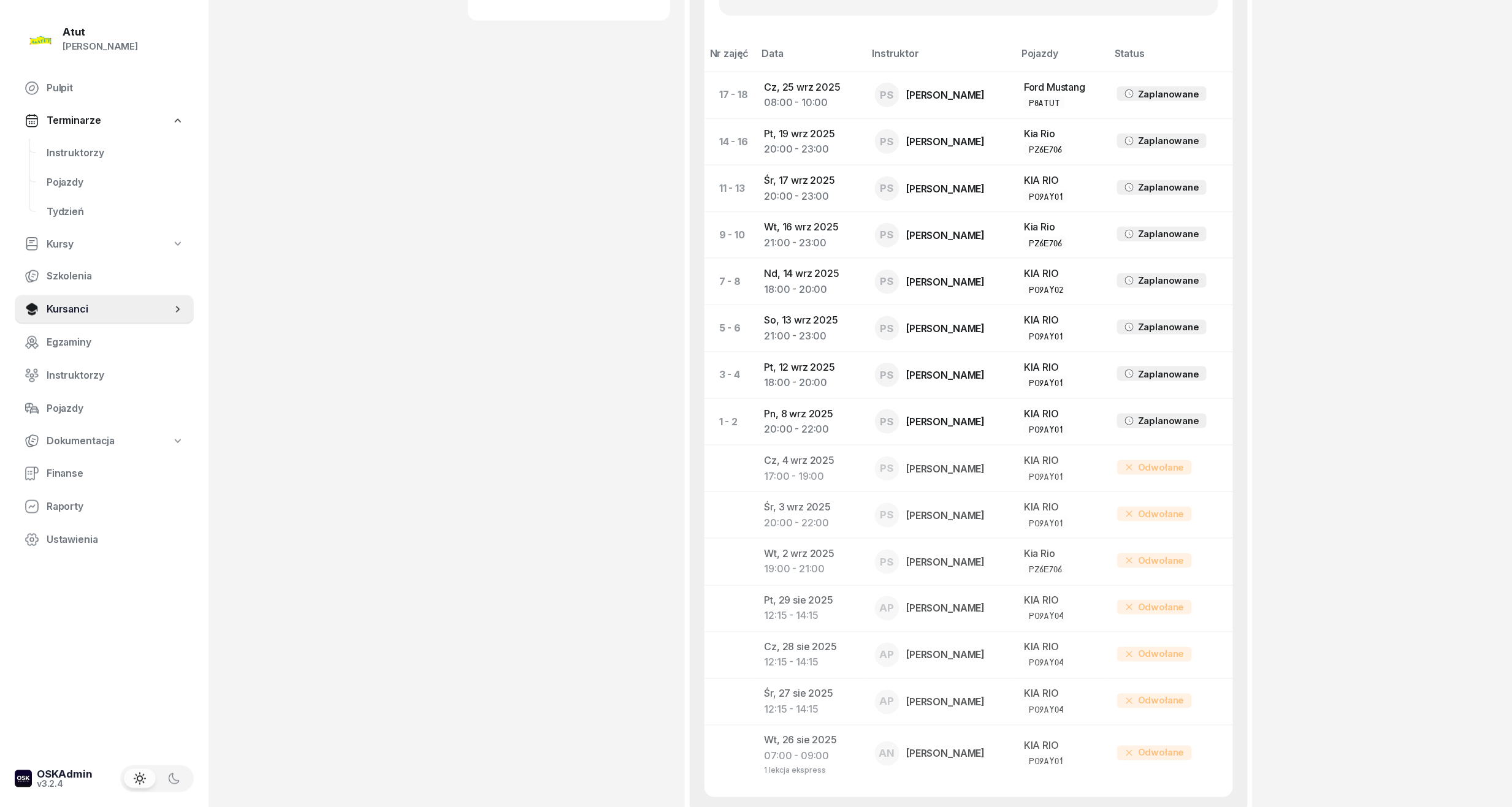
scroll to position [697, 0]
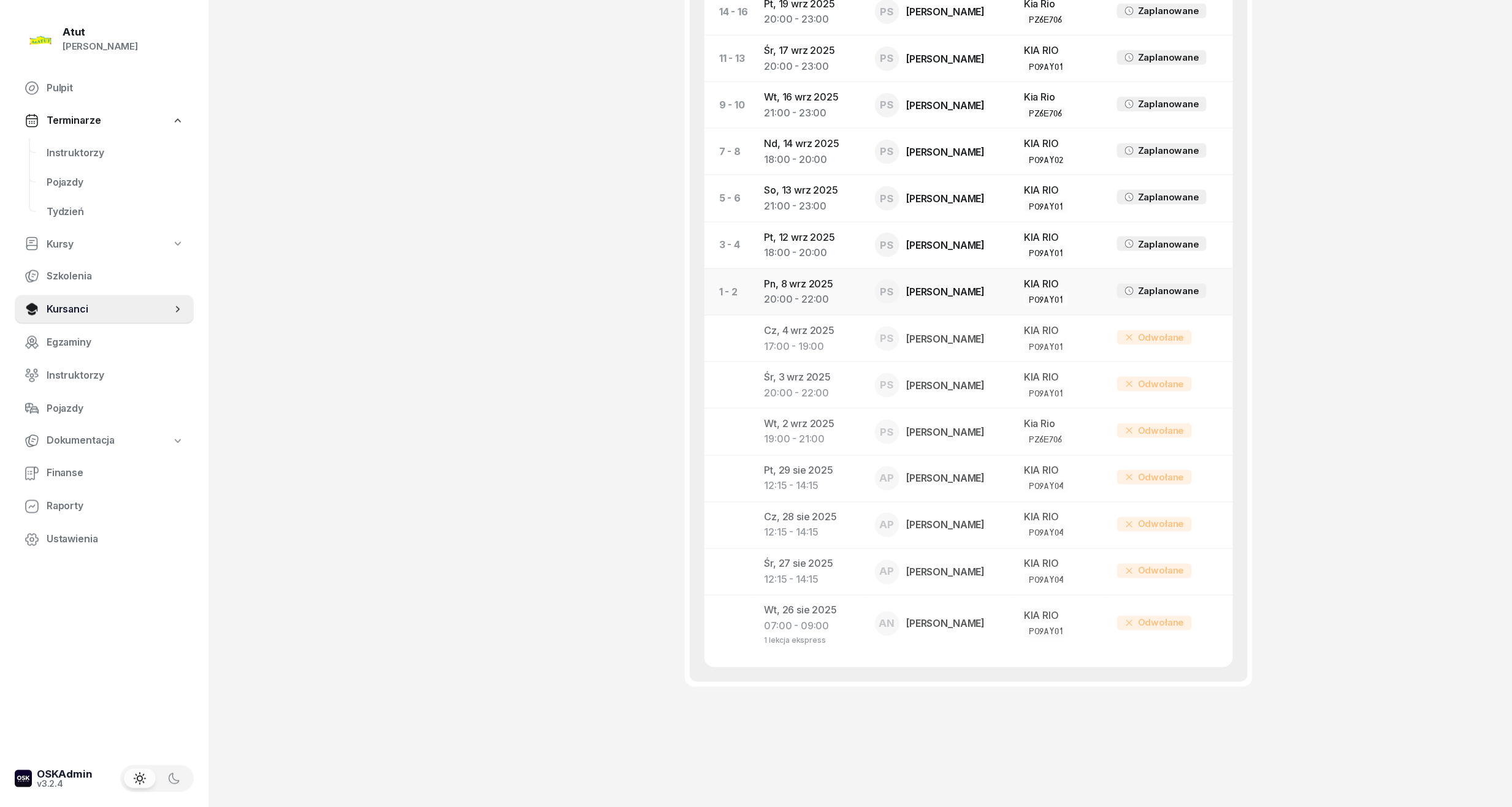
click at [788, 634] on div "20:00 - 22:00" at bounding box center [809, 639] width 90 height 10
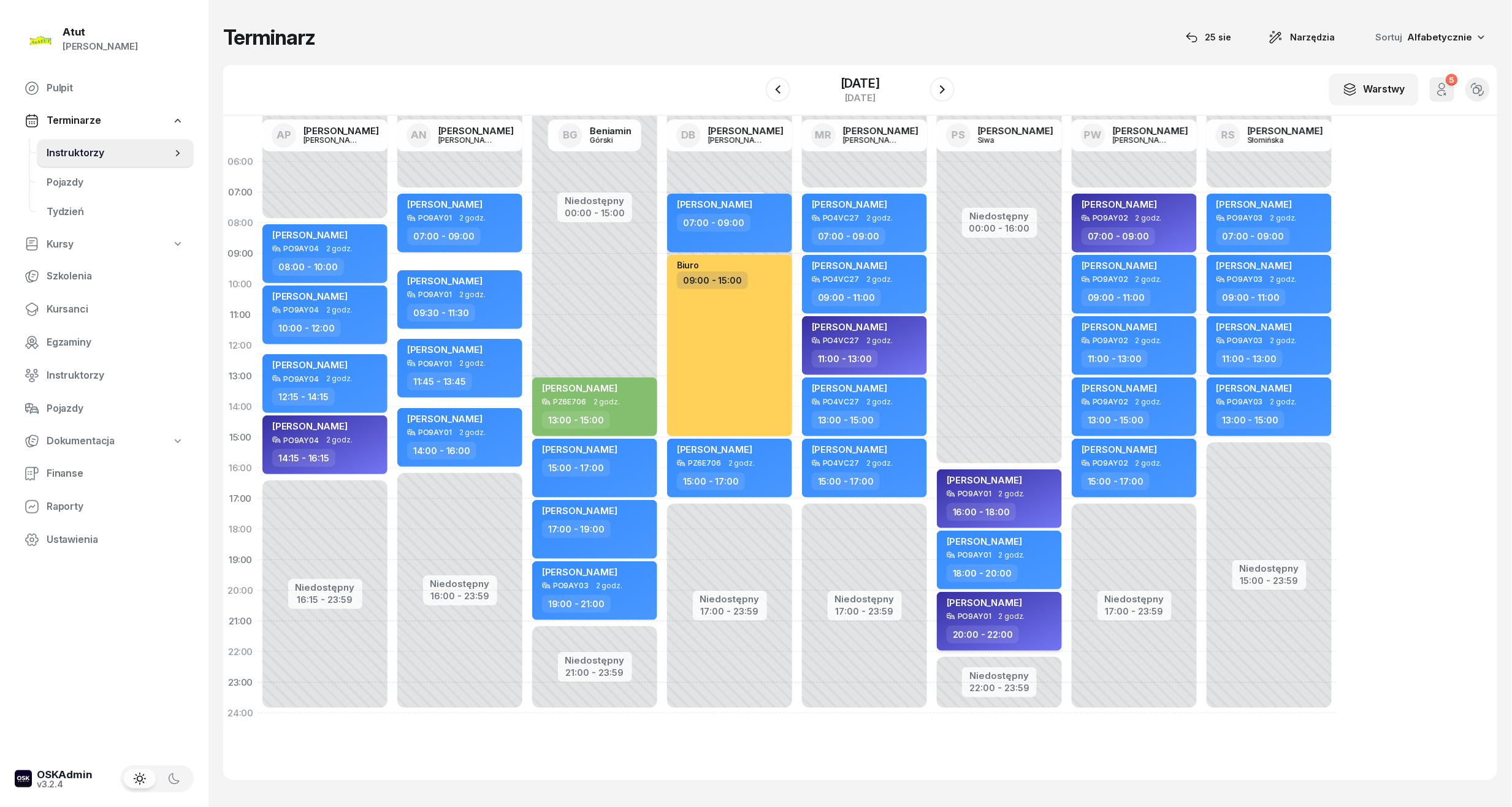
click at [1026, 628] on div "20:00 - 22:00" at bounding box center [1000, 634] width 108 height 18
select select "20"
select select "22"
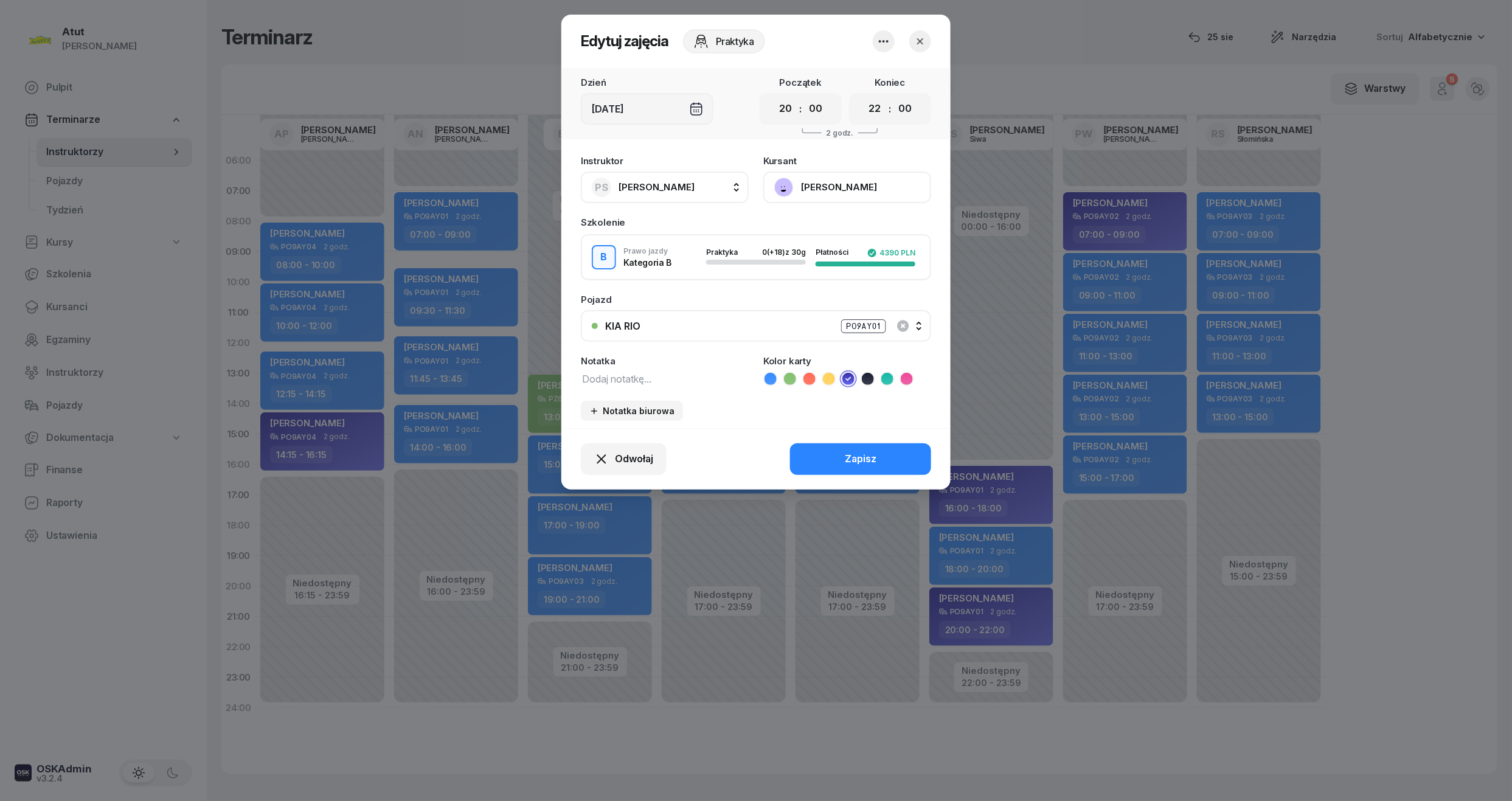
click at [670, 382] on textarea at bounding box center [665, 378] width 168 height 16
type textarea "1 lekcja wystr"
click at [928, 49] on button "button" at bounding box center [920, 42] width 22 height 22
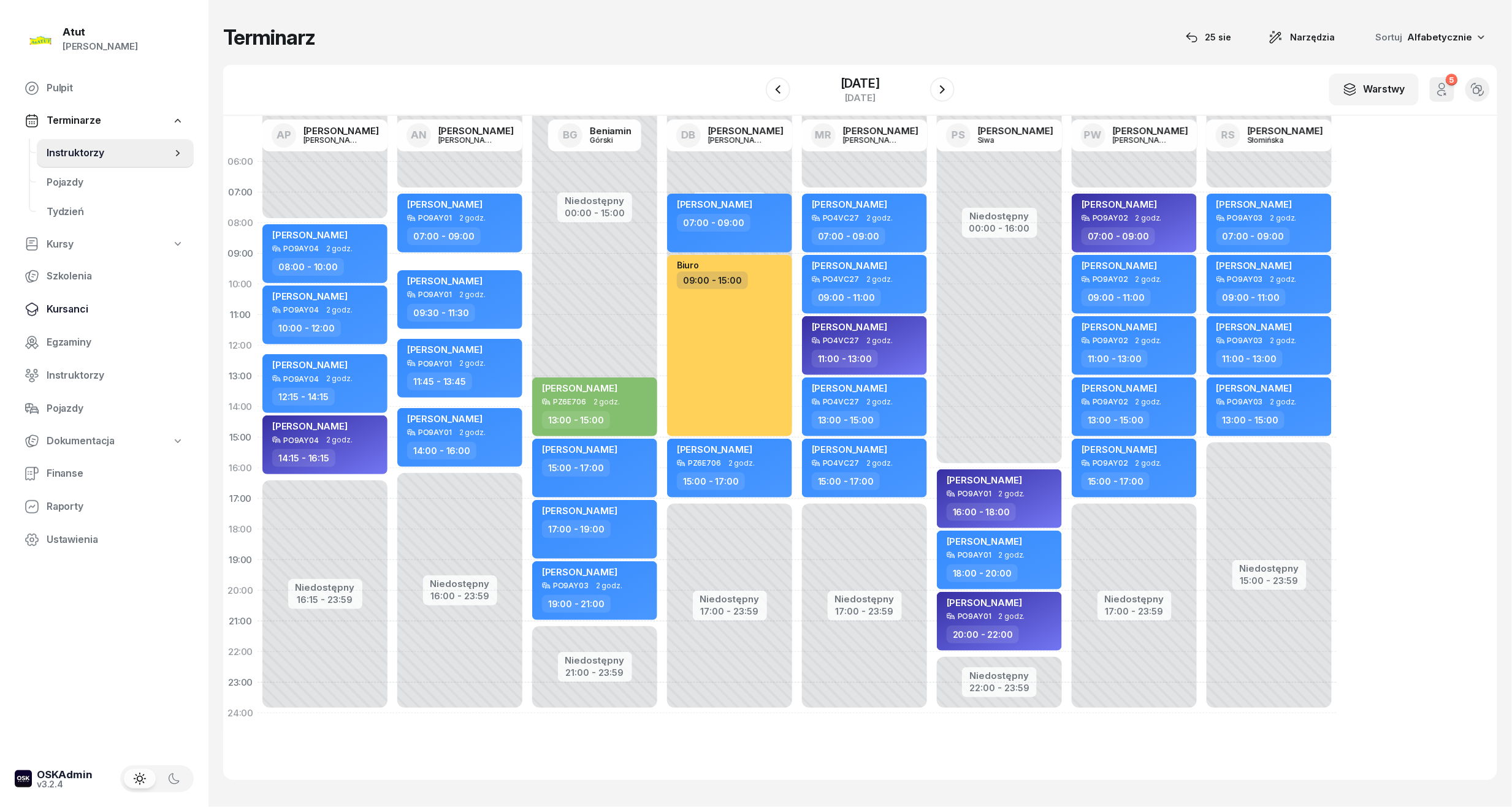
click at [91, 311] on span "Kursanci" at bounding box center [115, 309] width 138 height 16
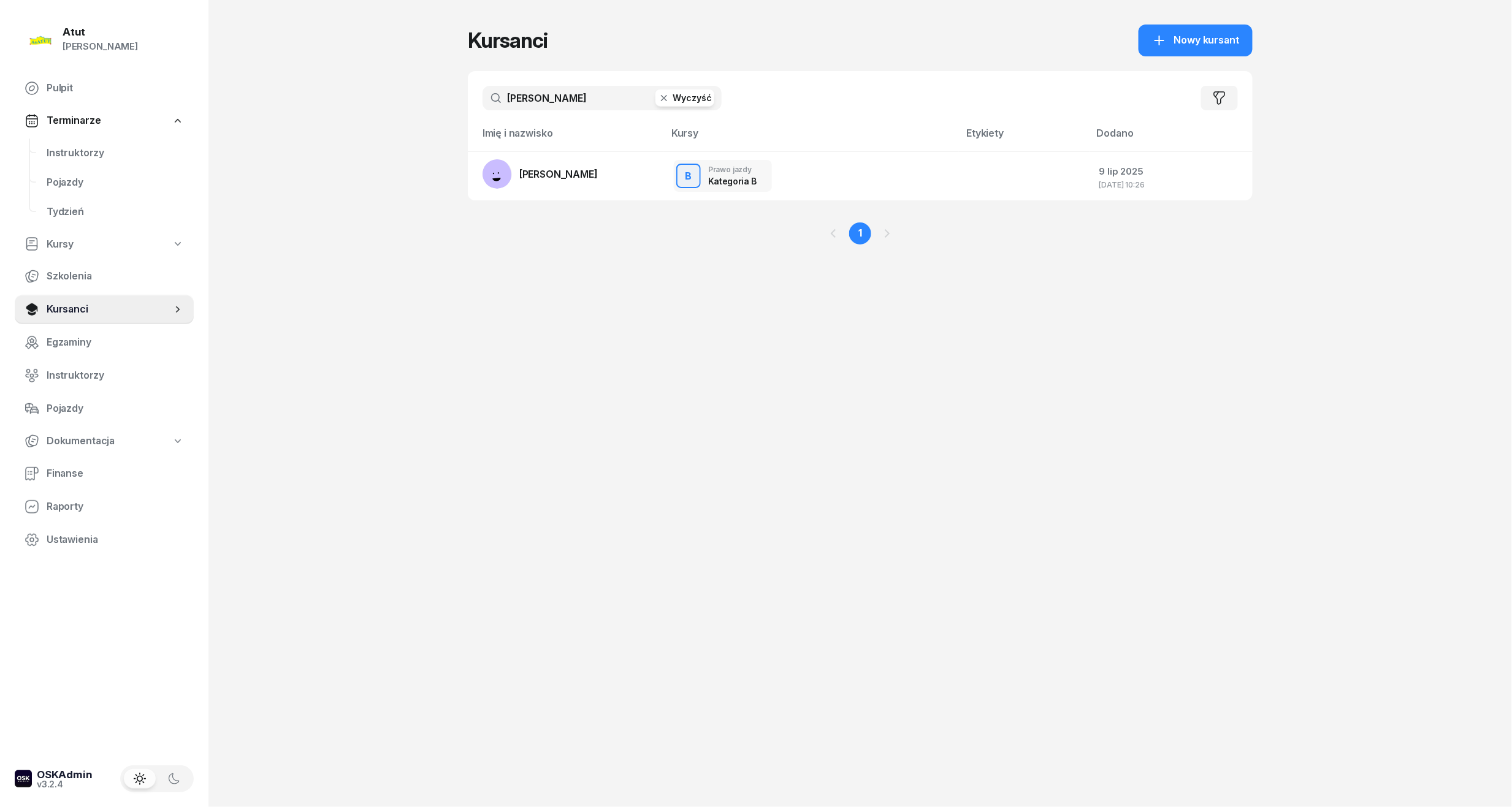
drag, startPoint x: 570, startPoint y: 87, endPoint x: -42, endPoint y: 202, distance: 622.7
click at [0, 202] on html "[PERSON_NAME] [PERSON_NAME] Pulpit Terminarze Instruktorzy Pojazdy Tydzień Kurs…" at bounding box center [756, 404] width 1512 height 807
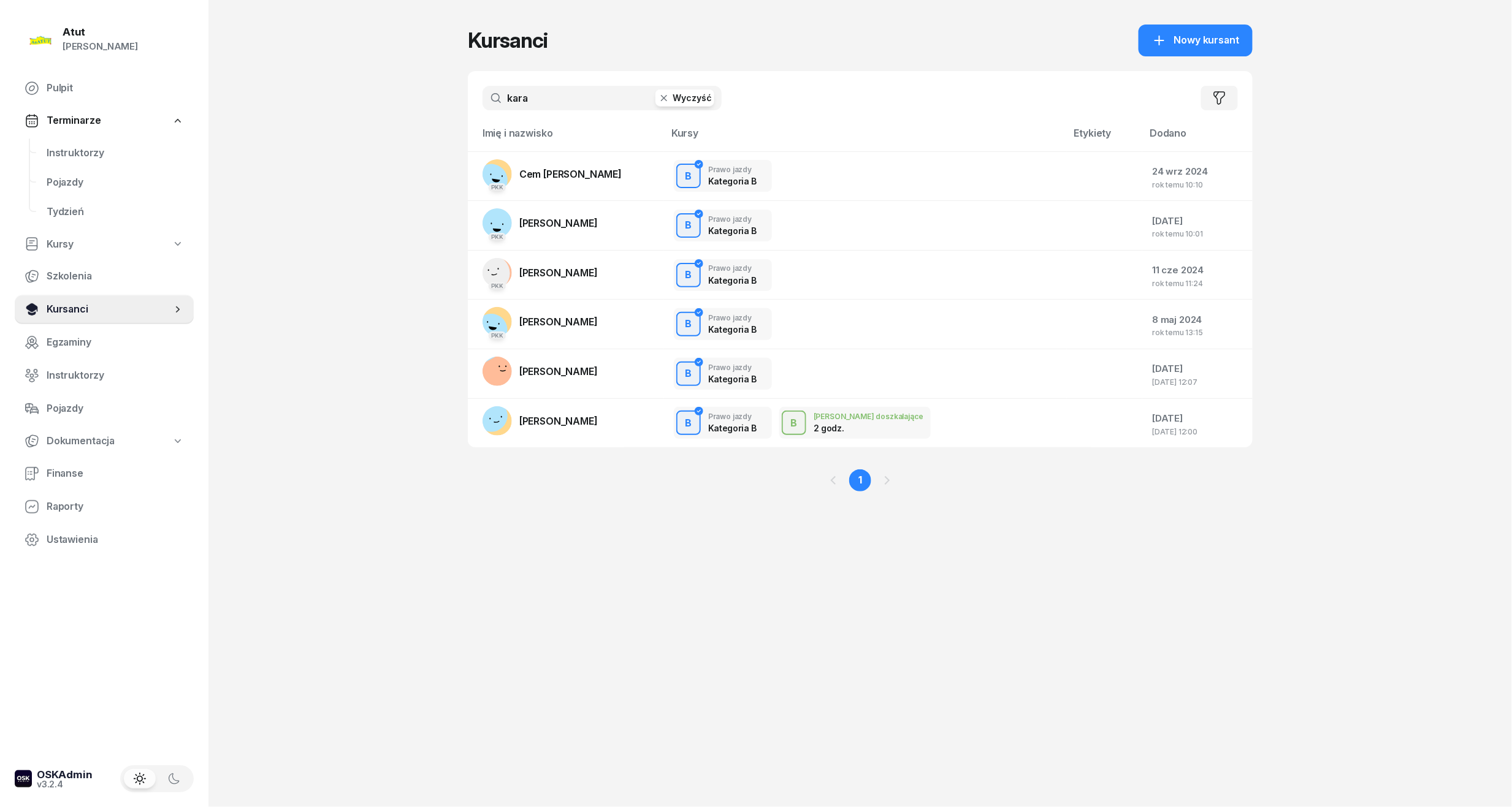
click at [96, 299] on link "Kursanci" at bounding box center [104, 309] width 179 height 29
drag, startPoint x: 533, startPoint y: 103, endPoint x: 33, endPoint y: 138, distance: 501.2
click at [35, 138] on div "Atut [PERSON_NAME] Pulpit Terminarze Instruktorzy Pojazdy Tydzień Kursy Szkolen…" at bounding box center [756, 404] width 1512 height 807
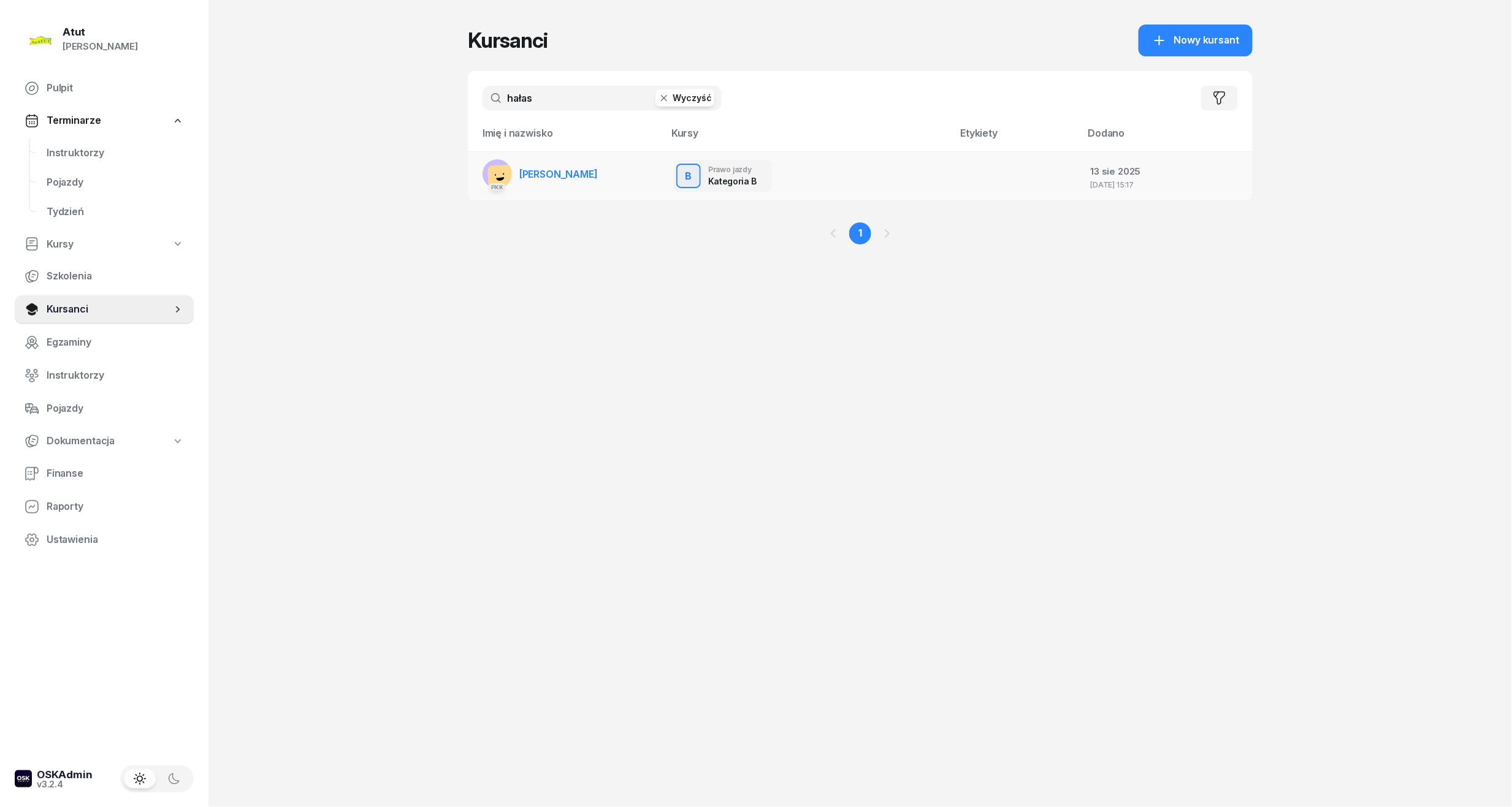
type input "hałas"
click at [581, 170] on span "[PERSON_NAME]" at bounding box center [558, 174] width 79 height 12
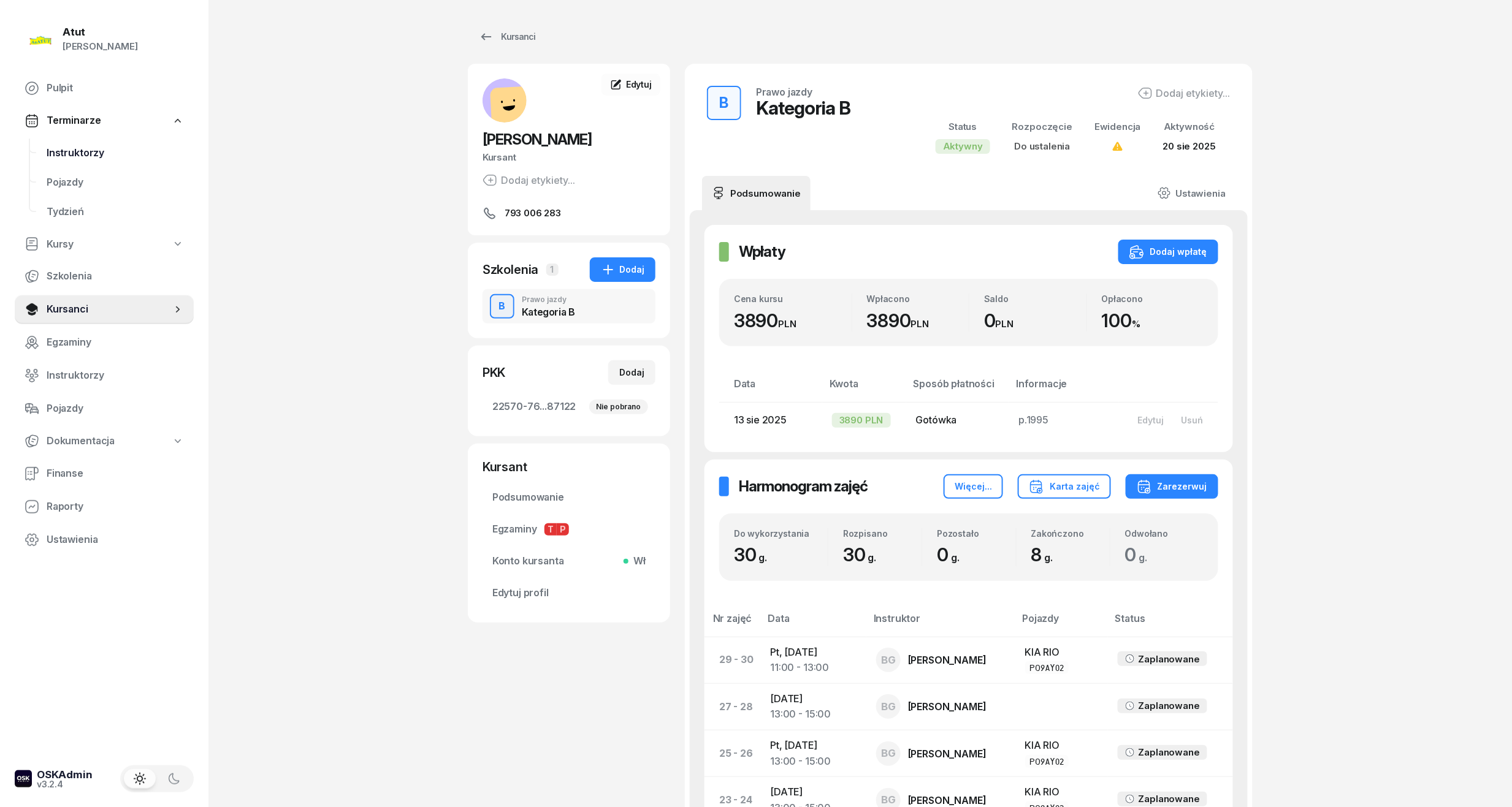
click at [100, 157] on span "Instruktorzy" at bounding box center [115, 153] width 138 height 16
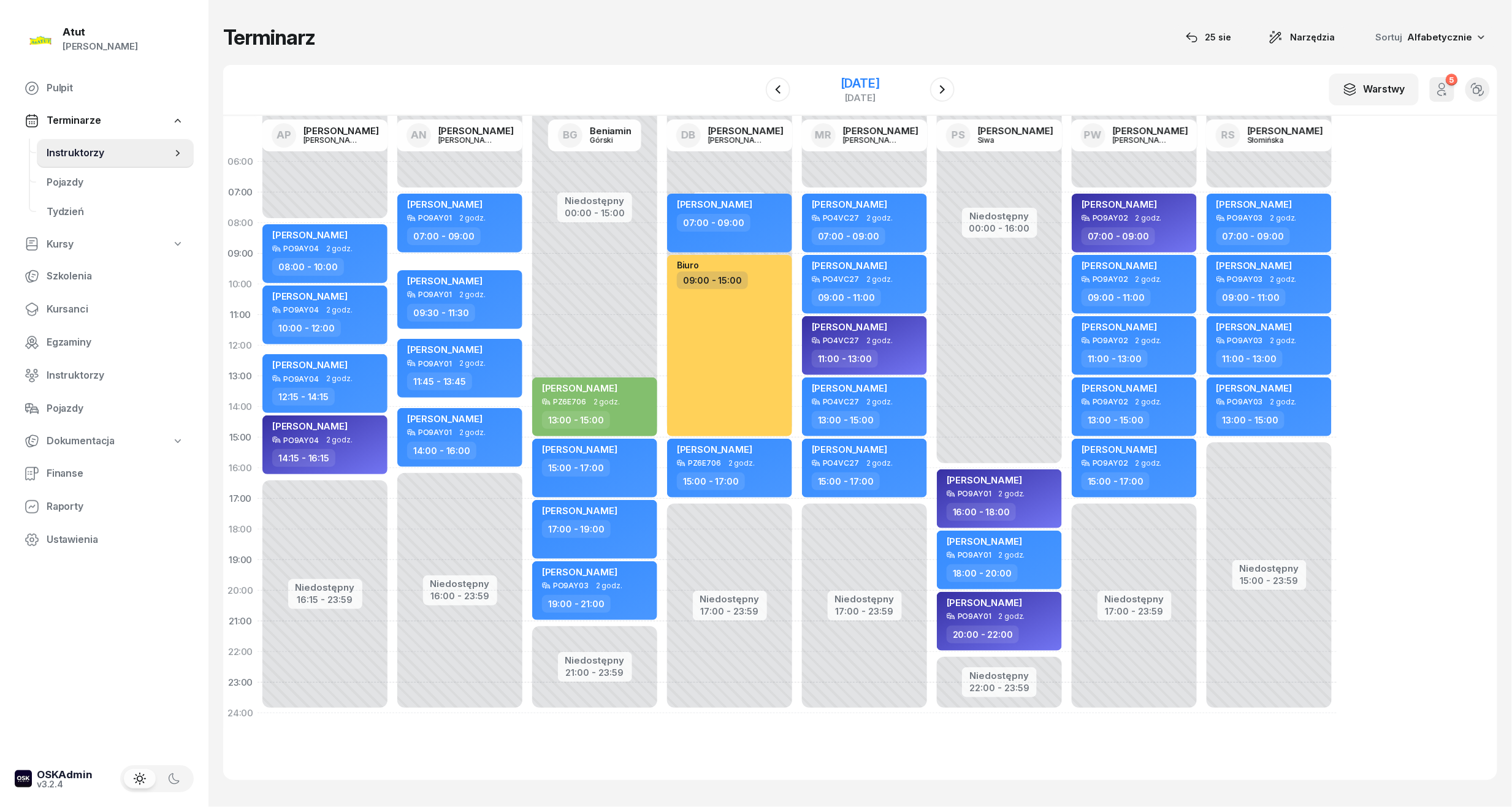
click at [847, 79] on div "[DATE]" at bounding box center [860, 83] width 39 height 12
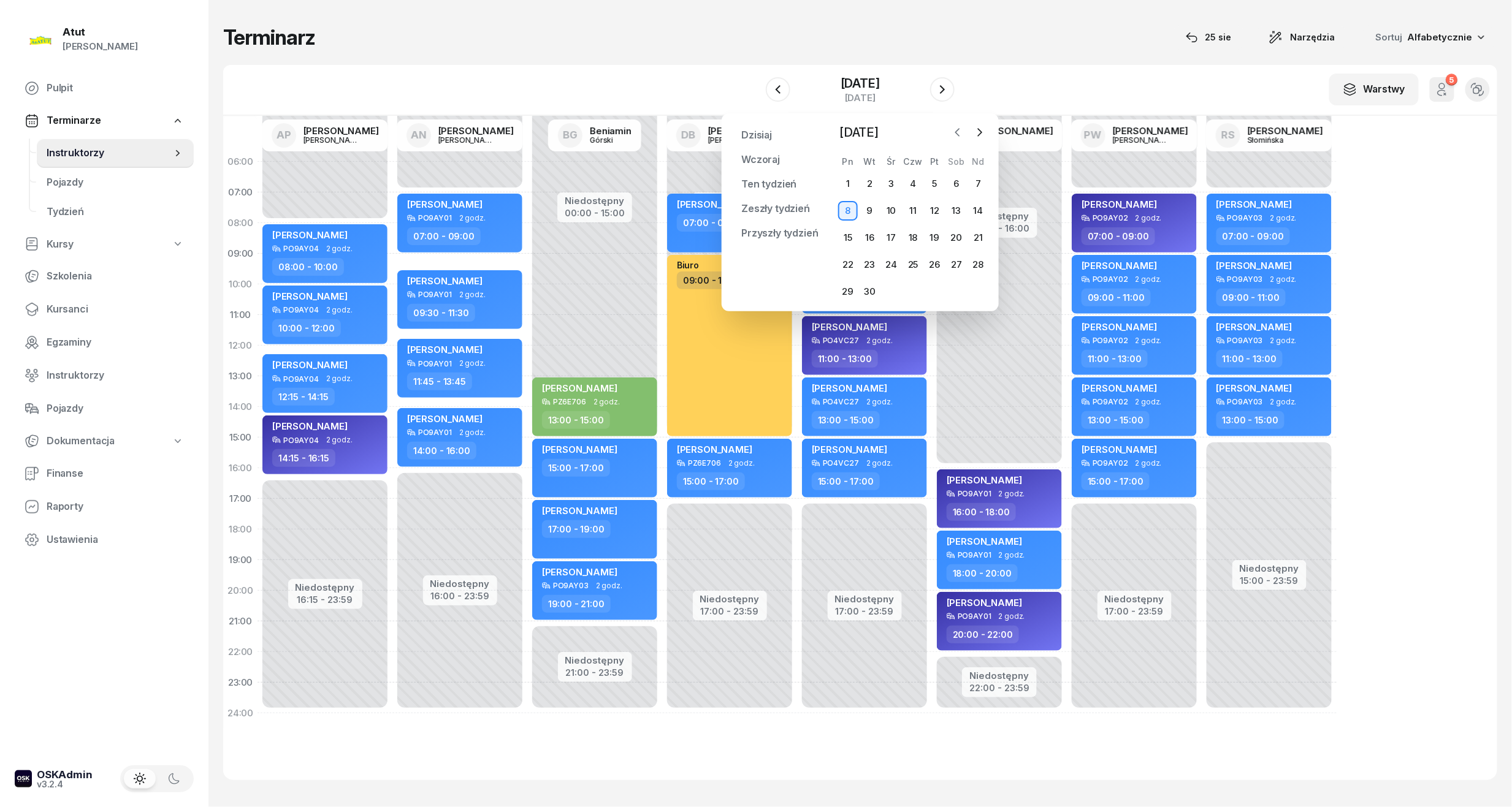
click at [960, 134] on icon "button" at bounding box center [958, 132] width 12 height 12
click at [867, 297] on div "26" at bounding box center [869, 291] width 20 height 20
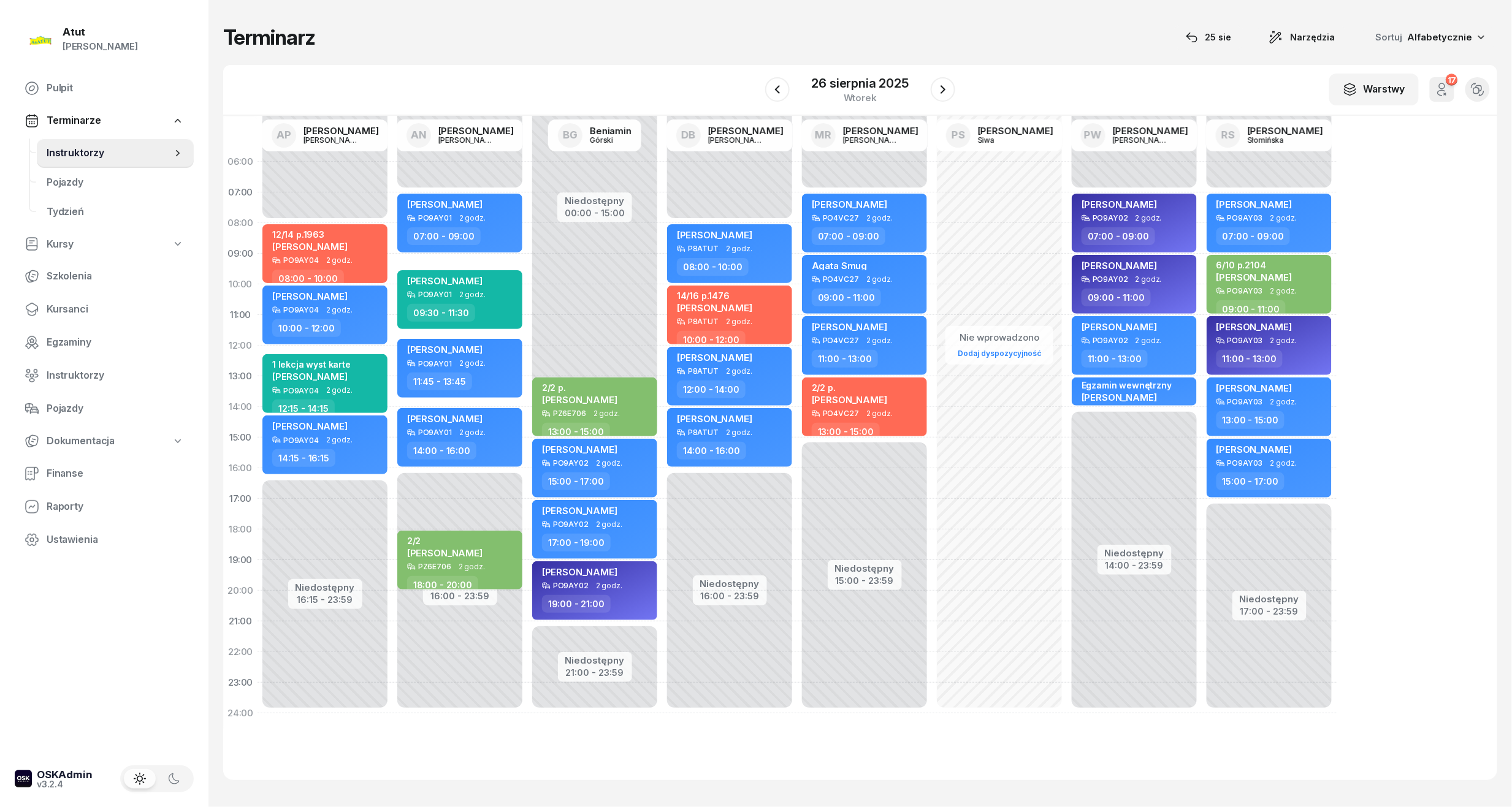
click at [928, 96] on div "[DATE]" at bounding box center [860, 89] width 190 height 35
click at [940, 87] on icon "button" at bounding box center [942, 89] width 14 height 14
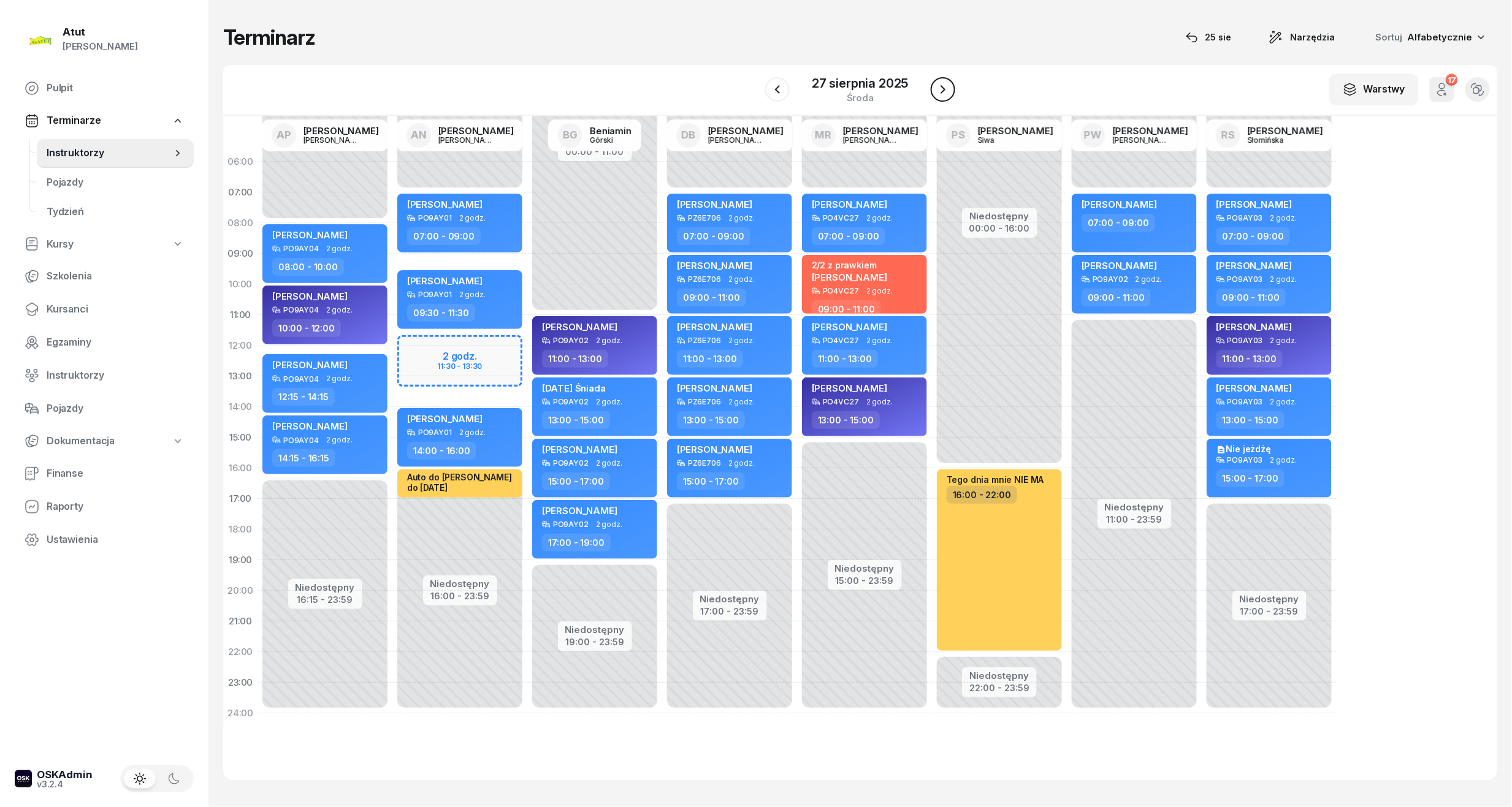
click at [935, 84] on icon "button" at bounding box center [942, 89] width 14 height 14
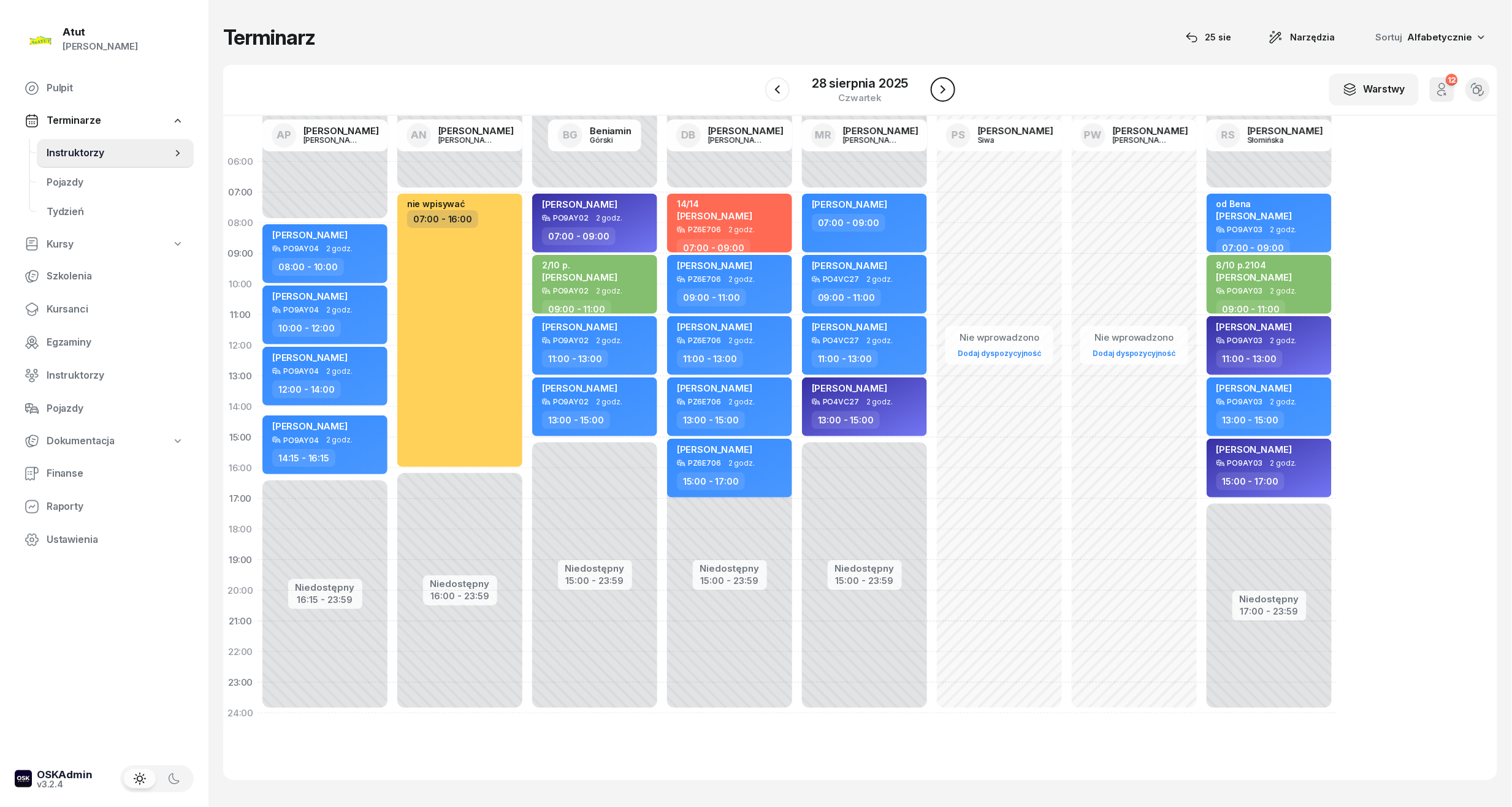
click at [935, 90] on icon "button" at bounding box center [942, 89] width 14 height 14
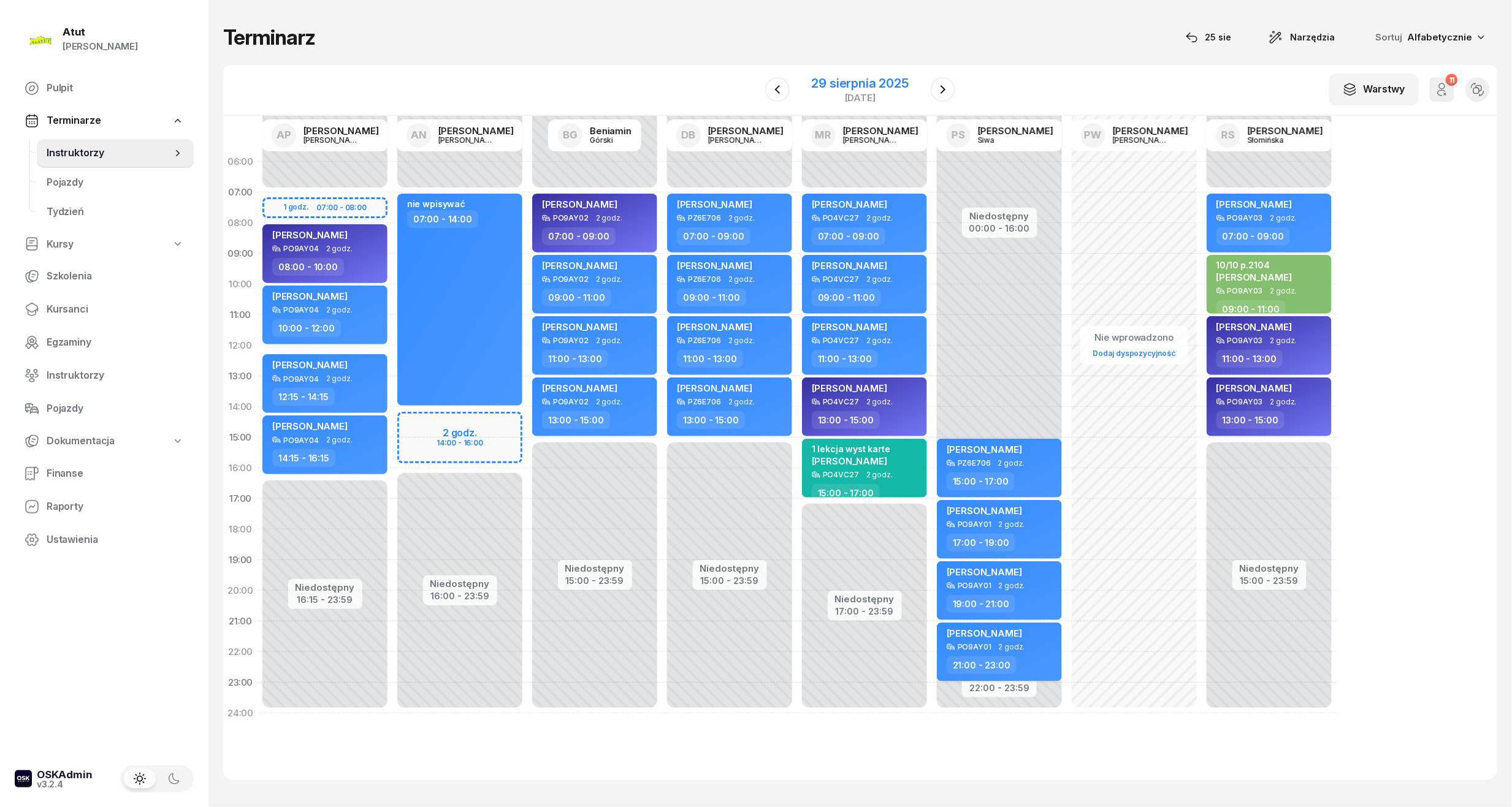
click at [884, 81] on div "29 sierpnia 2025" at bounding box center [860, 83] width 97 height 12
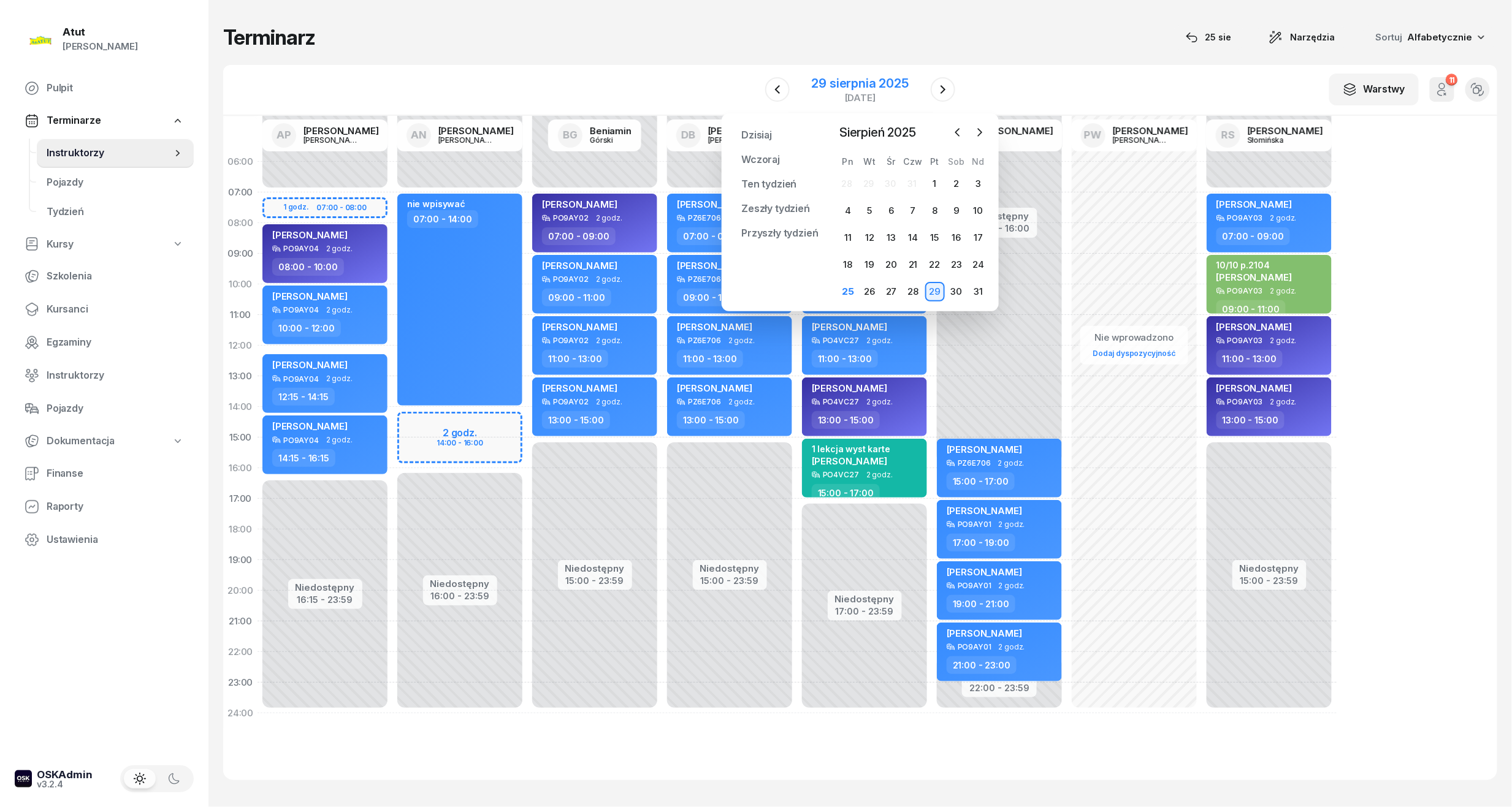
click at [878, 86] on div "29 sierpnia 2025" at bounding box center [860, 83] width 97 height 12
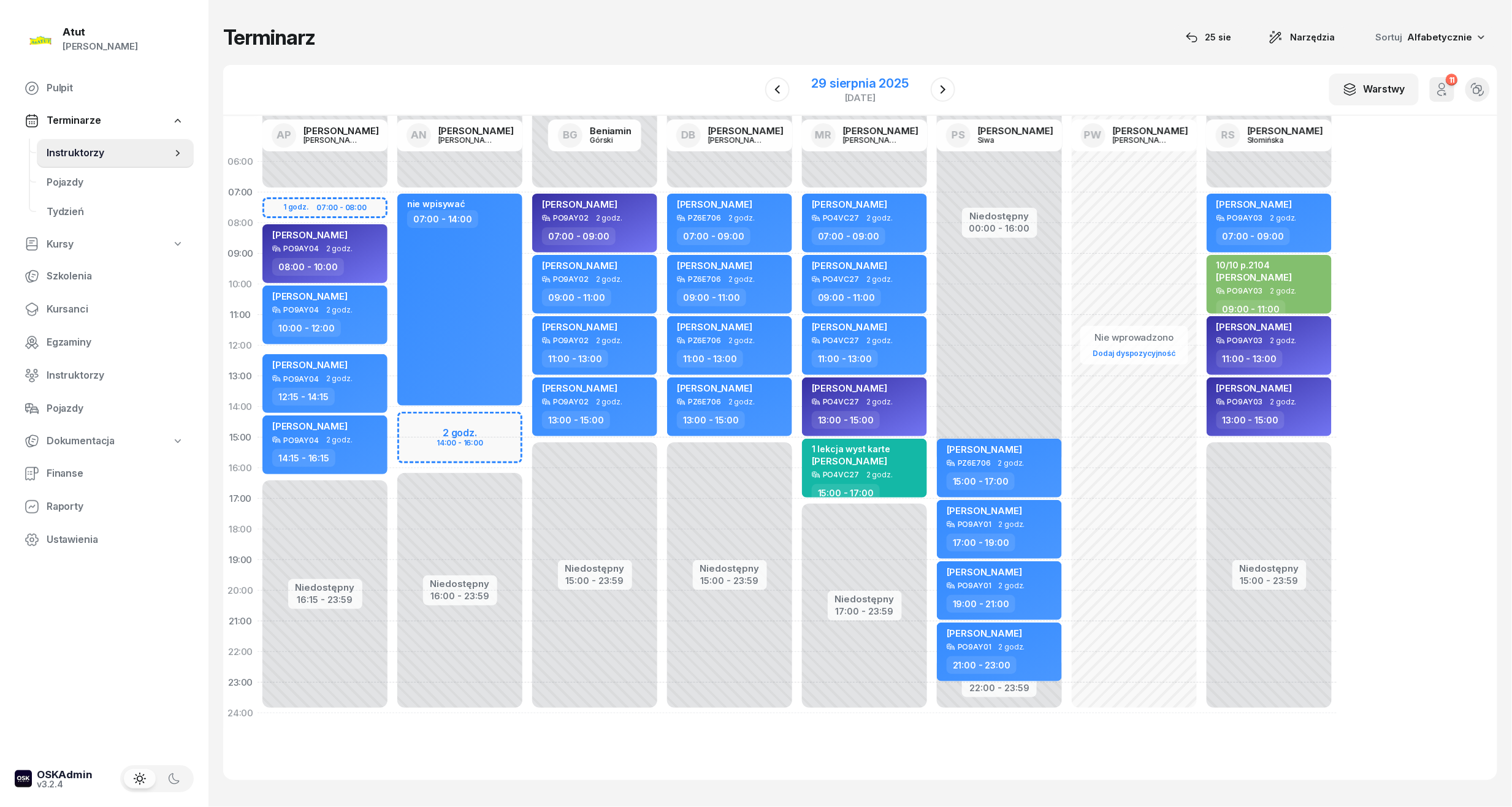
click at [857, 86] on div "29 sierpnia 2025" at bounding box center [860, 83] width 97 height 12
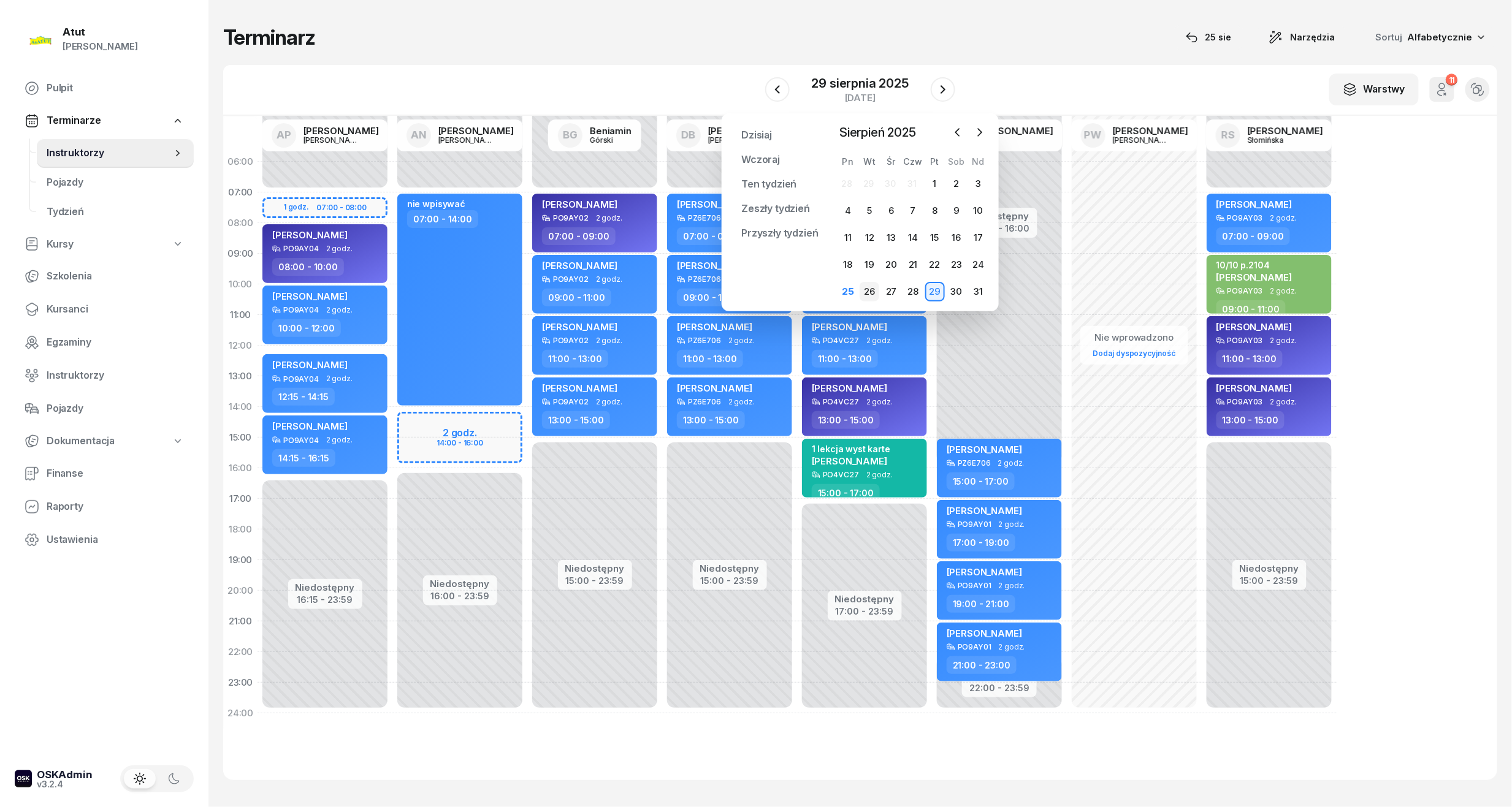
click at [868, 294] on div "26" at bounding box center [869, 291] width 20 height 20
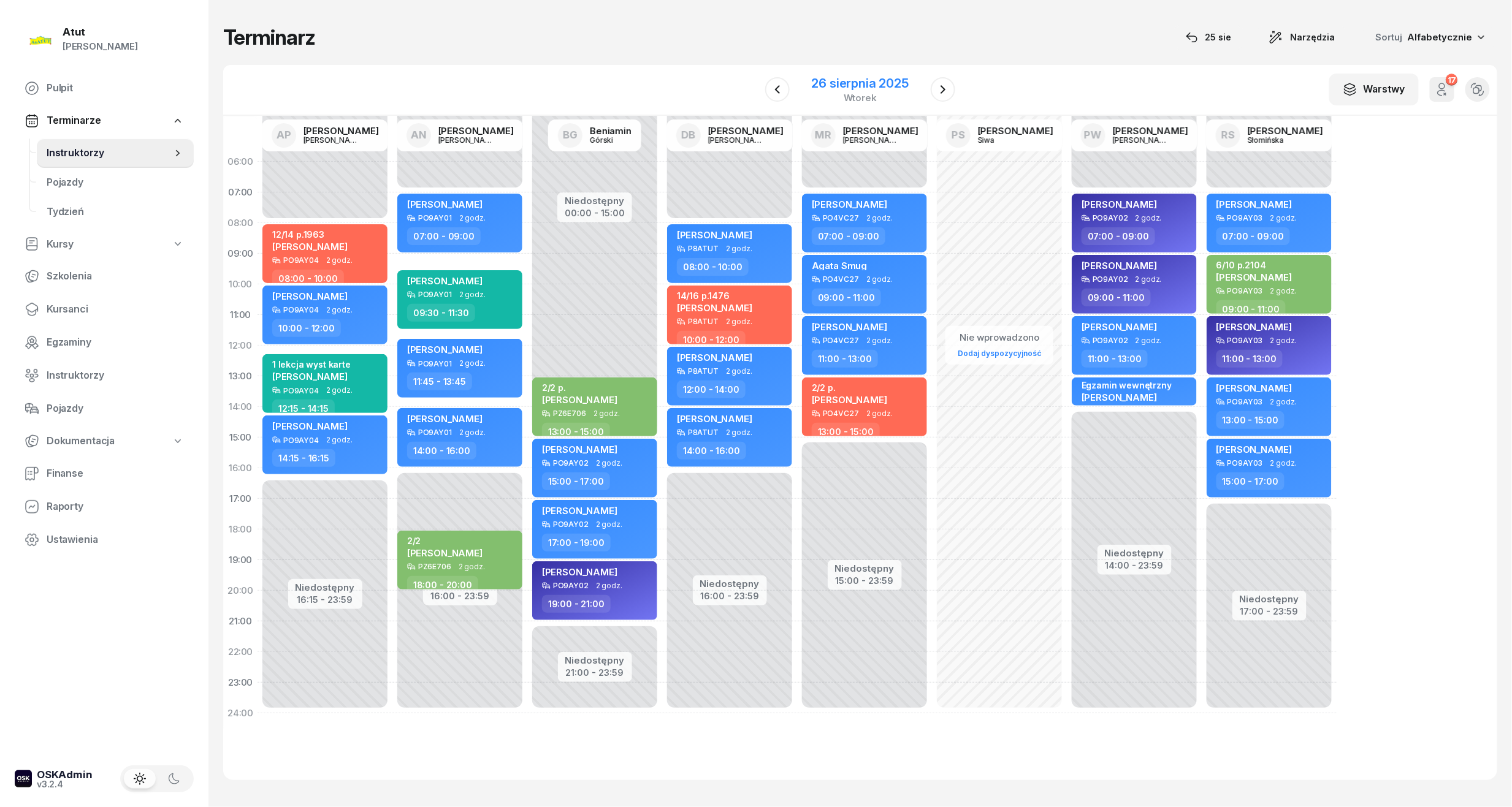
click at [859, 82] on div "26 sierpnia 2025" at bounding box center [860, 83] width 97 height 12
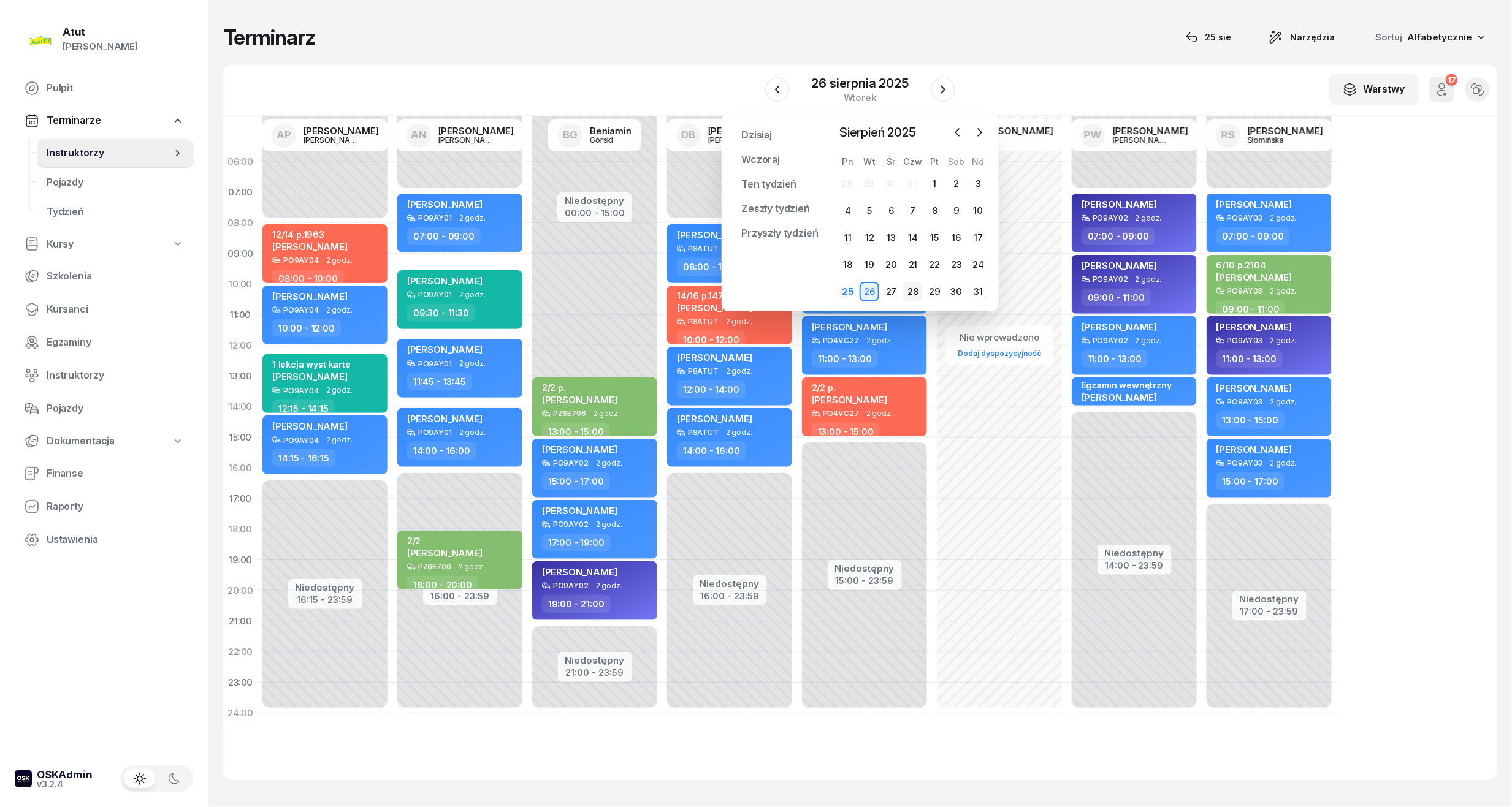
click at [914, 295] on div "28" at bounding box center [913, 291] width 20 height 20
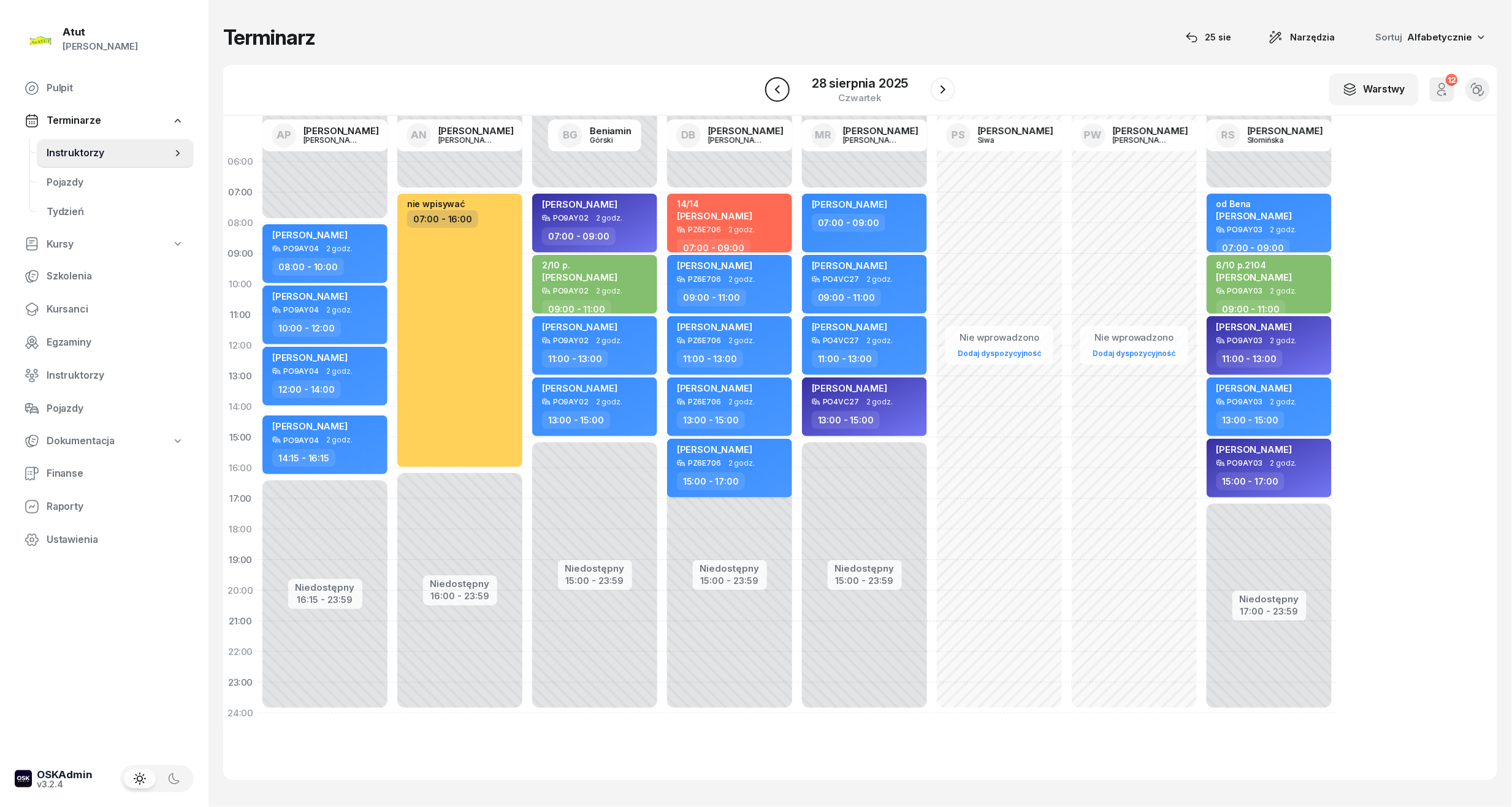
click at [779, 92] on icon "button" at bounding box center [777, 89] width 5 height 9
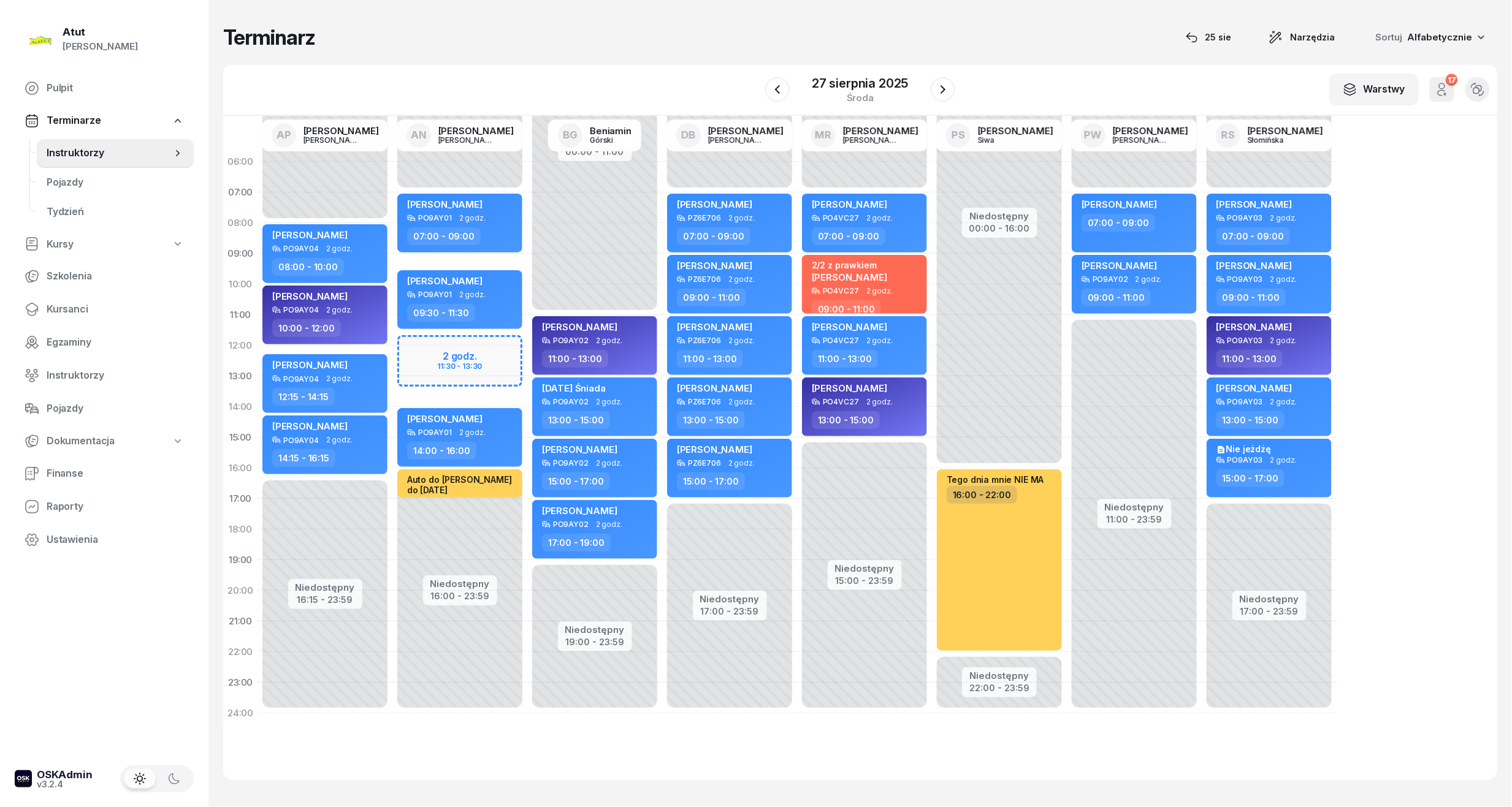
click at [527, 364] on div "Niedostępny 00:00 - 07:00 Niedostępny 16:00 - 23:59 2 godz. 11:30 - 13:30 [PERS…" at bounding box center [594, 438] width 135 height 582
select select "12"
select select "14"
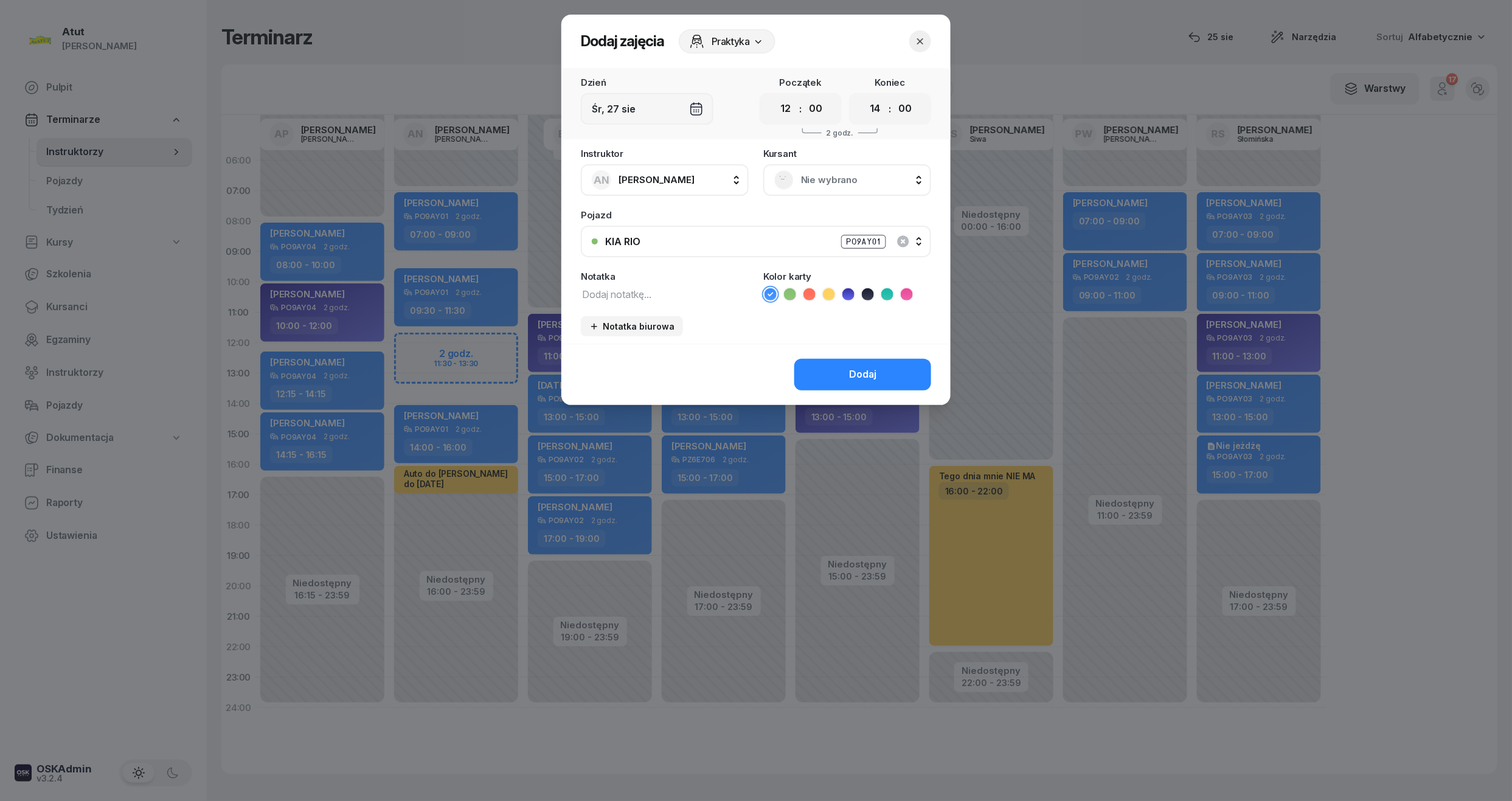
click at [826, 180] on span "Nie wybrano" at bounding box center [860, 180] width 119 height 16
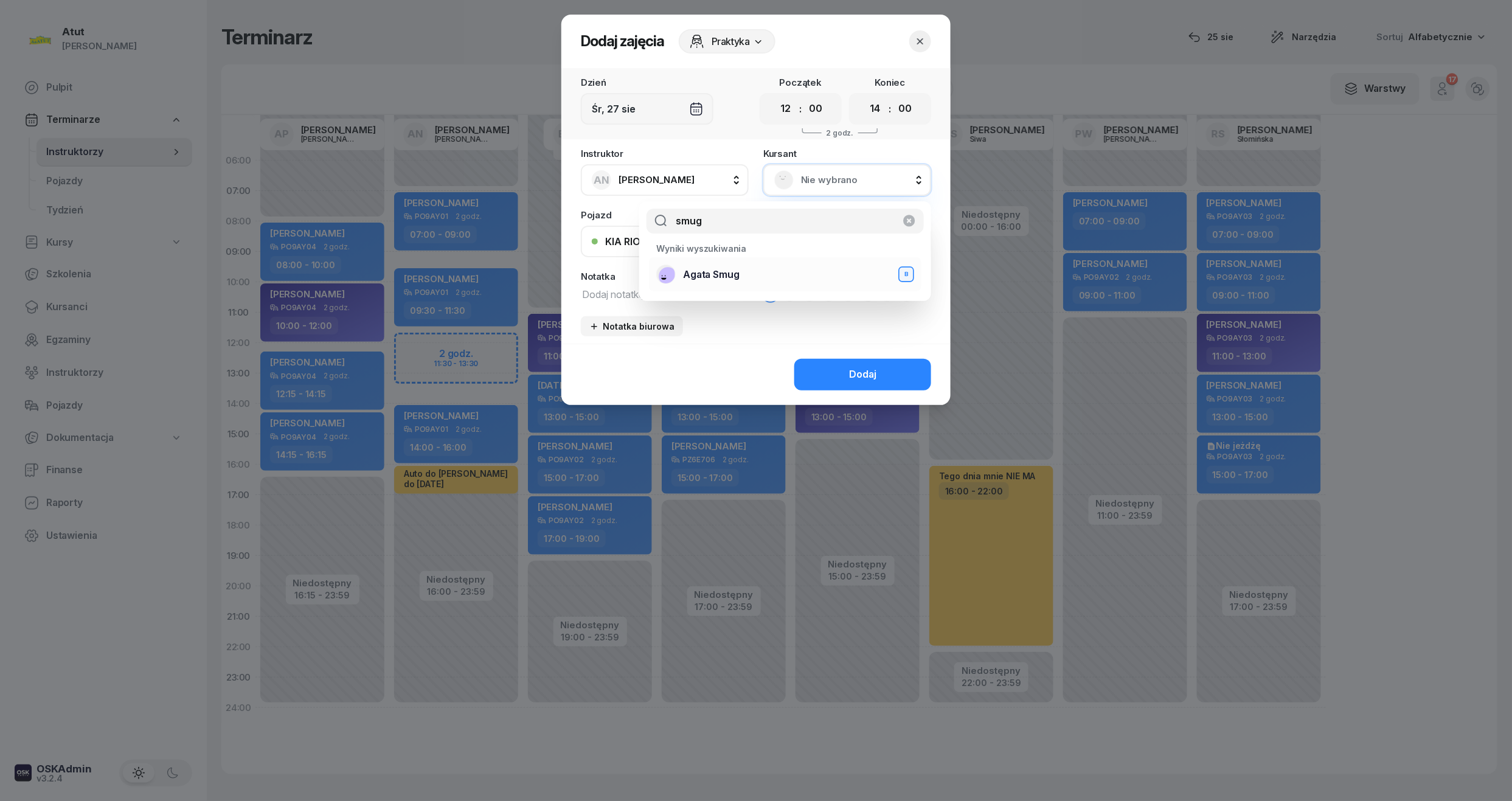
type input "smug"
click at [738, 289] on li "Agata Smug B" at bounding box center [785, 274] width 272 height 34
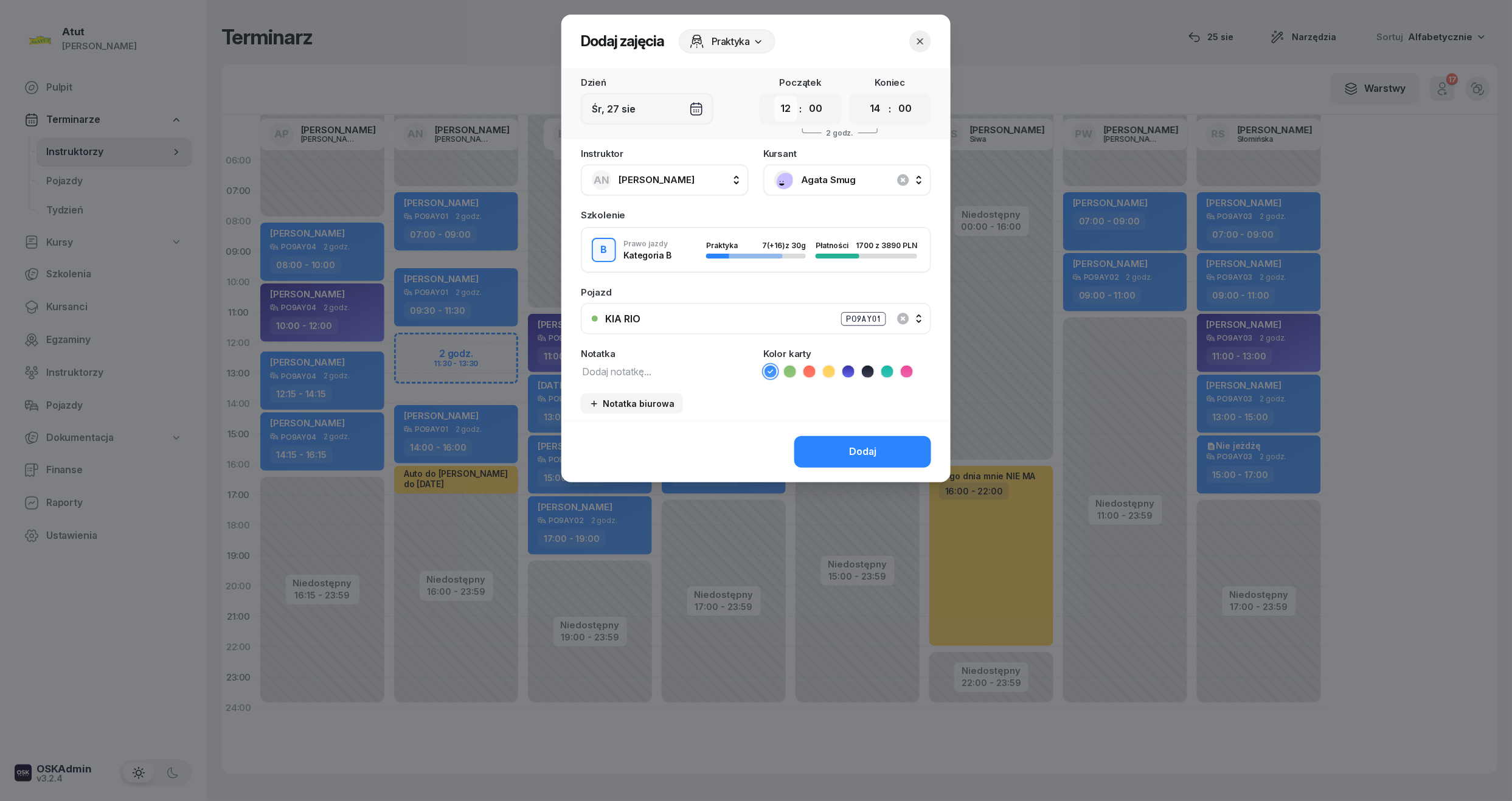
click at [788, 109] on select "00 01 02 03 04 05 06 07 08 09 10 11 12 13 14 15 16 17 18 19 20 21 22 23" at bounding box center [786, 109] width 23 height 25
select select "11"
click at [775, 96] on select "00 01 02 03 04 05 06 07 08 09 10 11 12 13 14 15 16 17 18 19 20 21 22 23" at bounding box center [786, 109] width 23 height 25
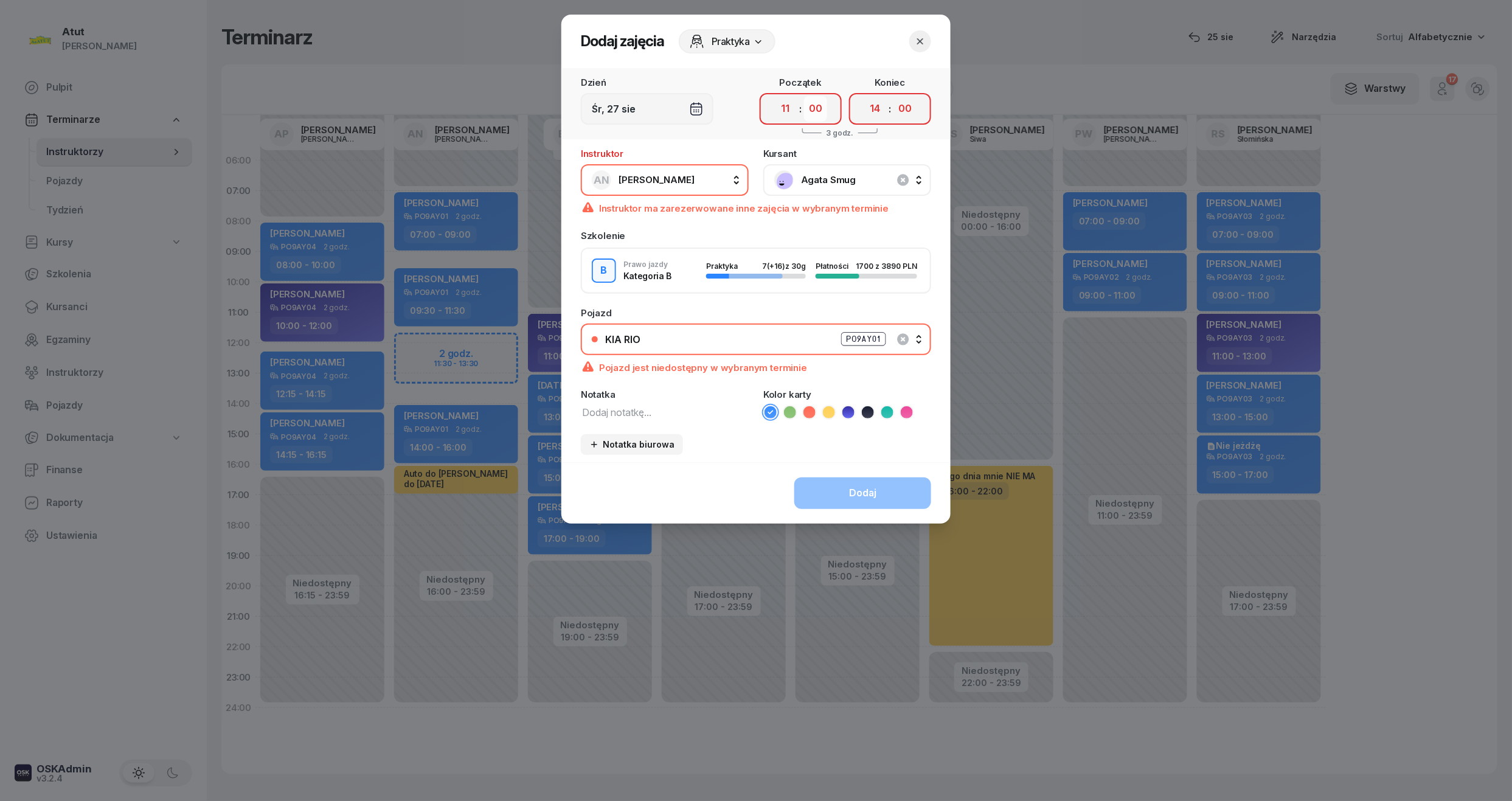
click at [820, 112] on select "00 05 10 15 20 25 30 35 40 45 50 55" at bounding box center [816, 109] width 23 height 25
select select "45"
click at [805, 96] on select "00 05 10 15 20 25 30 35 40 45 50 55" at bounding box center [816, 109] width 23 height 25
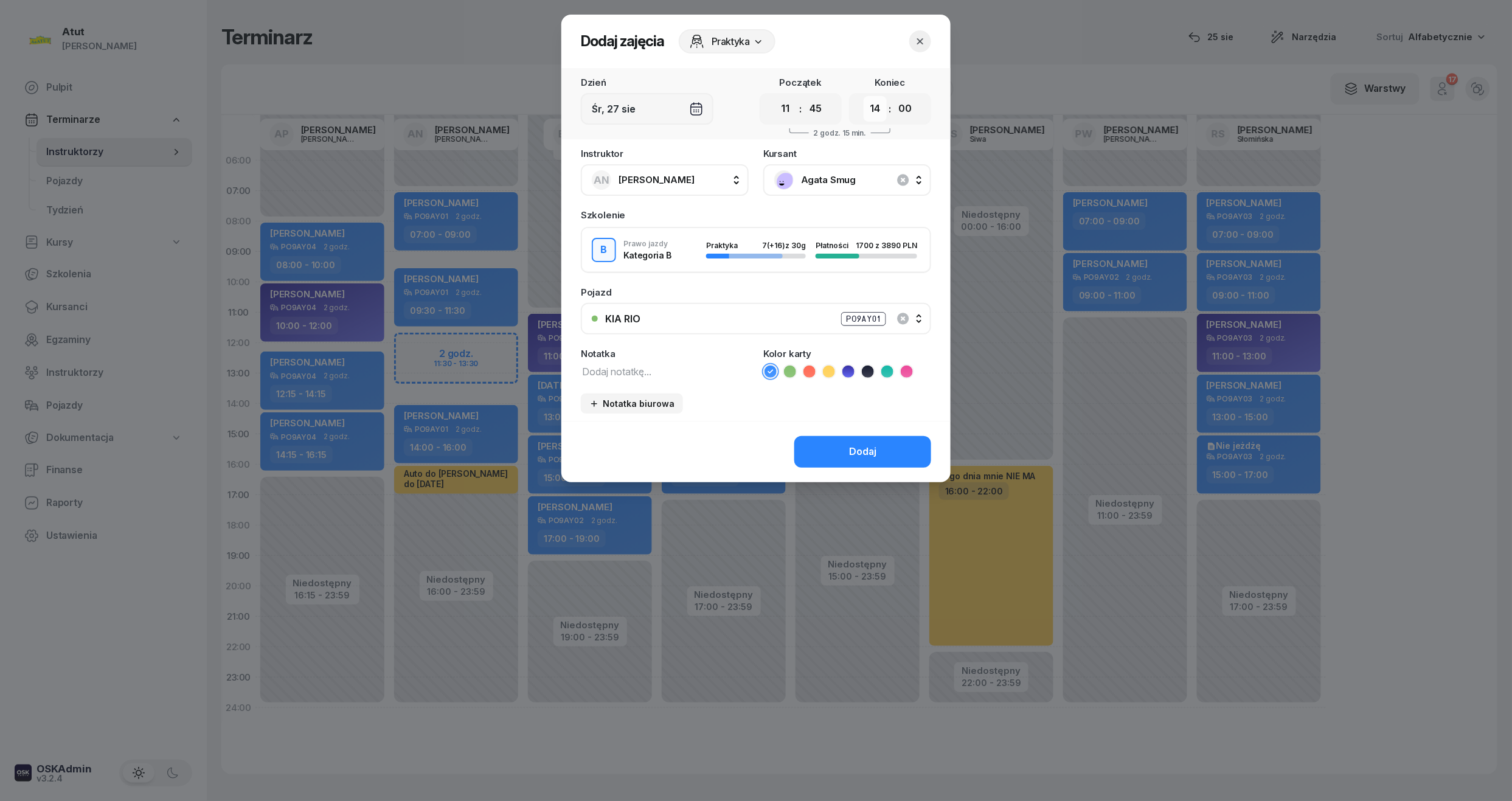
click at [875, 117] on select "00 01 02 03 04 05 06 07 08 09 10 11 12 13 14 15 16 17 18 19 20 21 22 23" at bounding box center [875, 109] width 23 height 25
select select "13"
click at [864, 96] on select "00 01 02 03 04 05 06 07 08 09 10 11 12 13 14 15 16 17 18 19 20 21 22 23" at bounding box center [875, 109] width 23 height 25
drag, startPoint x: 909, startPoint y: 108, endPoint x: 900, endPoint y: 122, distance: 16.6
click at [909, 108] on select "00 05 10 15 20 25 30 35 40 45 50 55" at bounding box center [905, 109] width 23 height 25
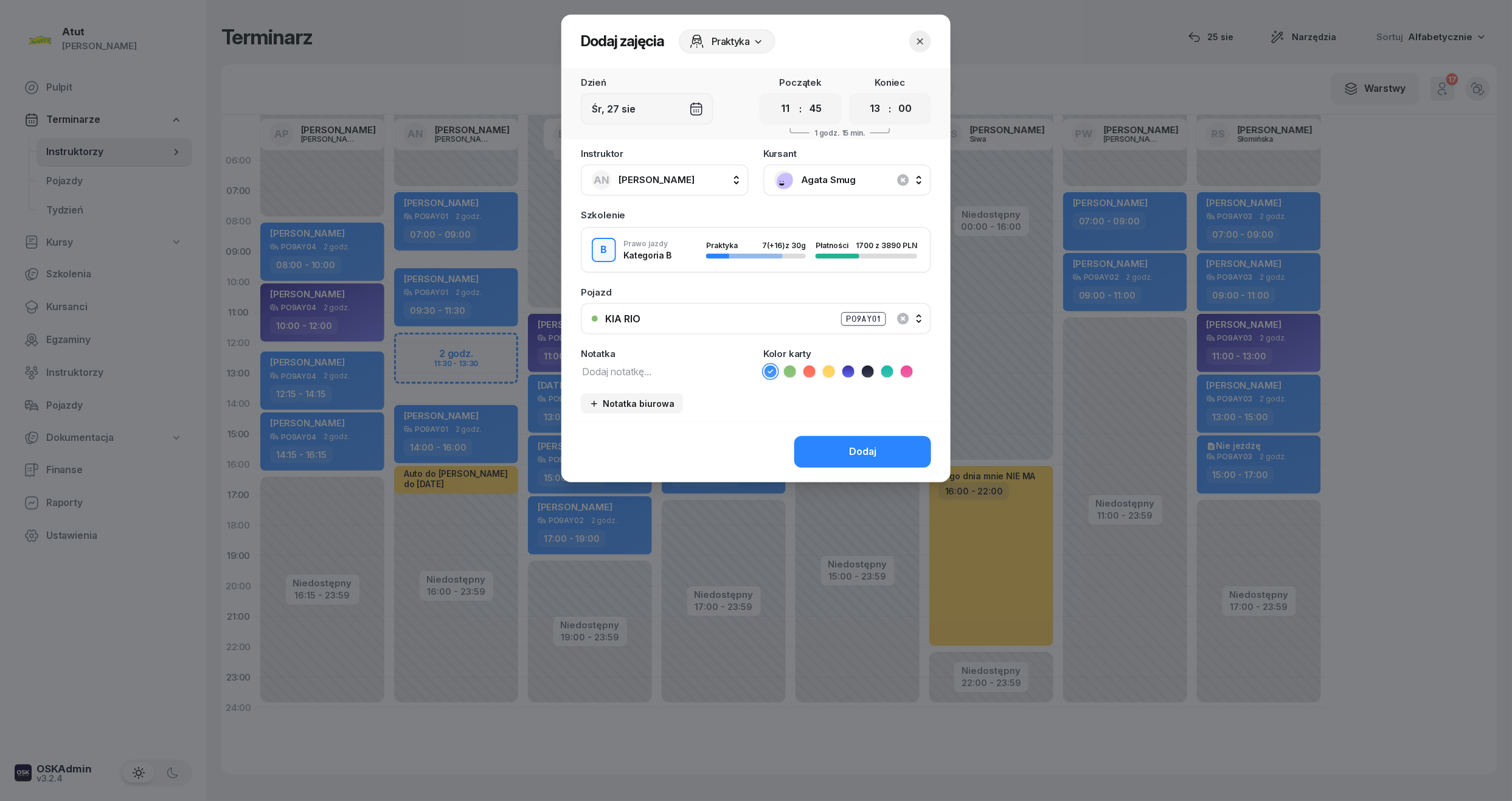
select select "45"
click at [894, 96] on select "00 05 10 15 20 25 30 35 40 45 50 55" at bounding box center [905, 109] width 23 height 25
click at [884, 453] on button "Dodaj" at bounding box center [863, 452] width 137 height 32
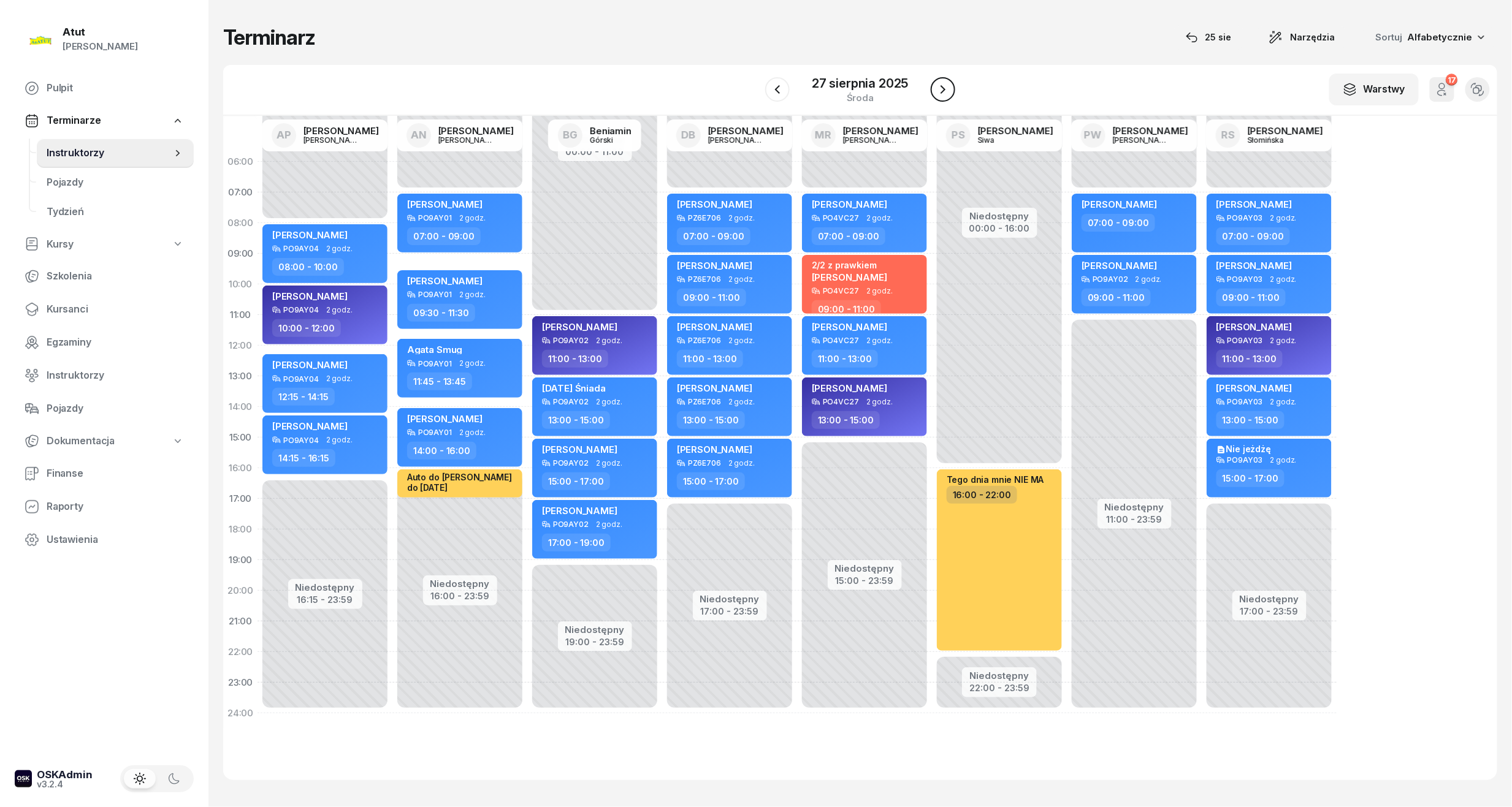
click at [943, 90] on icon "button" at bounding box center [942, 89] width 5 height 9
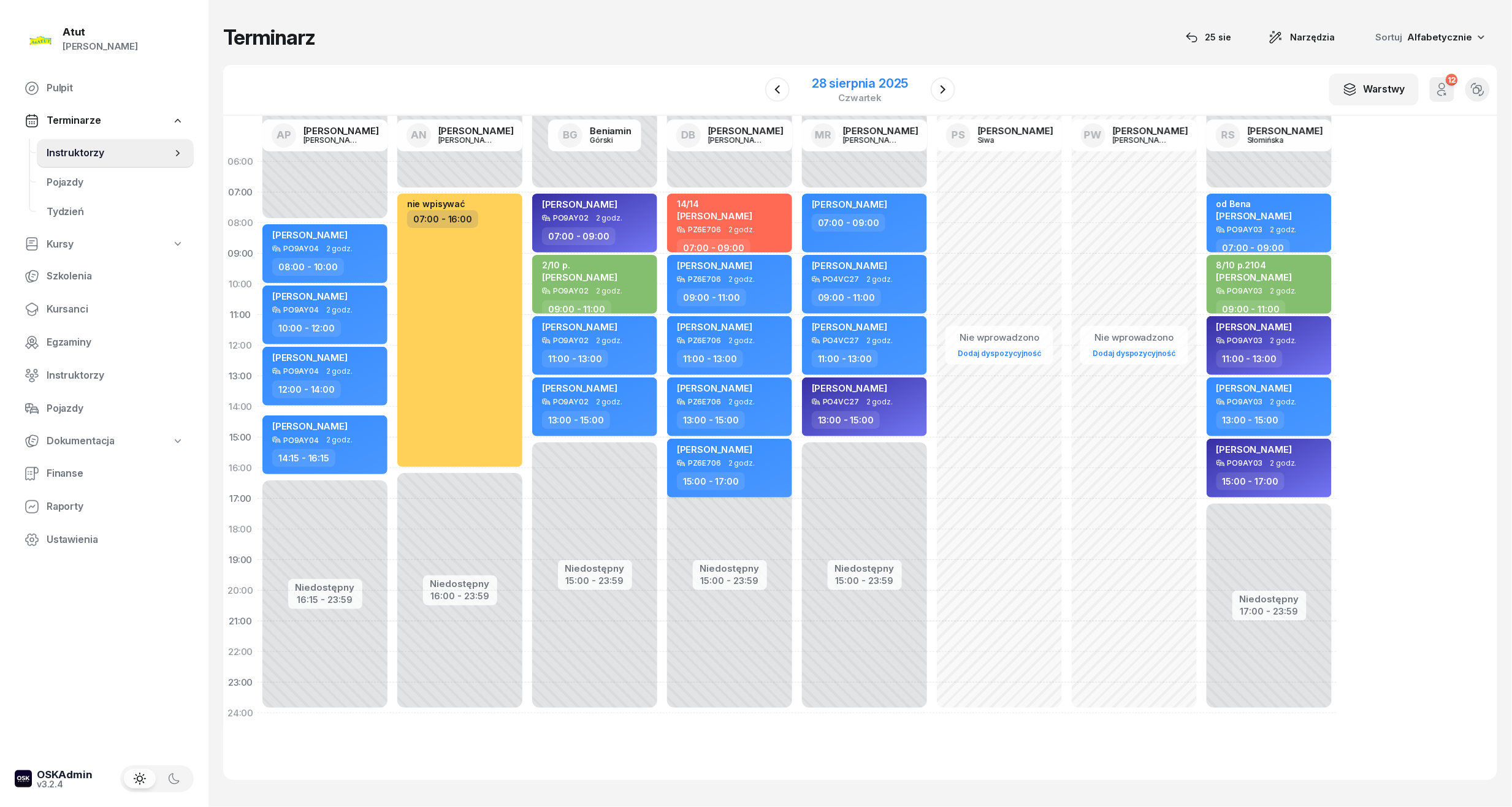
click at [893, 89] on div "28 sierpnia 2025" at bounding box center [859, 83] width 96 height 12
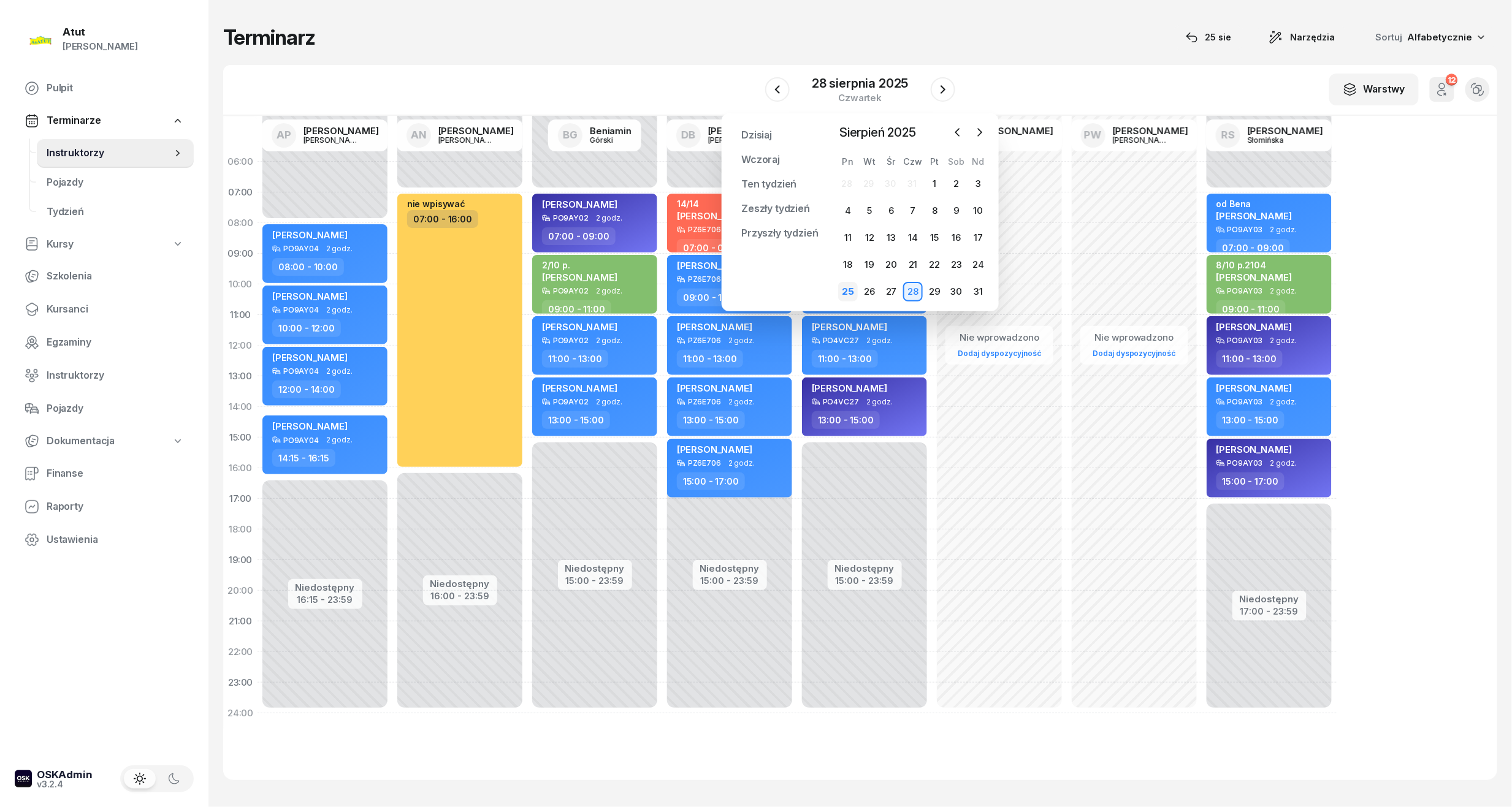
click at [852, 292] on div "25" at bounding box center [848, 291] width 20 height 20
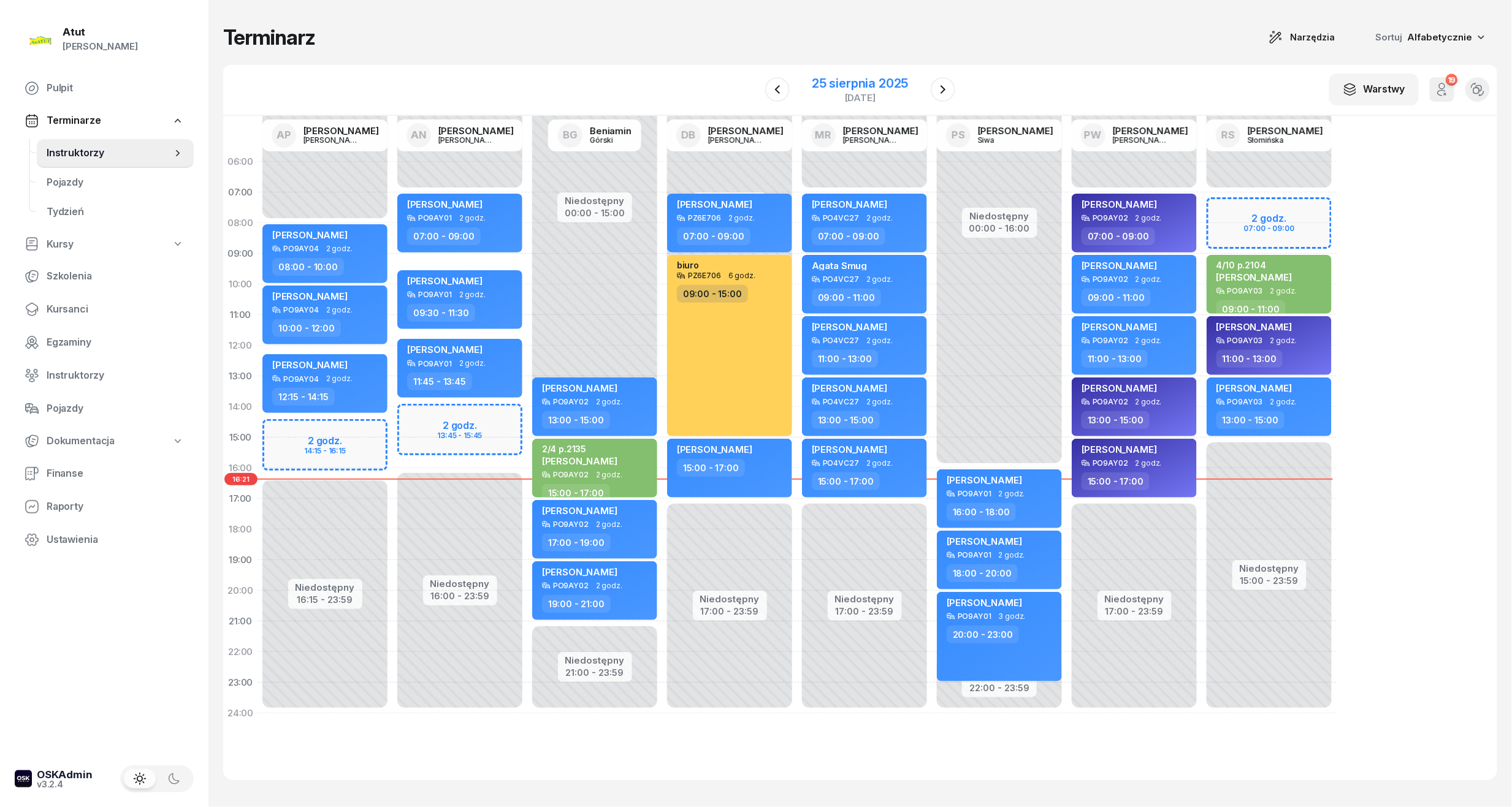
drag, startPoint x: 876, startPoint y: 89, endPoint x: 885, endPoint y: 96, distance: 11.4
click at [876, 89] on div "25 sierpnia 2025" at bounding box center [859, 83] width 96 height 12
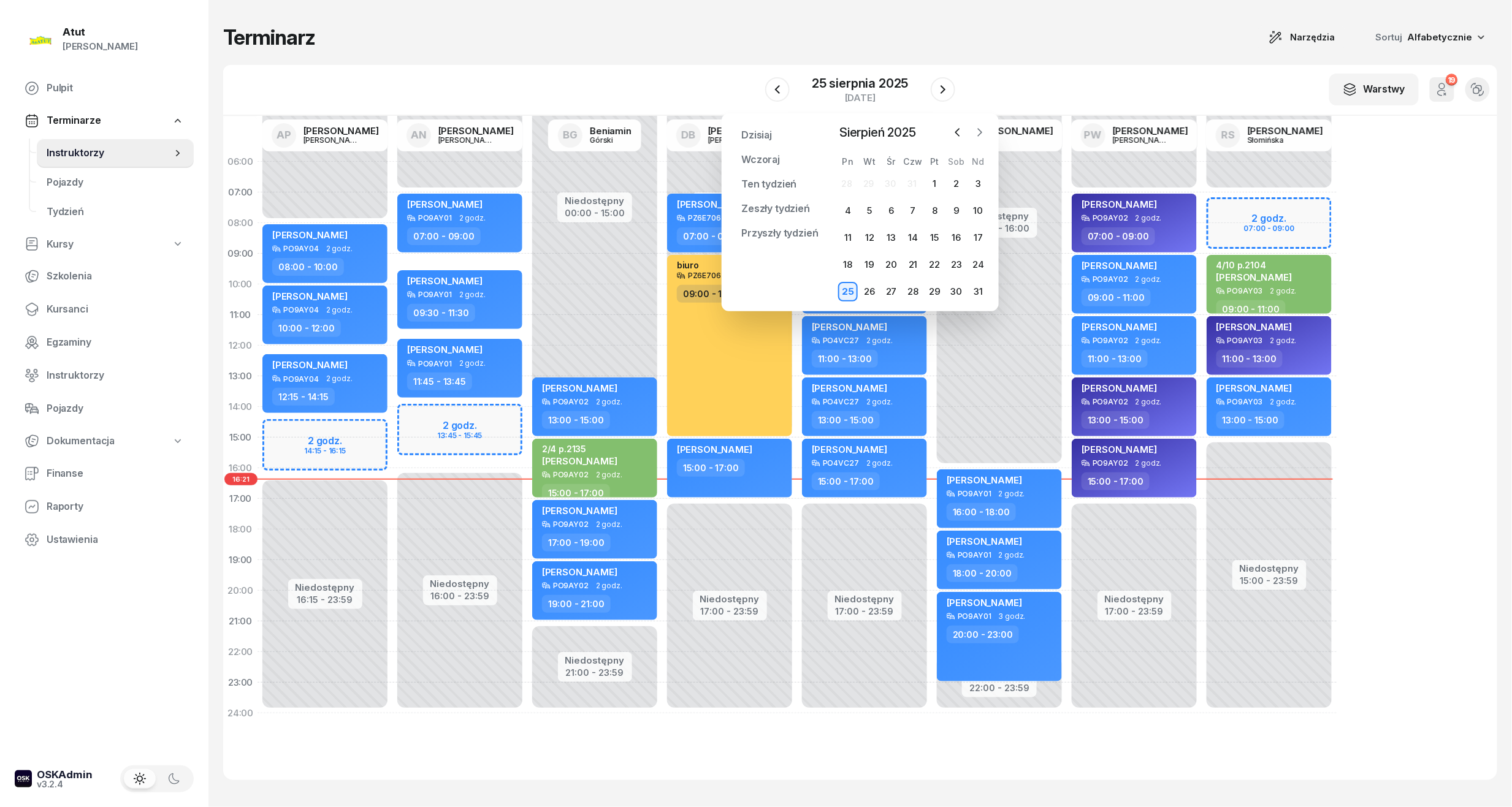
click at [973, 132] on icon "button" at bounding box center [979, 132] width 12 height 12
click at [843, 184] on div "1" at bounding box center [848, 184] width 20 height 20
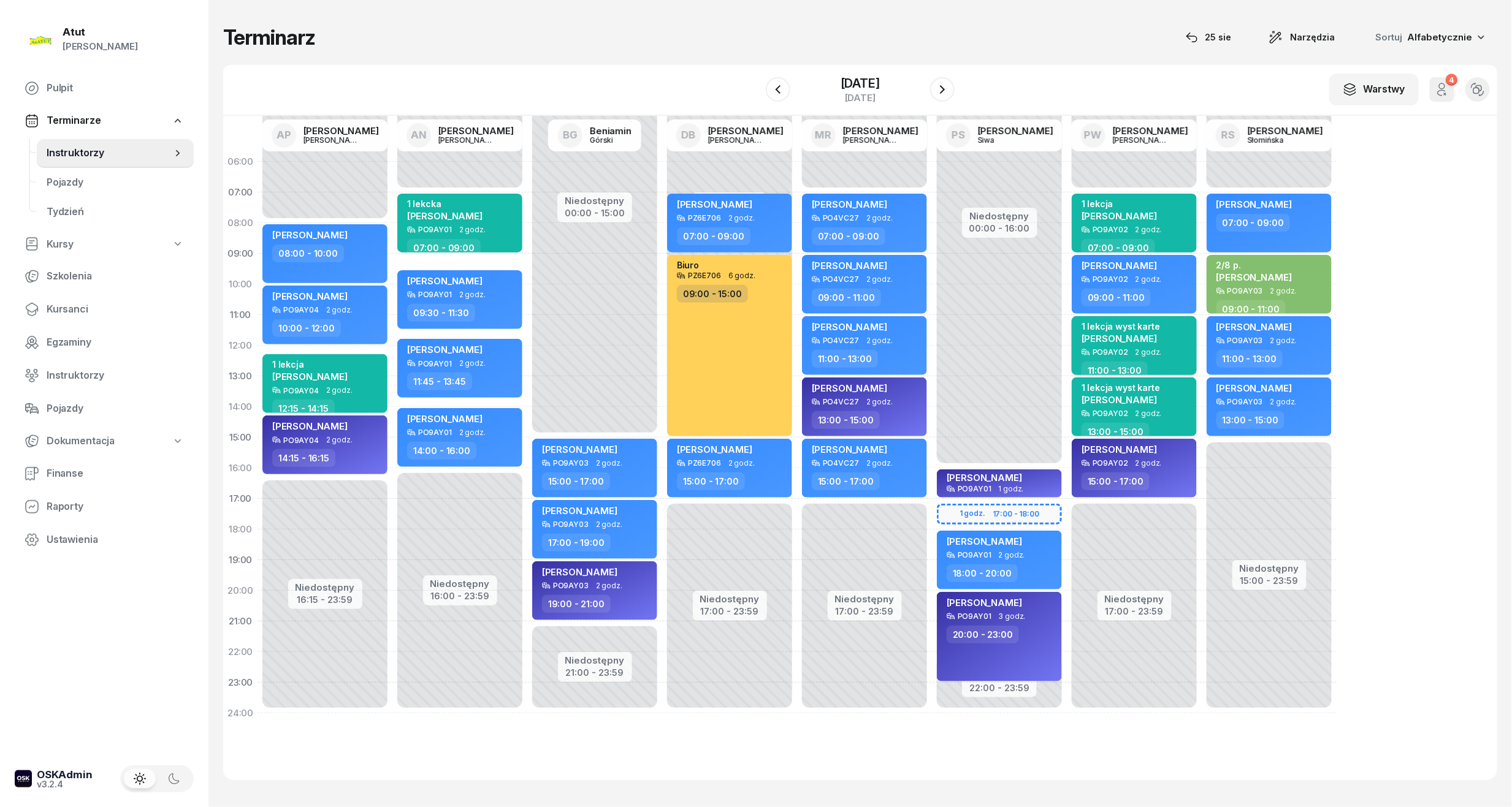
click at [1127, 327] on div "1 lekcja wyst karte" at bounding box center [1121, 326] width 79 height 10
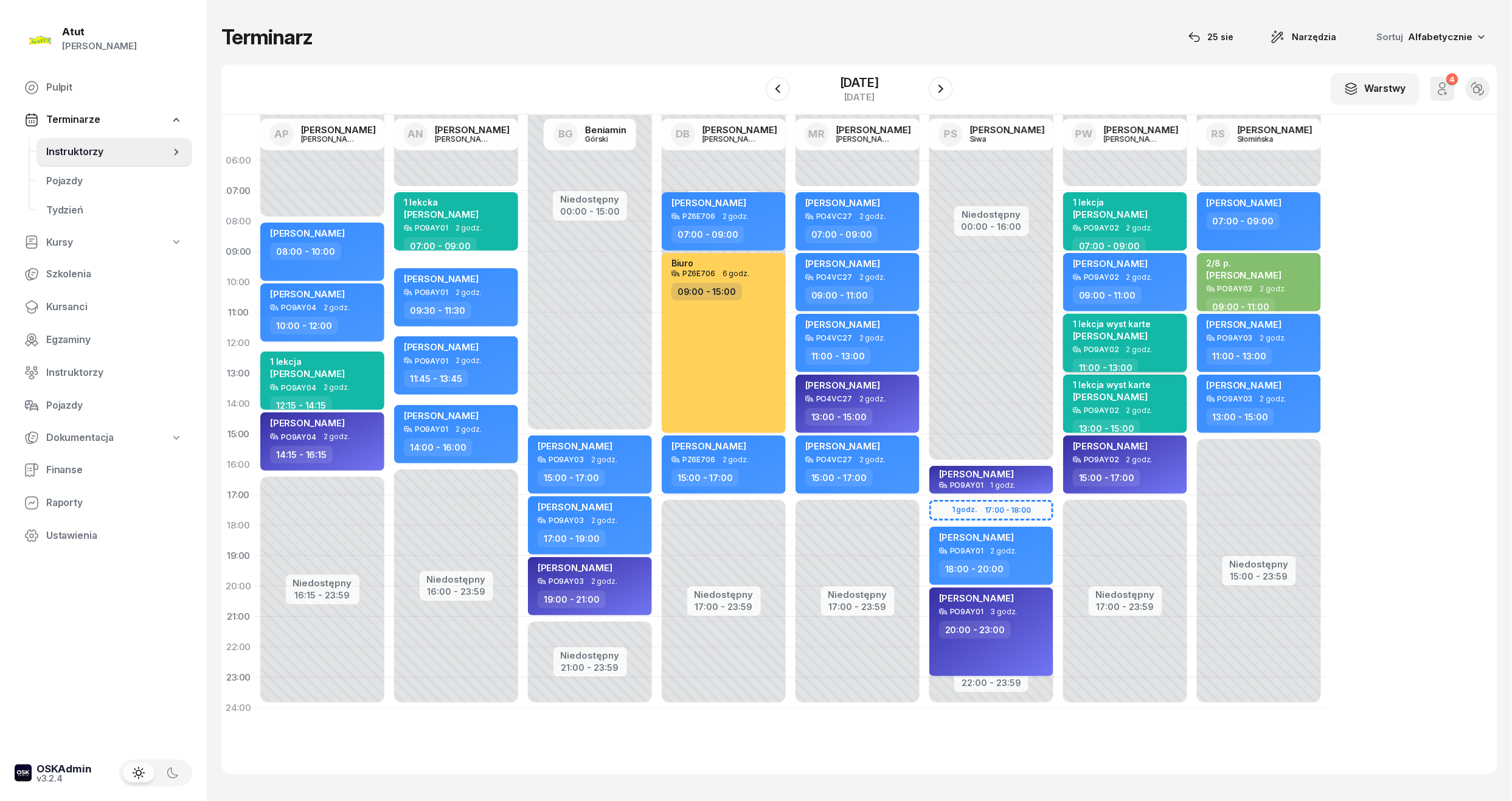
select select "11"
select select "13"
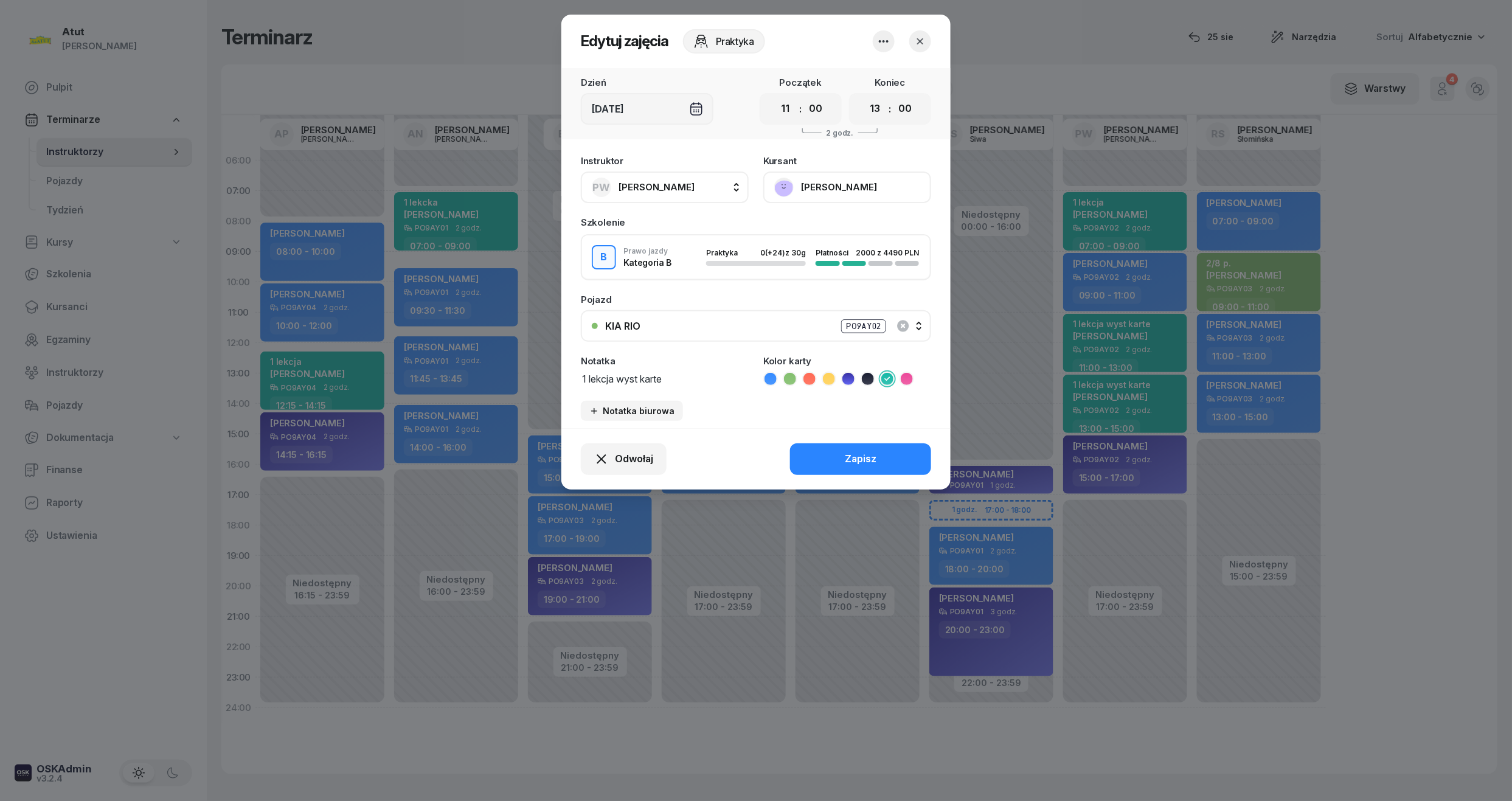
click at [855, 183] on button "[PERSON_NAME]" at bounding box center [847, 187] width 168 height 32
click at [791, 221] on div "Otwórz profil" at bounding box center [802, 229] width 59 height 16
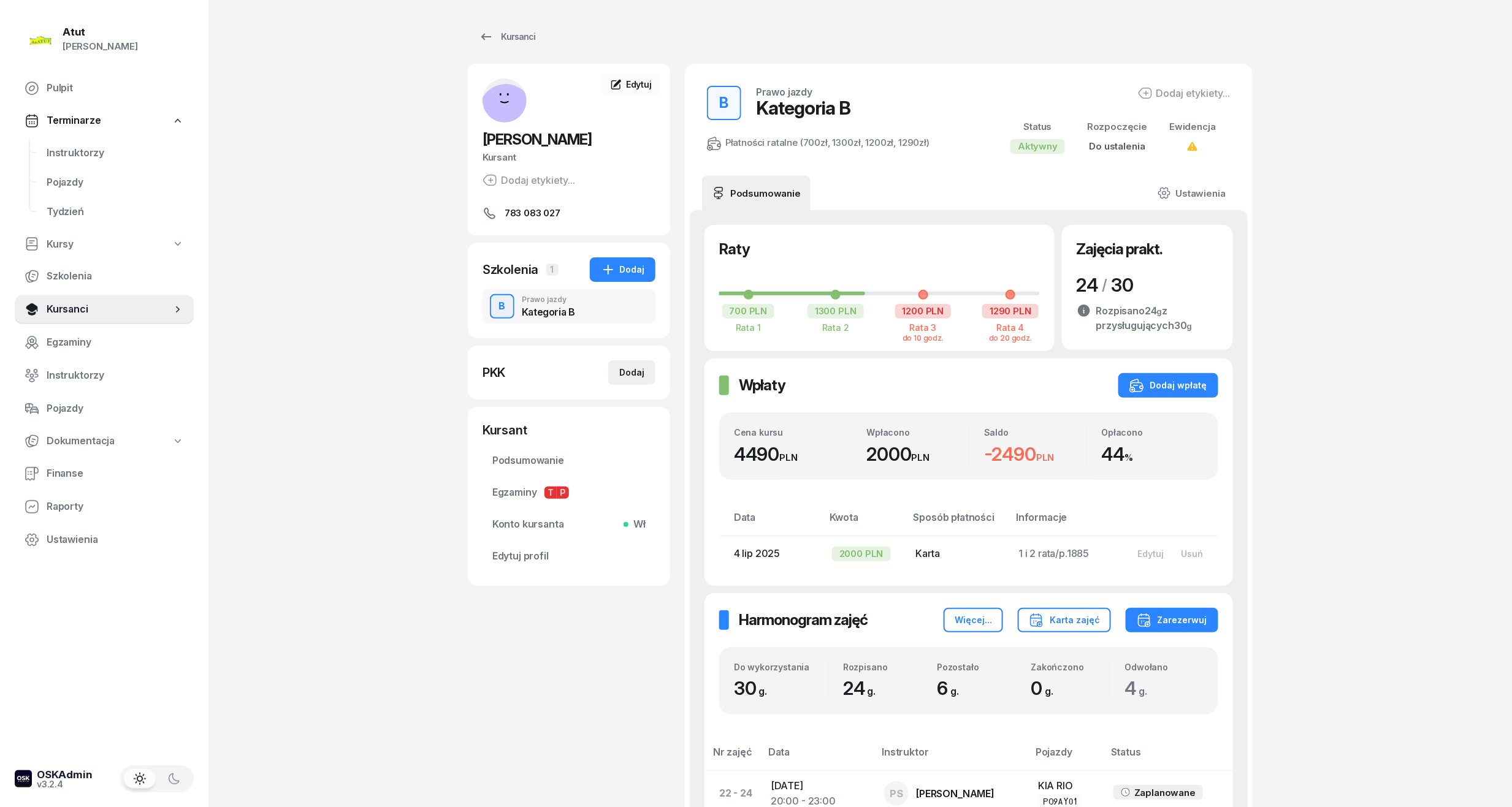
click at [631, 368] on div "Dodaj" at bounding box center [632, 372] width 25 height 14
select select
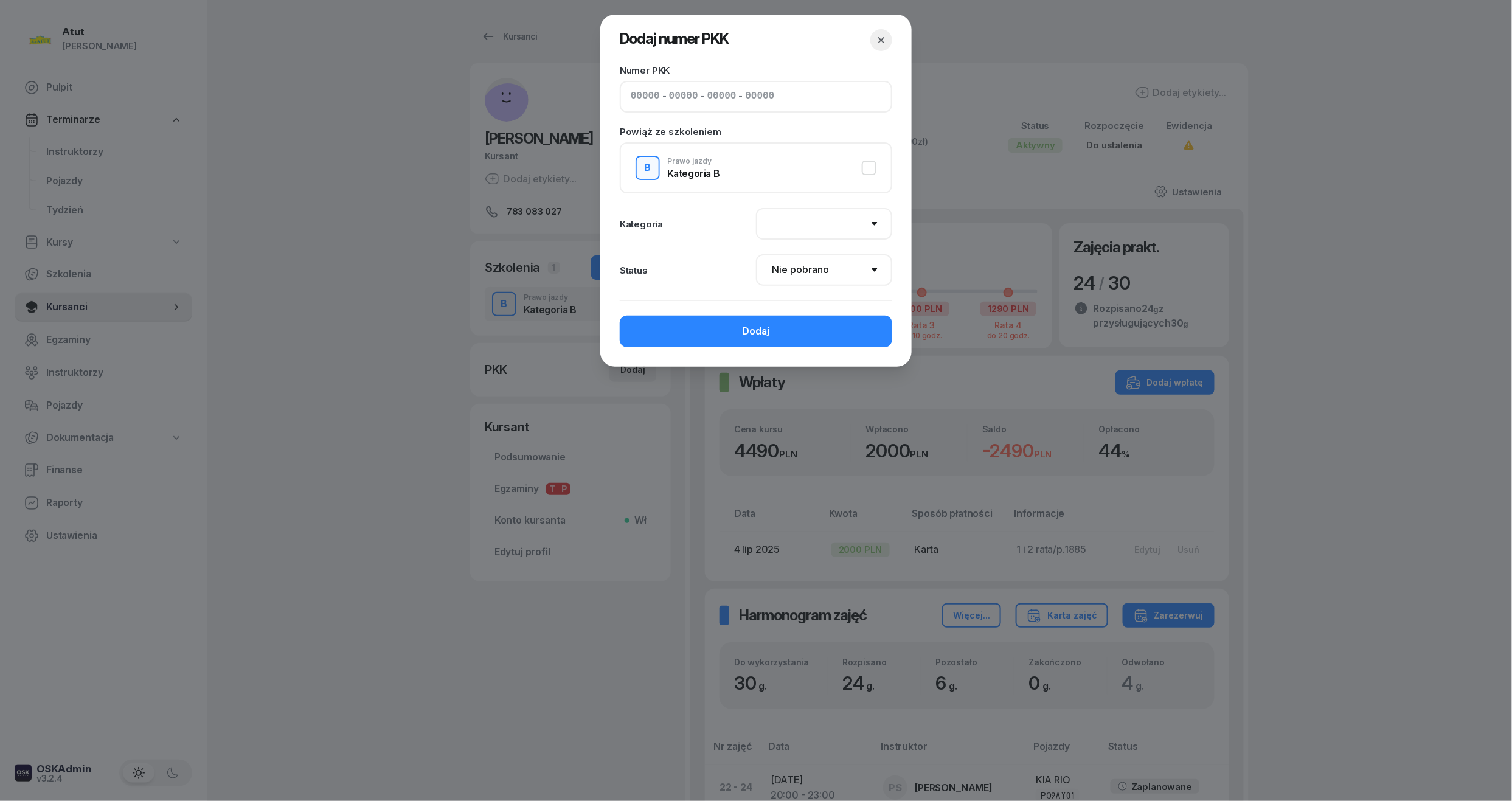
click at [669, 94] on input at bounding box center [683, 97] width 29 height 16
type input "82590"
type input "76109"
type input "40401"
type input "97122"
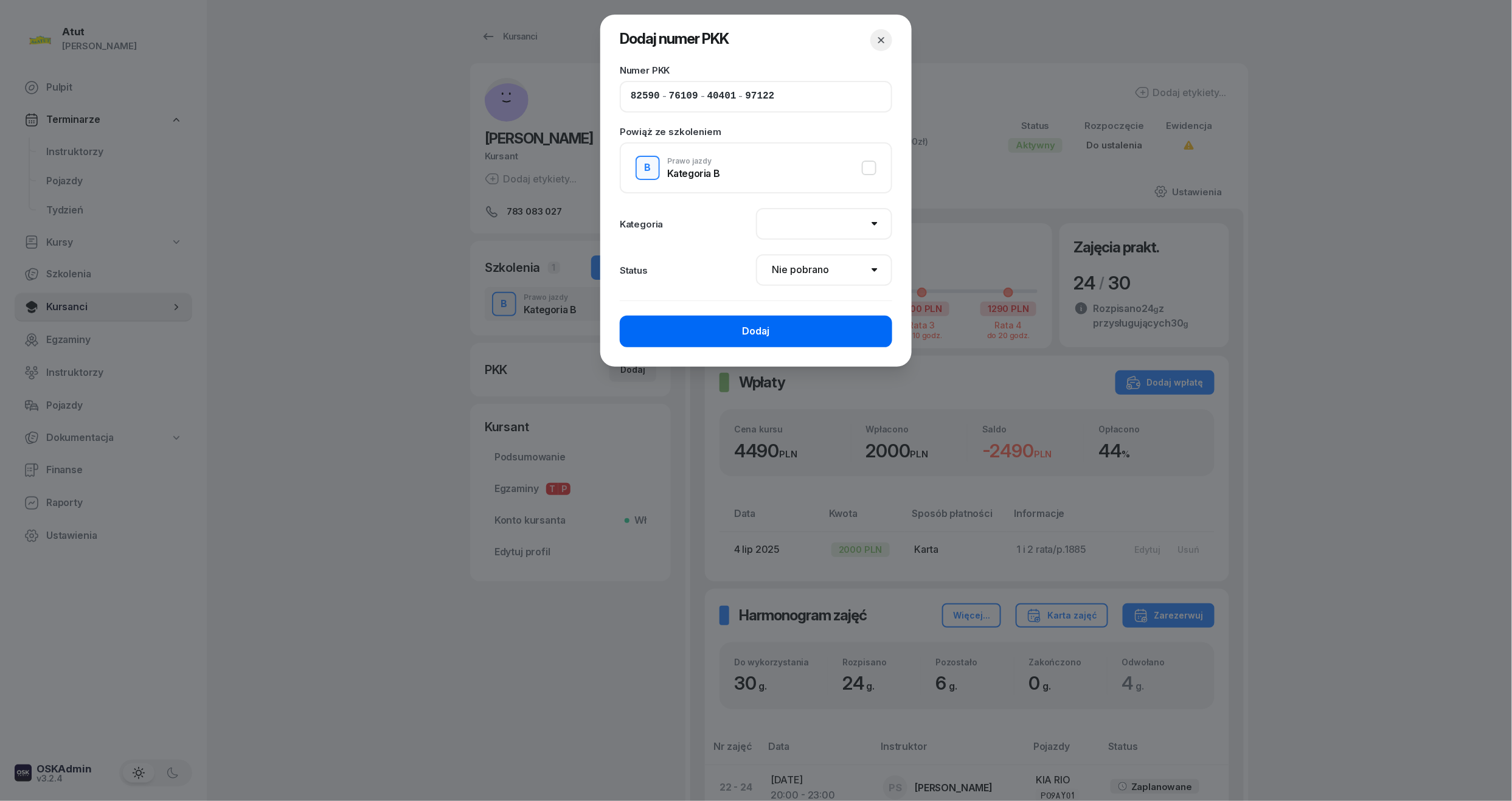
click at [821, 324] on button "Dodaj" at bounding box center [756, 331] width 272 height 32
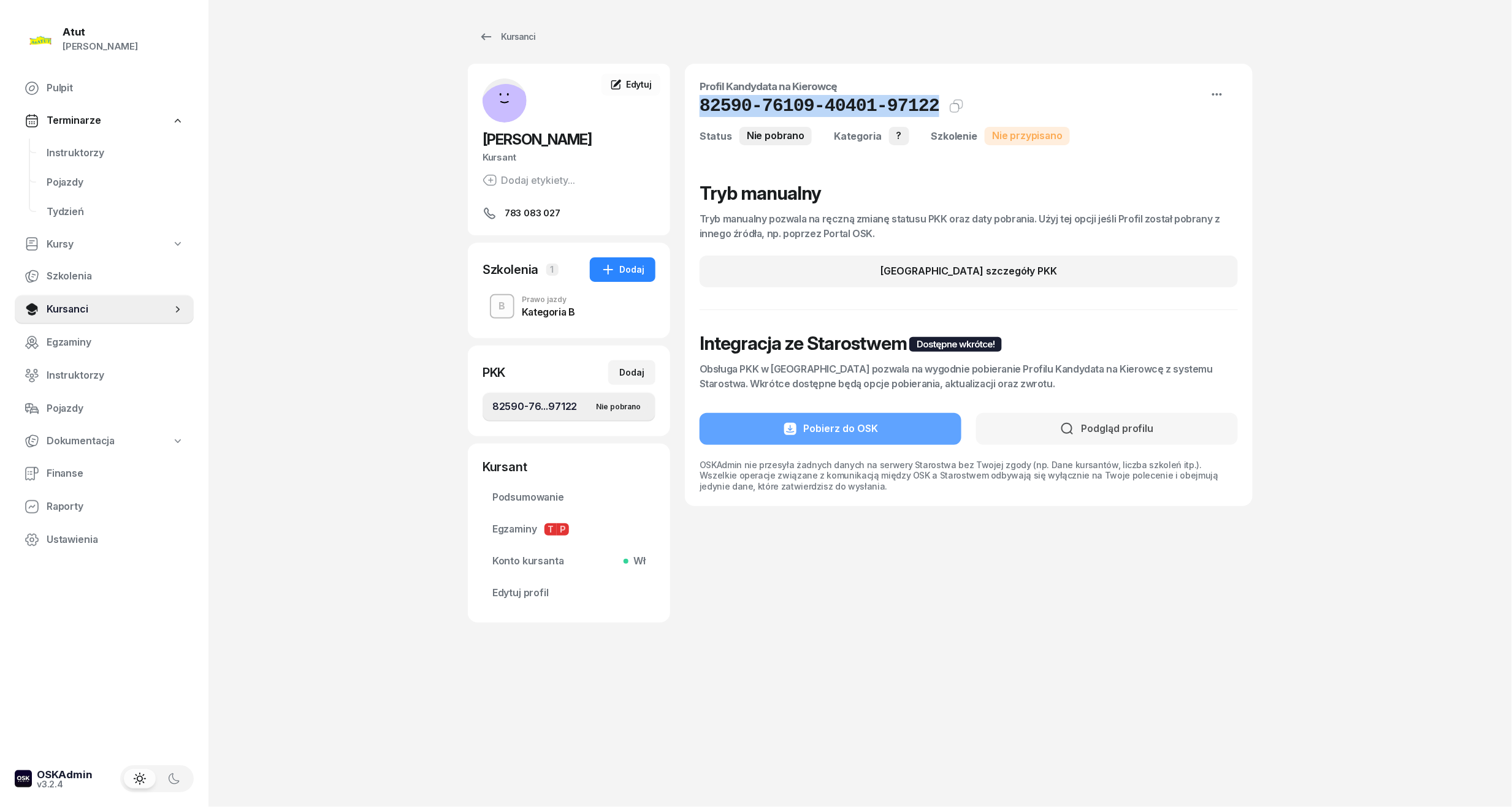
drag, startPoint x: 921, startPoint y: 102, endPoint x: 690, endPoint y: 115, distance: 231.4
click at [690, 115] on div "Profil Kandydata na Kierowcę 82590-76109-40401-97122 Kat.? Kopiuj do schowka St…" at bounding box center [969, 284] width 568 height 442
copy h1 "82590-76109-40401-97122"
click at [543, 594] on span "Edytuj profil" at bounding box center [569, 593] width 153 height 16
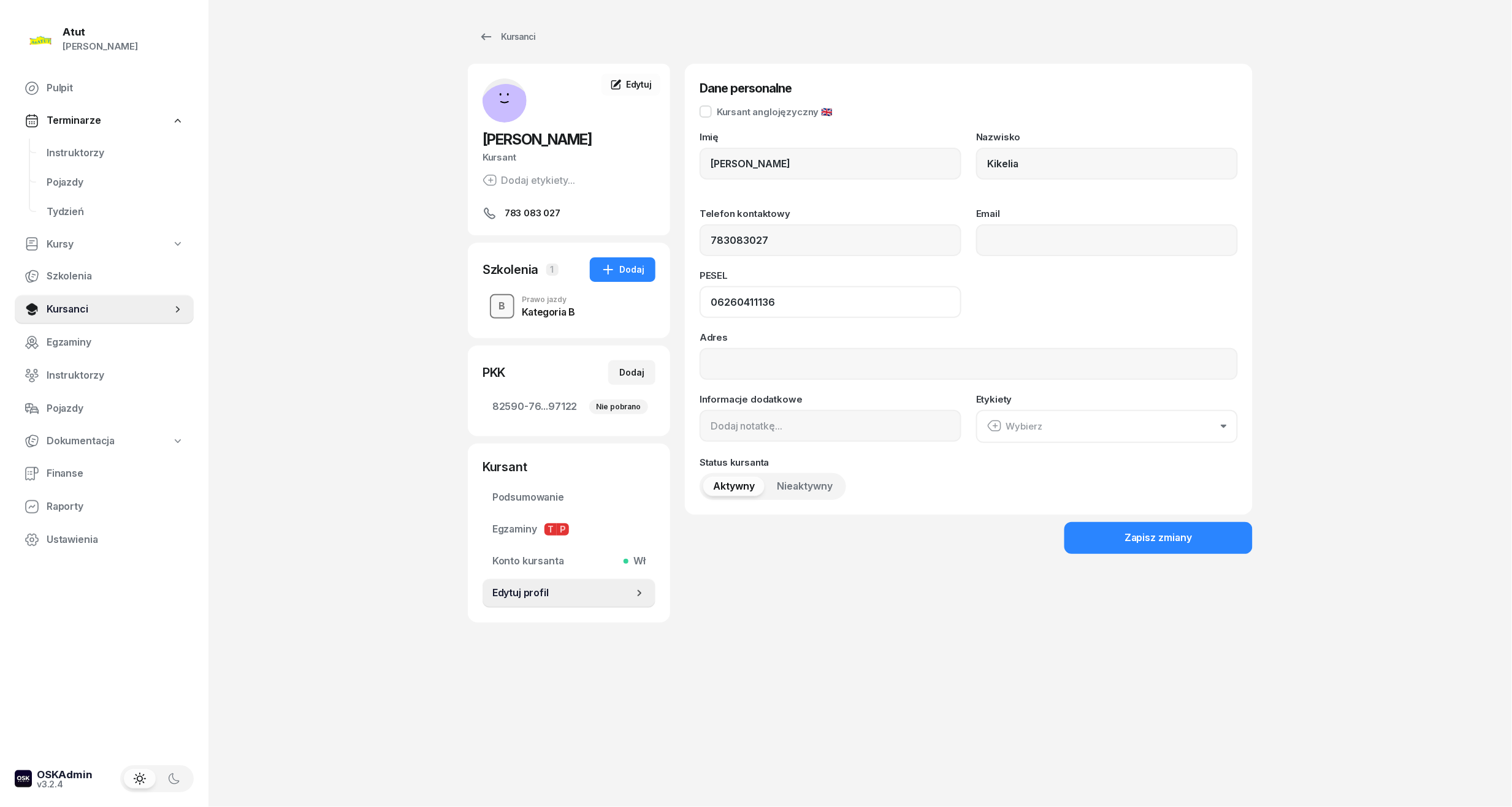
drag, startPoint x: 788, startPoint y: 295, endPoint x: 503, endPoint y: 309, distance: 285.3
click at [503, 309] on div "[PERSON_NAME] Kikelia Kursant Dodaj etykiety... 783 083 027 MK [PERSON_NAME] Ki…" at bounding box center [860, 343] width 785 height 559
click at [73, 157] on span "Instruktorzy" at bounding box center [115, 153] width 138 height 16
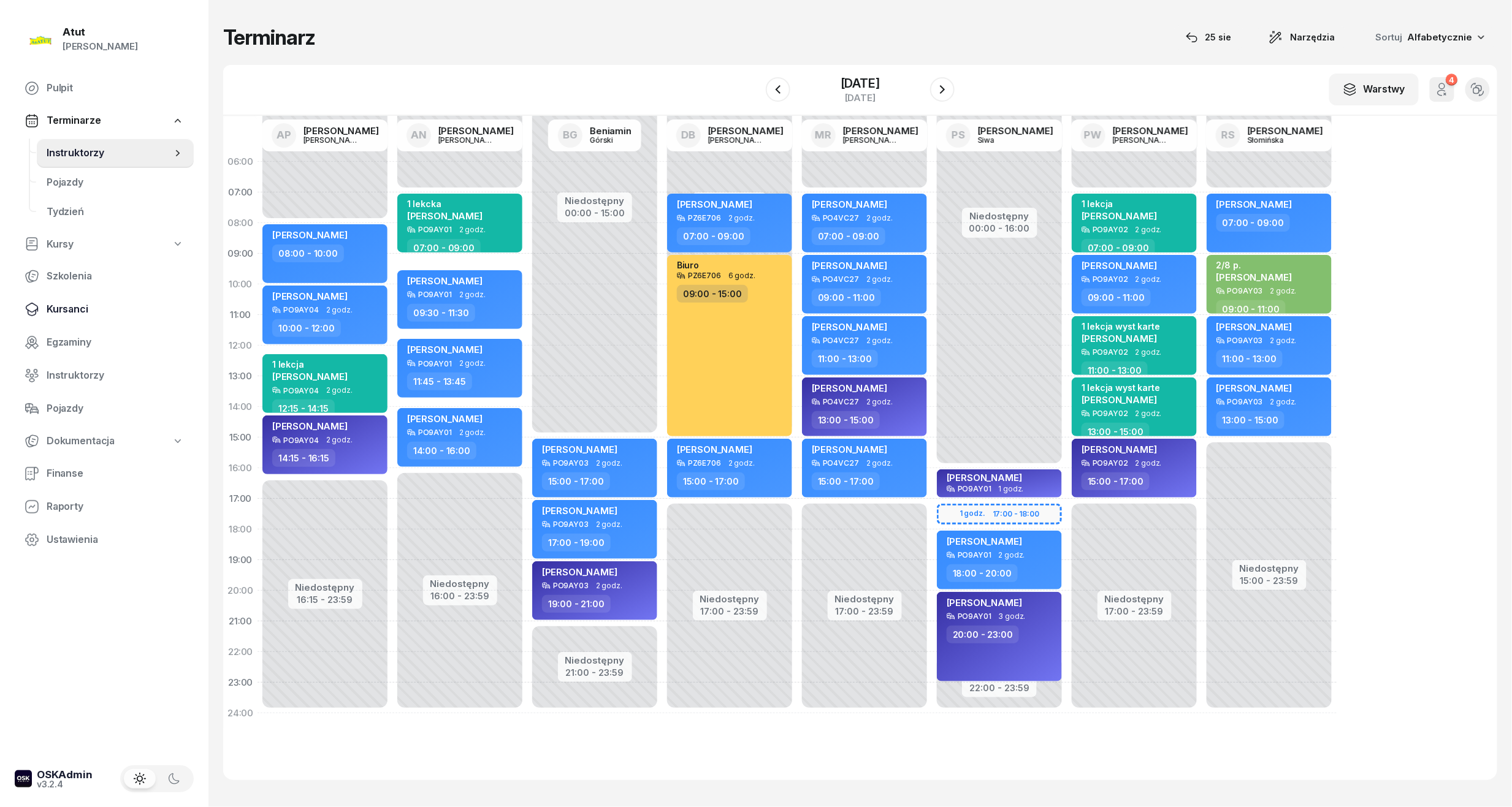
click at [45, 312] on link "Kursanci" at bounding box center [104, 309] width 179 height 29
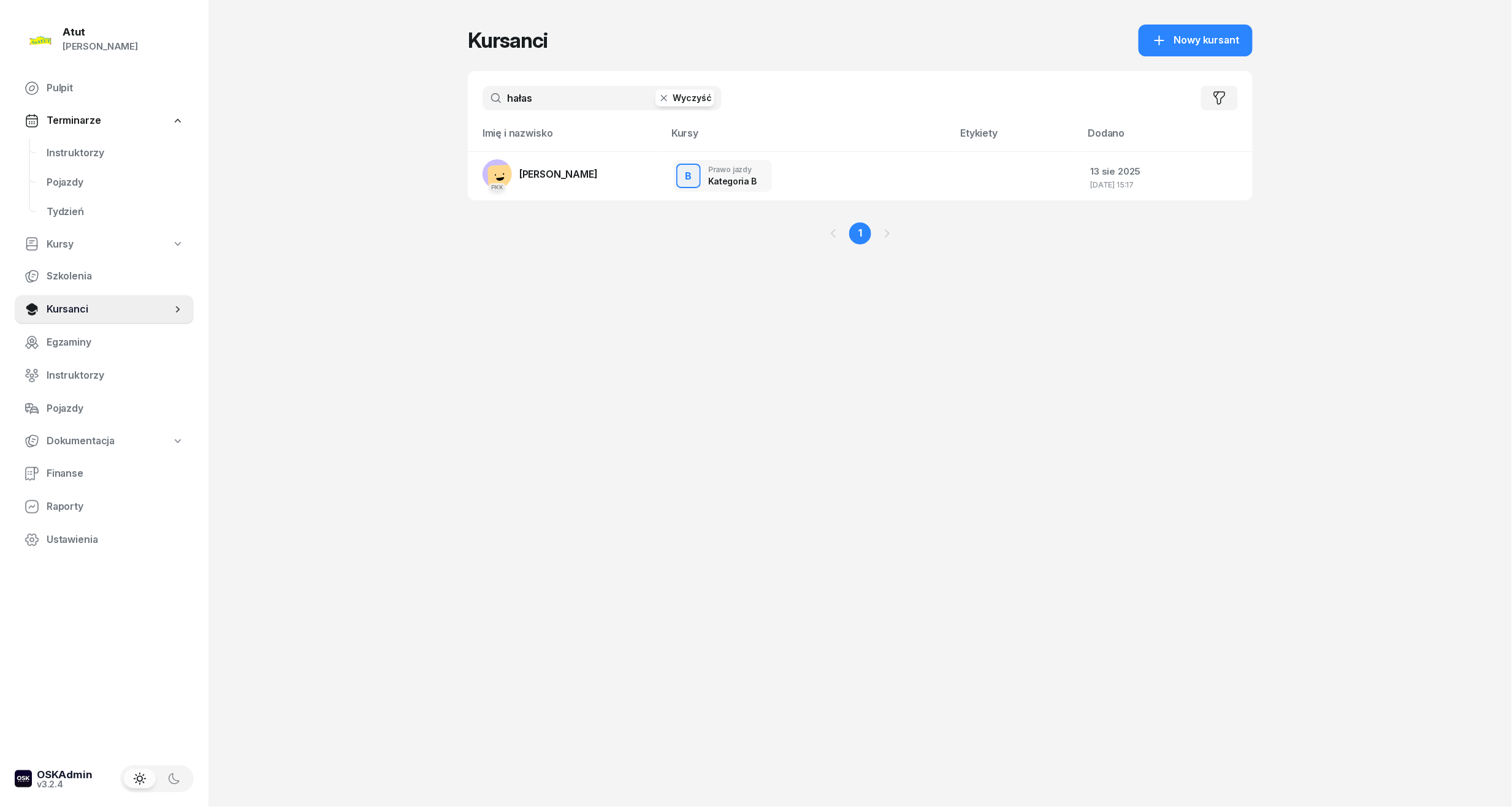
drag, startPoint x: 589, startPoint y: 99, endPoint x: 288, endPoint y: 96, distance: 301.0
click at [288, 96] on div "Atut [PERSON_NAME] Pulpit Terminarze Instruktorzy Pojazdy Tydzień Kursy Szkolen…" at bounding box center [756, 404] width 1512 height 807
type input "[PERSON_NAME]"
click at [596, 174] on span "[PERSON_NAME]" at bounding box center [558, 174] width 79 height 12
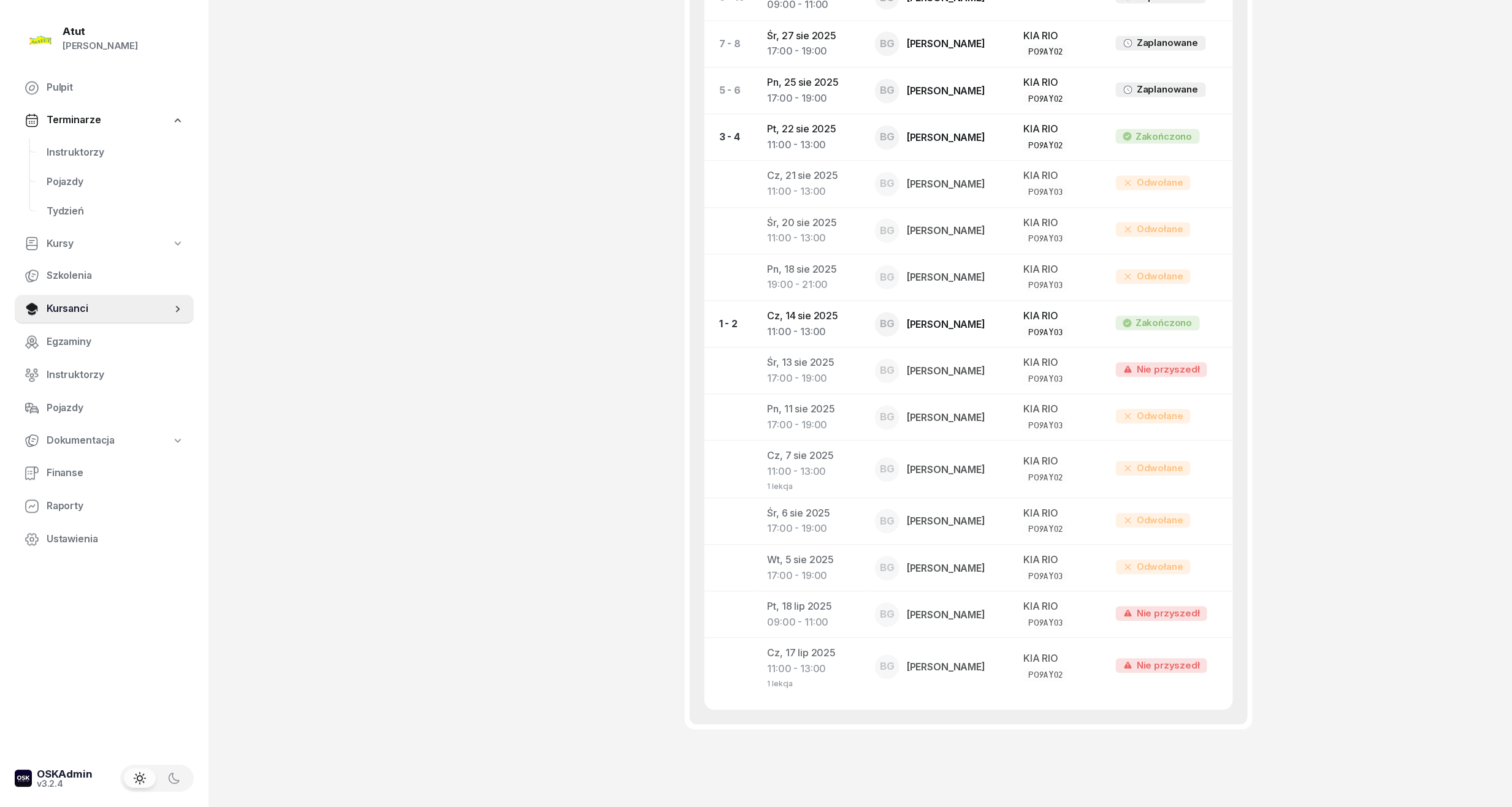
scroll to position [1174, 0]
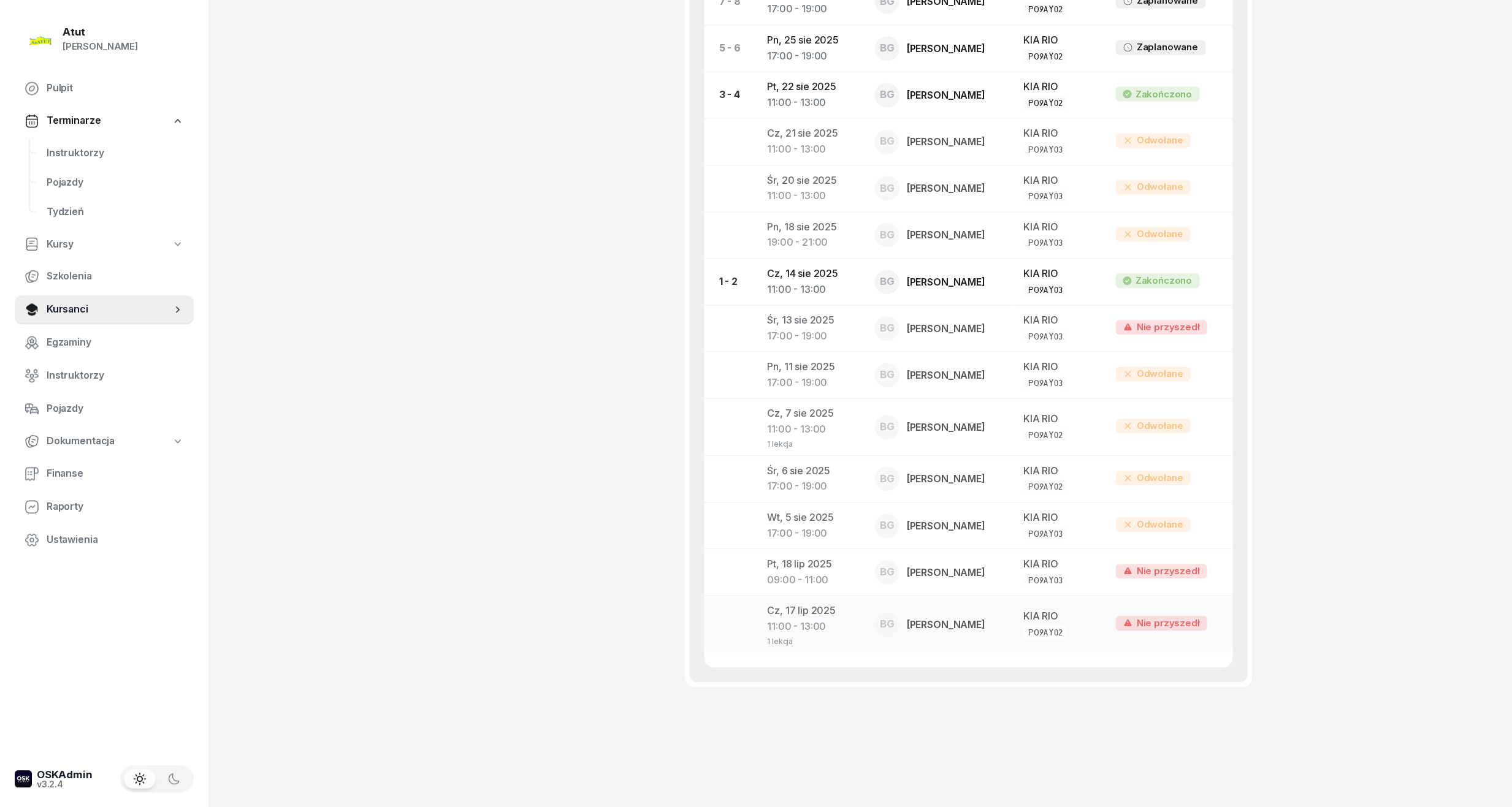
click at [854, 608] on td "[DATE] 11:00 - 13:00 1 lekcja" at bounding box center [811, 624] width 108 height 57
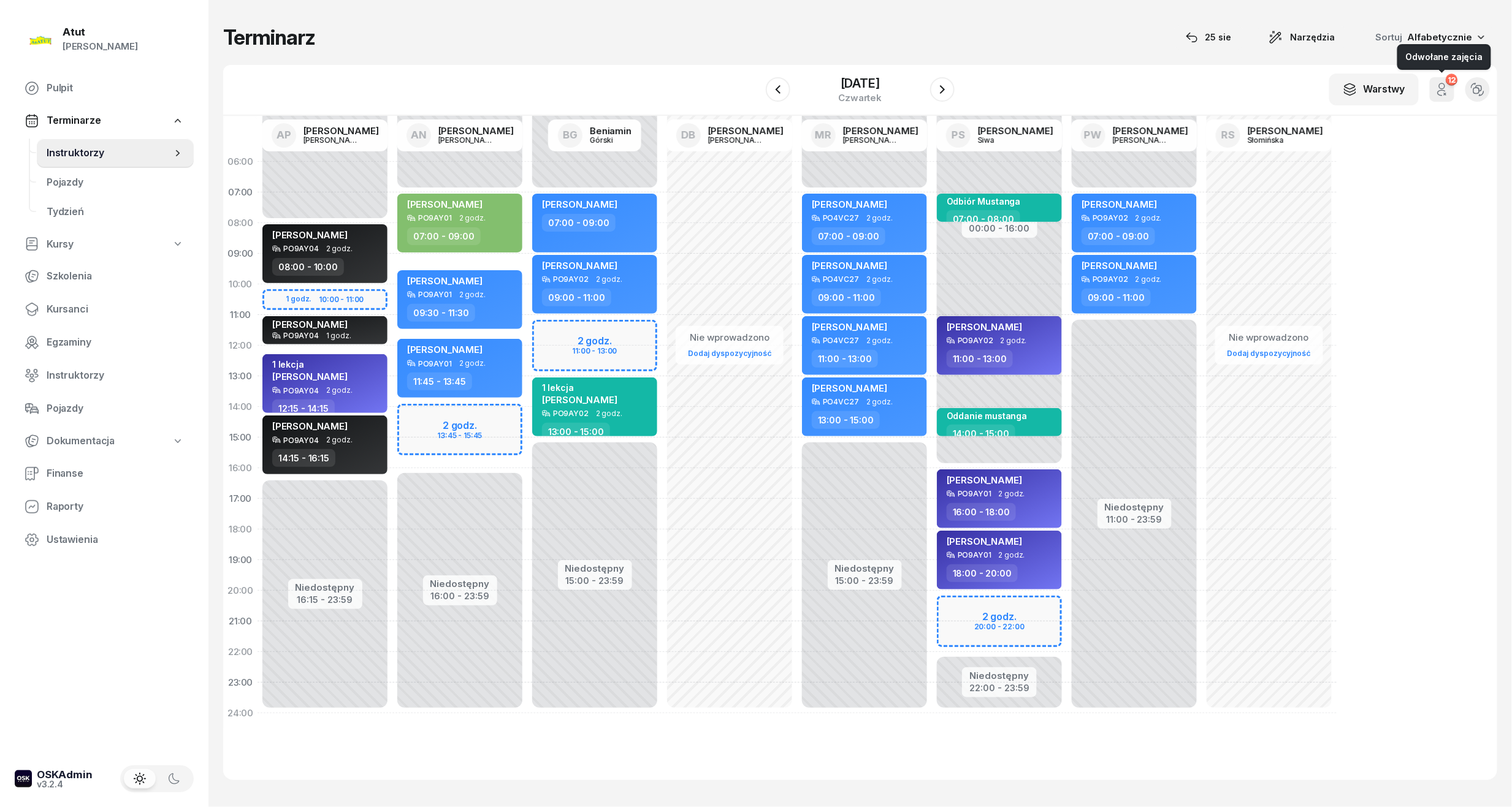
click at [1442, 80] on button "12" at bounding box center [1441, 89] width 24 height 24
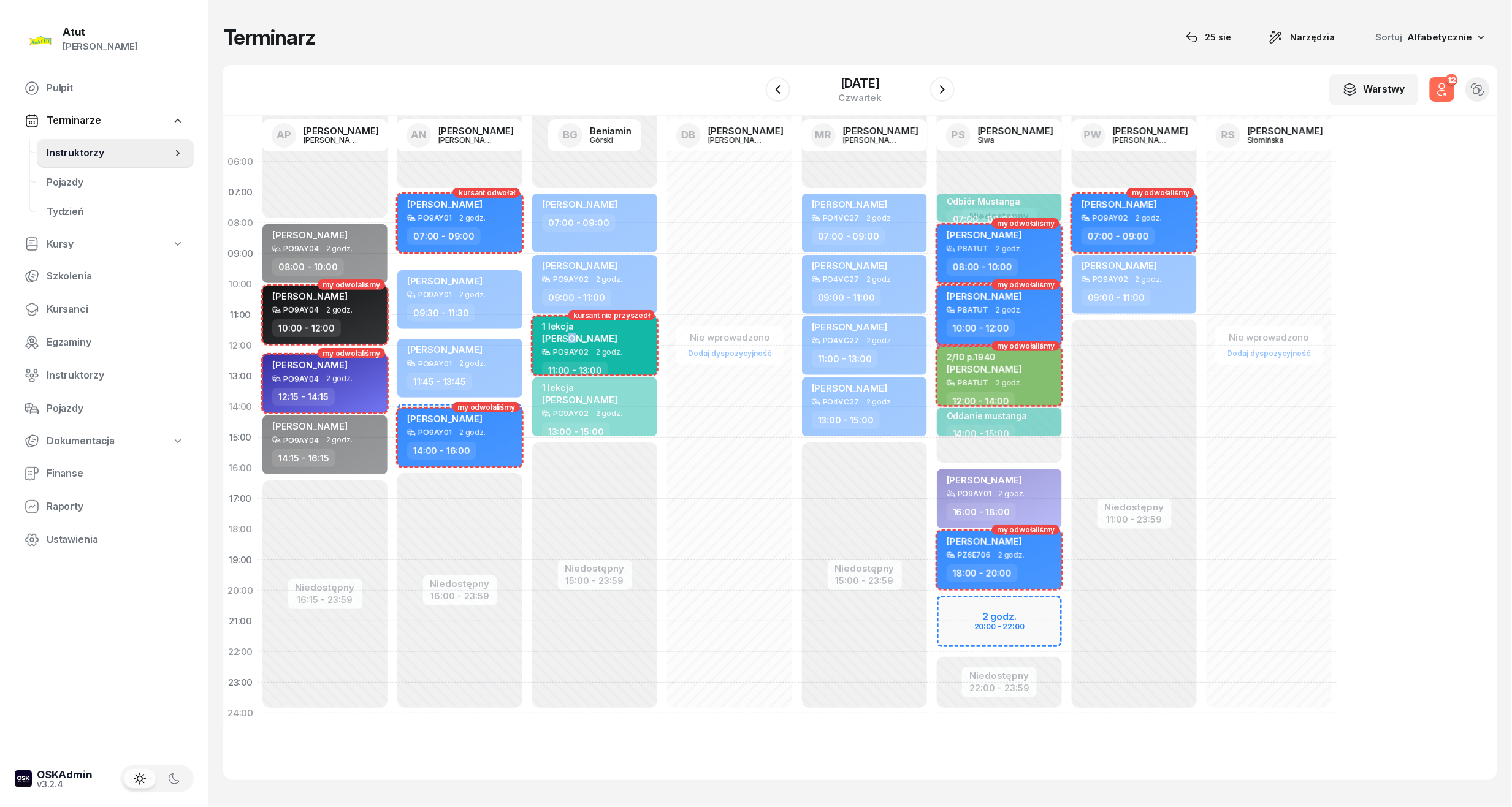
click at [569, 333] on span "[PERSON_NAME]" at bounding box center [579, 339] width 75 height 12
select select "11"
select select "13"
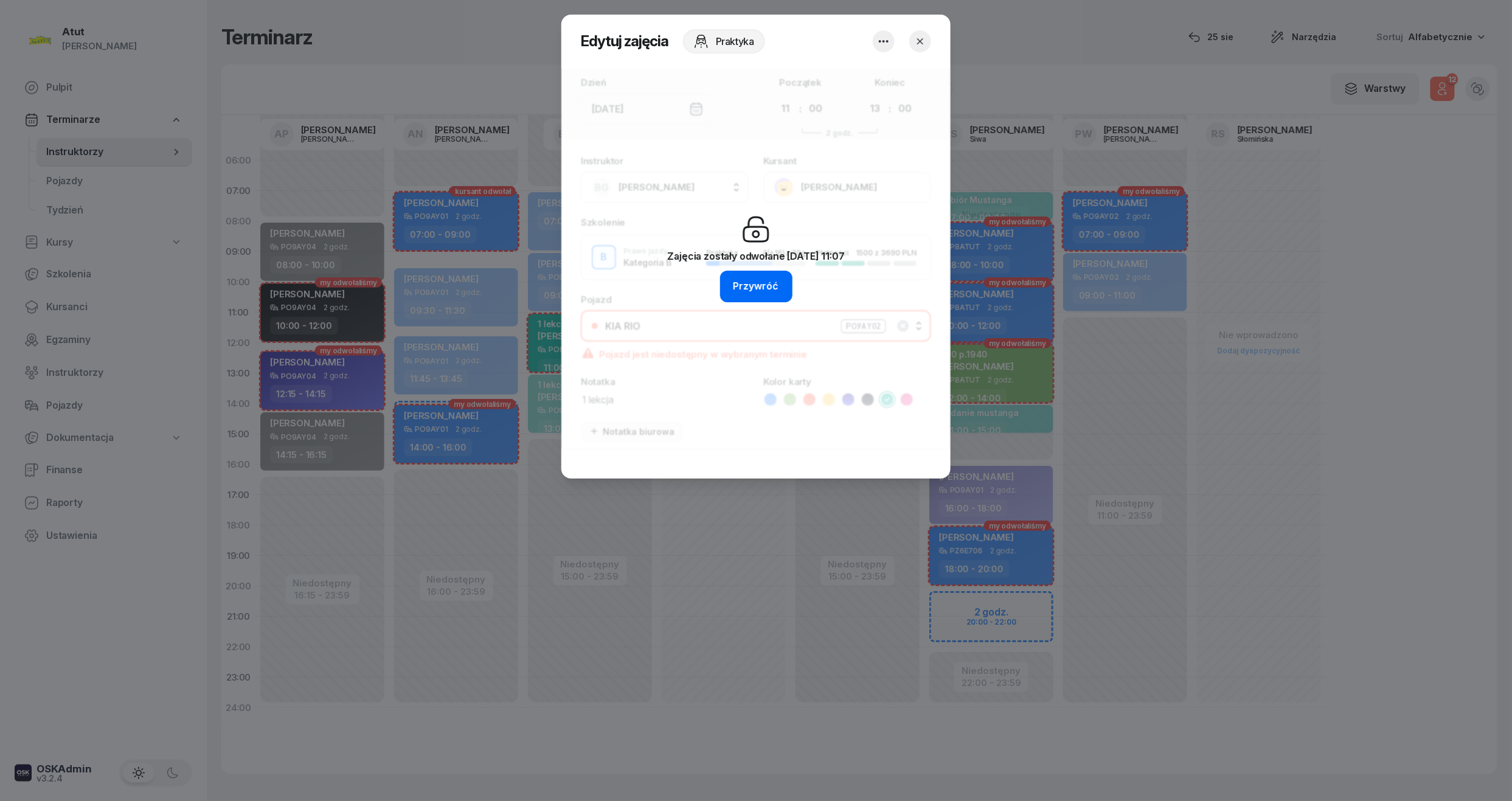
drag, startPoint x: 564, startPoint y: 331, endPoint x: 750, endPoint y: 280, distance: 192.9
click at [750, 280] on div "Przywróć" at bounding box center [756, 286] width 46 height 16
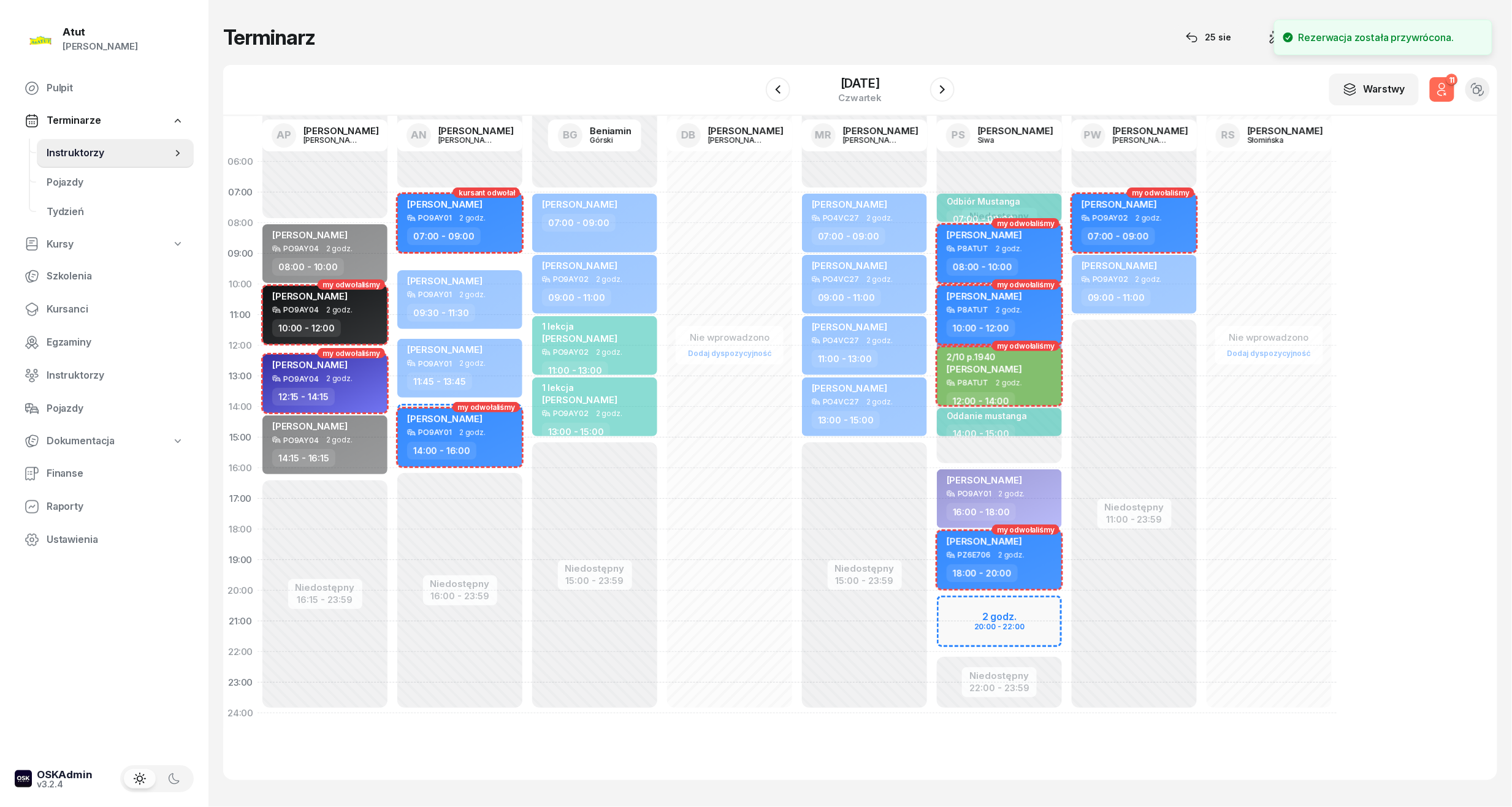
click at [1420, 193] on div "06:00 07:00 08:00 09:00 10:00 11:00 12:00 13:00 14:00 15:00 16:00 17:00 18:00 1…" at bounding box center [860, 448] width 1274 height 664
click at [1443, 90] on icon "button" at bounding box center [1442, 89] width 14 height 14
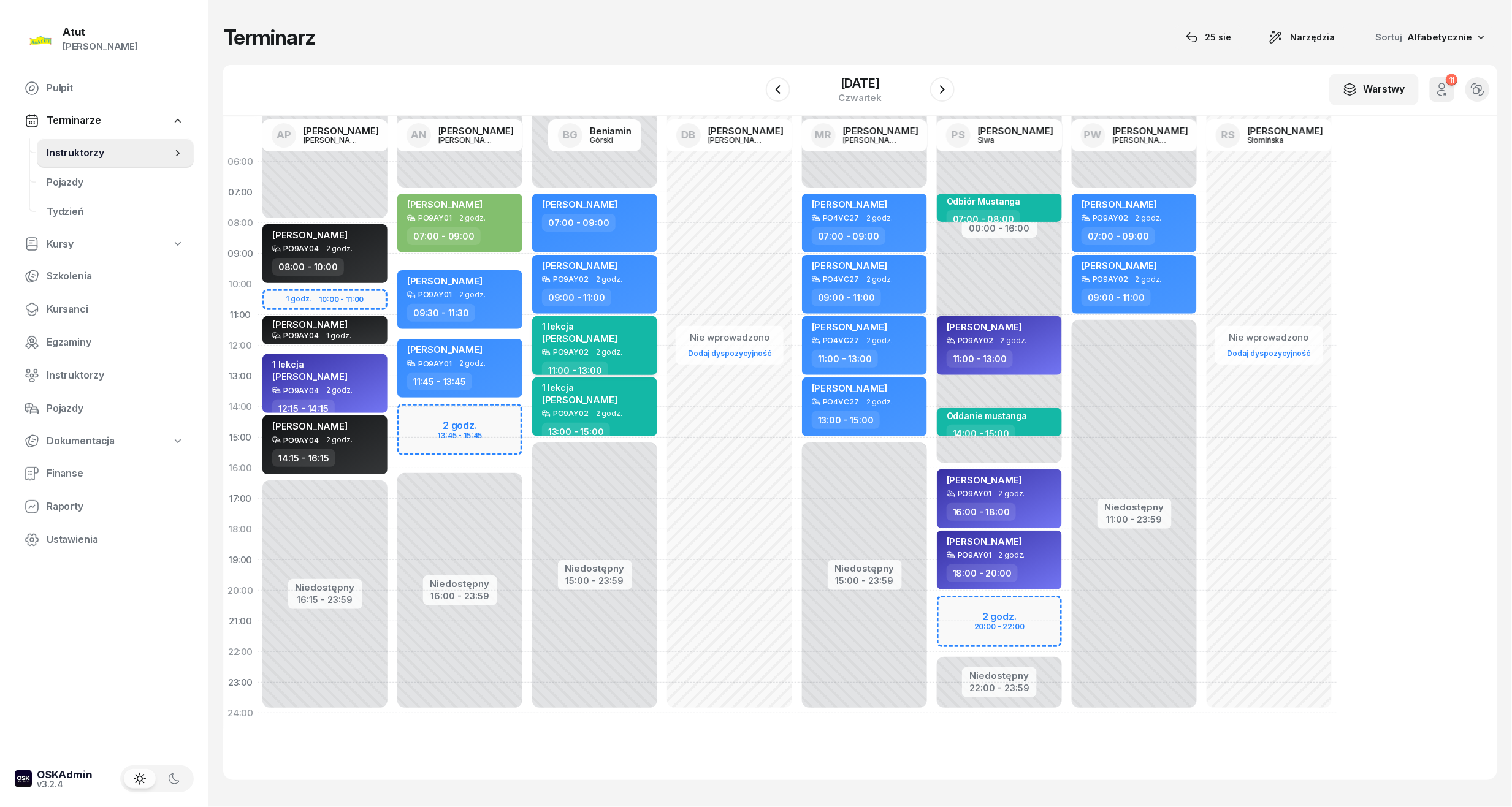
click at [617, 327] on div "1 lekcja" at bounding box center [579, 326] width 75 height 10
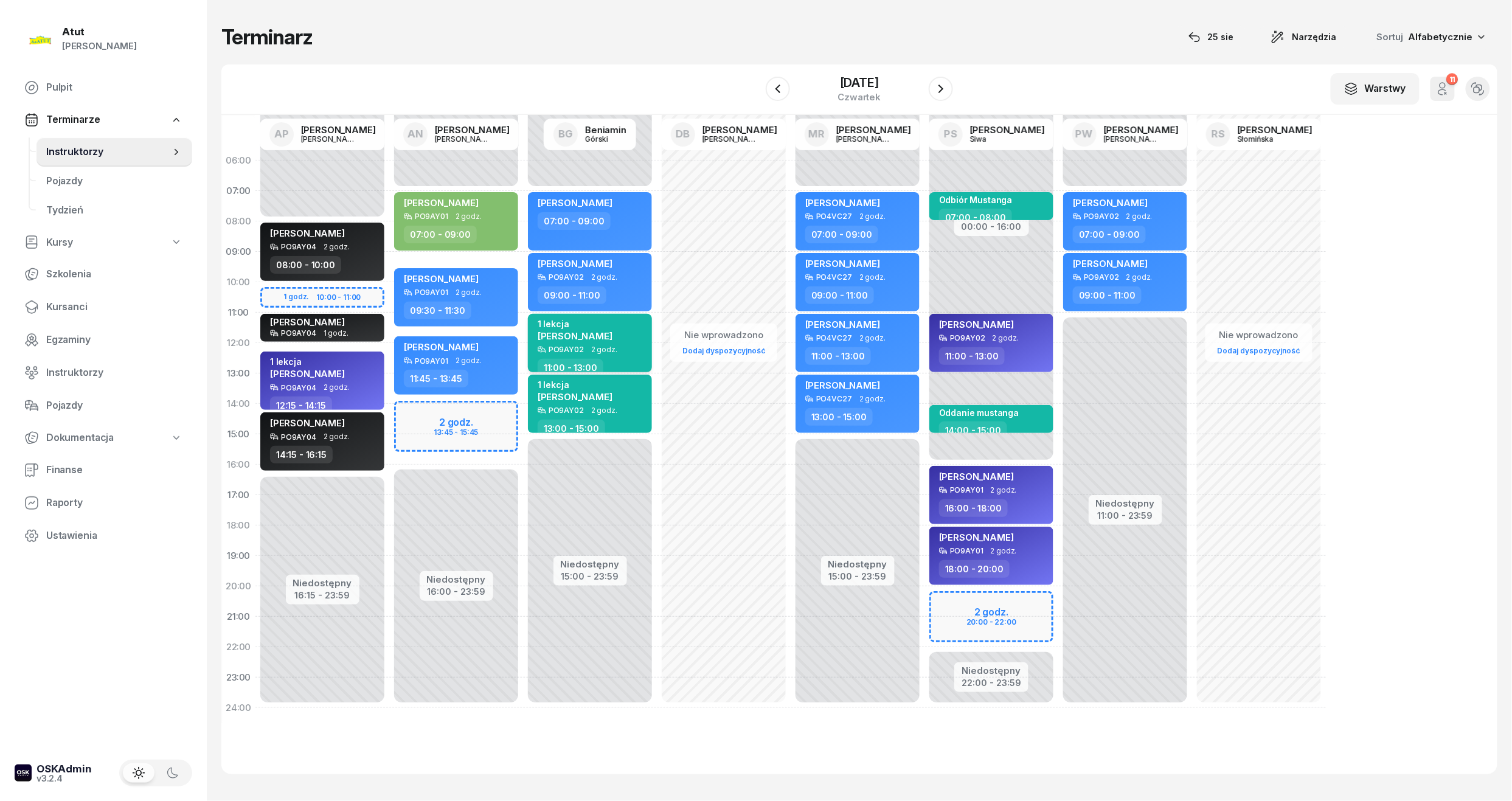
select select "11"
select select "13"
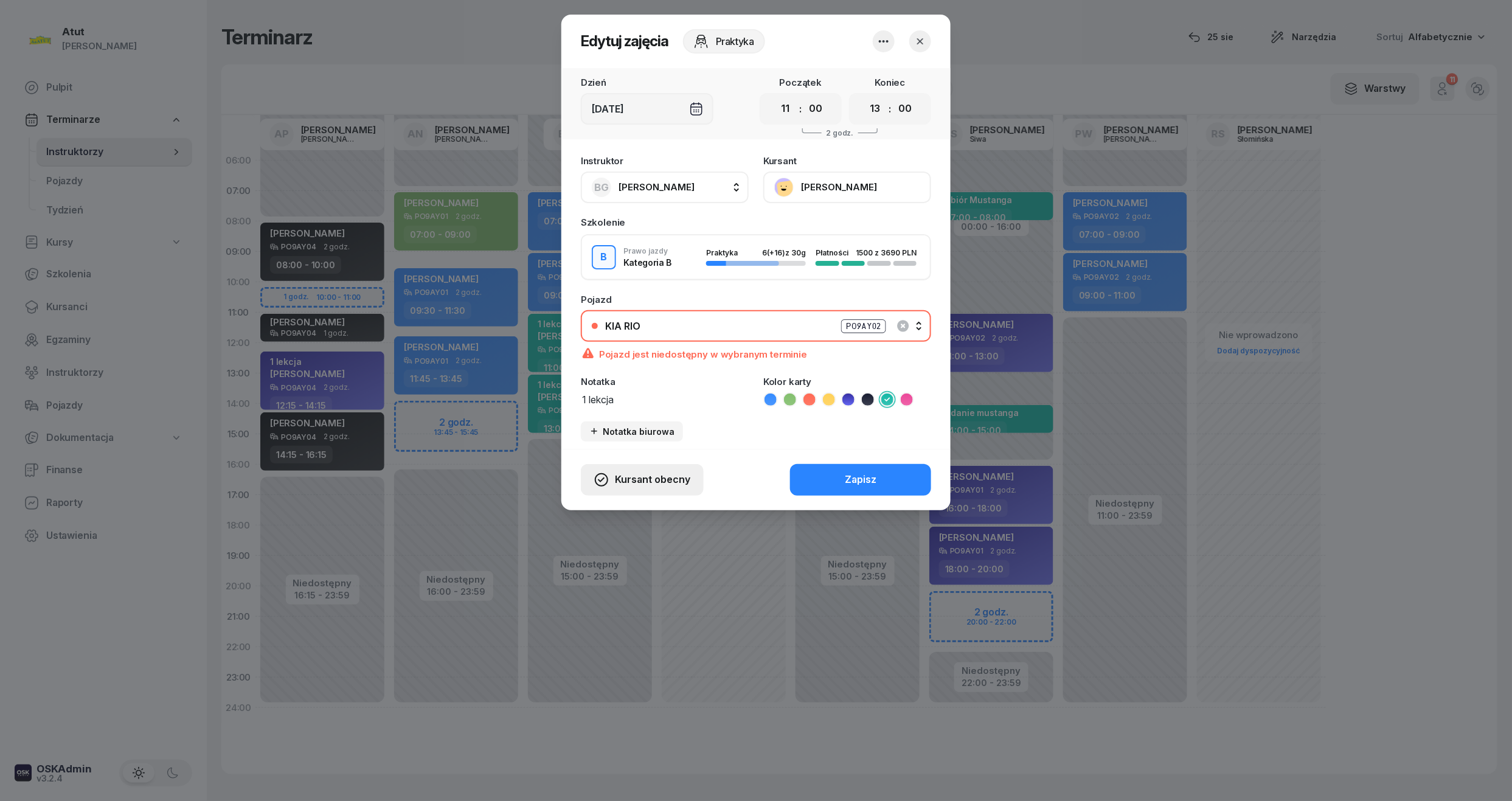
click at [658, 473] on span "Kursant obecny" at bounding box center [653, 480] width 75 height 16
click at [614, 406] on div "Kursant odwołał" at bounding box center [620, 406] width 72 height 16
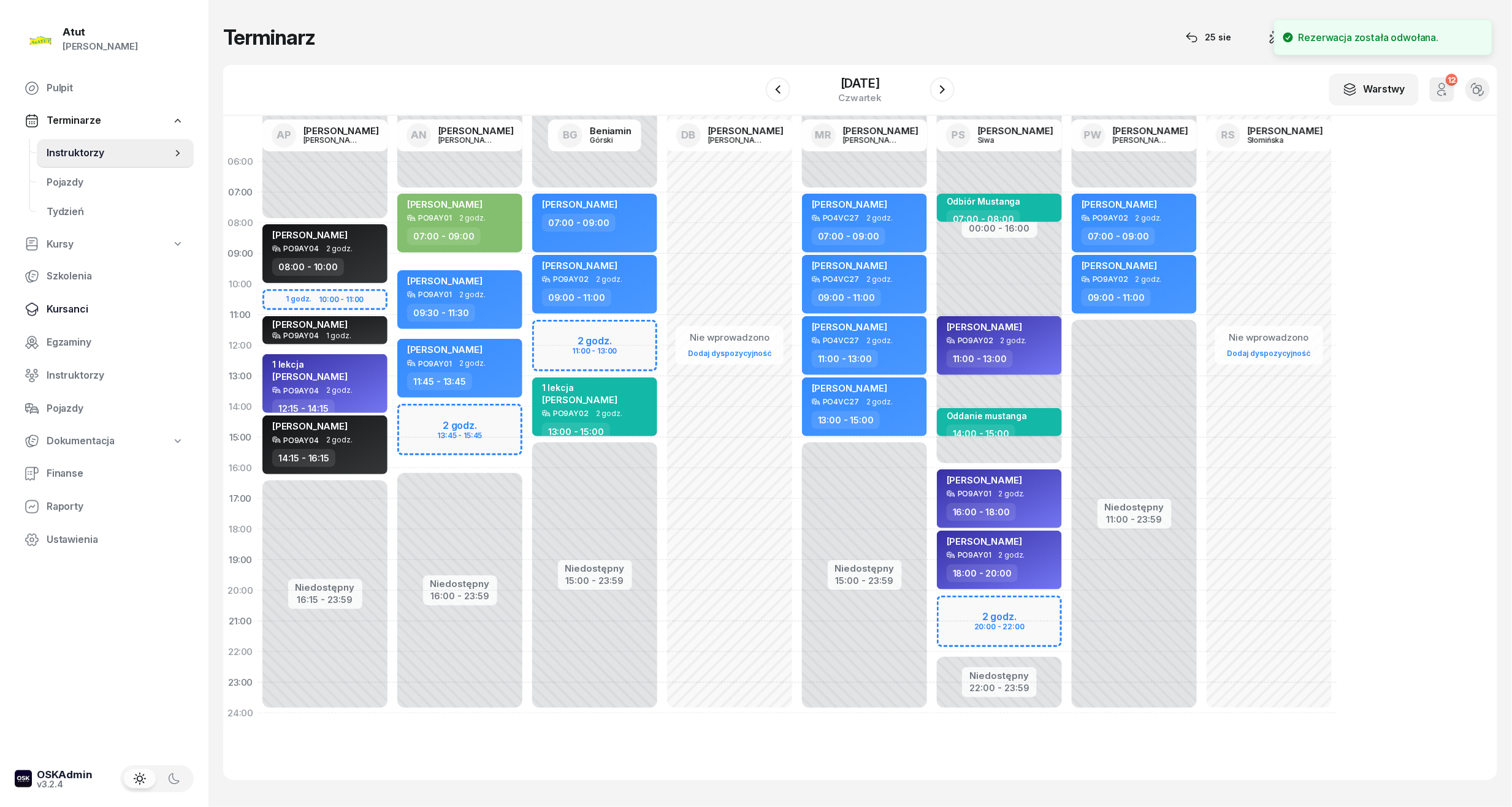
click at [60, 304] on span "Kursanci" at bounding box center [115, 309] width 138 height 16
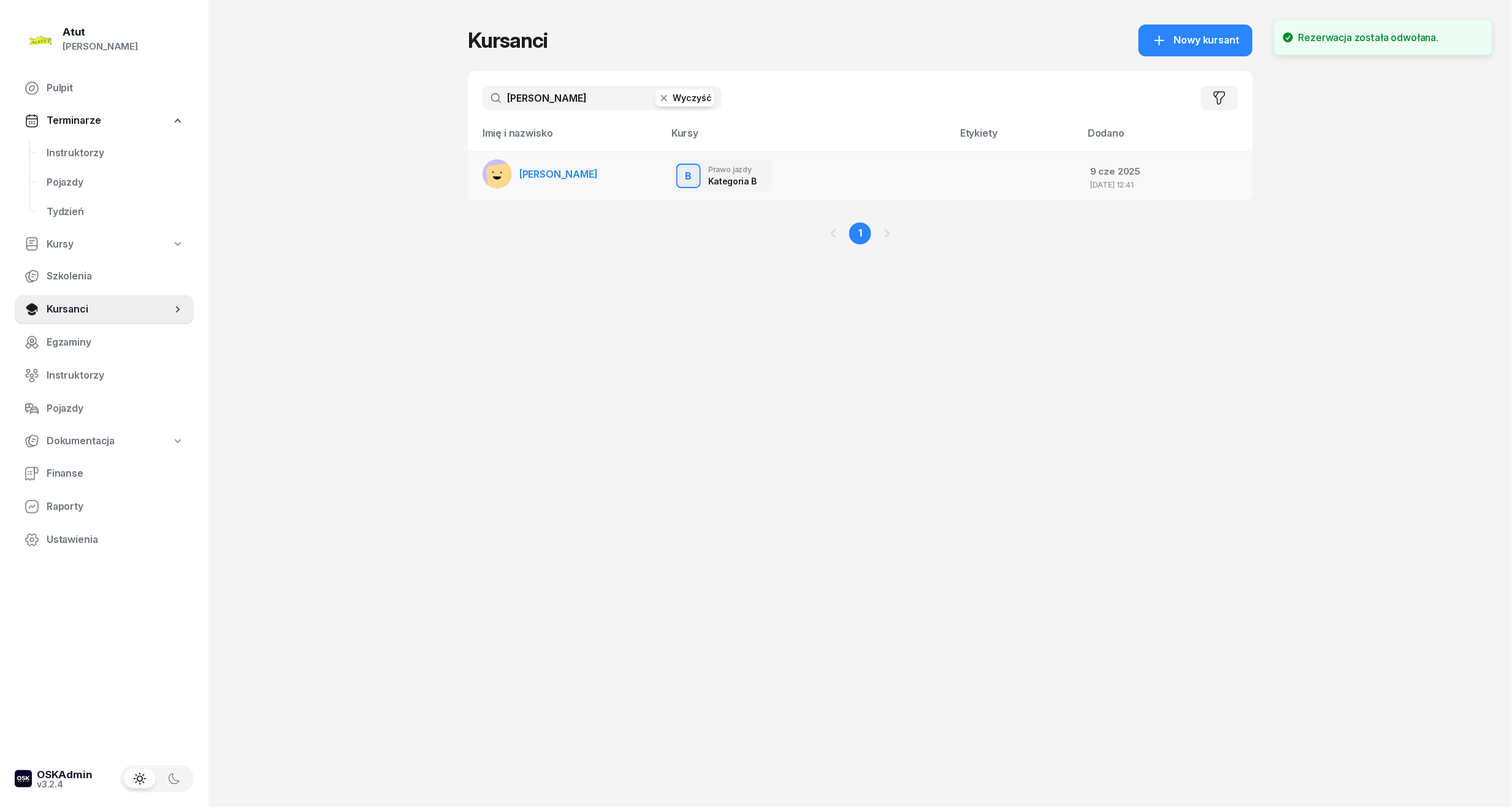
click at [577, 177] on span "[PERSON_NAME]" at bounding box center [558, 174] width 79 height 12
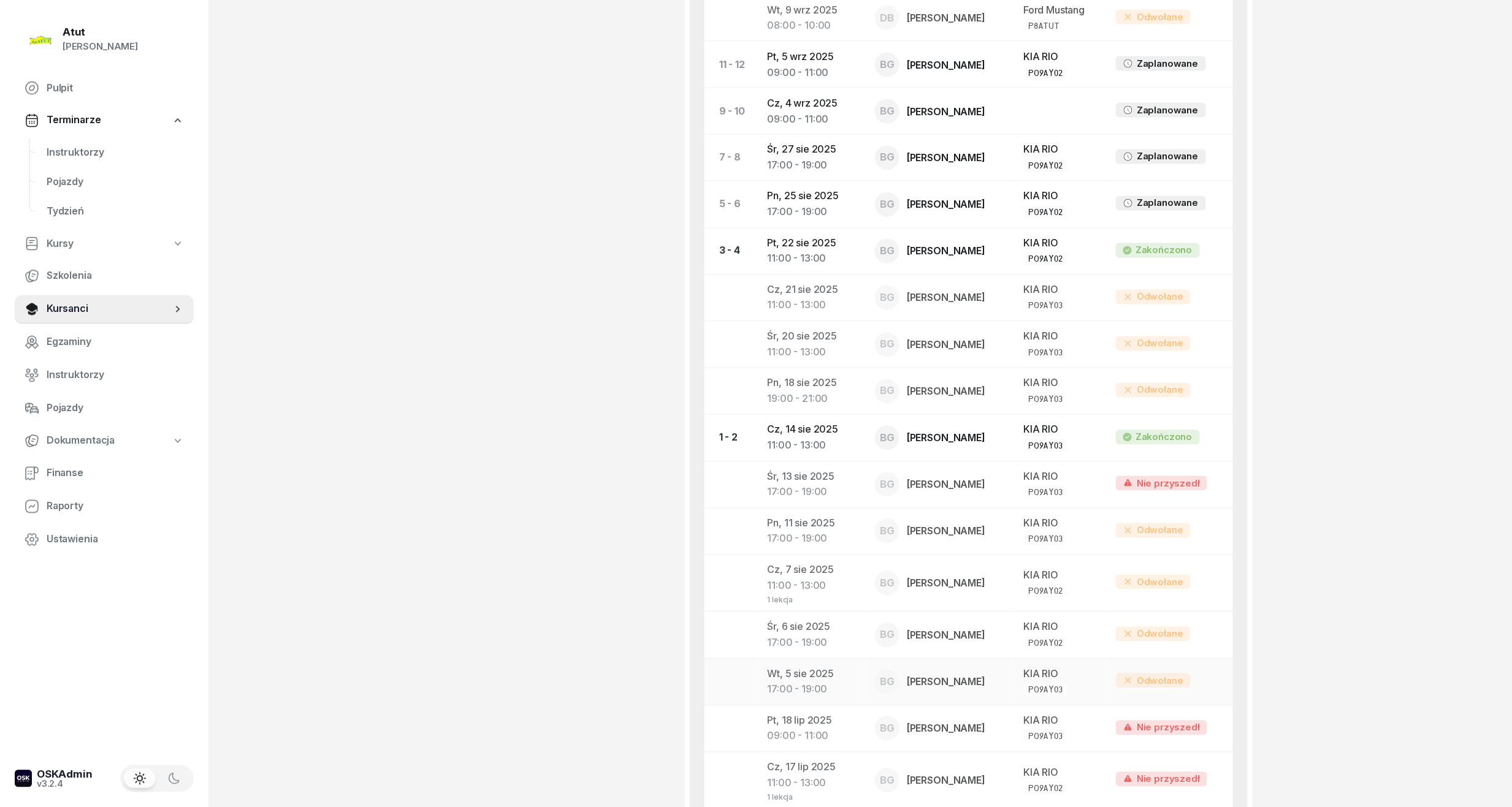
scroll to position [1174, 0]
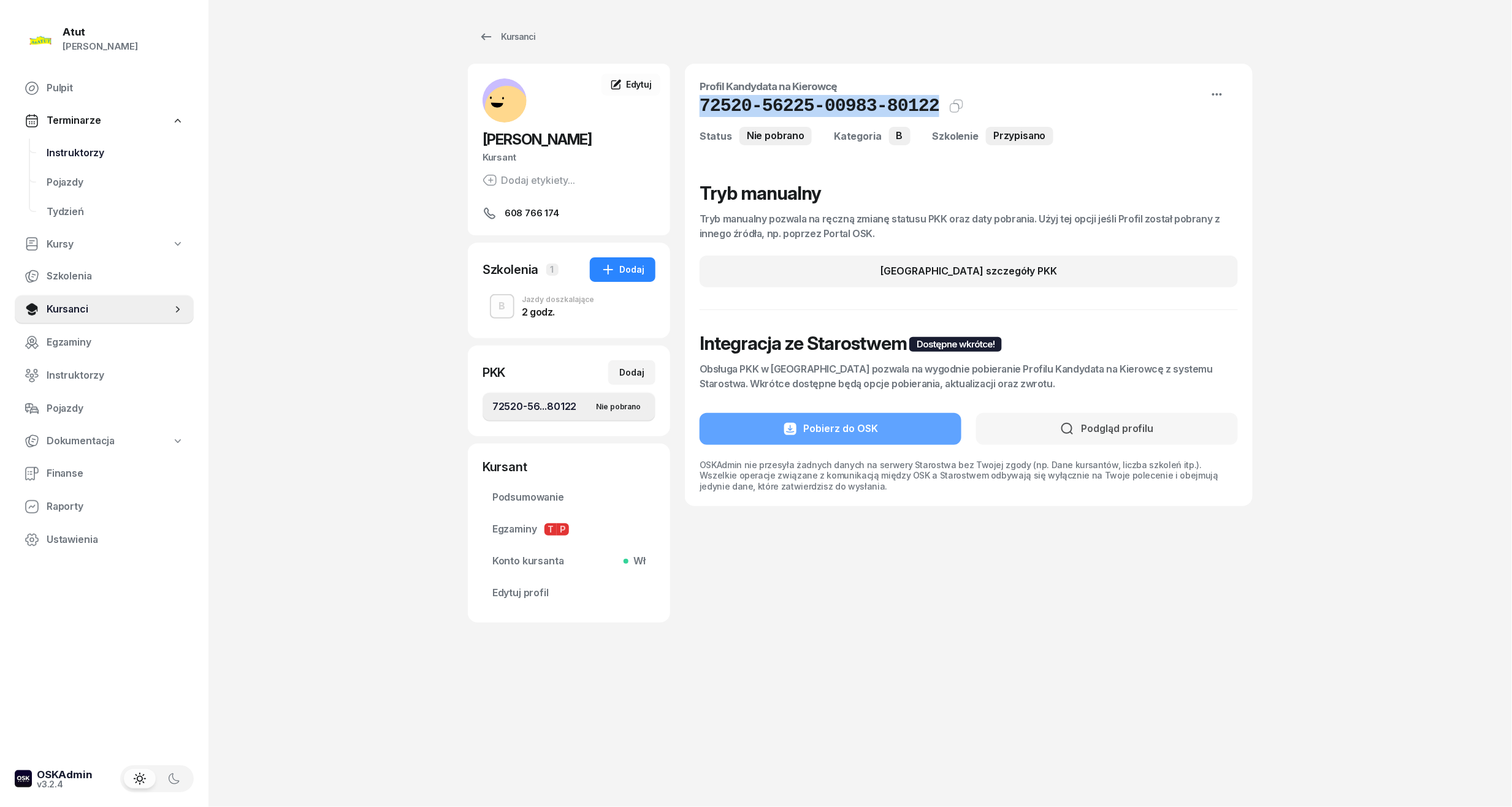
click at [97, 157] on span "Instruktorzy" at bounding box center [115, 153] width 138 height 16
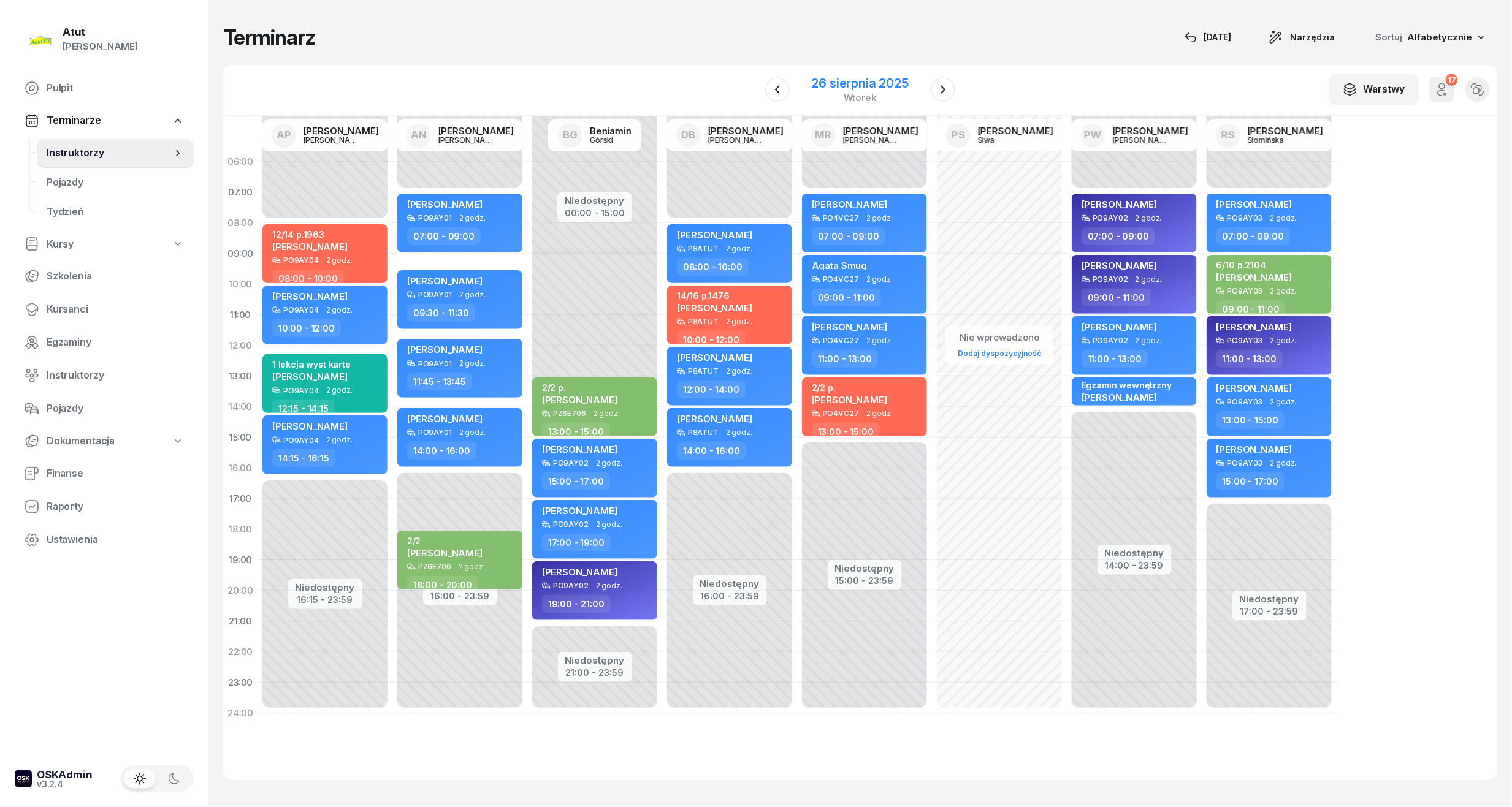
click at [861, 86] on div "26 sierpnia 2025" at bounding box center [860, 83] width 97 height 12
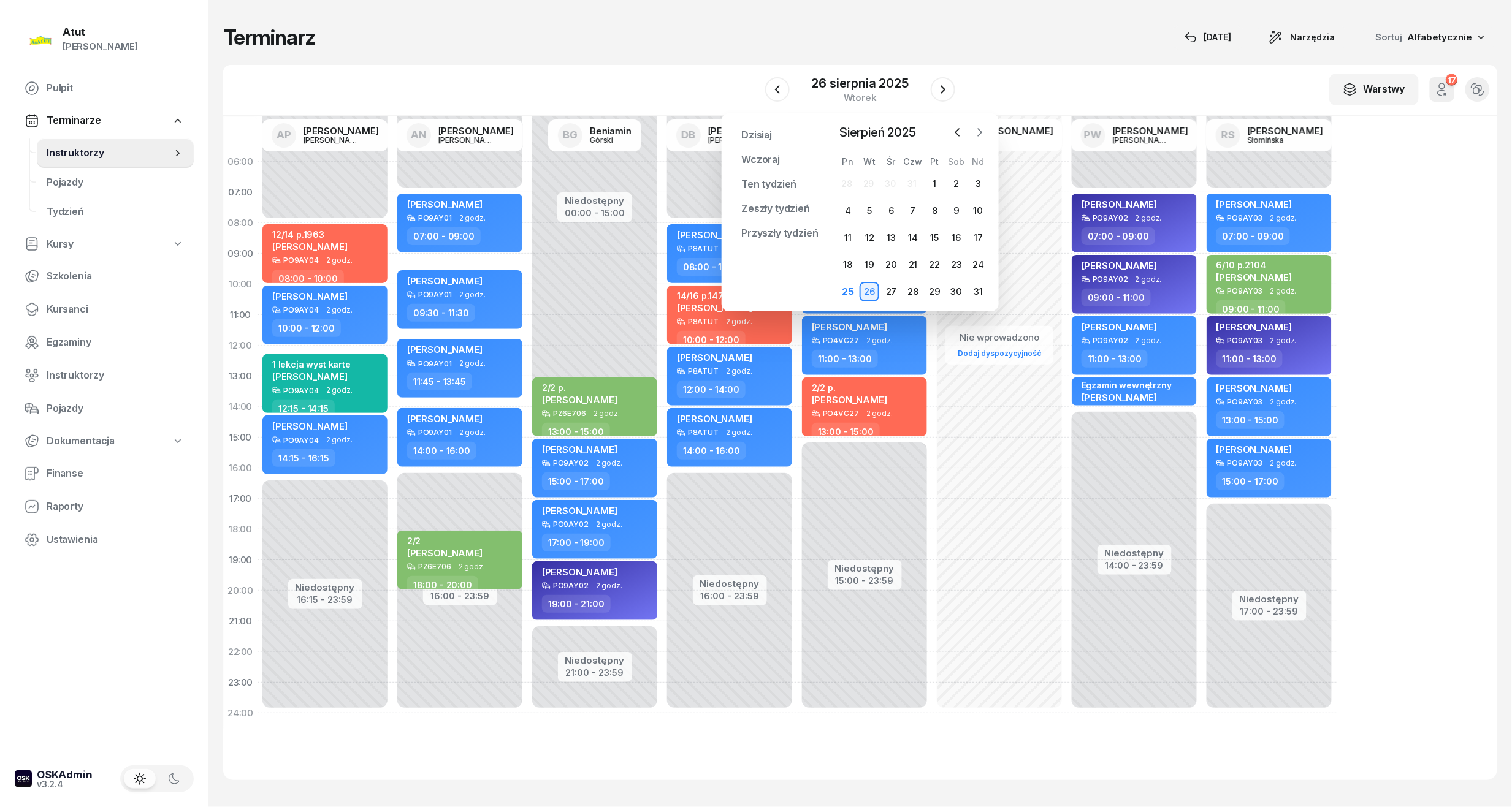
click at [975, 134] on icon "button" at bounding box center [979, 132] width 12 height 12
click at [854, 180] on div "1" at bounding box center [848, 184] width 20 height 20
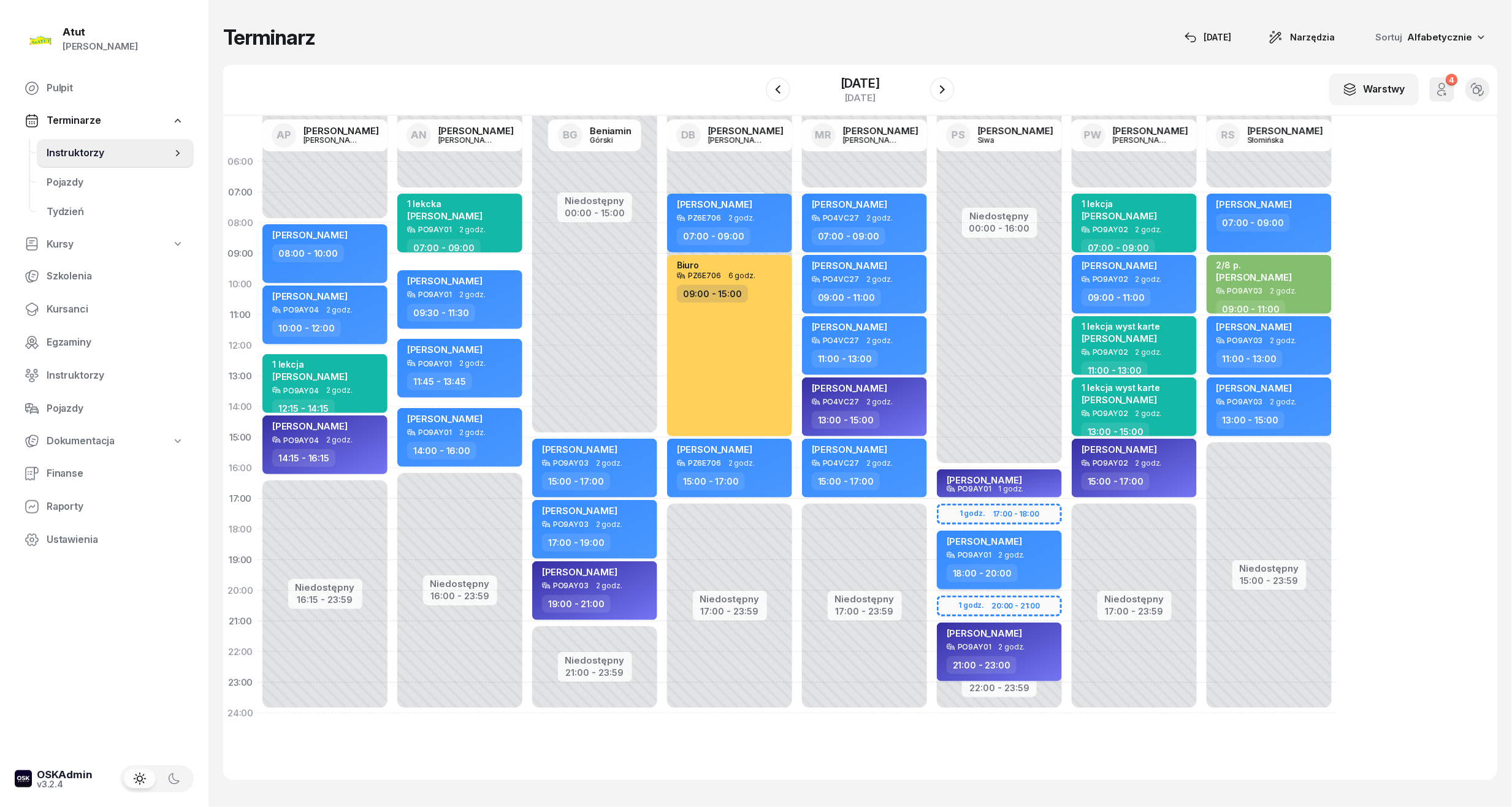
click at [1025, 552] on div "PO9AY01 2 godz." at bounding box center [1000, 555] width 108 height 9
select select "18"
select select "20"
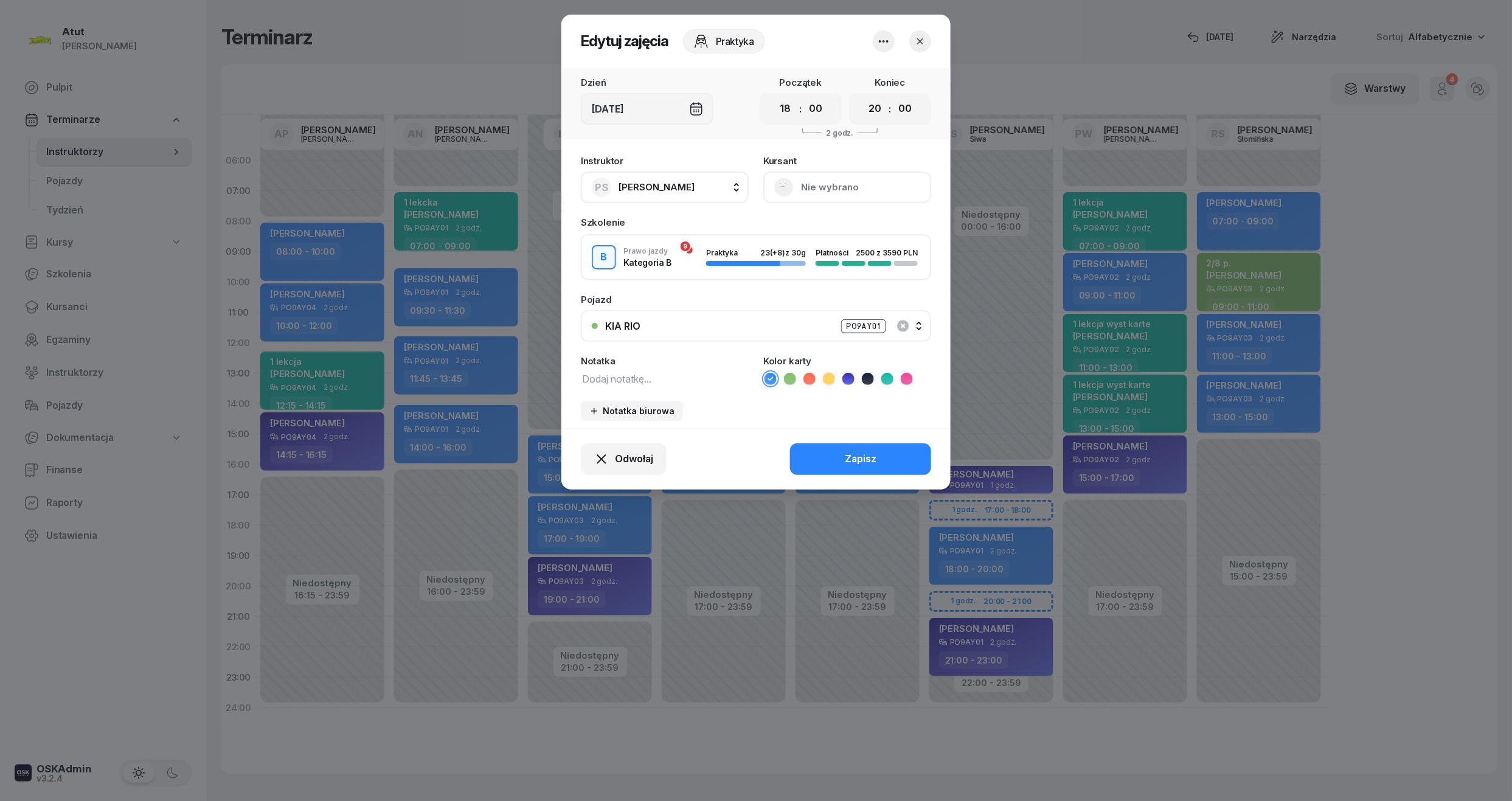
click at [928, 44] on button "button" at bounding box center [920, 42] width 22 height 22
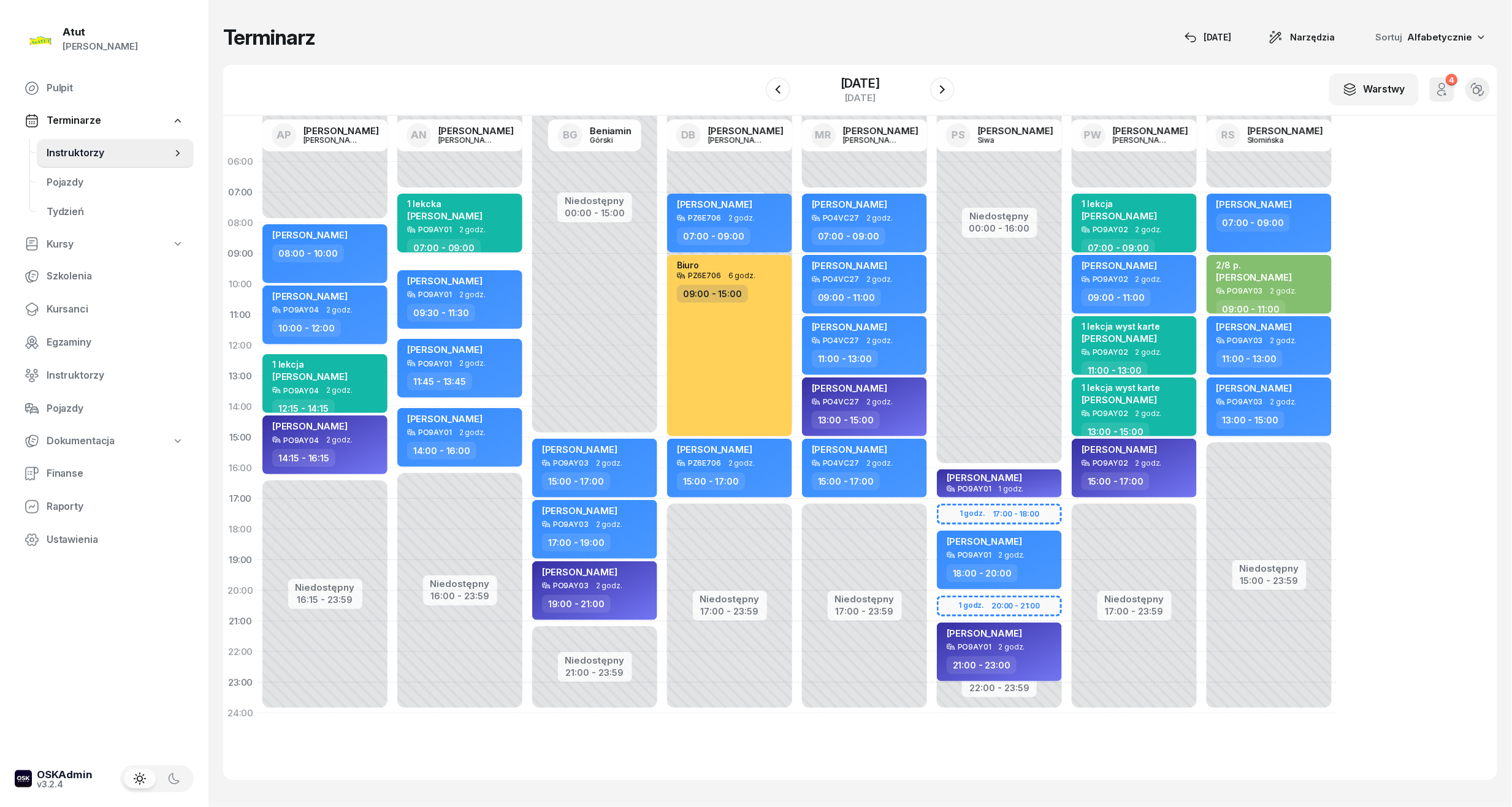
drag, startPoint x: 60, startPoint y: 307, endPoint x: 204, endPoint y: 235, distance: 161.0
click at [60, 307] on span "Kursanci" at bounding box center [115, 309] width 138 height 16
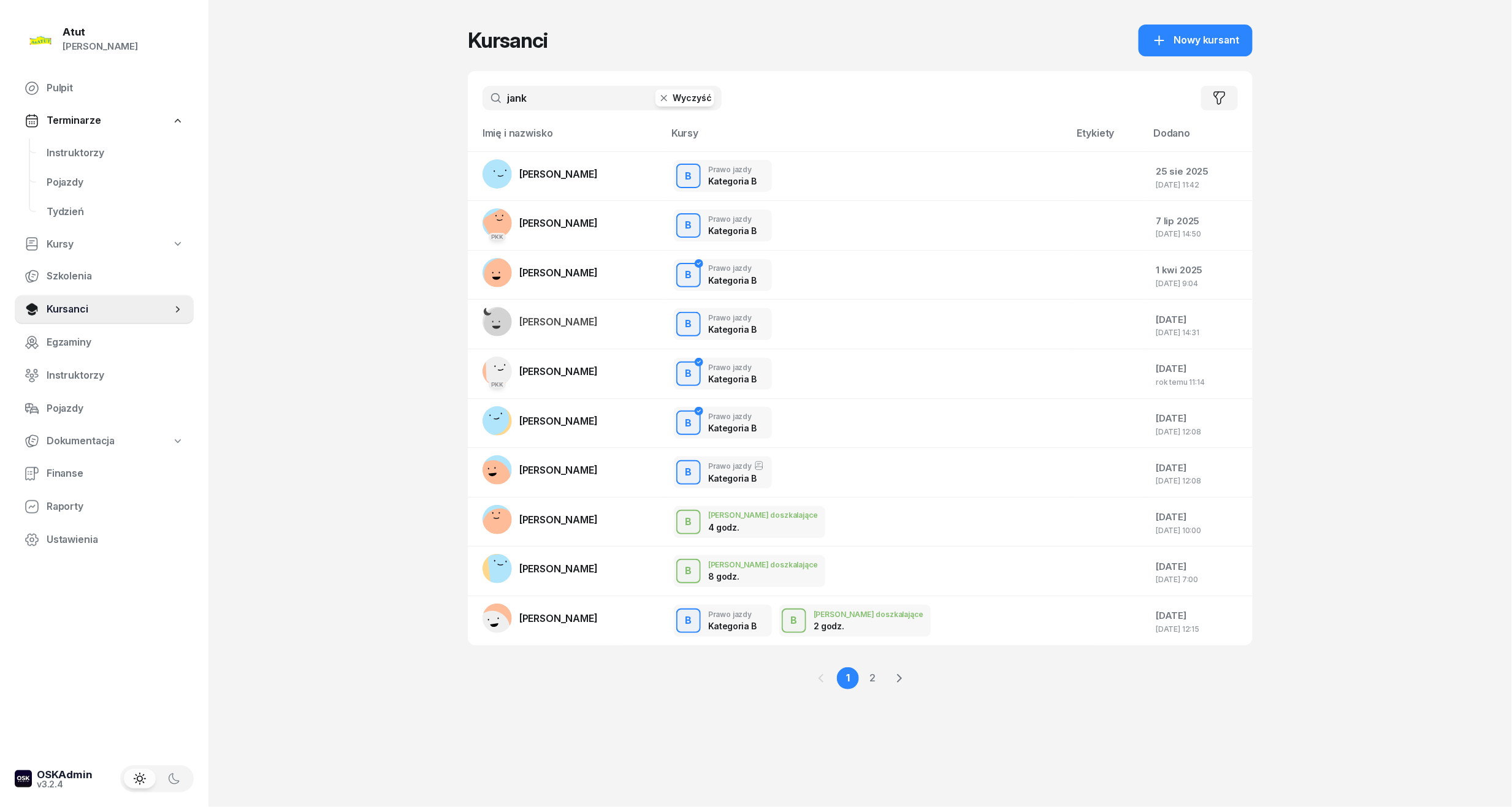
drag, startPoint x: -42, startPoint y: 160, endPoint x: -42, endPoint y: 170, distance: 10.0
click at [0, 170] on html "Paulina Atut Paulina Lis Pulpit Terminarze Instruktorzy Pojazdy Tydzień Kursy S…" at bounding box center [756, 404] width 1512 height 807
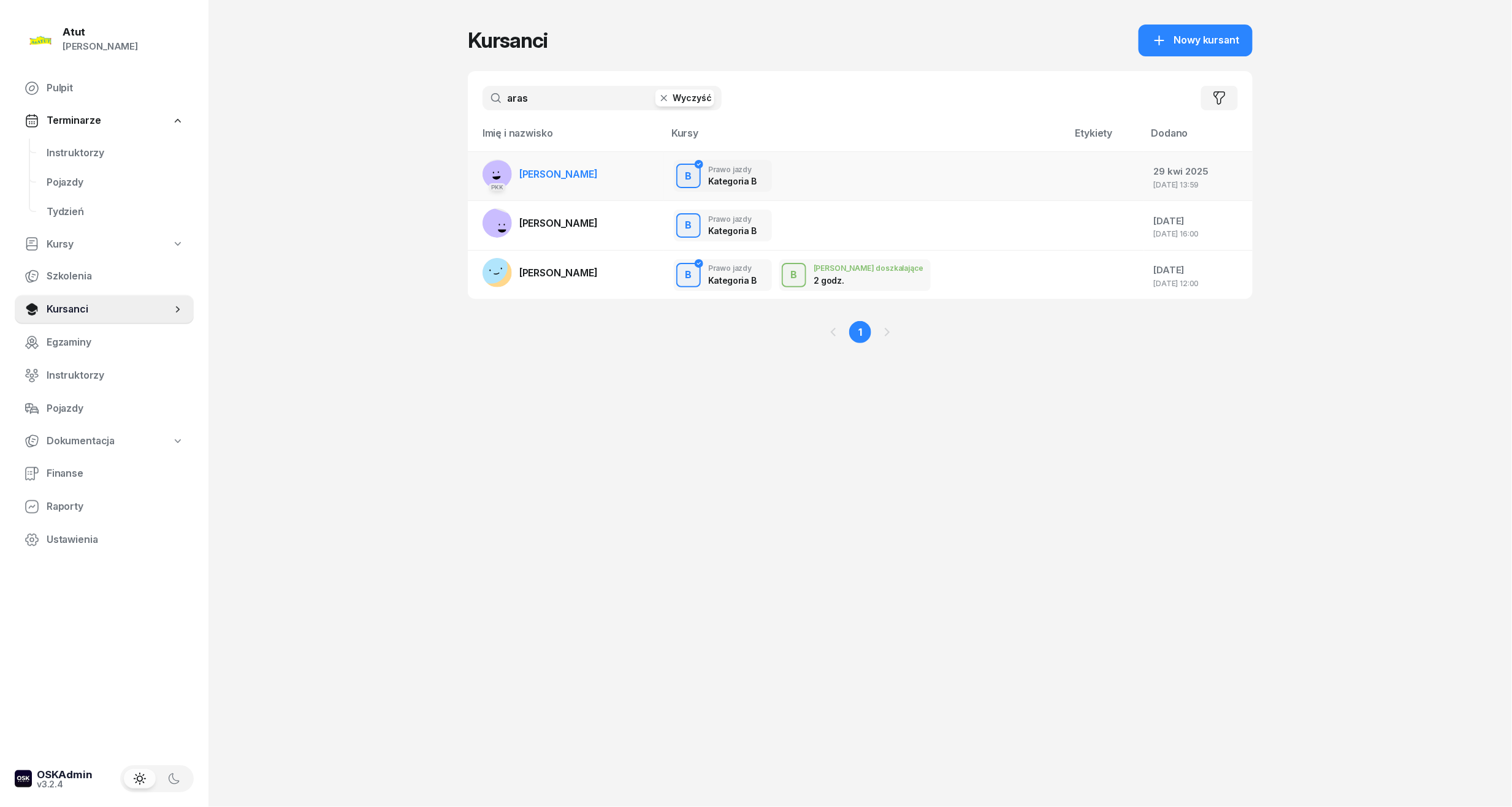
type input "aras"
click at [597, 184] on link "PKK Anastasiia Araskhanova" at bounding box center [540, 174] width 115 height 29
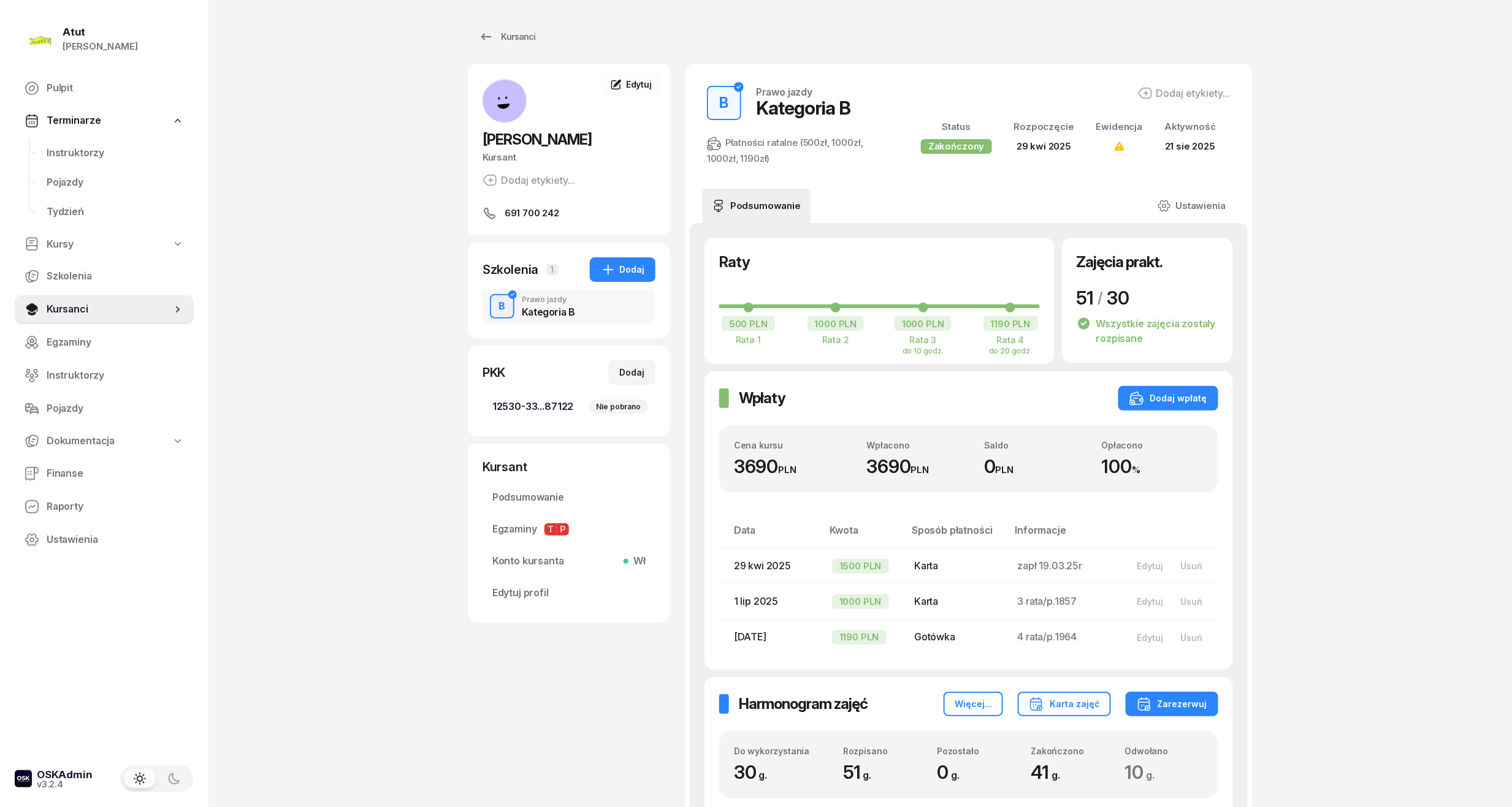
click at [527, 402] on span "12530-33...87122 Nie pobrano" at bounding box center [569, 407] width 153 height 16
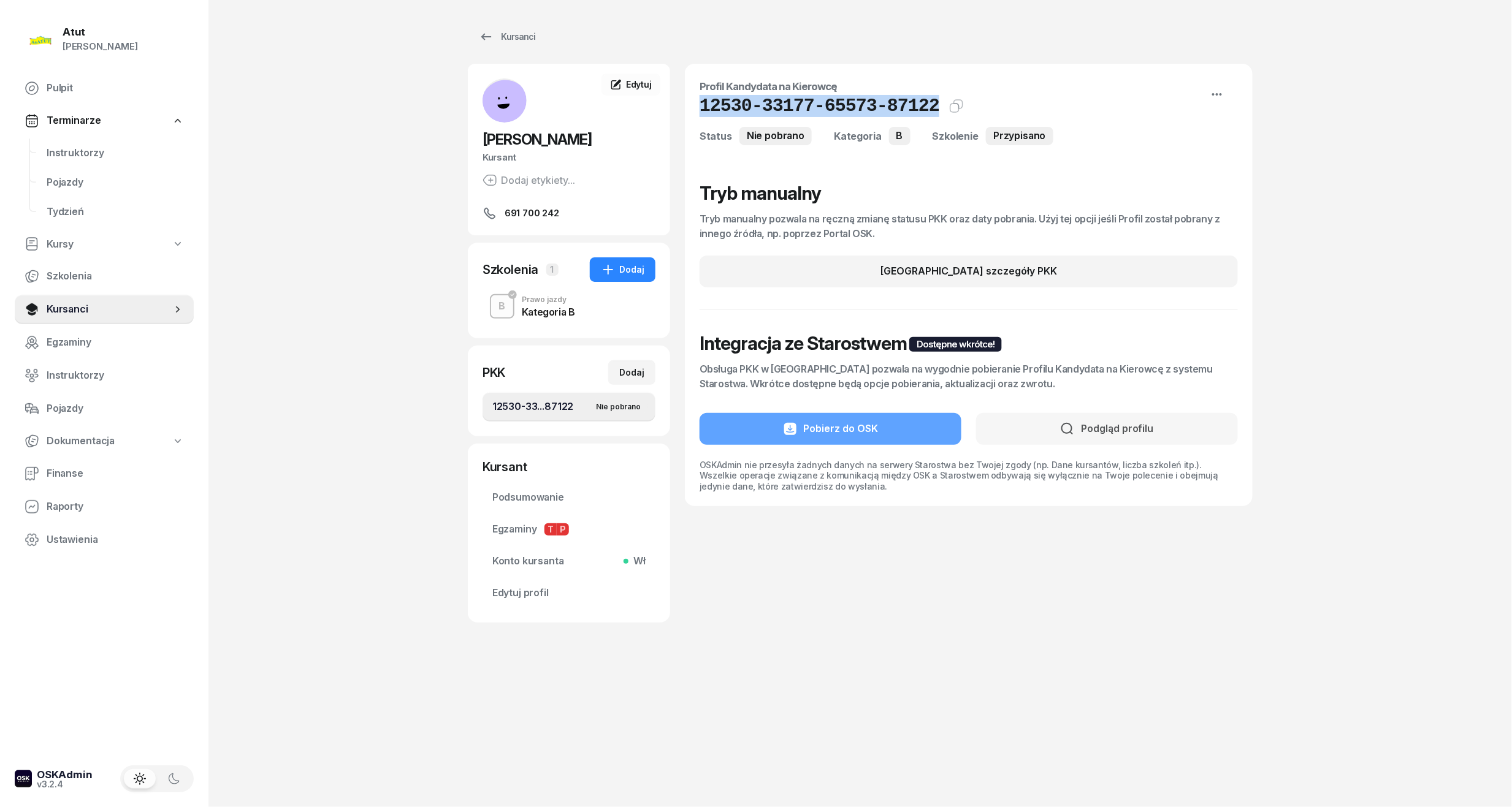
drag, startPoint x: 921, startPoint y: 105, endPoint x: 697, endPoint y: 113, distance: 224.1
click at [697, 113] on div "Profil Kandydata na Kierowcę 12530-33177-65573-87122 Kat.B Kopiuj do schowka St…" at bounding box center [969, 284] width 568 height 442
copy h1 "12530-33177-65573-87122"
click at [506, 599] on span "Edytuj profil" at bounding box center [569, 593] width 153 height 16
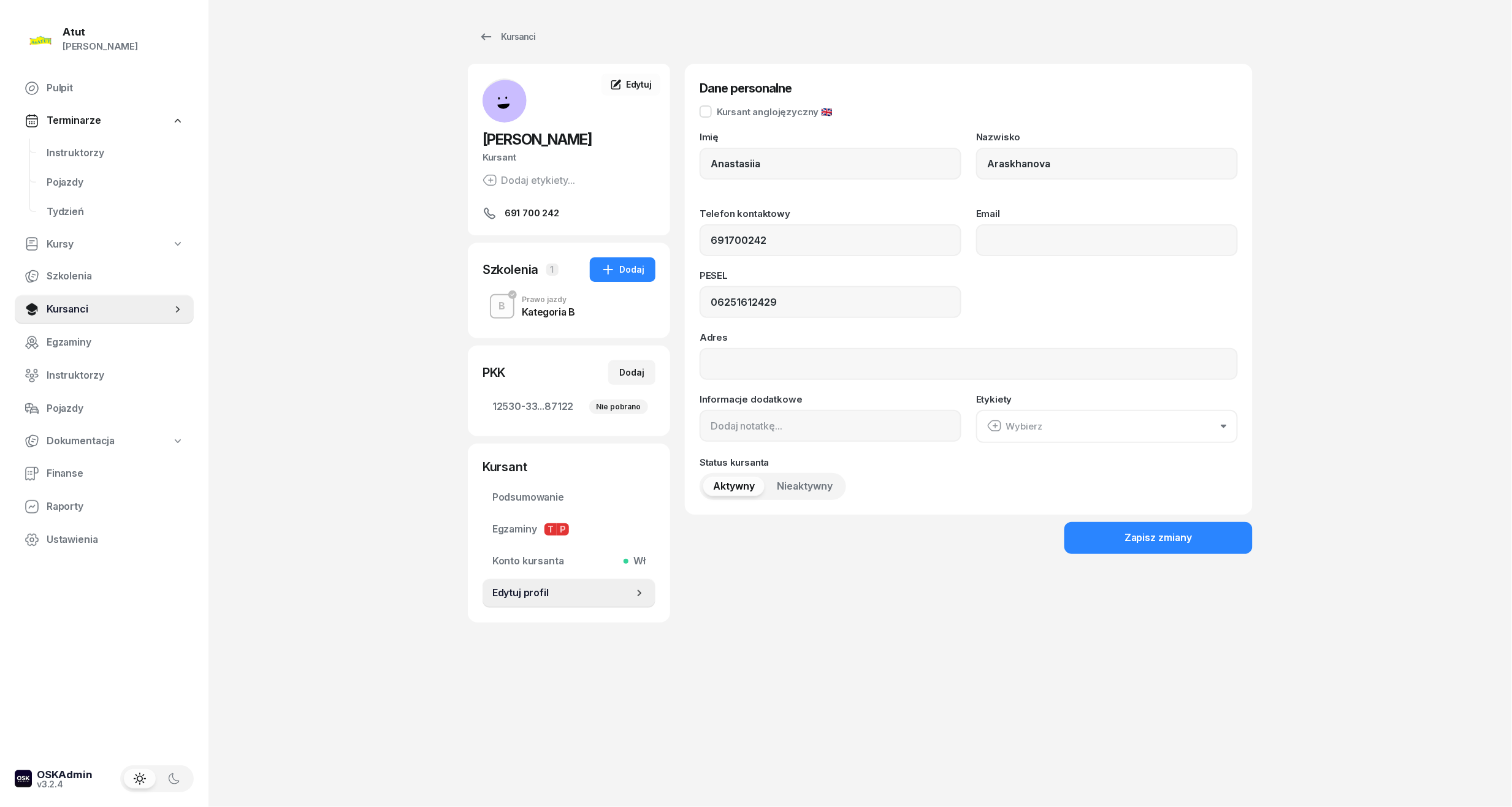
drag, startPoint x: 804, startPoint y: 272, endPoint x: 790, endPoint y: 283, distance: 17.8
click at [797, 275] on div "PESEL" at bounding box center [830, 278] width 262 height 15
drag, startPoint x: 792, startPoint y: 307, endPoint x: 363, endPoint y: 307, distance: 429.0
click at [363, 307] on div "Atut Paulina Lis Pulpit Terminarze Instruktorzy Pojazdy Tydzień Kursy Szkolenia…" at bounding box center [756, 404] width 1512 height 807
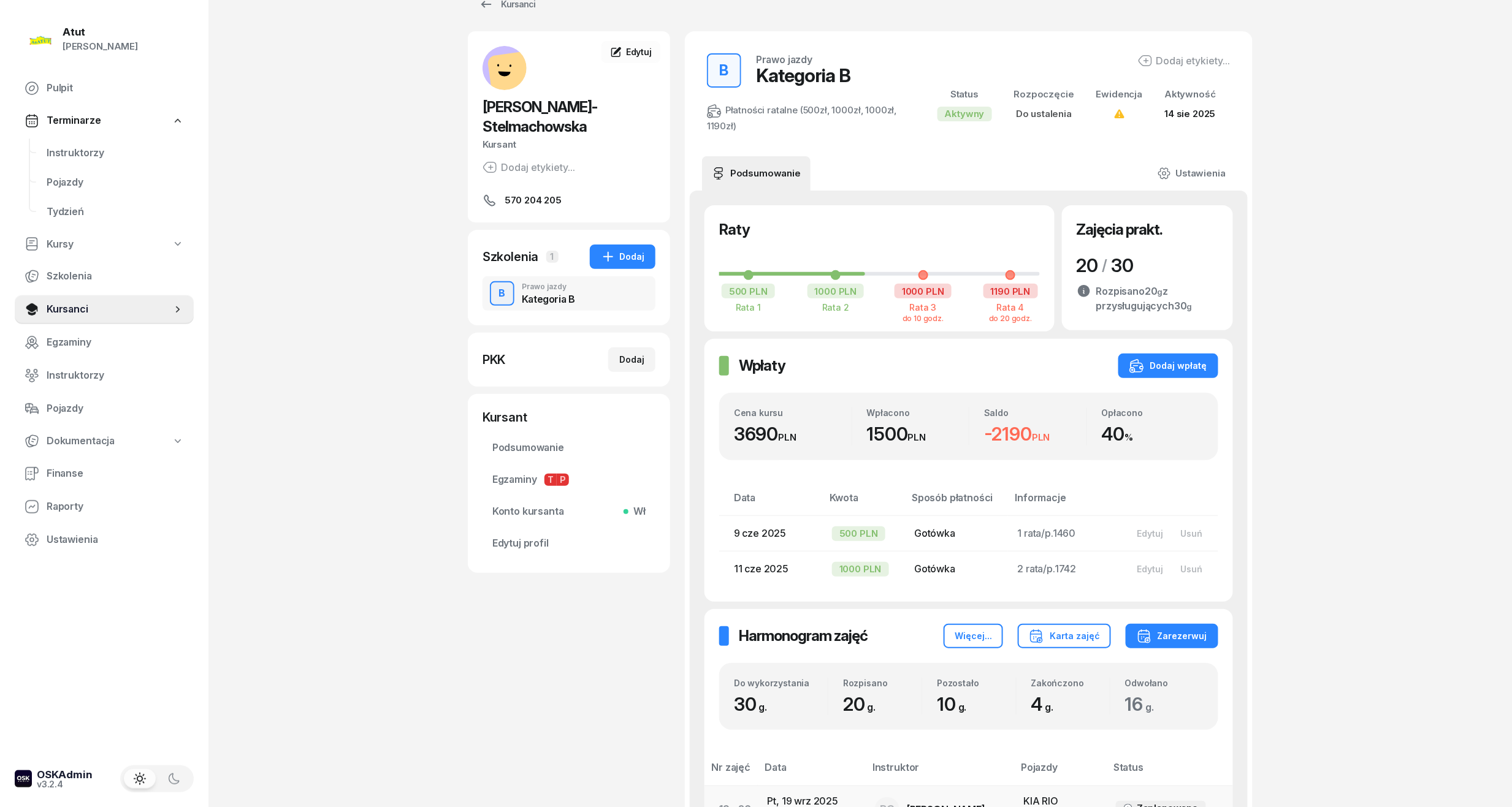
scroll to position [30, 0]
